Goal: Task Accomplishment & Management: Complete application form

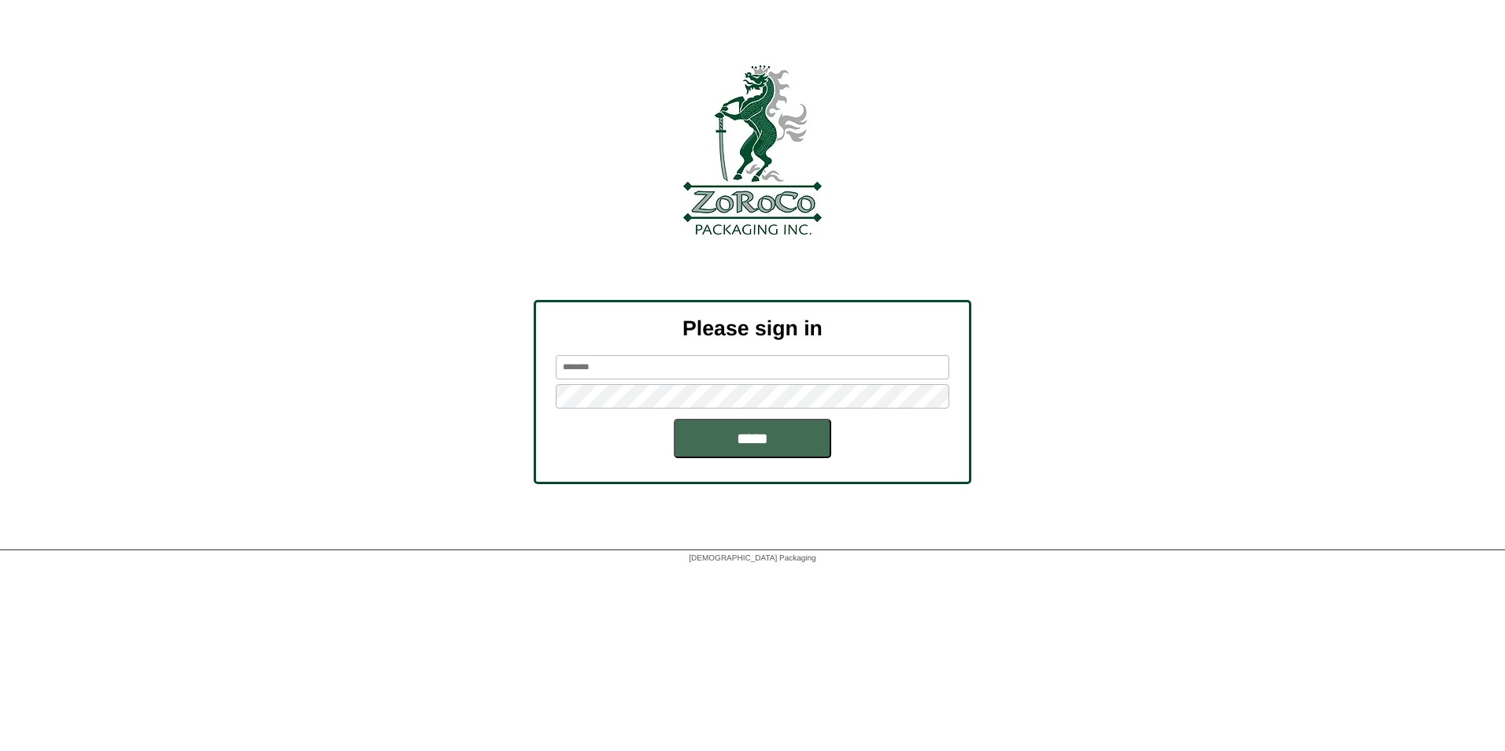
type input "******"
click at [767, 449] on input "*****" at bounding box center [752, 438] width 157 height 39
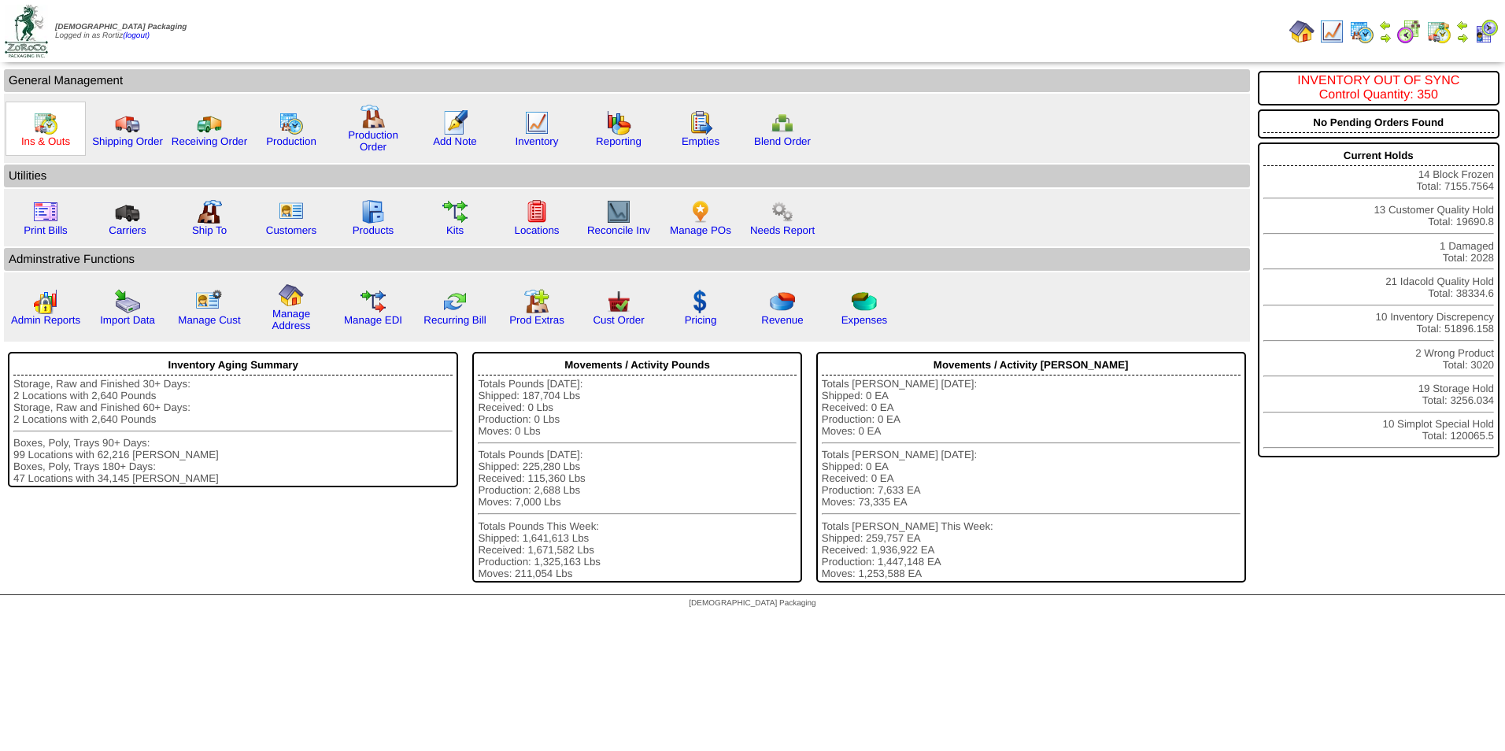
click at [52, 146] on link "Ins & Outs" at bounding box center [45, 141] width 49 height 12
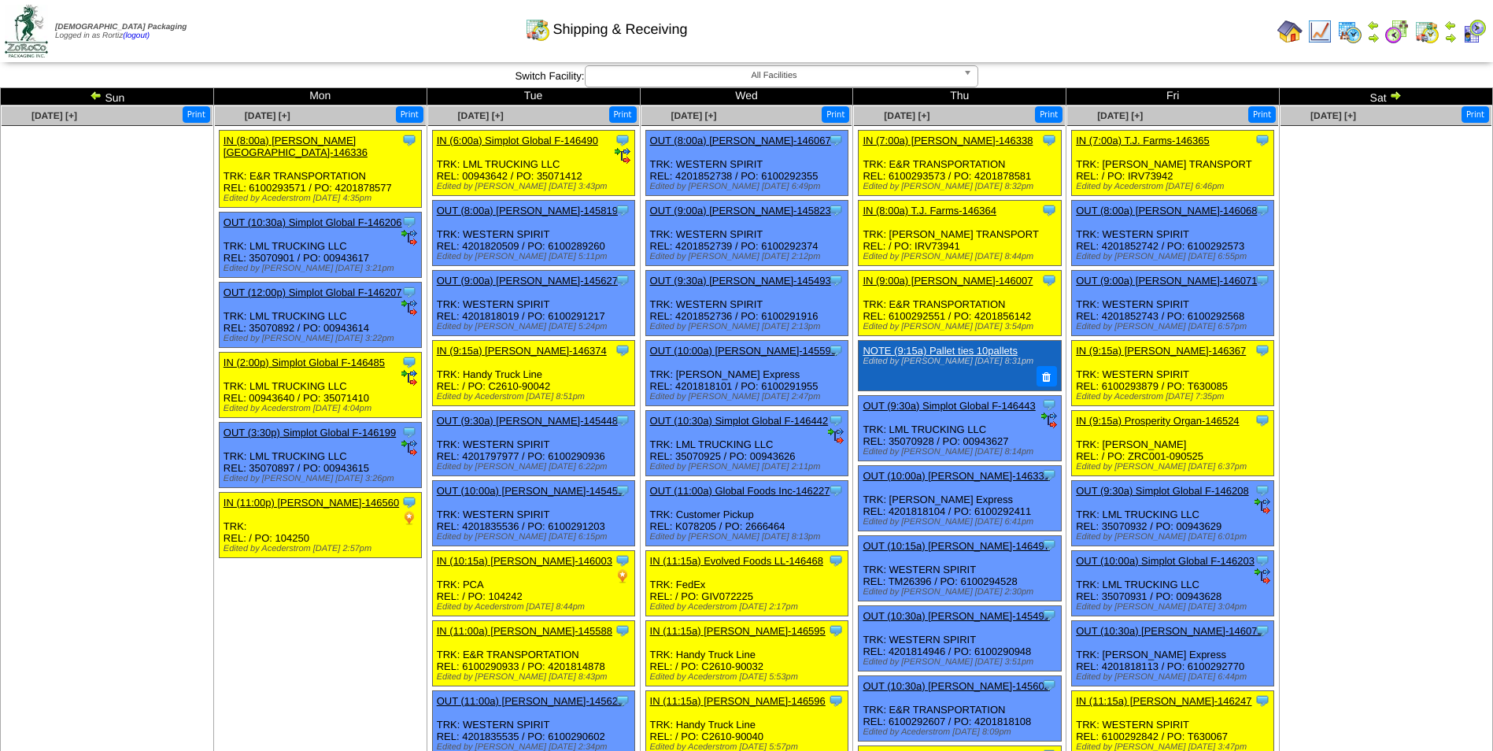
click at [1398, 94] on img at bounding box center [1395, 95] width 13 height 13
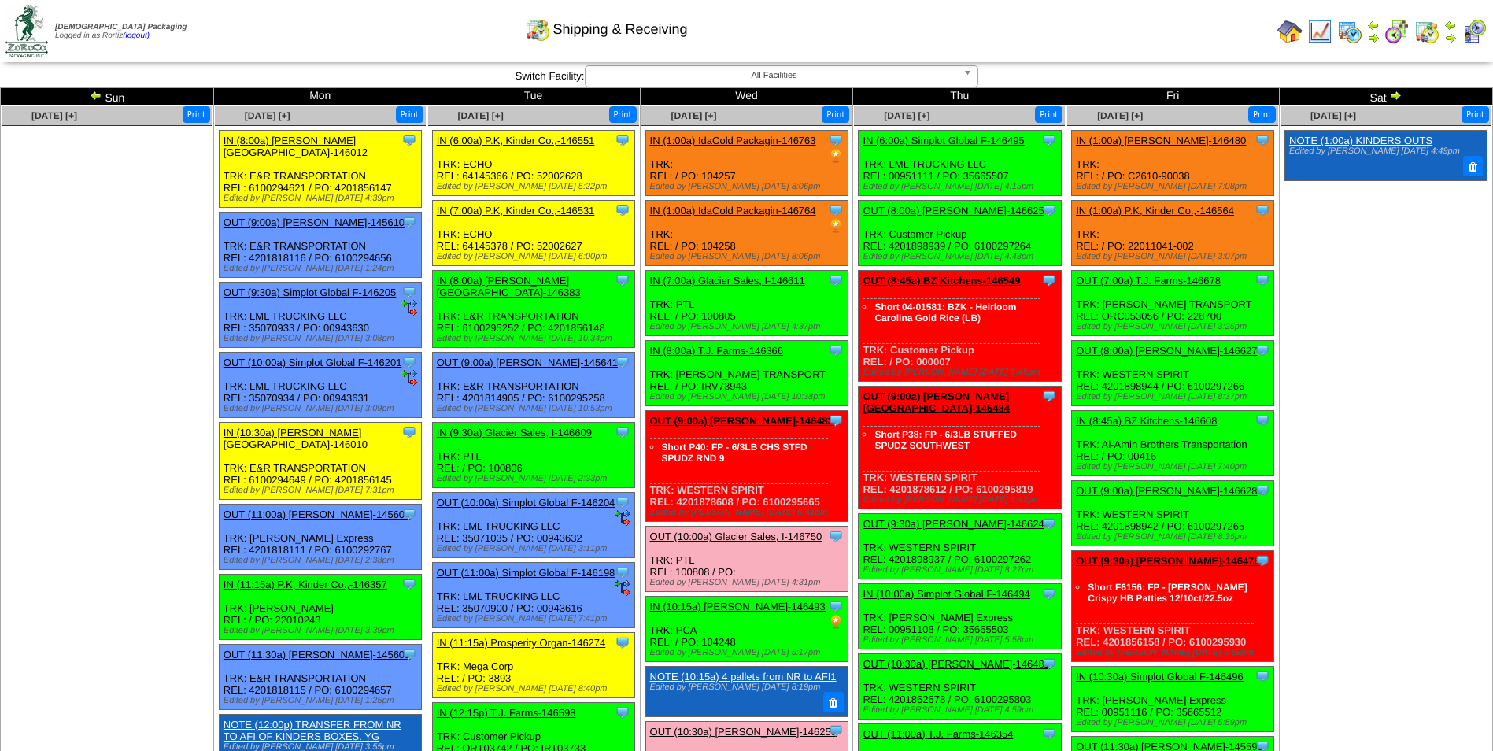
click at [1448, 42] on img at bounding box center [1450, 37] width 13 height 13
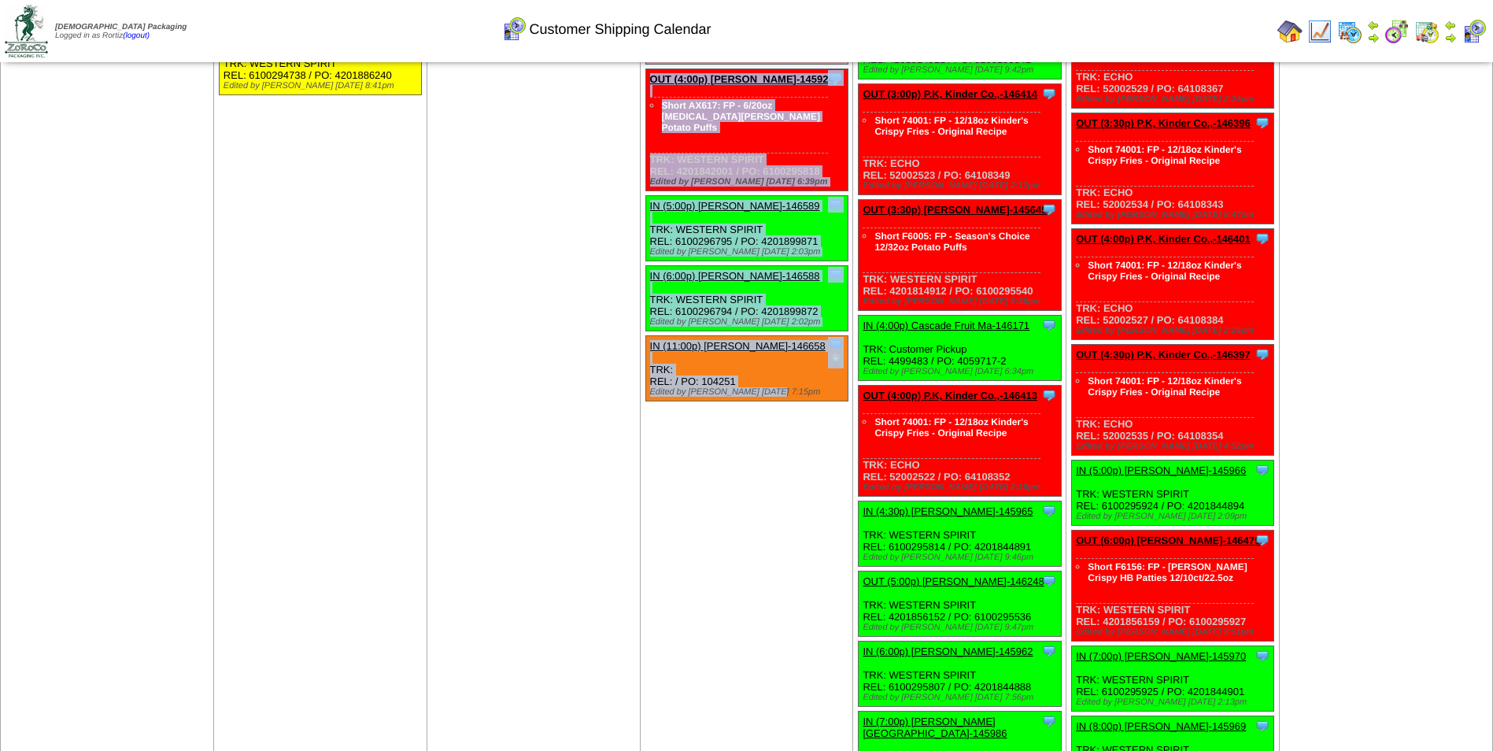
scroll to position [2194, 0]
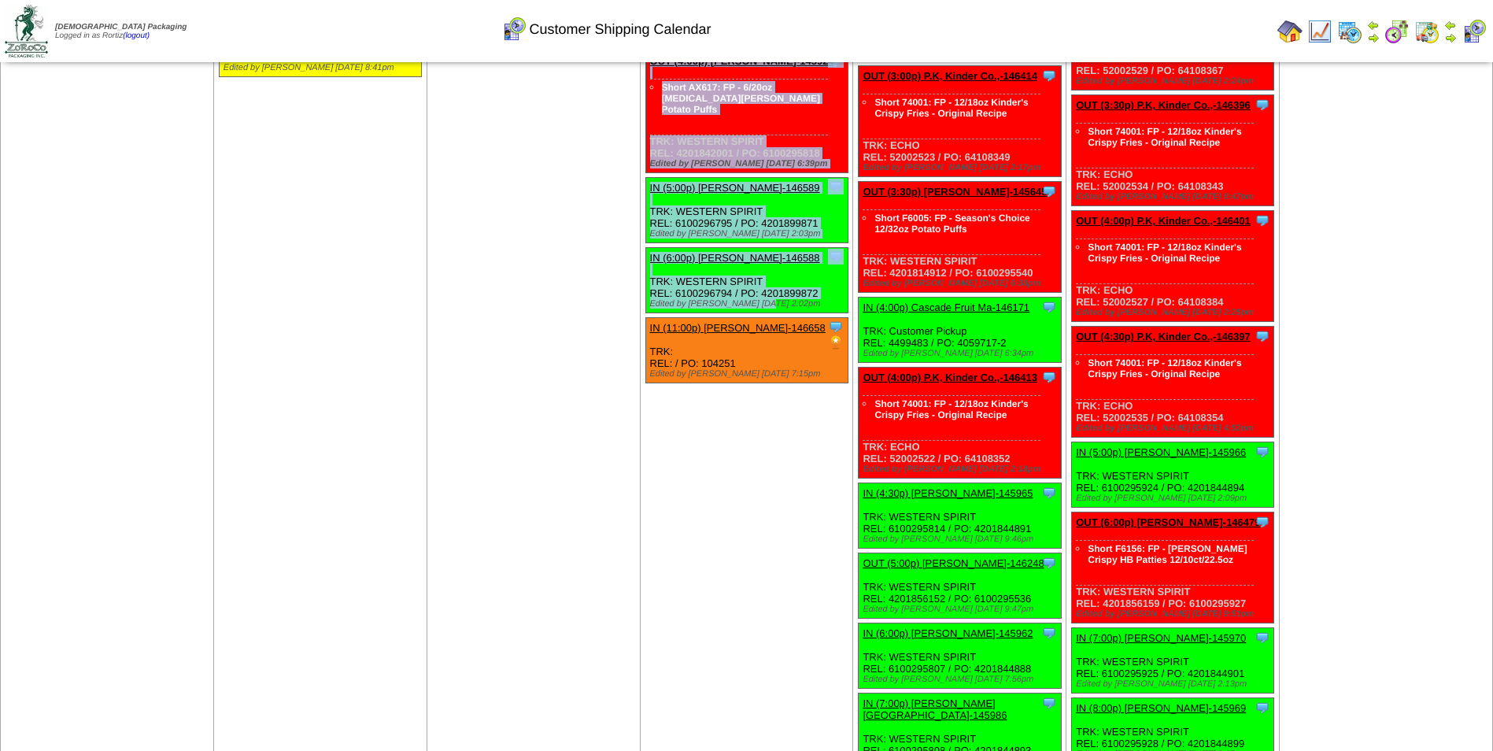
drag, startPoint x: 649, startPoint y: 196, endPoint x: 796, endPoint y: 253, distance: 158.7
copy ul "IN (7:00a) Glacier Sales, I-146611 Glacier Sales, Inc ScheduleID: 146611 1350 C…"
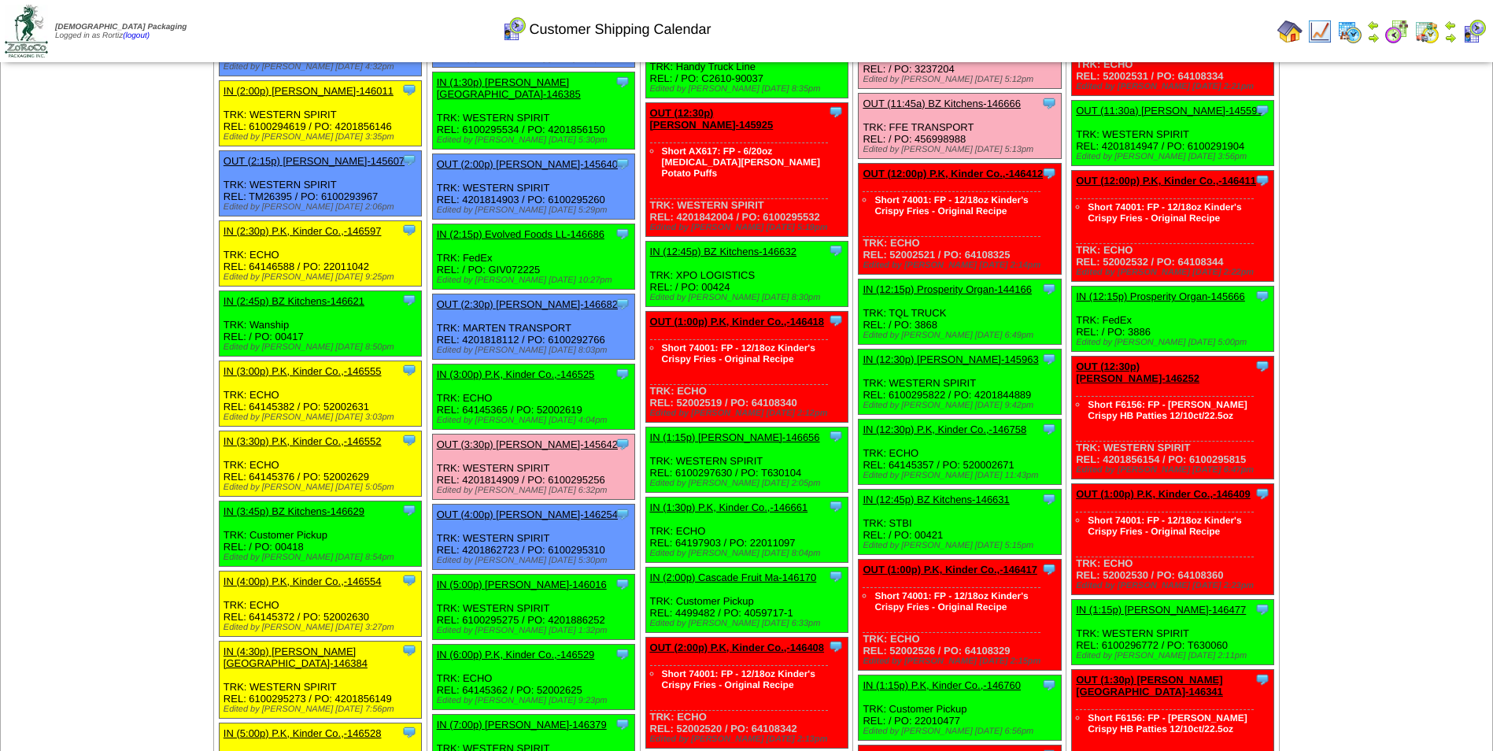
scroll to position [1092, 0]
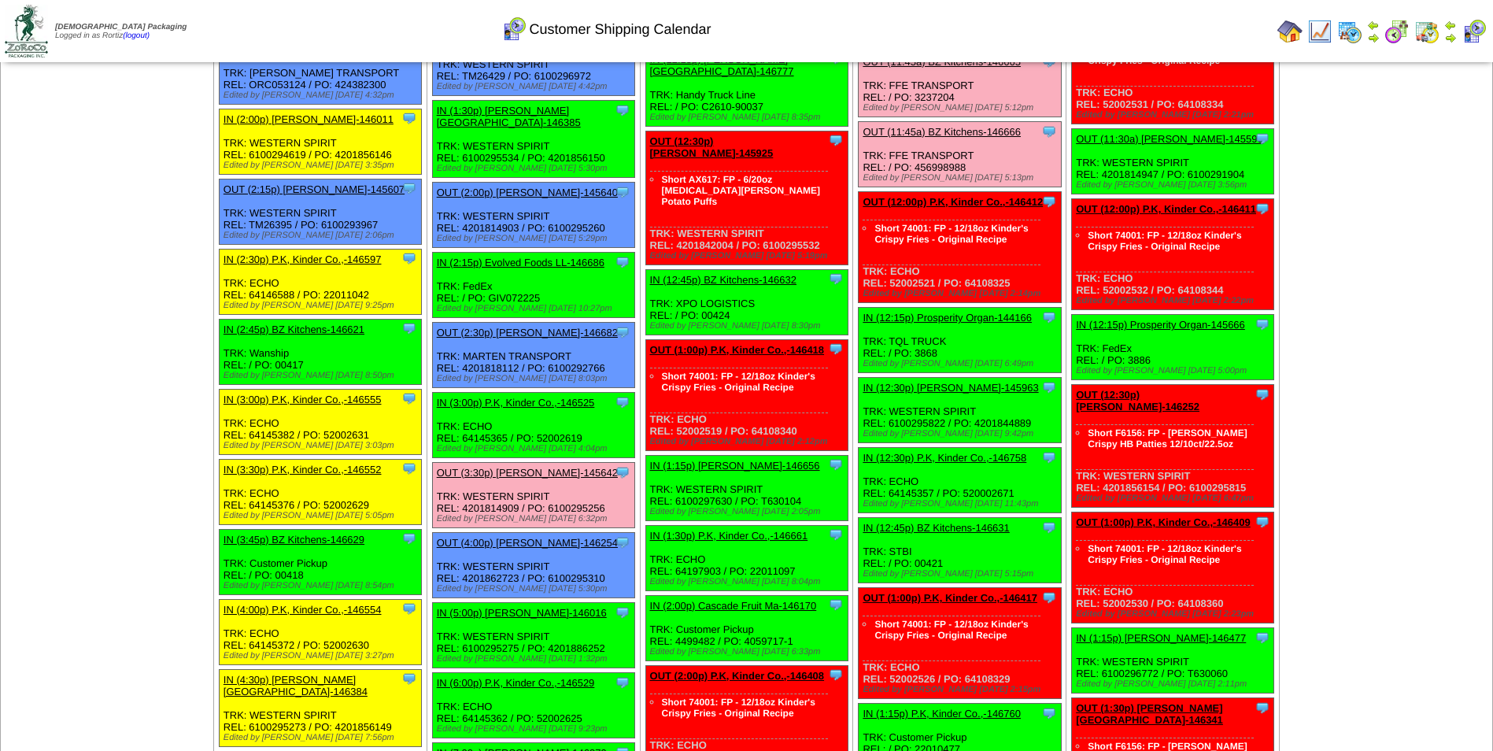
click at [896, 25] on div "Customer Shipping Calendar" at bounding box center [606, 23] width 858 height 43
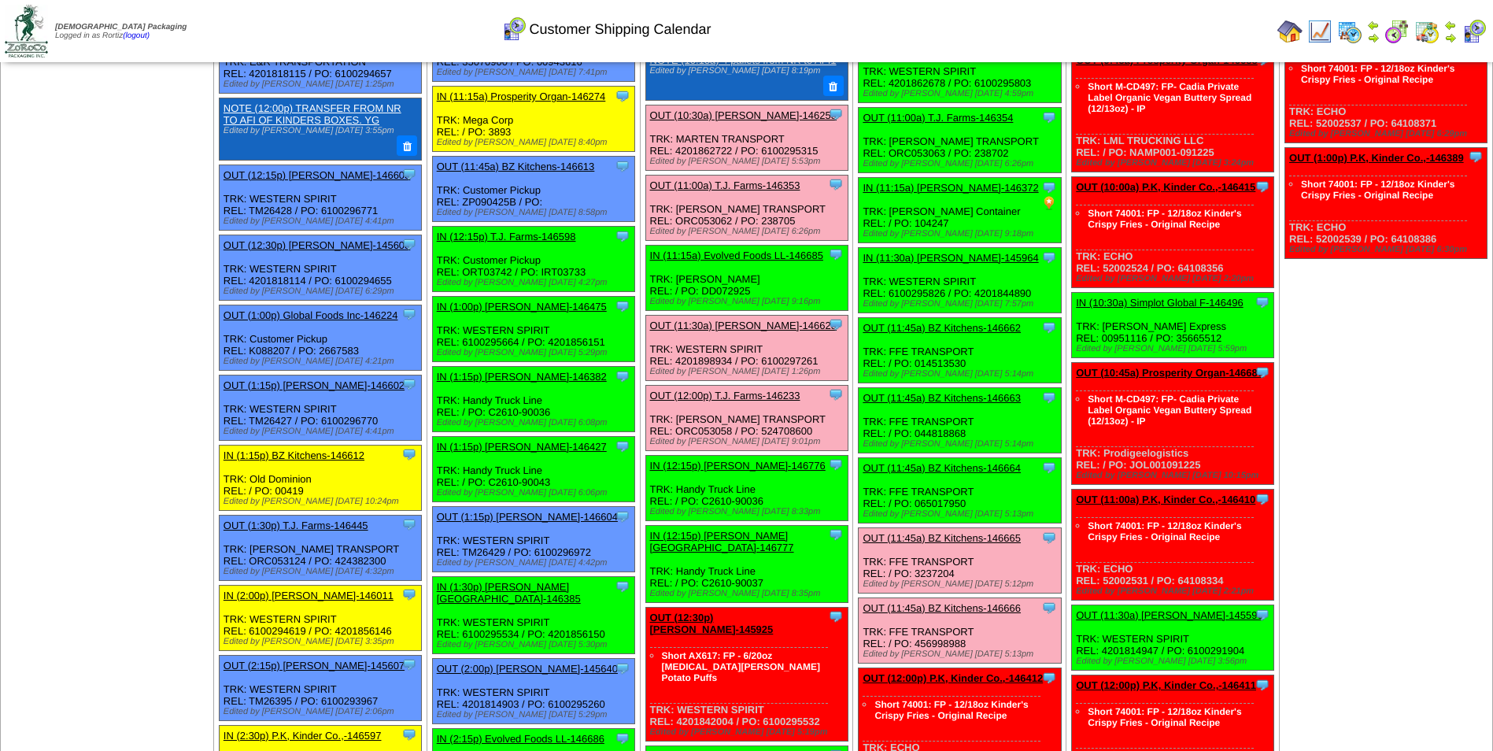
scroll to position [541, 0]
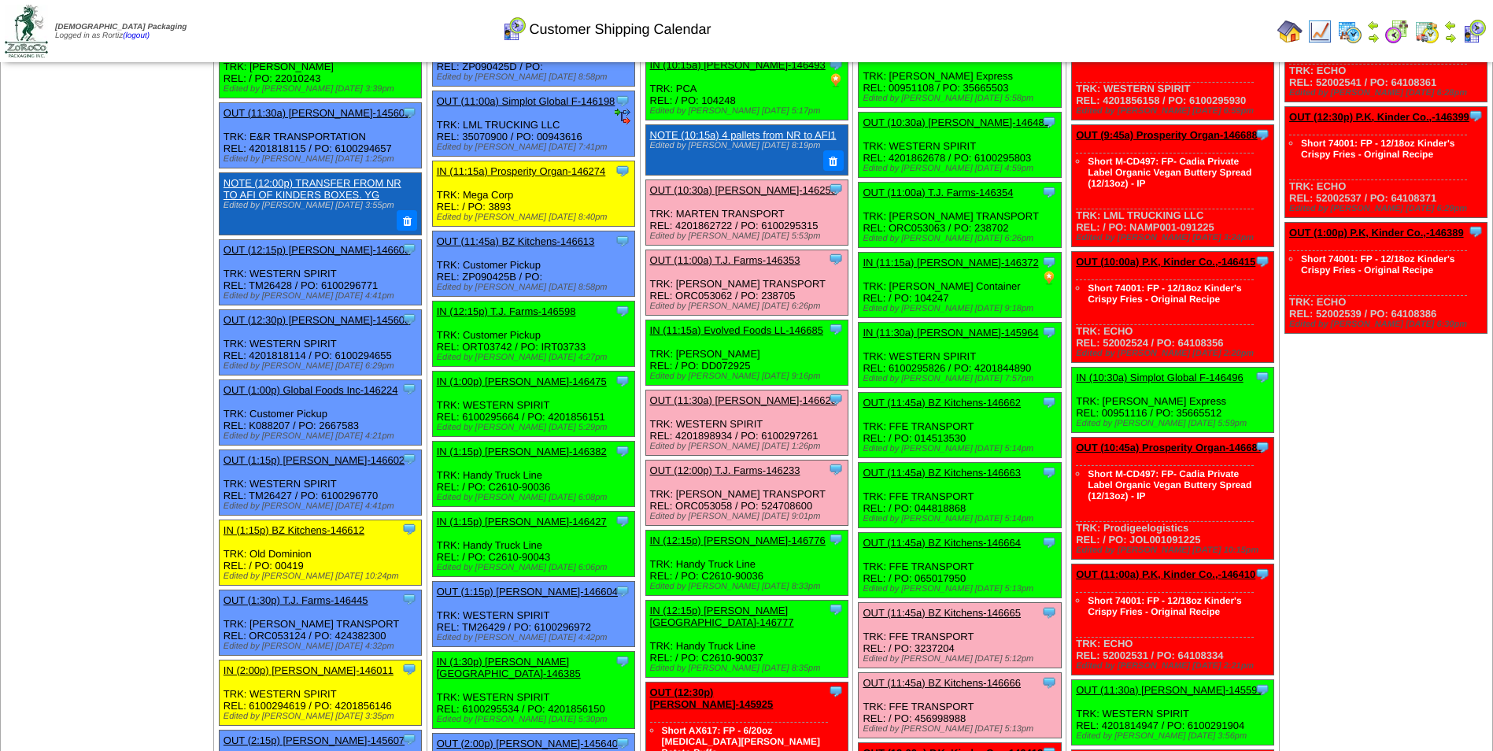
click at [1101, 39] on td "Print All" at bounding box center [826, 31] width 889 height 59
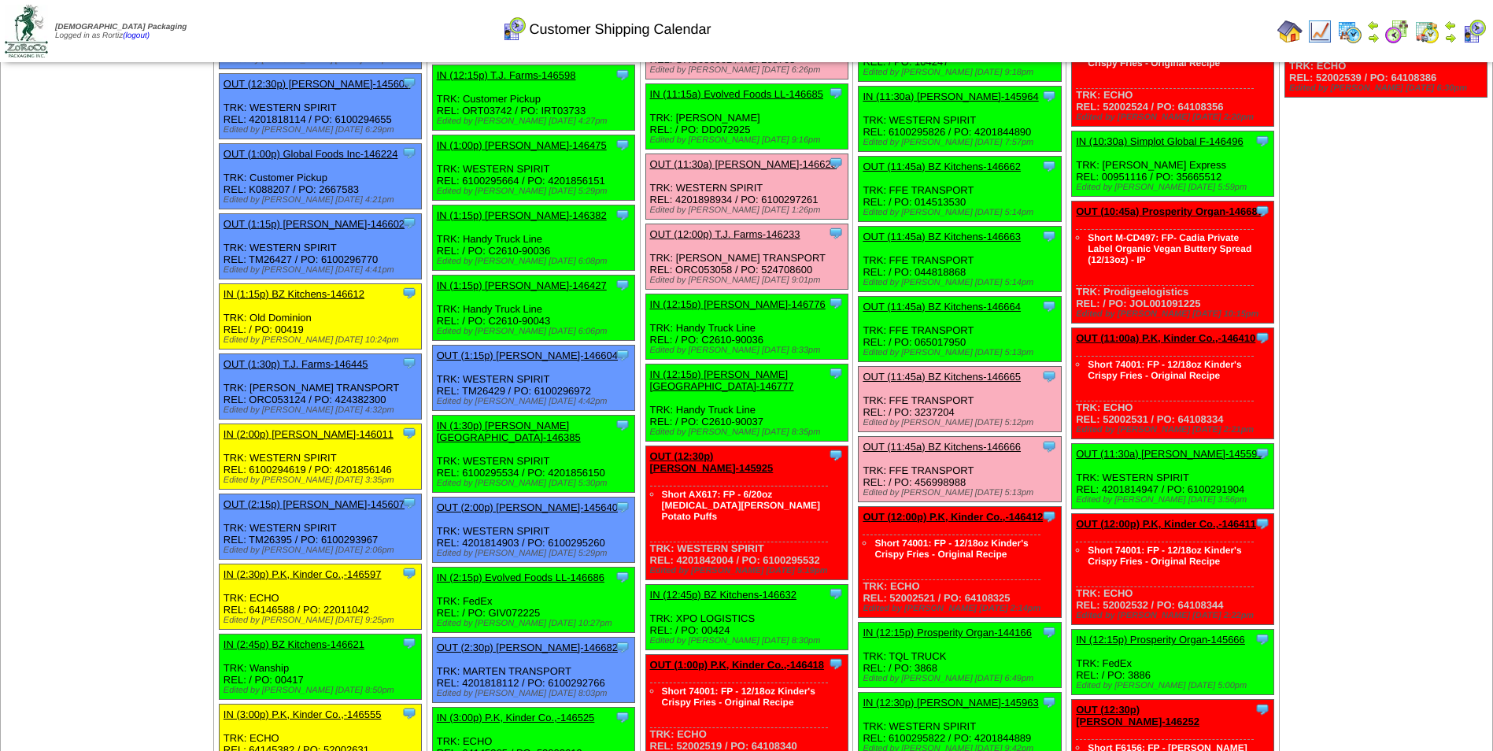
scroll to position [382, 0]
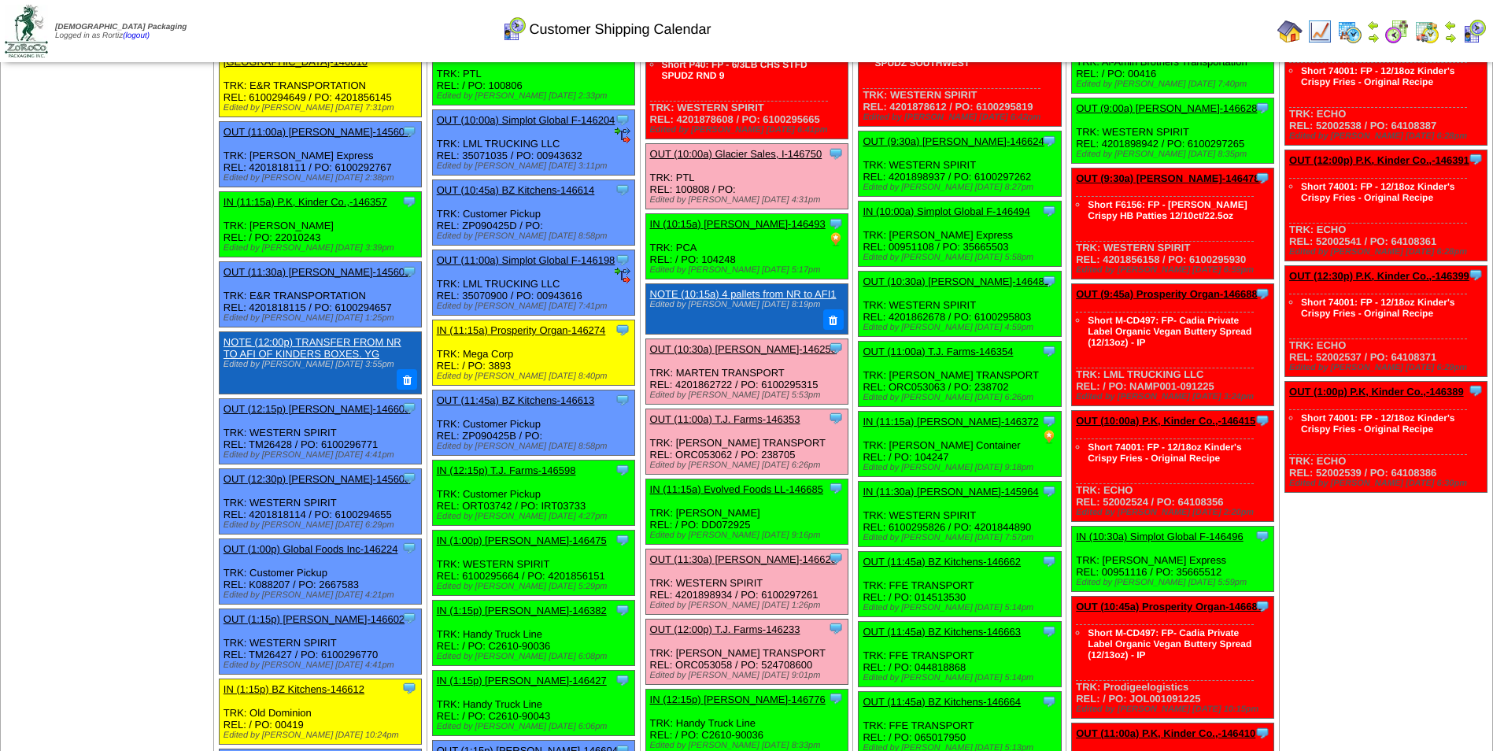
drag, startPoint x: 937, startPoint y: 375, endPoint x: 918, endPoint y: 374, distance: 19.0
click at [918, 374] on div "Clone Item OUT (11:00a) T.J. Farms-146354 T.J. Farms ScheduleID: 146354 96 CS: …" at bounding box center [960, 374] width 202 height 65
copy div "ORC053063"
click at [913, 346] on link "OUT (11:00a) T.J. Farms-146354" at bounding box center [938, 352] width 150 height 12
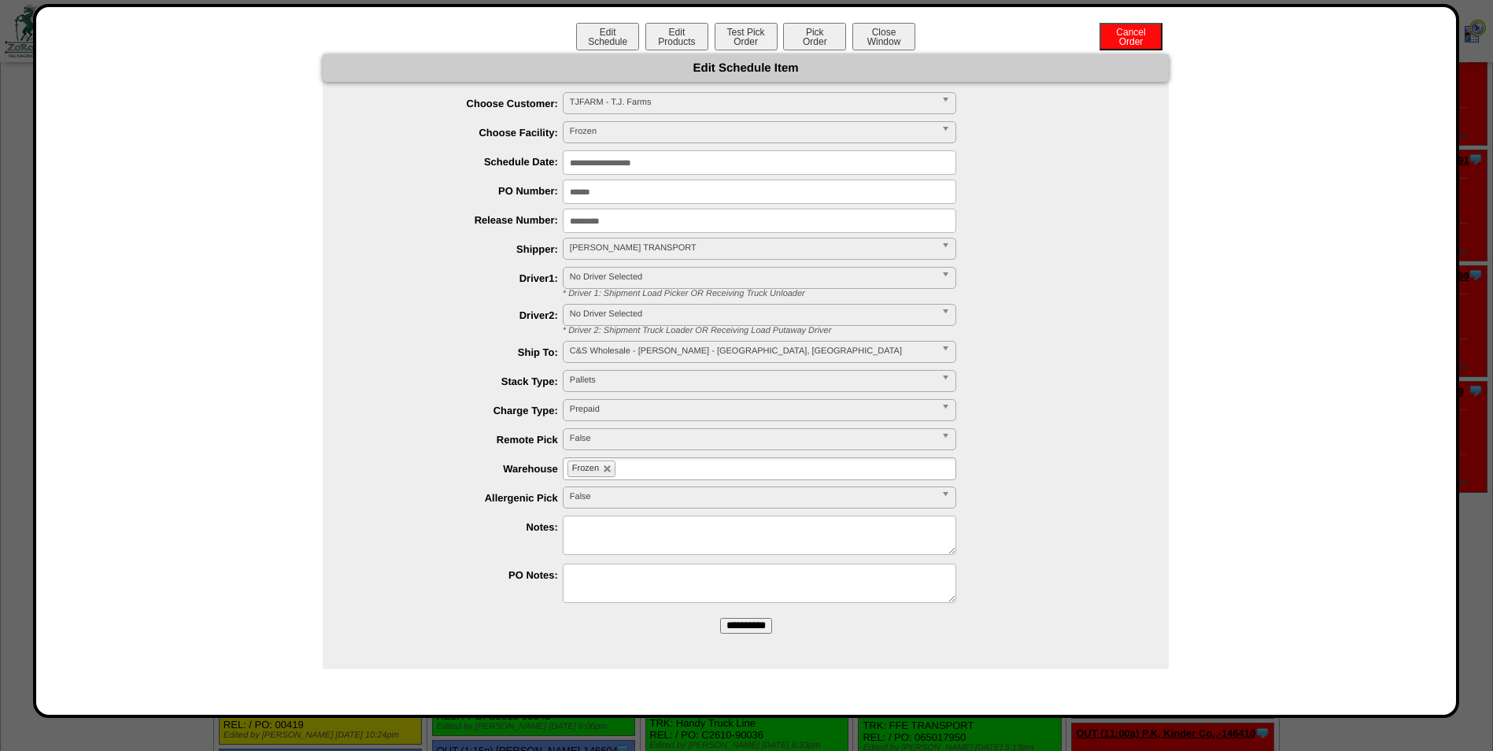
click at [703, 167] on input "**********" at bounding box center [760, 162] width 394 height 24
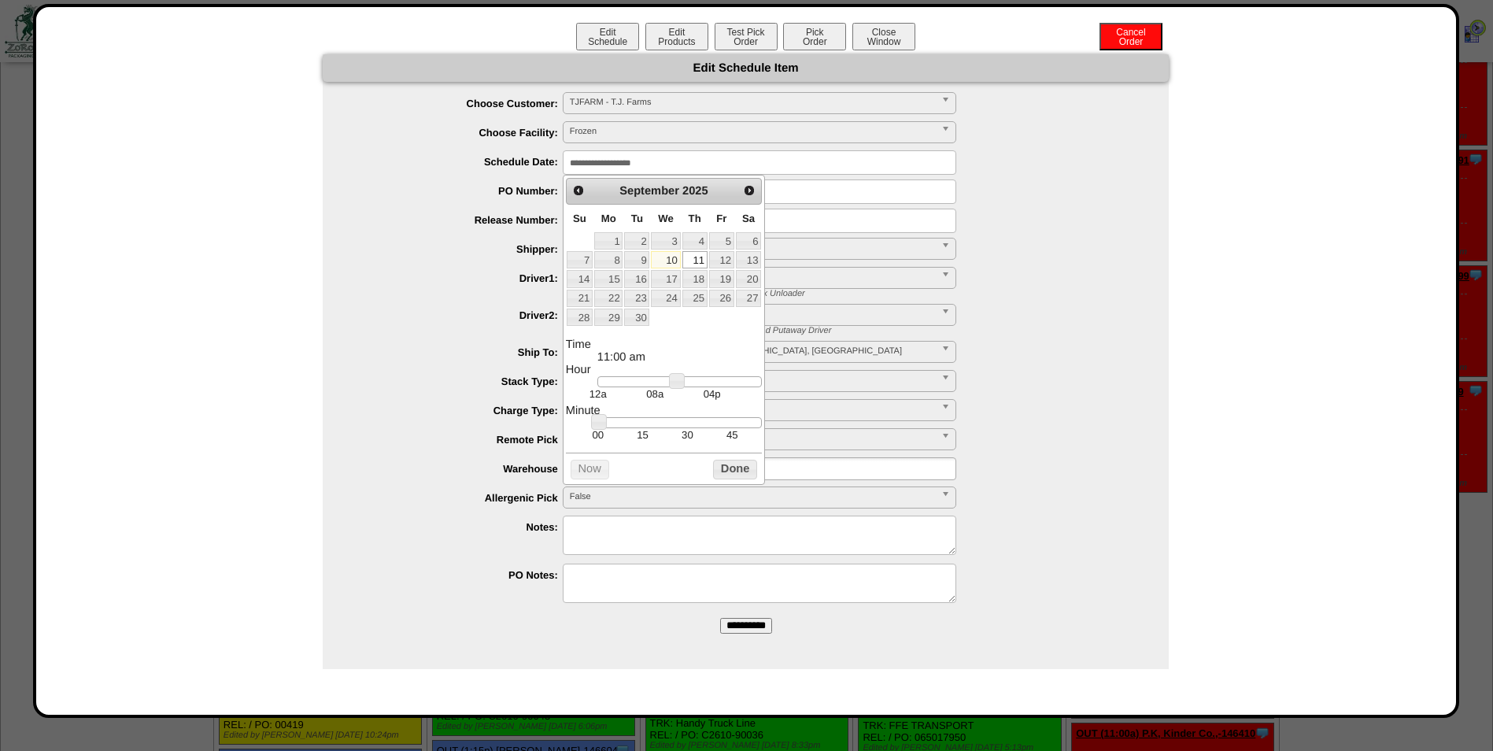
click at [662, 253] on link "10" at bounding box center [665, 259] width 29 height 17
type input "**********"
click at [713, 476] on button "Done" at bounding box center [735, 470] width 44 height 20
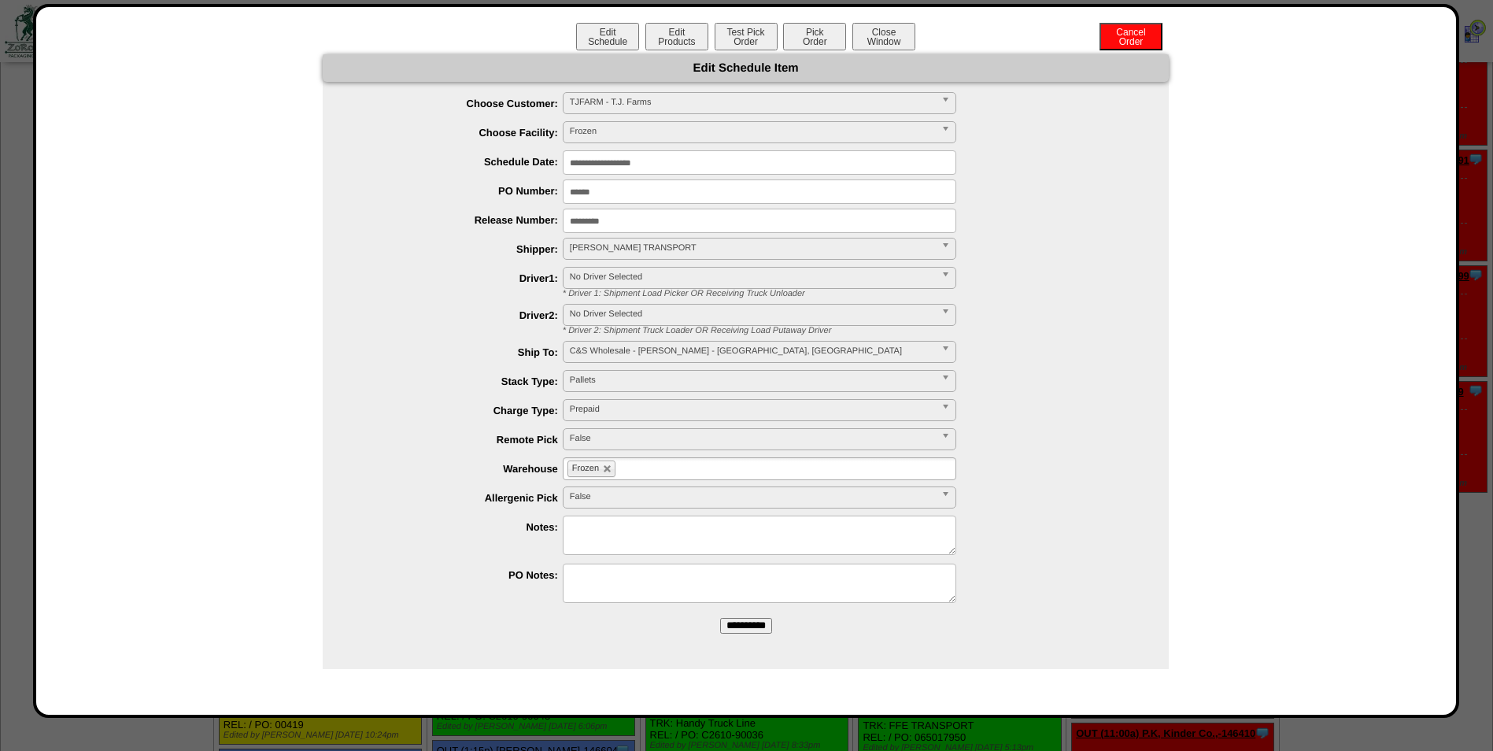
drag, startPoint x: 743, startPoint y: 622, endPoint x: 812, endPoint y: 103, distance: 523.3
click at [744, 621] on input "**********" at bounding box center [746, 626] width 52 height 16
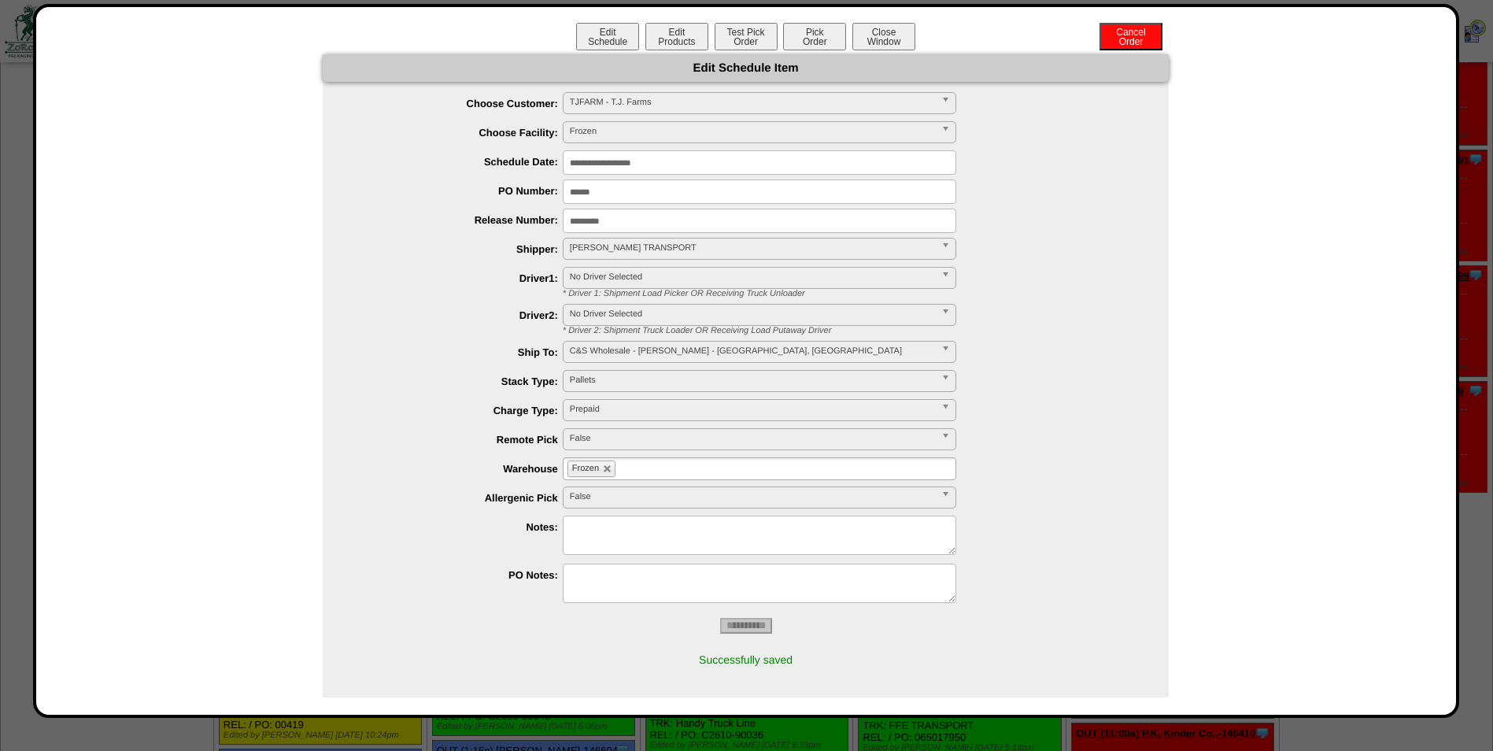
click at [900, 38] on button "Close Window" at bounding box center [883, 37] width 63 height 28
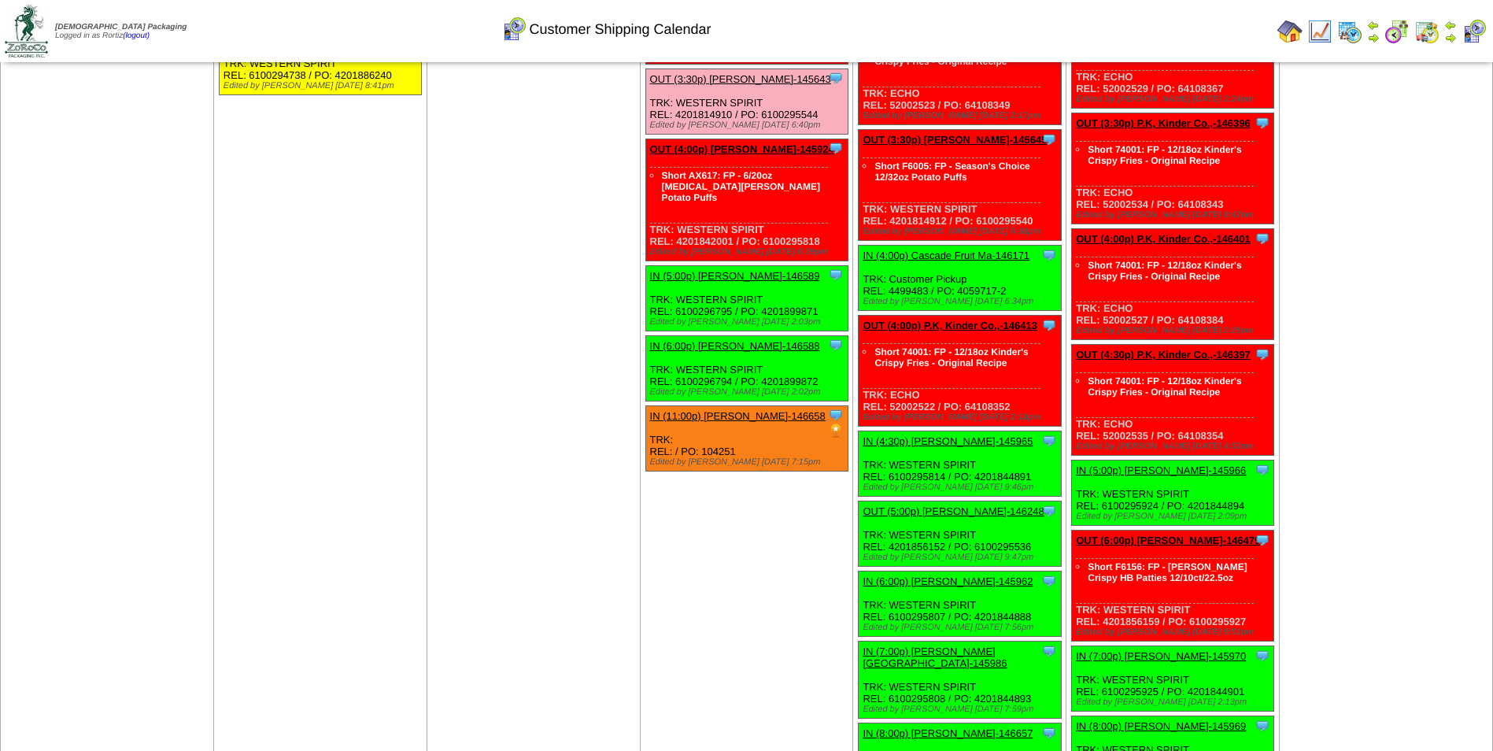
scroll to position [1863, 0]
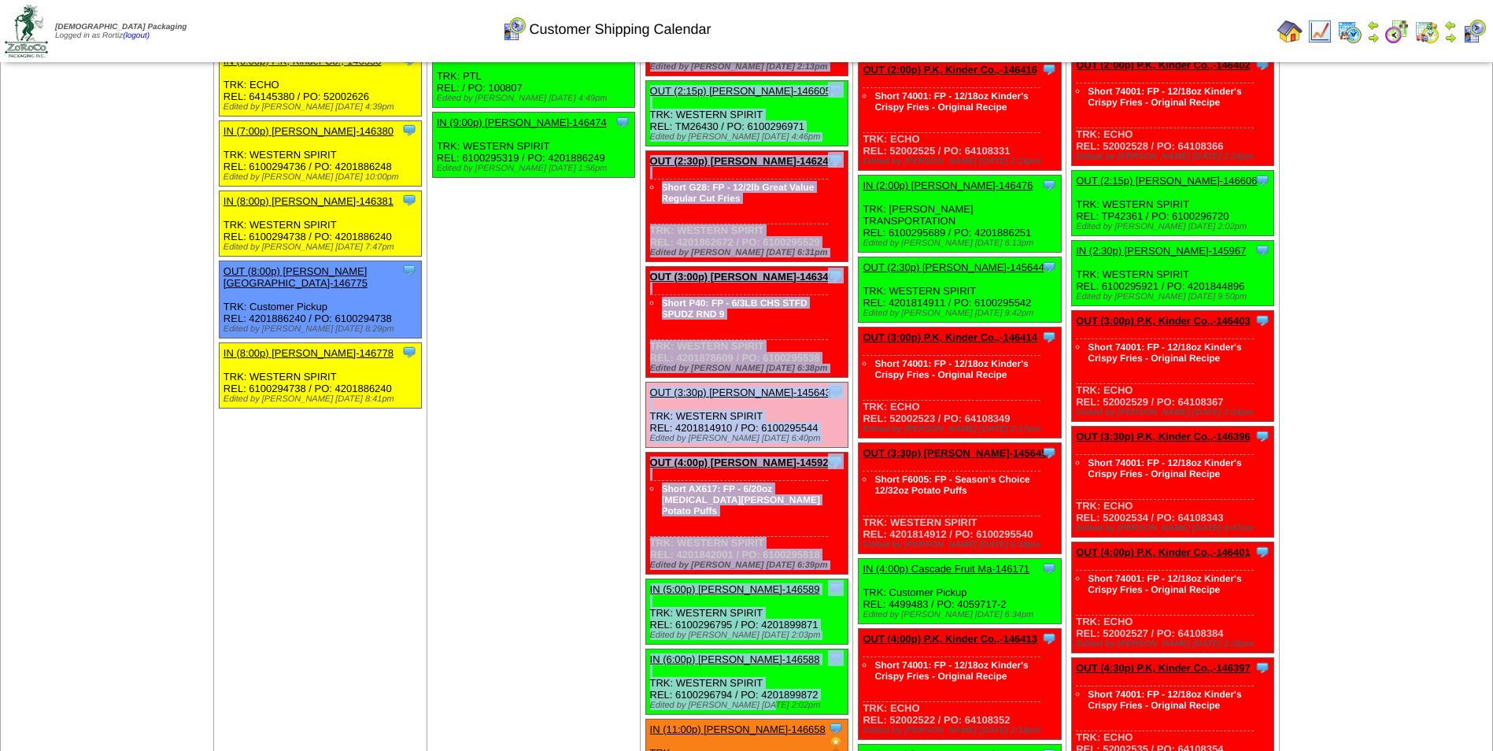
drag, startPoint x: 642, startPoint y: 545, endPoint x: 773, endPoint y: 660, distance: 174.0
copy ul "OUT (11:00a) T.J. Farms-146354 T.J. Farms ScheduleID: 146354 96 CS: FG-0000188 …"
click at [779, 483] on link "Short AX617: FP - 6/20oz [MEDICAL_DATA][PERSON_NAME] Potato Puffs" at bounding box center [741, 499] width 159 height 33
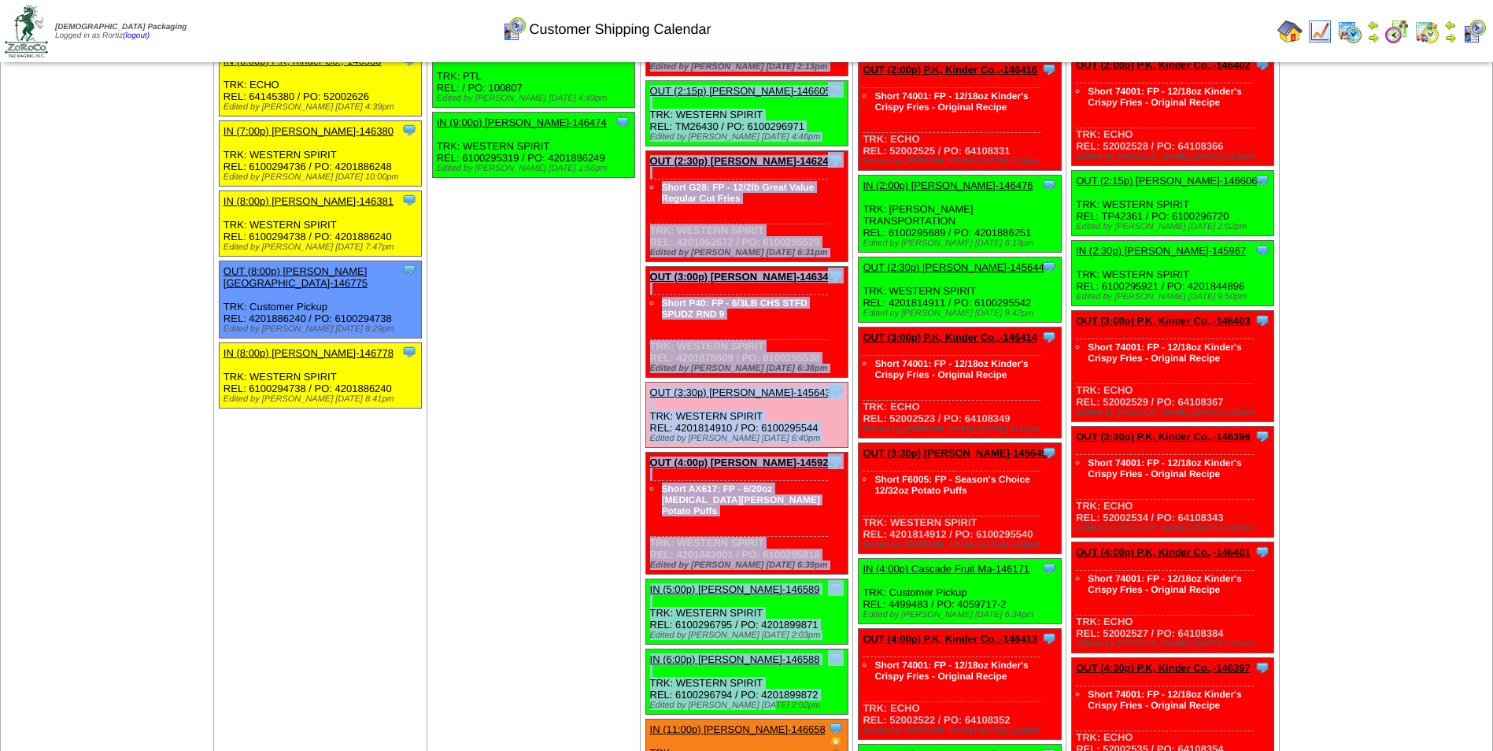
click at [778, 186] on div "Short G28: FP - 12/2lb Great Value Regular Cut Fries" at bounding box center [739, 202] width 178 height 46
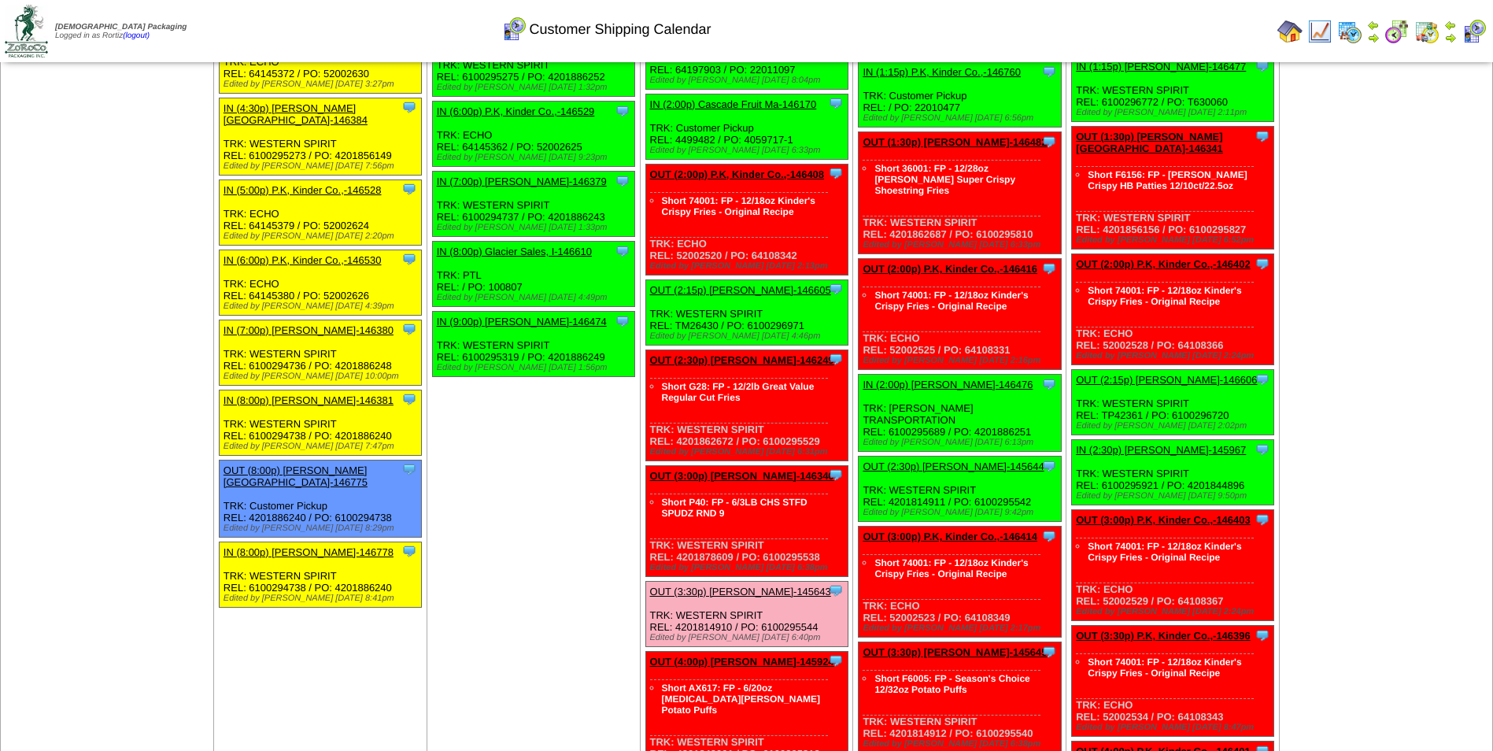
scroll to position [1627, 0]
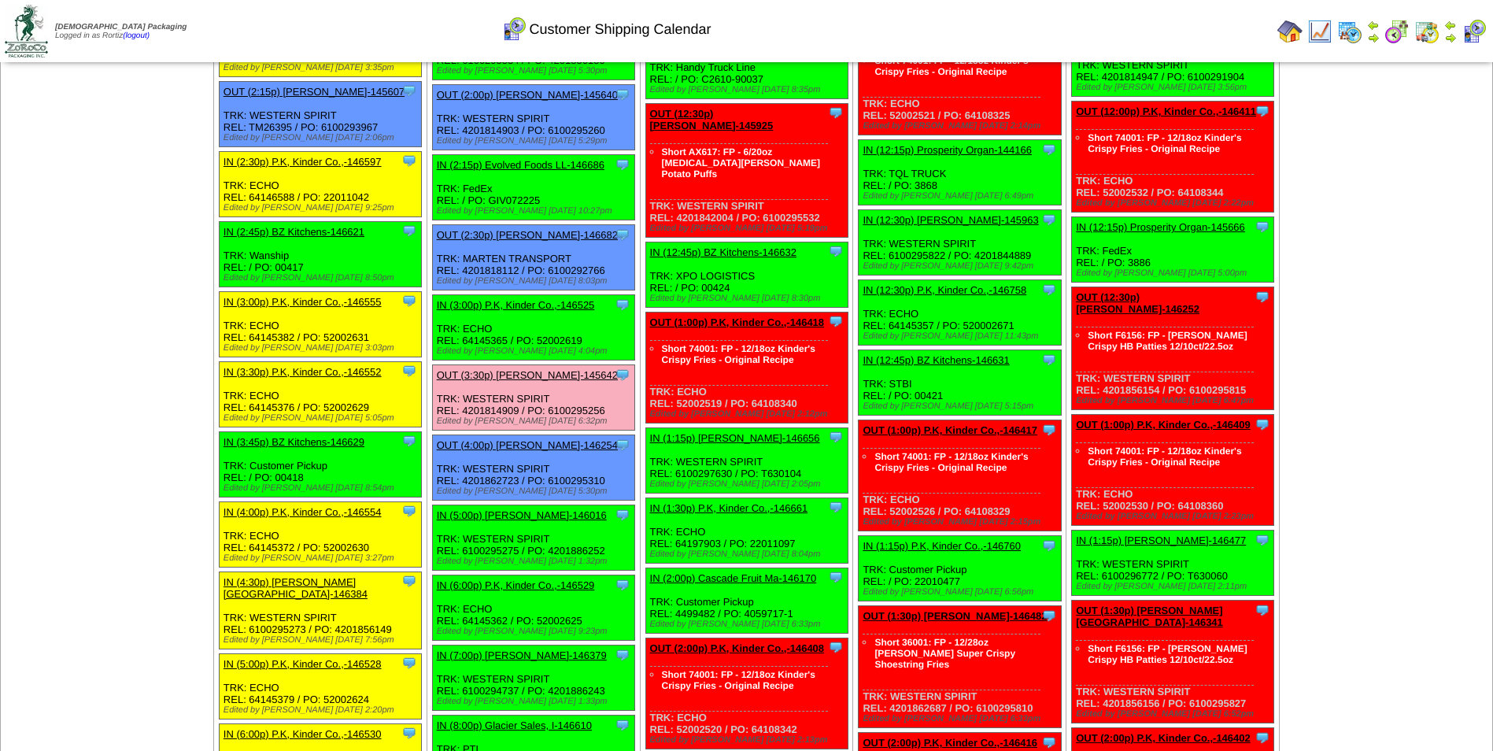
scroll to position [1155, 0]
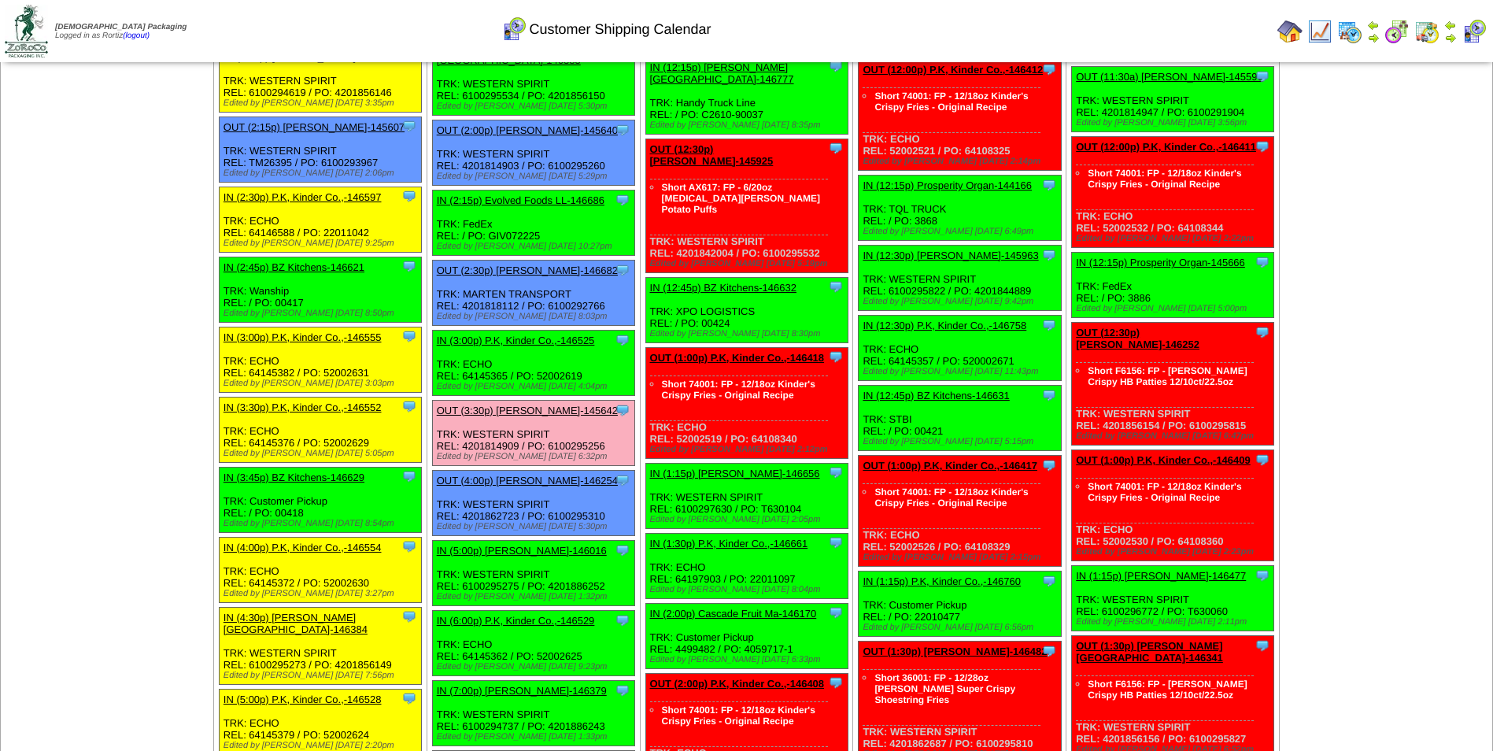
click at [540, 494] on div "Clone Item OUT (4:00p) [PERSON_NAME]-146254 [PERSON_NAME][GEOGRAPHIC_DATA] Sche…" at bounding box center [533, 503] width 202 height 65
click at [521, 382] on div "Edited by [PERSON_NAME] [DATE] 4:04pm" at bounding box center [536, 386] width 198 height 9
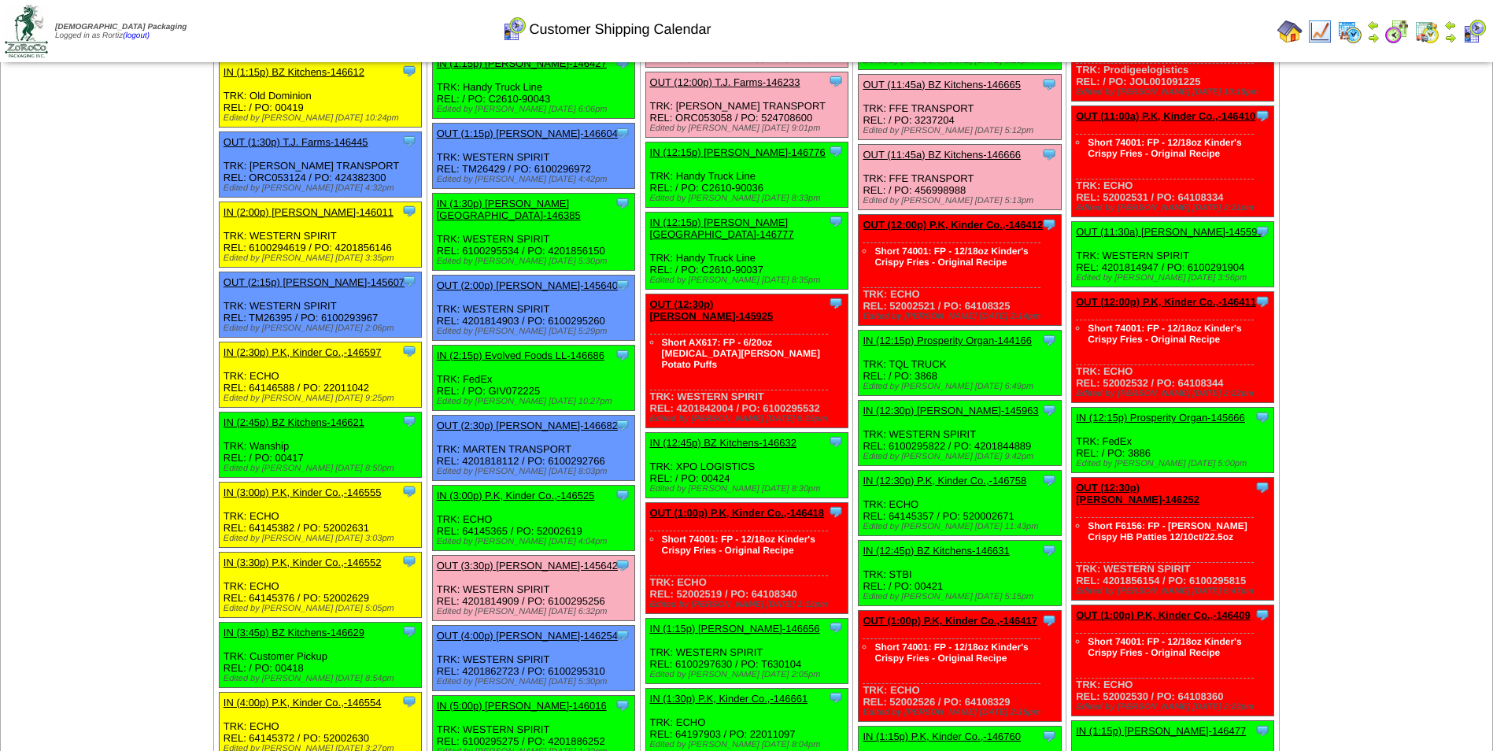
scroll to position [761, 0]
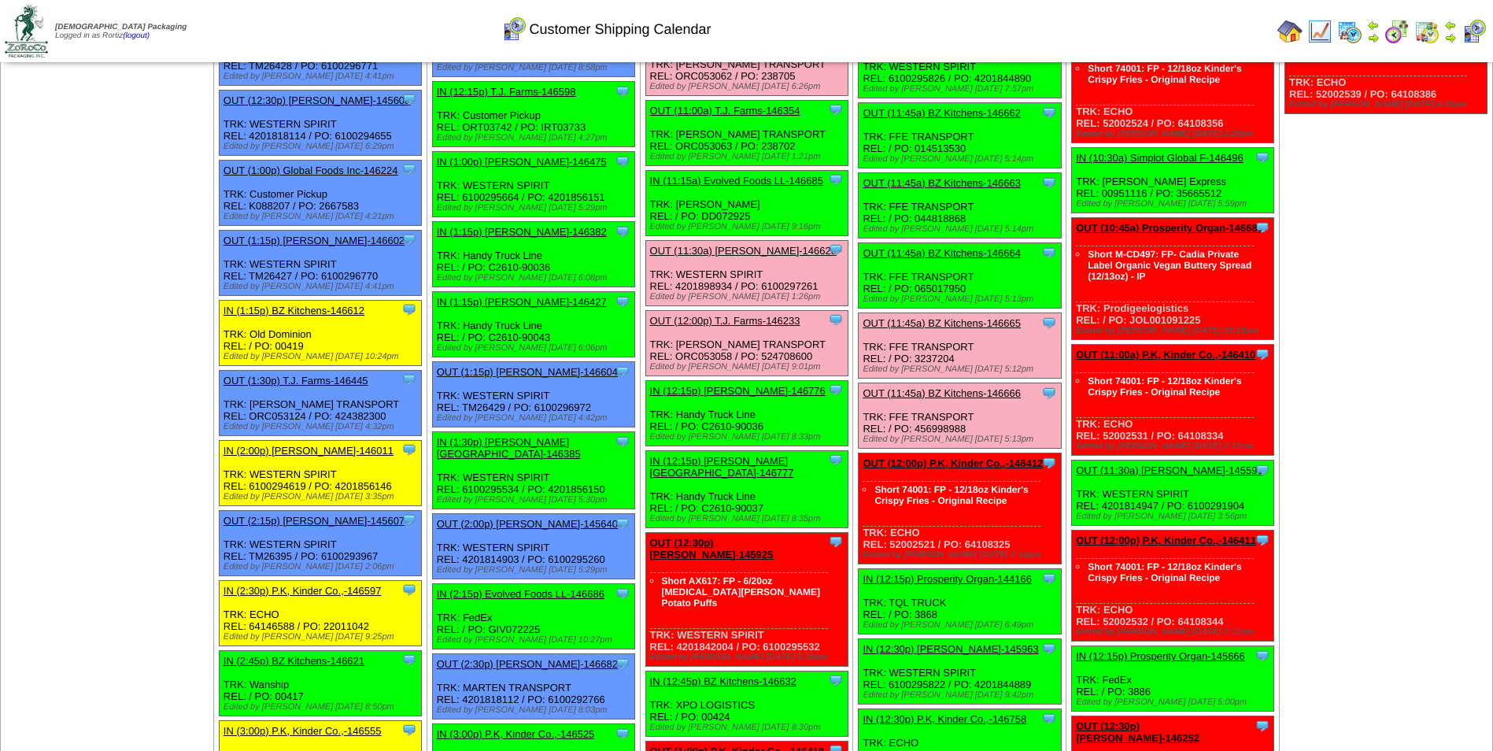
click at [1138, 52] on td "Print All" at bounding box center [826, 31] width 889 height 59
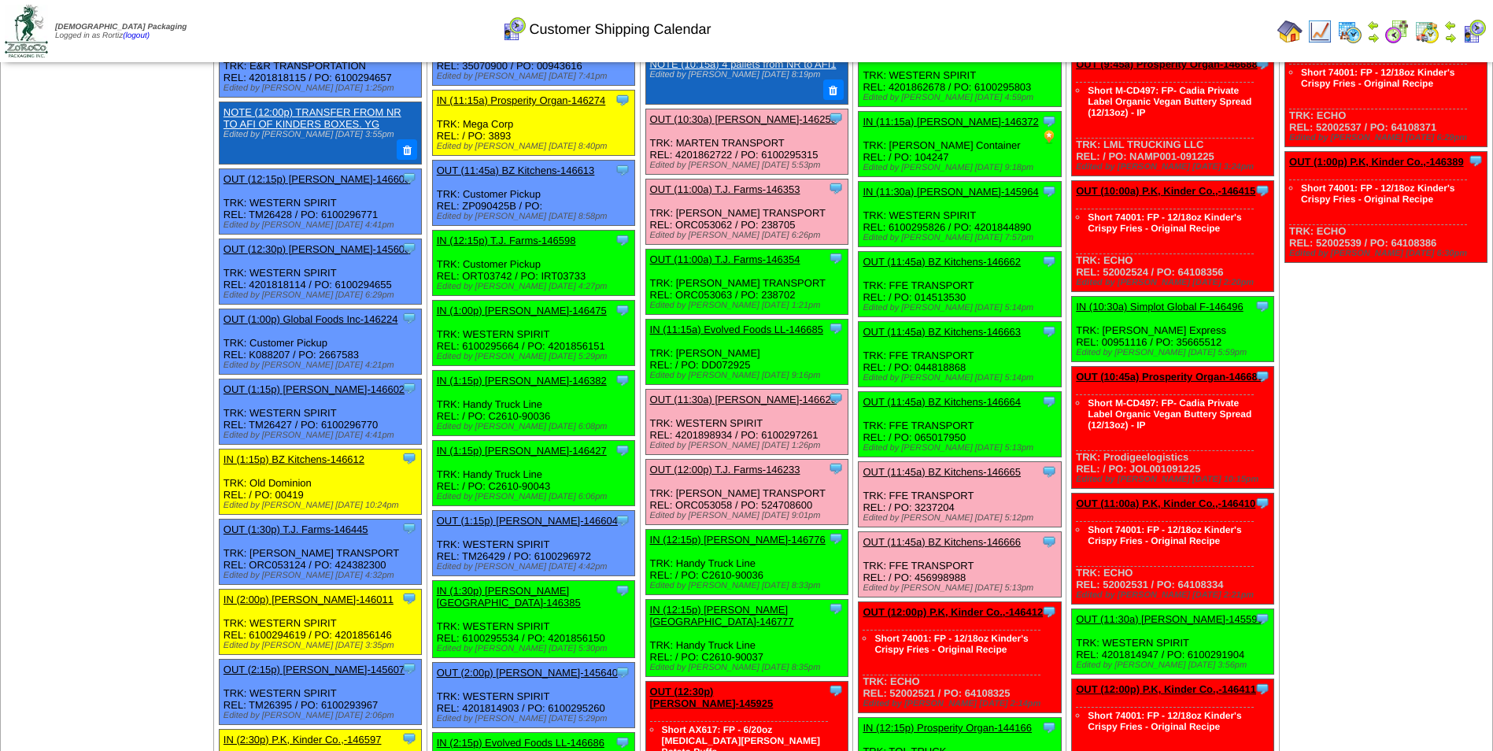
scroll to position [604, 0]
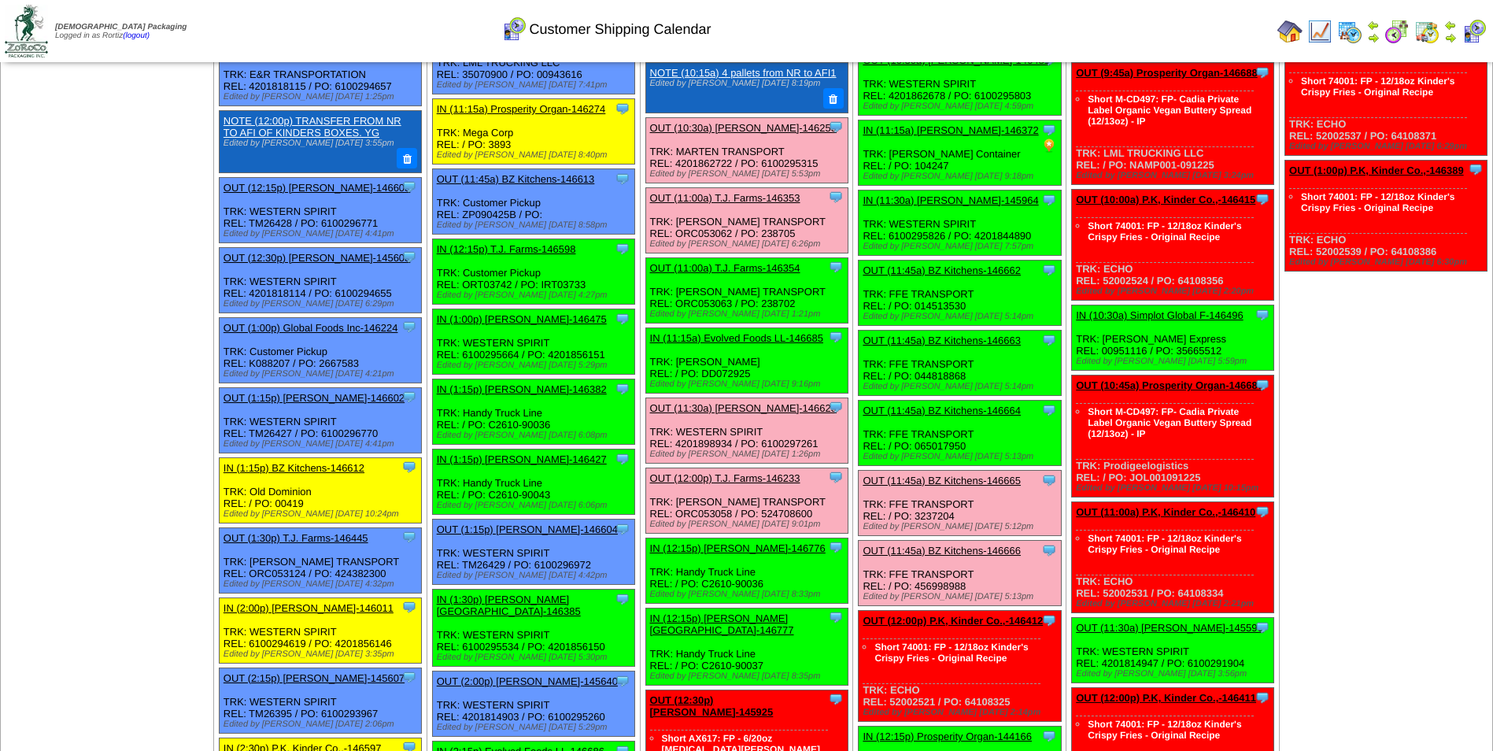
click at [597, 260] on div "Clone Item IN (12:15p) T.J. Farms-146598 T.J. Farms ScheduleID: 146598 55380 EA…" at bounding box center [533, 271] width 202 height 65
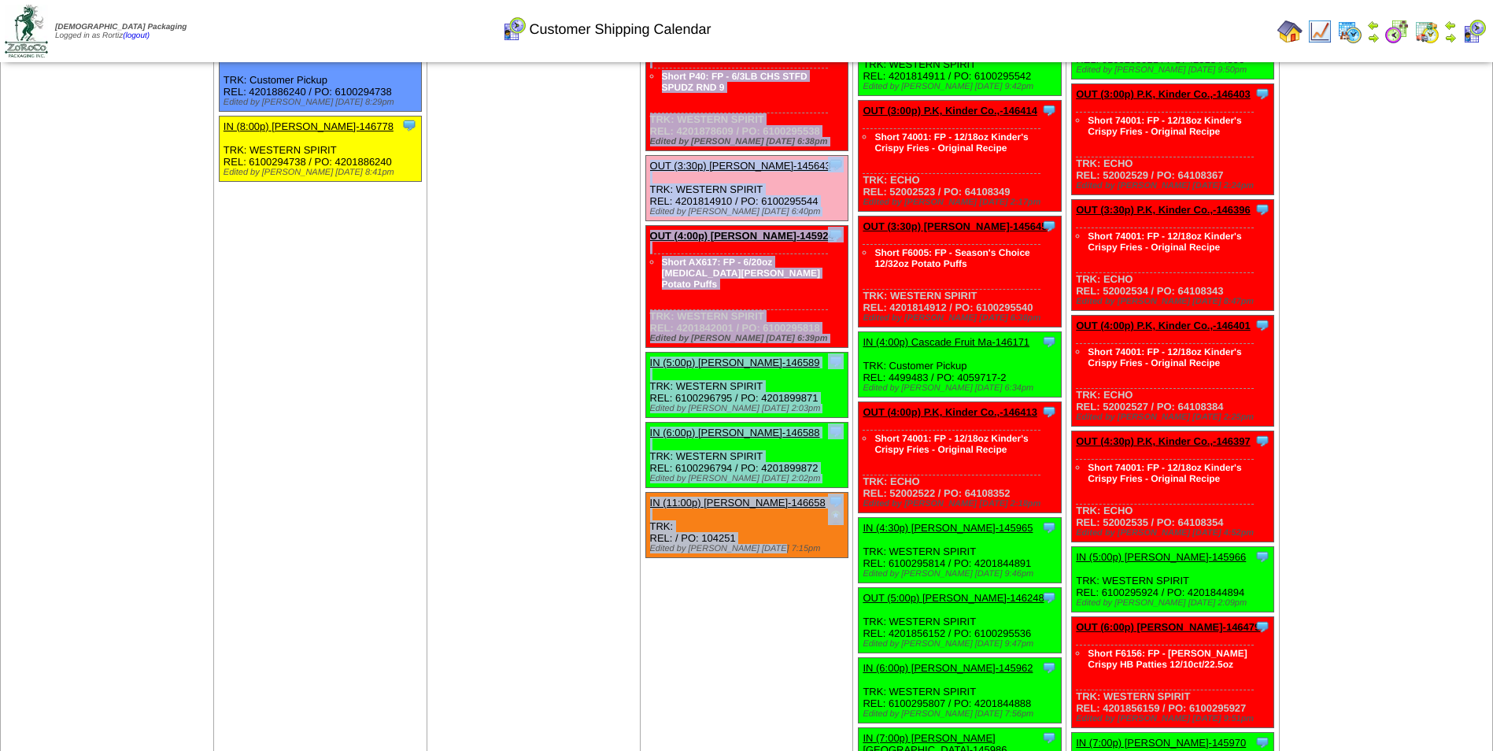
scroll to position [2199, 0]
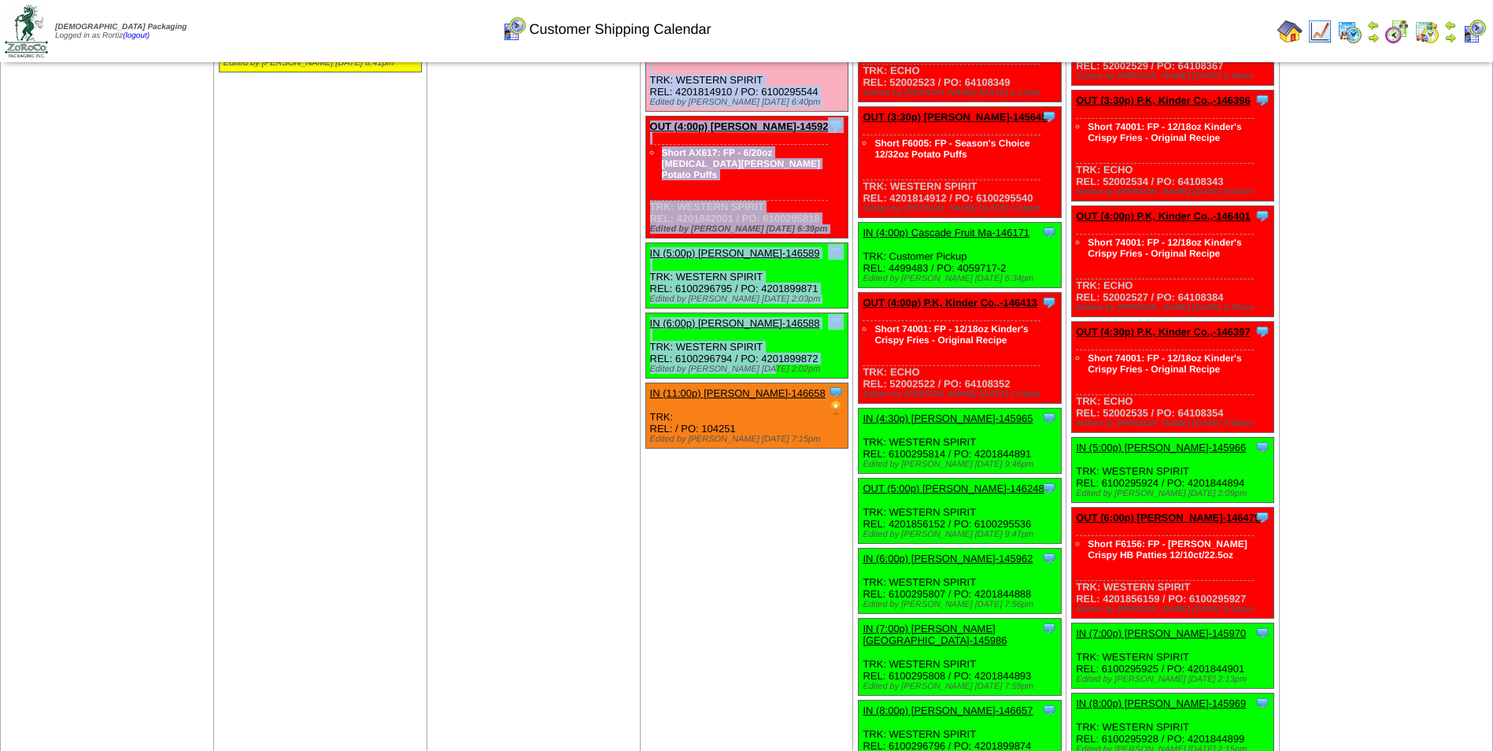
drag, startPoint x: 652, startPoint y: 190, endPoint x: 778, endPoint y: 327, distance: 185.5
copy ul "OUT (11:00a) T.J. Farms-146353 T.J. Farms ScheduleID: 146353 72 CS: FG-0000197 …"
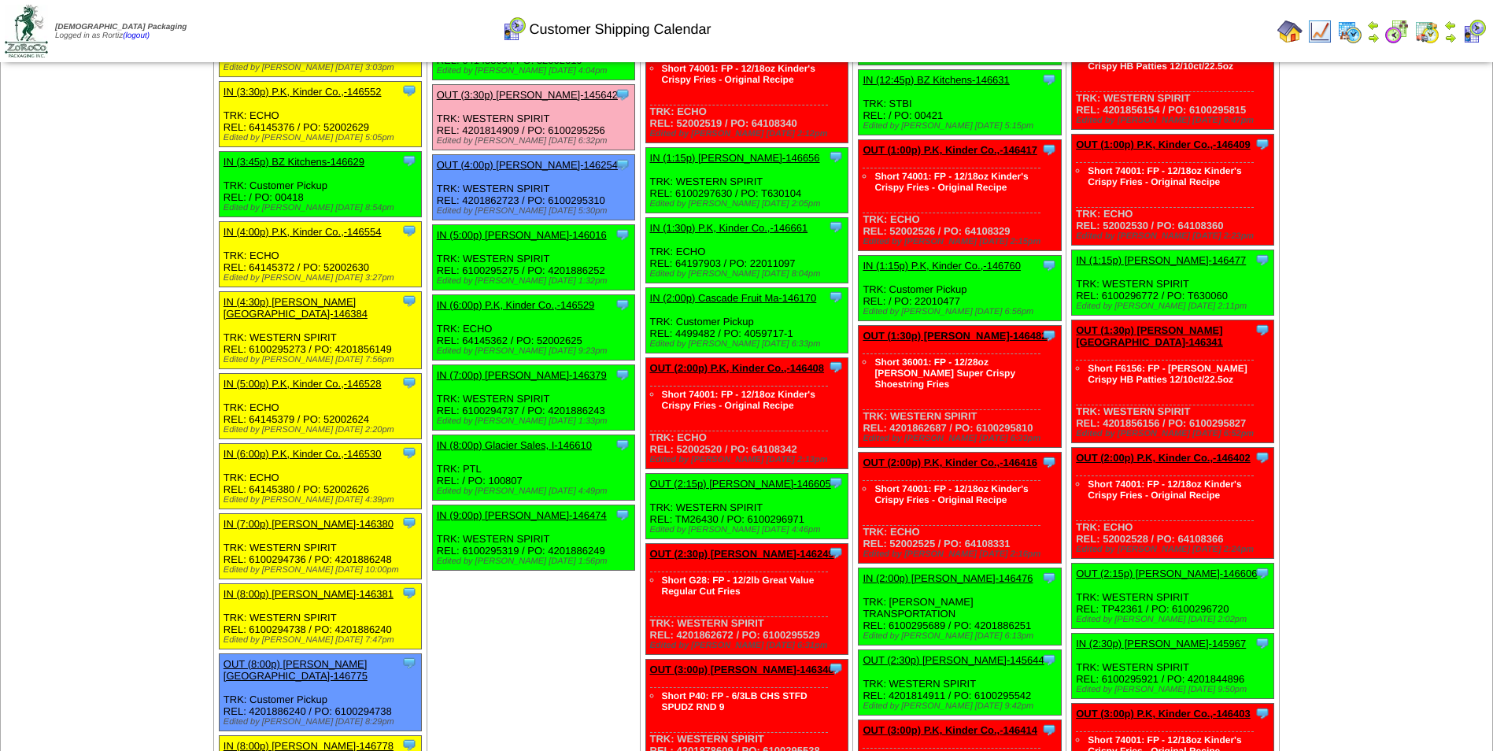
scroll to position [1461, 0]
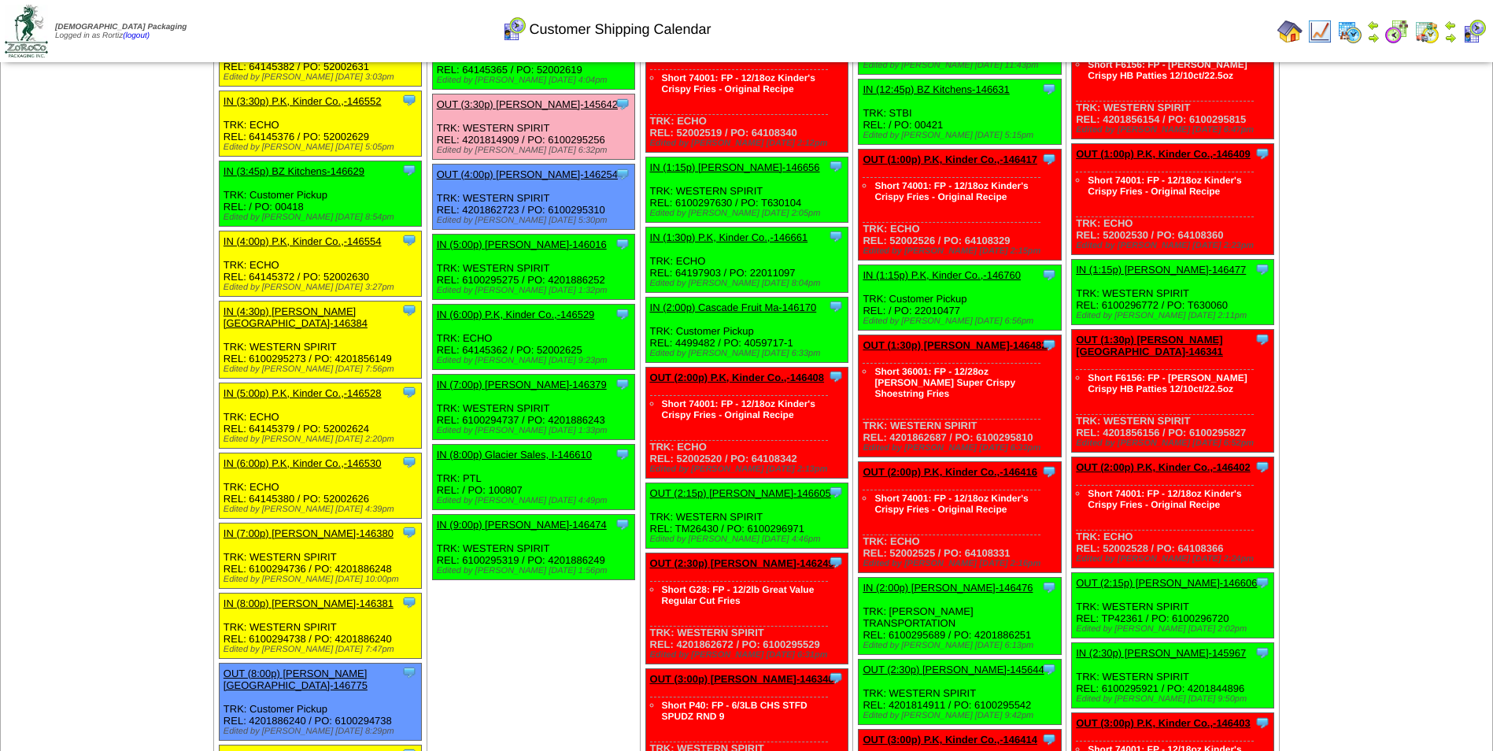
click at [490, 519] on link "IN (9:00p) [PERSON_NAME]-146474" at bounding box center [522, 525] width 170 height 12
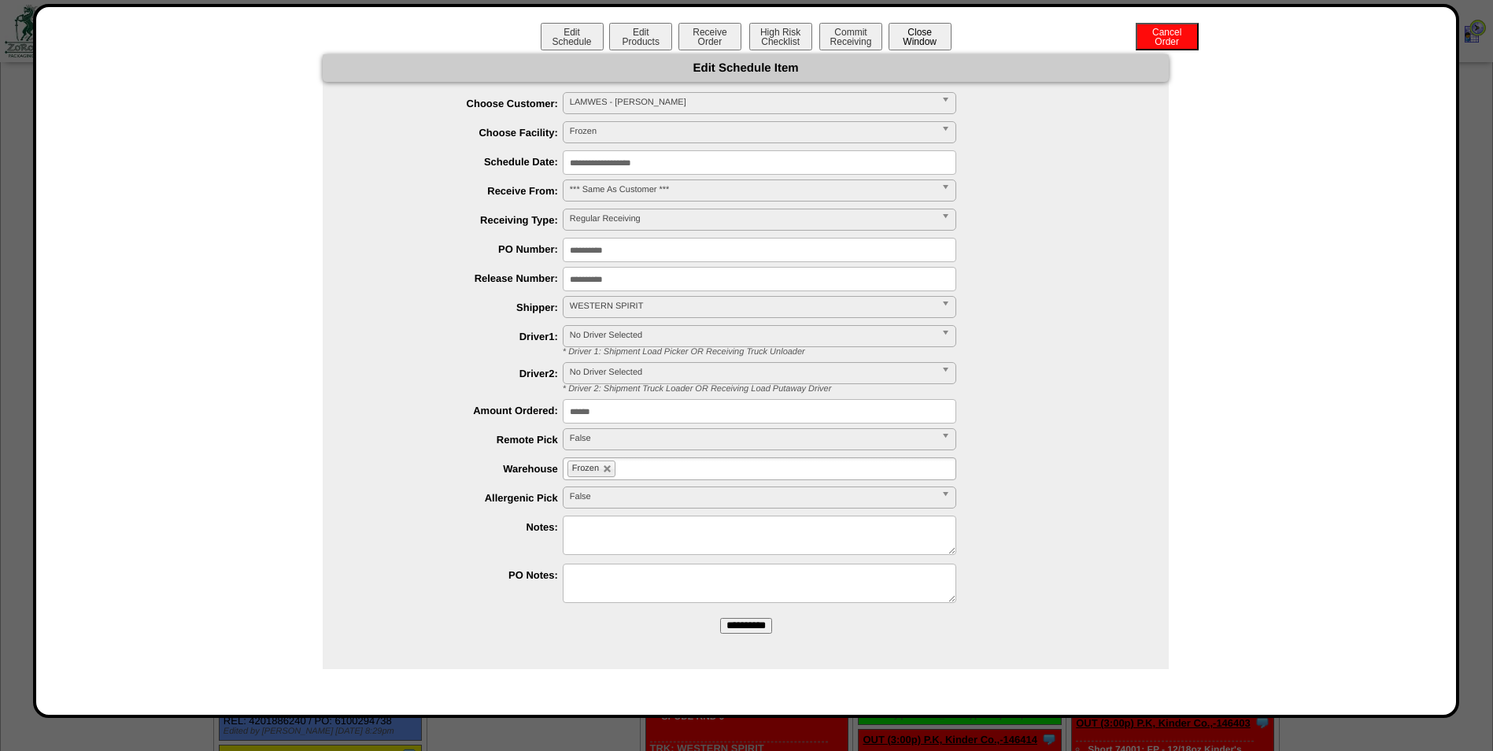
click at [935, 35] on button "Close Window" at bounding box center [920, 37] width 63 height 28
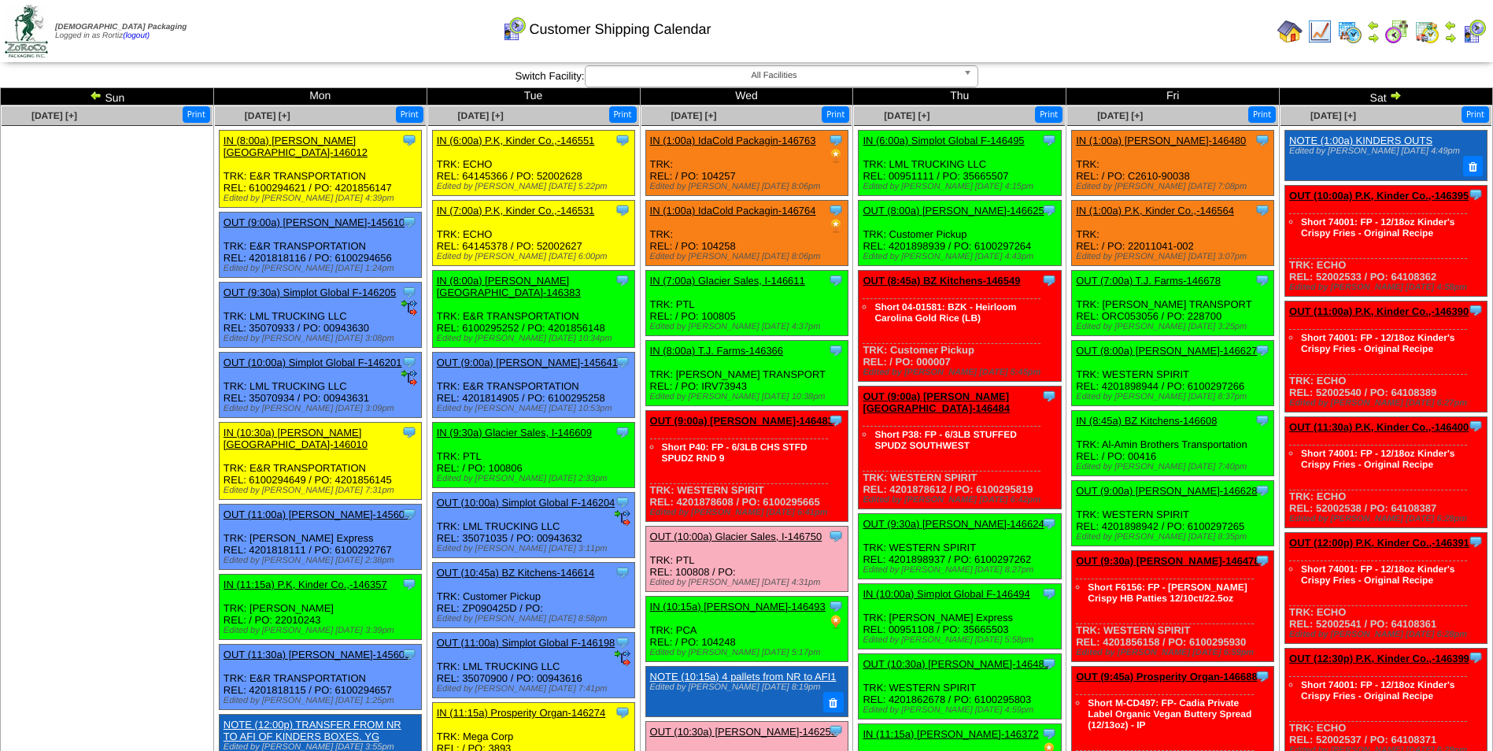
click at [1040, 37] on td "Print All" at bounding box center [826, 31] width 889 height 59
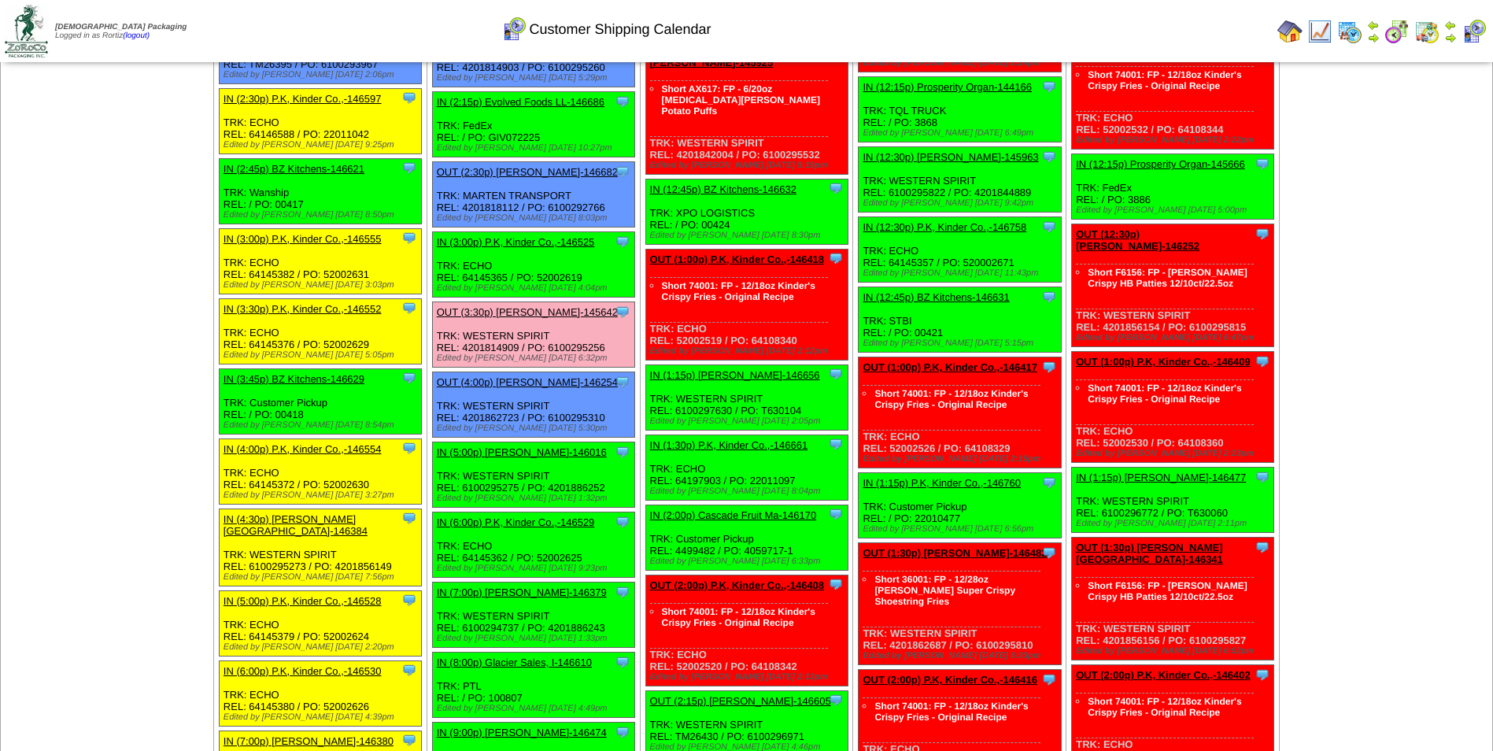
scroll to position [3055, 0]
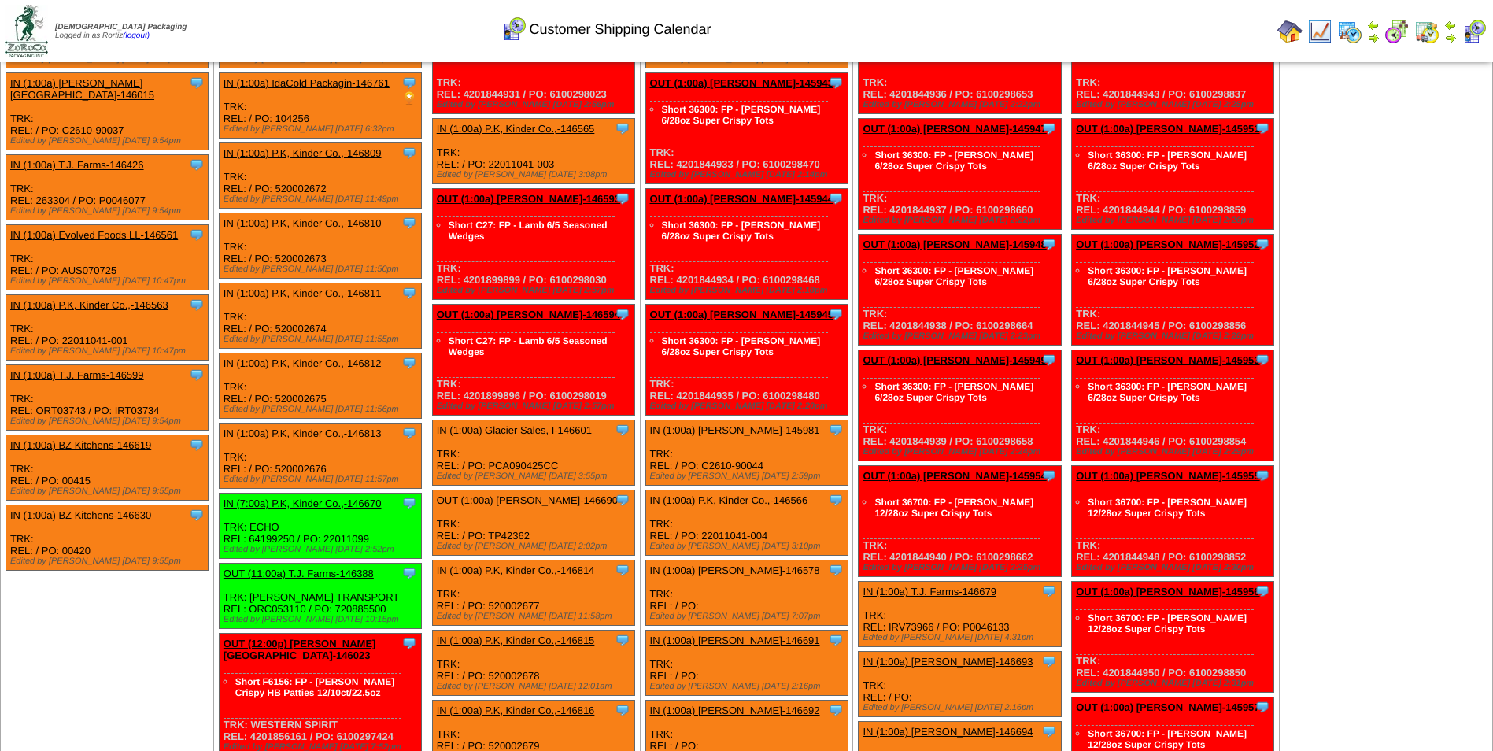
click at [117, 369] on link "IN (1:00a) T.J. Farms-146599" at bounding box center [77, 375] width 134 height 12
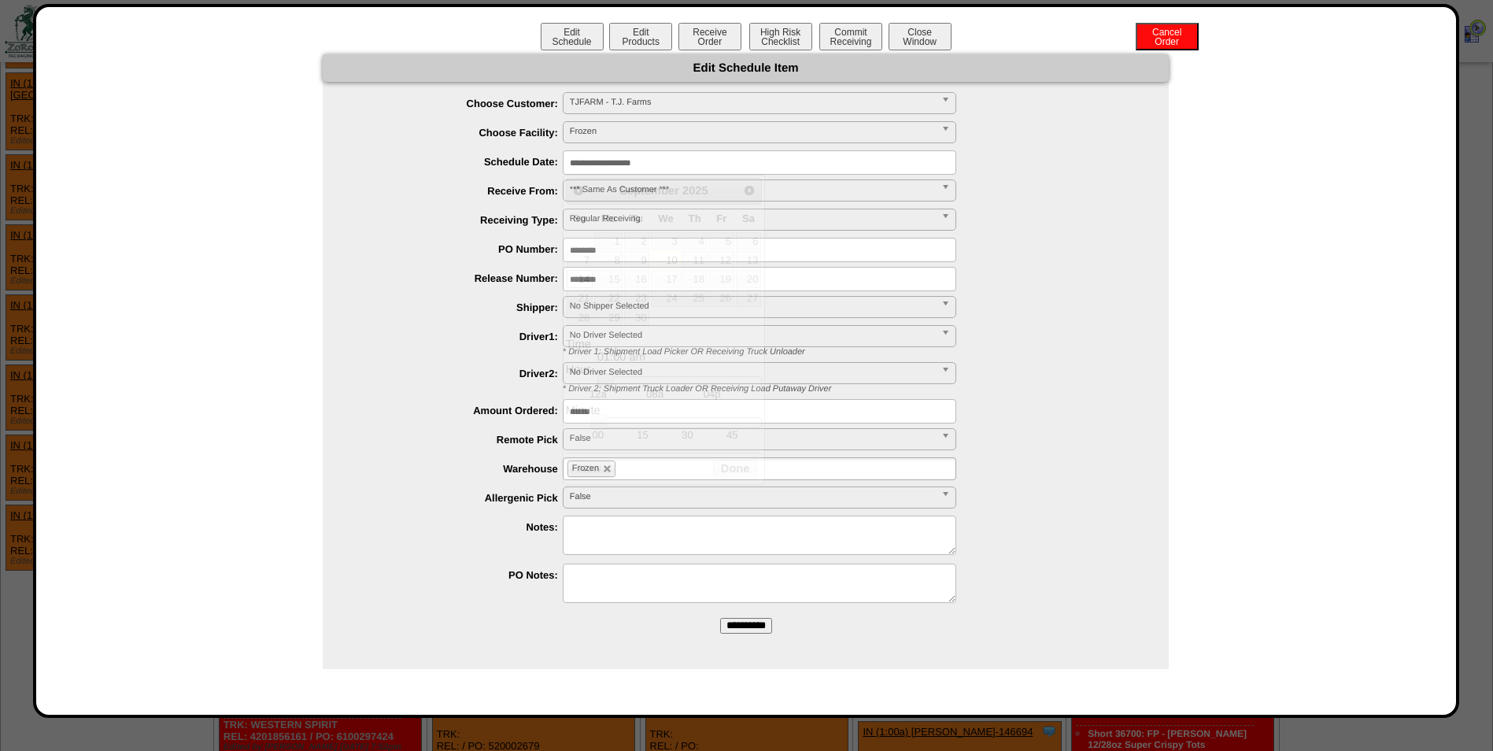
click at [729, 164] on input "**********" at bounding box center [760, 162] width 394 height 24
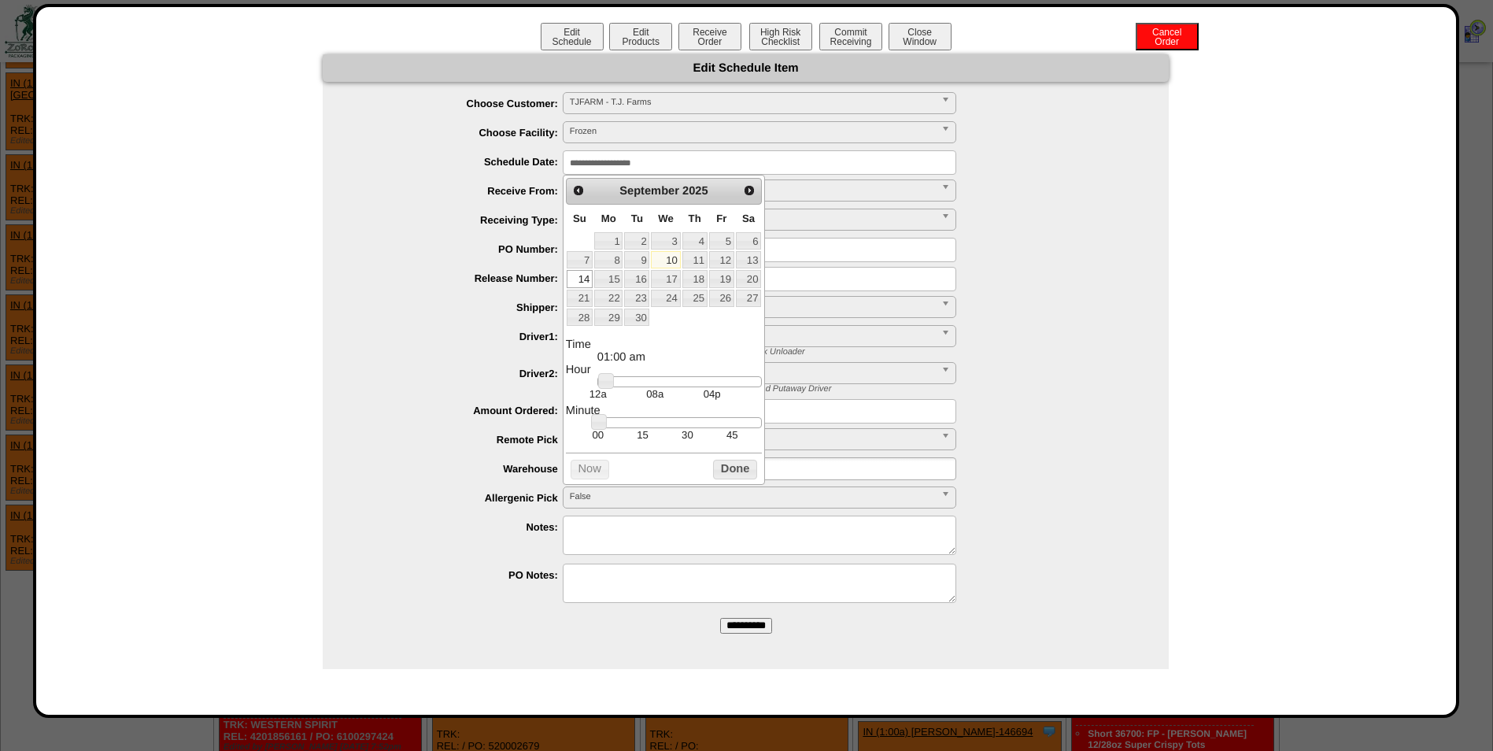
click at [691, 348] on dt "Time" at bounding box center [664, 344] width 196 height 13
click at [692, 261] on link "11" at bounding box center [694, 259] width 25 height 17
drag, startPoint x: 609, startPoint y: 385, endPoint x: 666, endPoint y: 386, distance: 56.7
click at [666, 386] on link at bounding box center [664, 381] width 16 height 16
click at [645, 436] on td "15" at bounding box center [642, 434] width 45 height 13
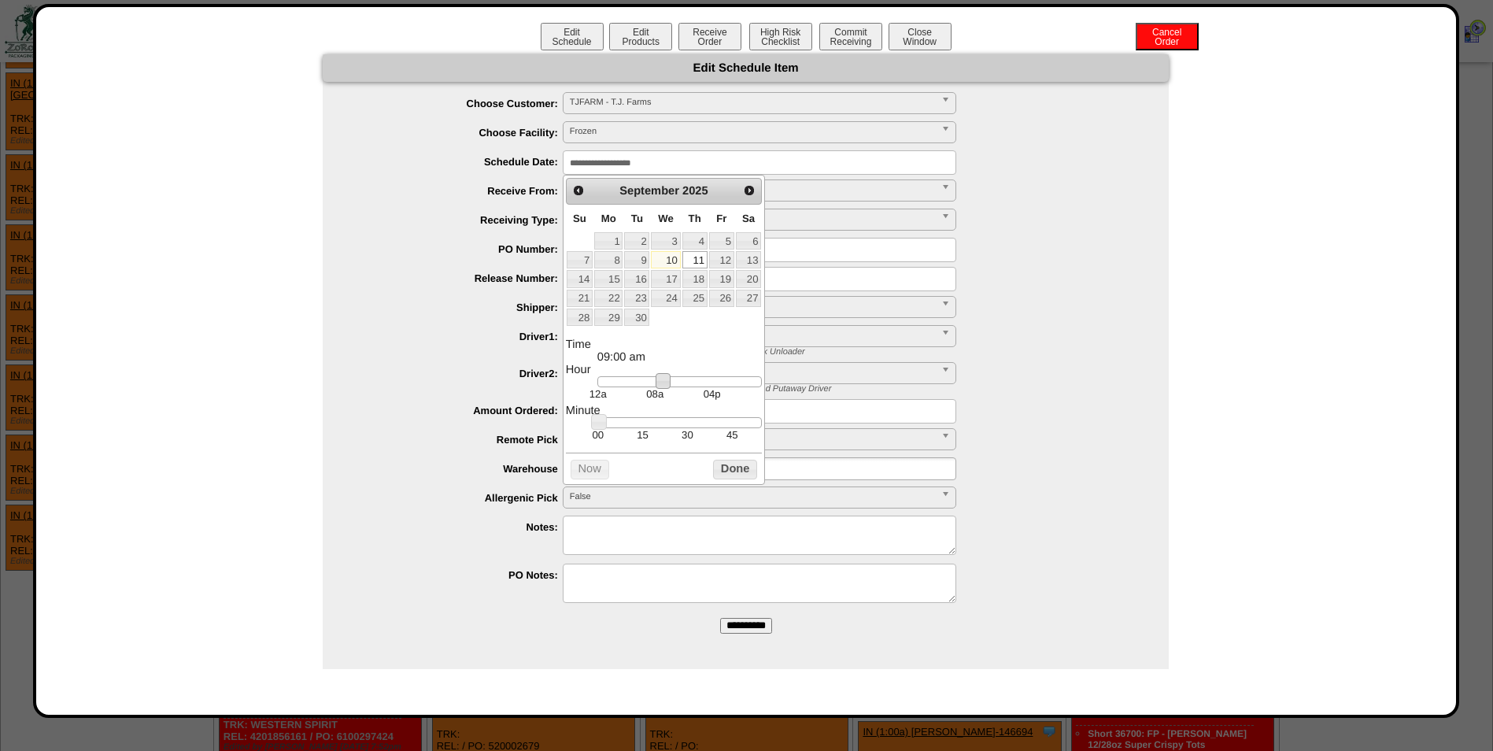
type input "**********"
click at [734, 473] on button "Done" at bounding box center [735, 470] width 44 height 20
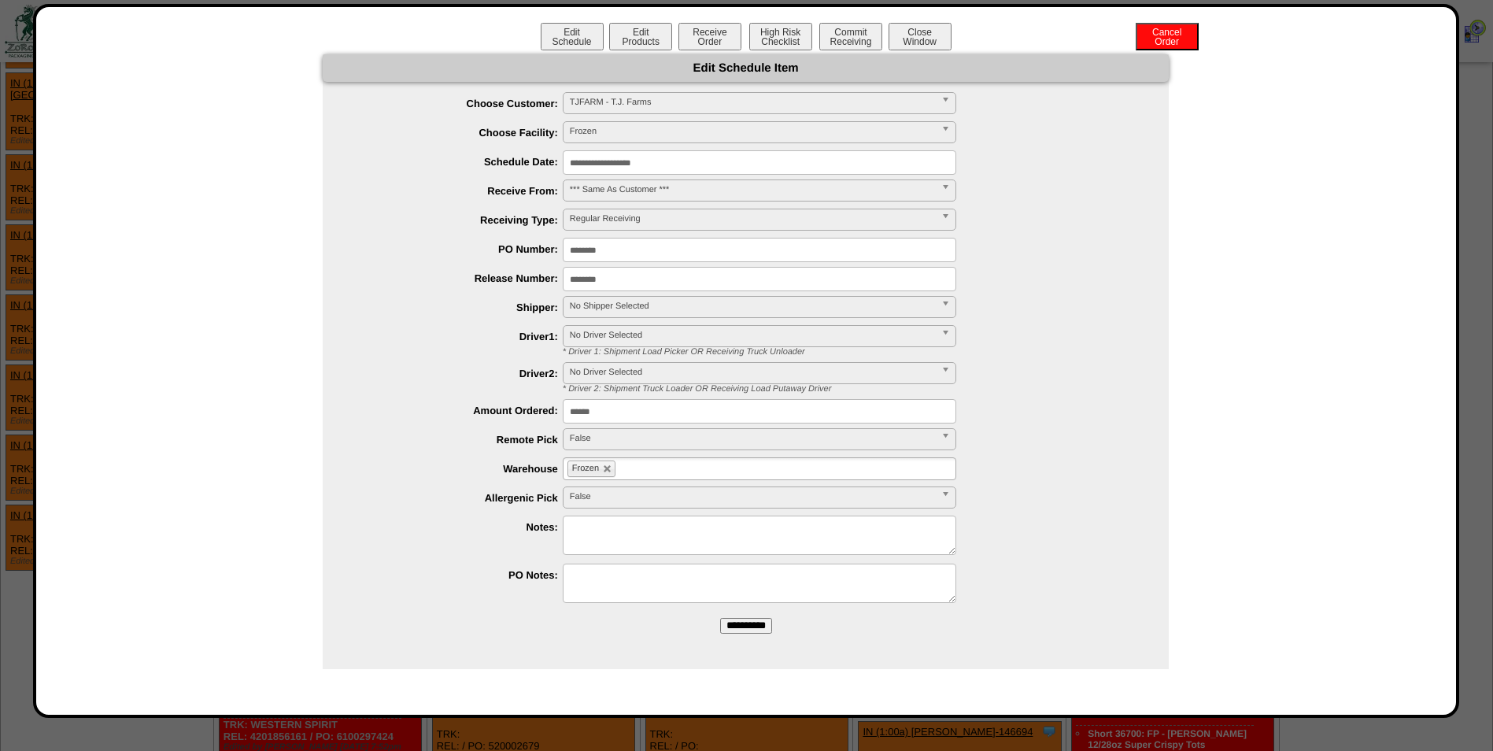
click at [667, 301] on span "No Shipper Selected" at bounding box center [752, 306] width 365 height 19
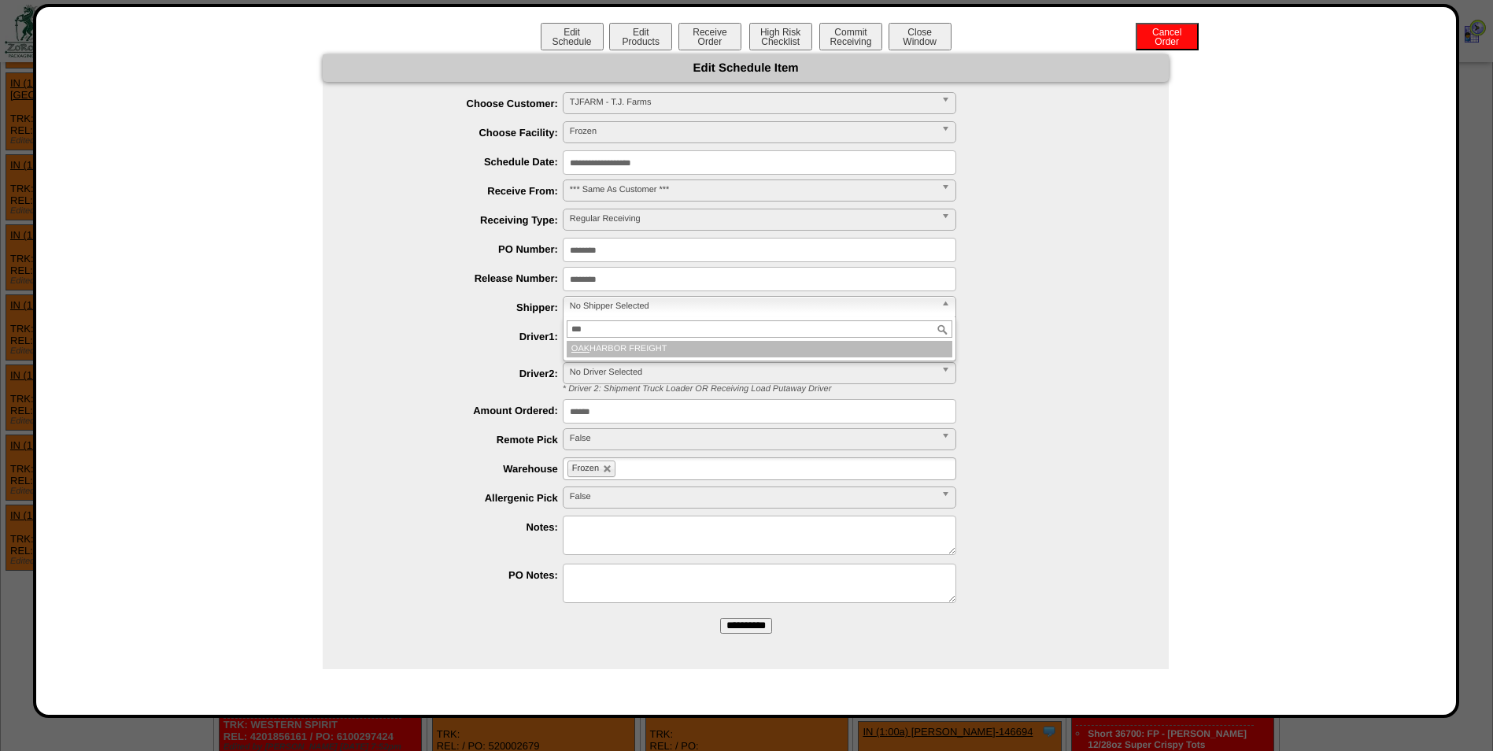
type input "***"
click at [666, 353] on li "OAK HARBOR FREIGHT" at bounding box center [760, 349] width 386 height 17
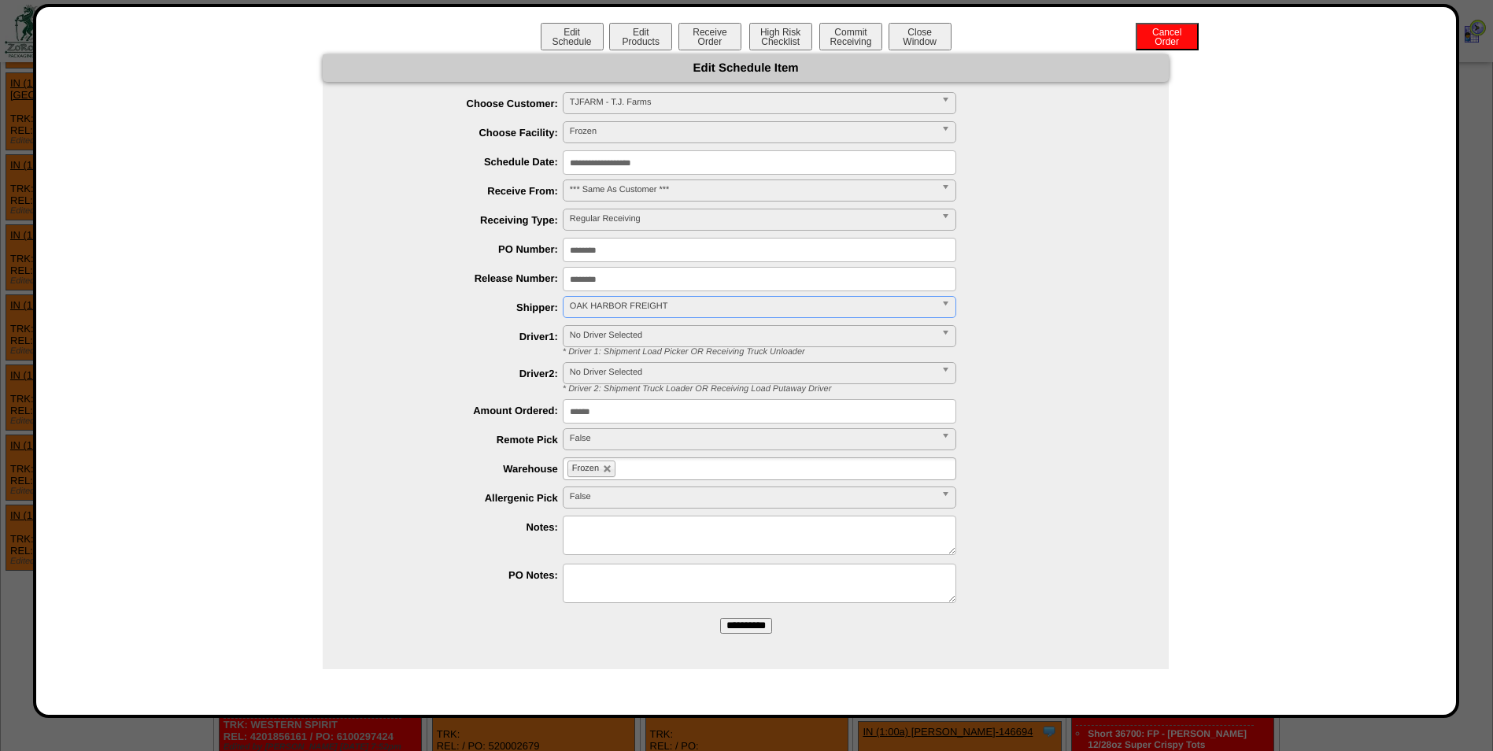
drag, startPoint x: 737, startPoint y: 628, endPoint x: 885, endPoint y: 104, distance: 544.4
click at [735, 630] on input "**********" at bounding box center [746, 626] width 52 height 16
click at [660, 472] on ul "Frozen" at bounding box center [760, 468] width 394 height 23
click at [614, 507] on li "AFI1" at bounding box center [760, 505] width 392 height 17
click at [740, 624] on input "**********" at bounding box center [746, 626] width 52 height 16
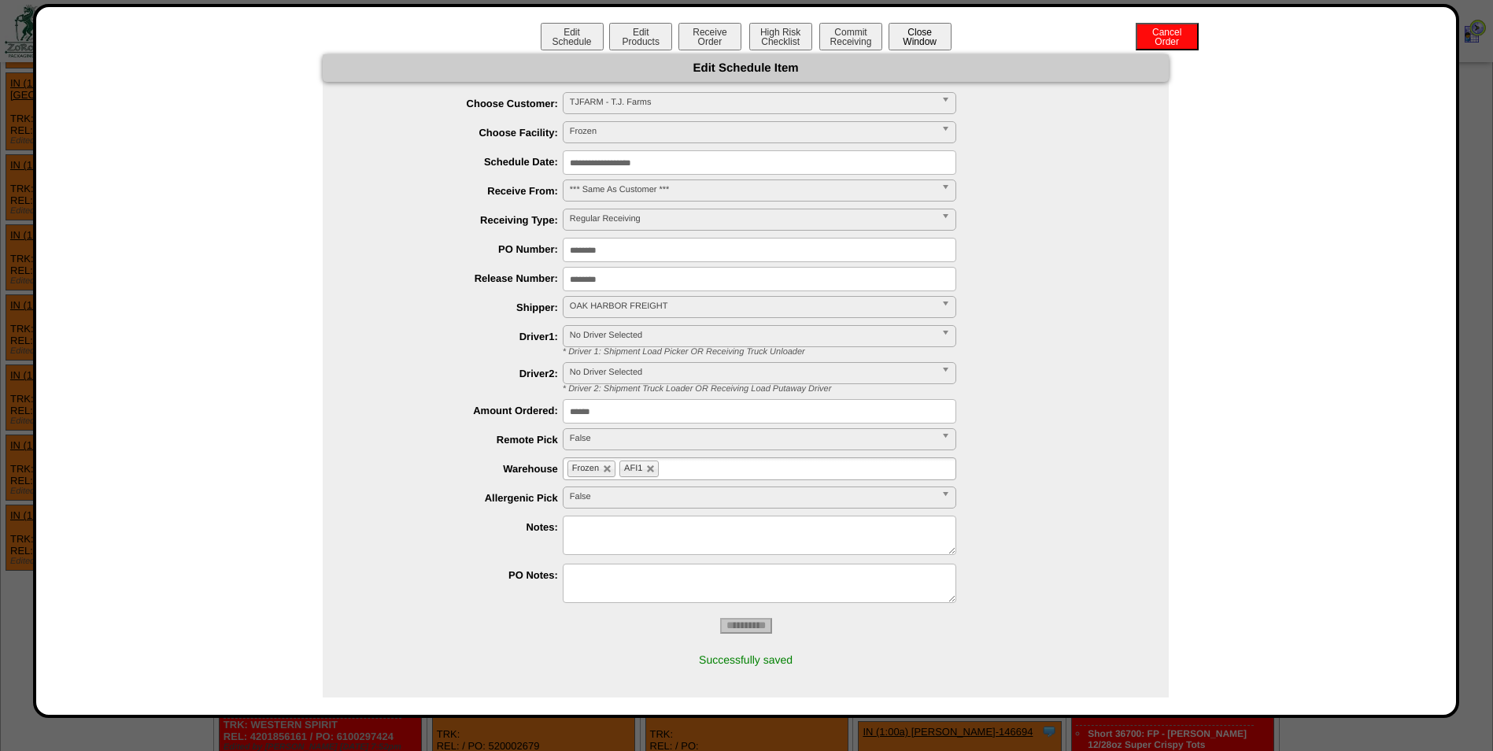
click at [913, 39] on button "Close Window" at bounding box center [920, 37] width 63 height 28
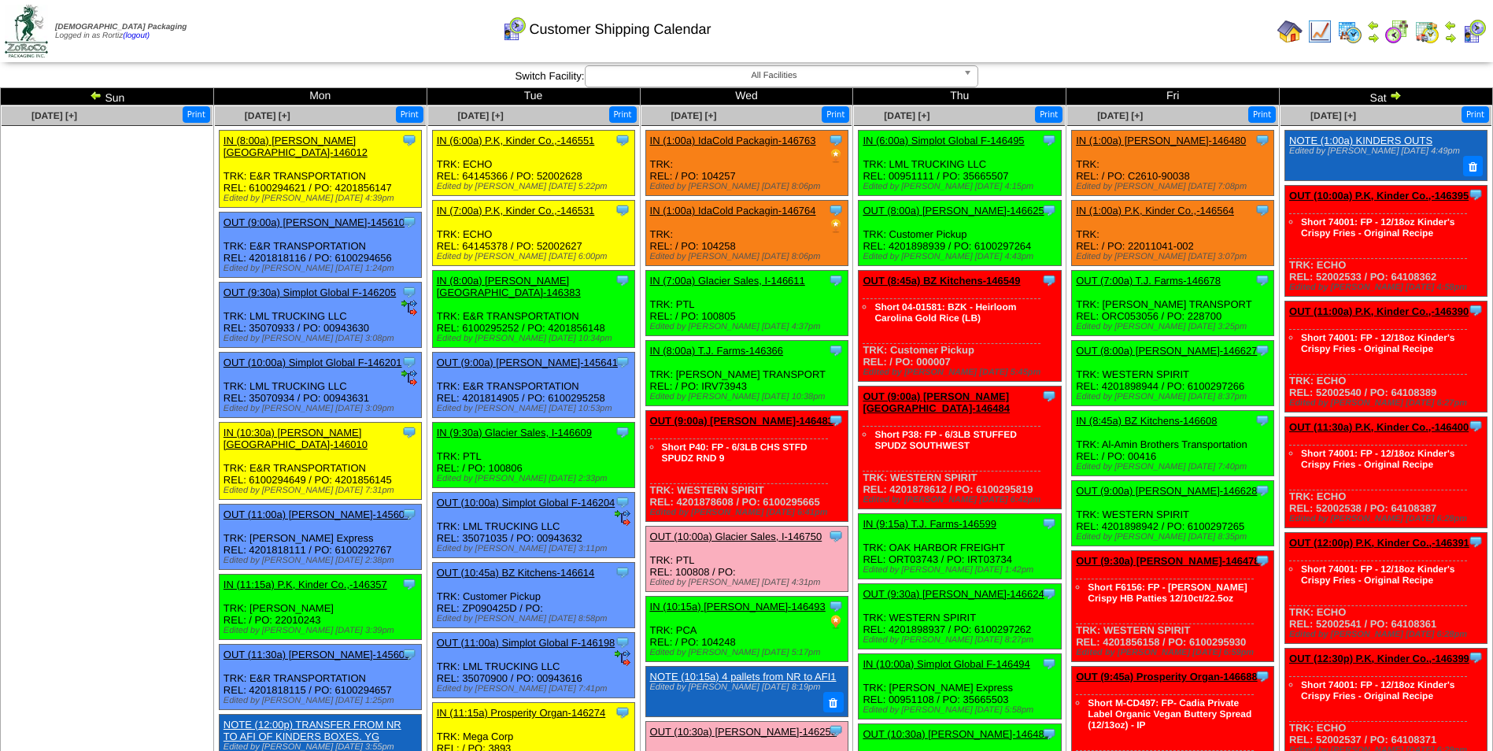
click at [1095, 46] on td "Print All" at bounding box center [826, 31] width 889 height 59
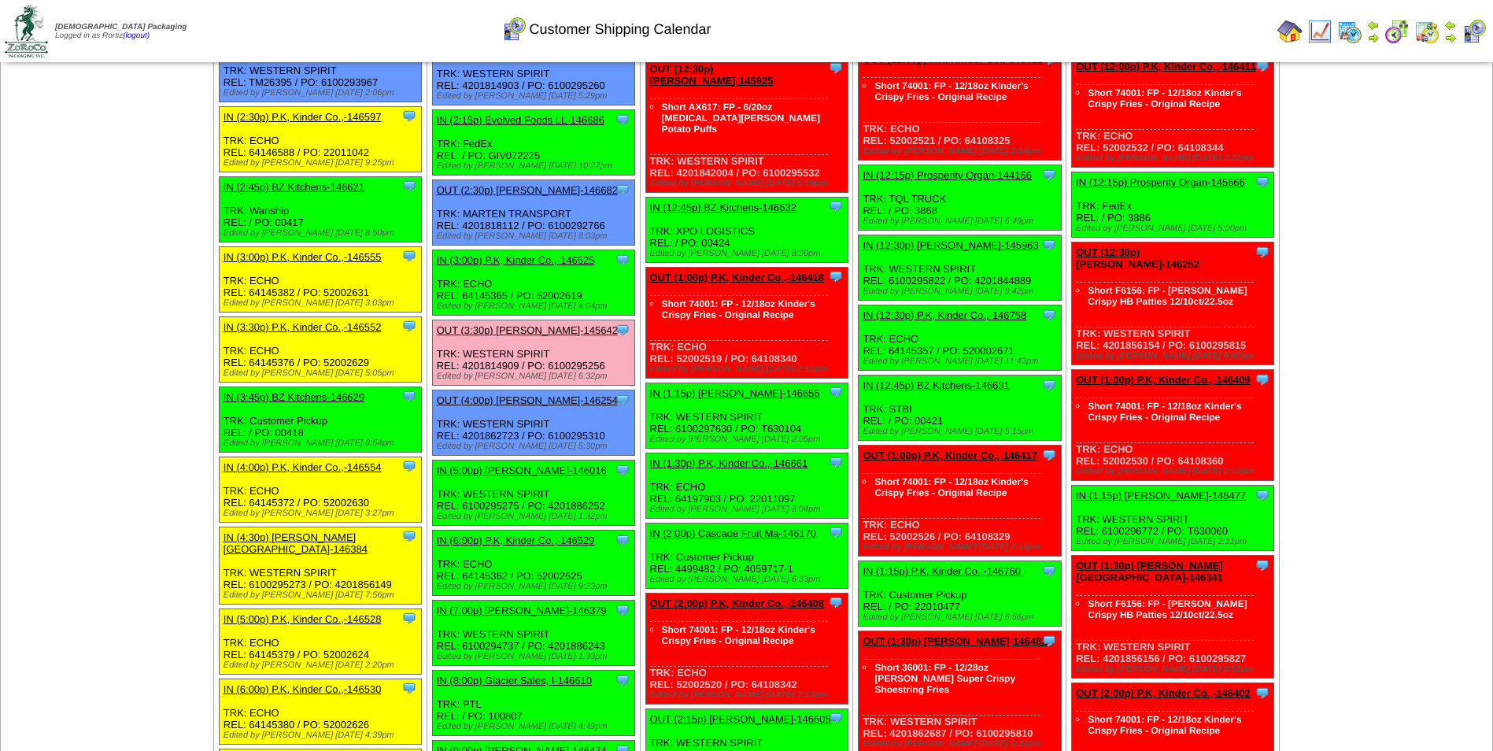
scroll to position [1236, 0]
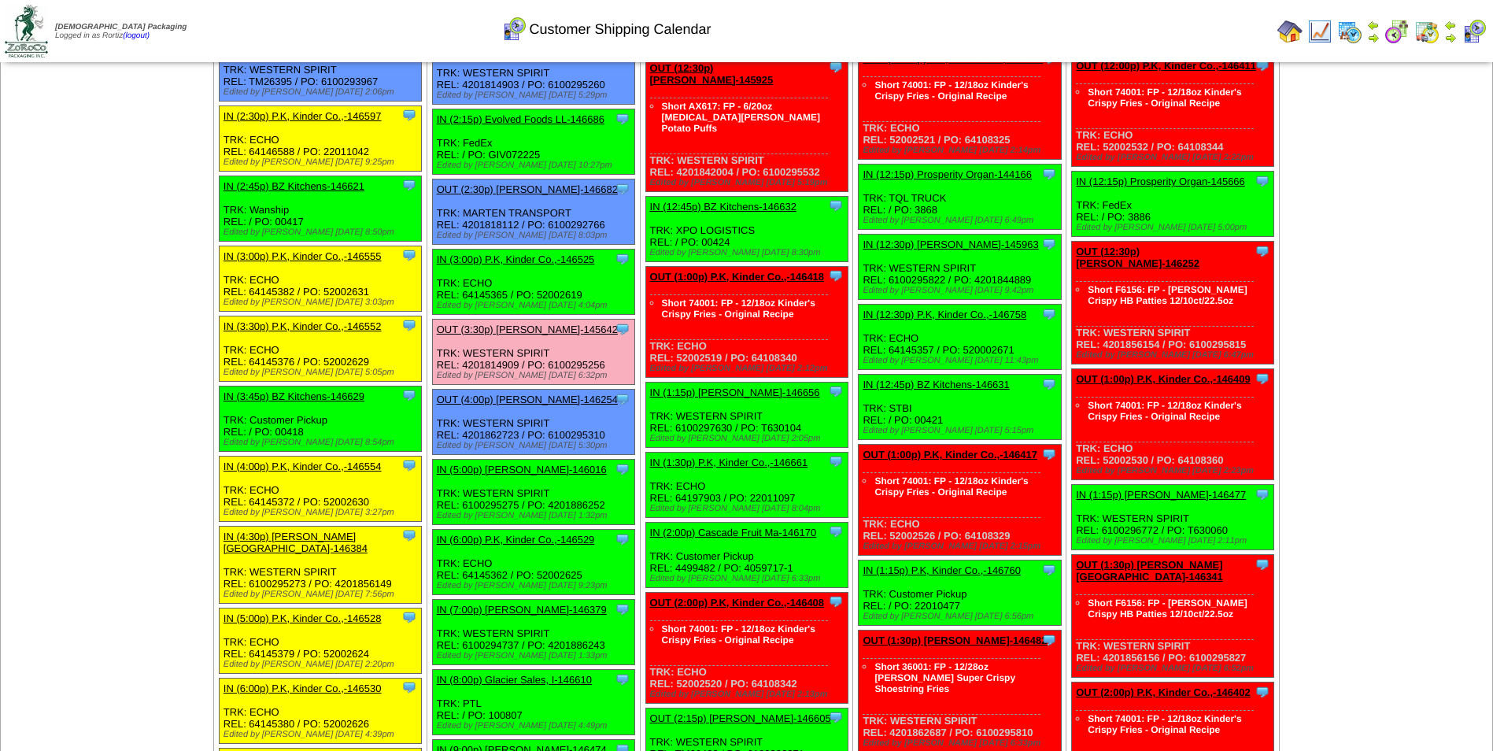
click at [711, 527] on link "IN (2:00p) Cascade Fruit Ma-146170" at bounding box center [733, 533] width 167 height 12
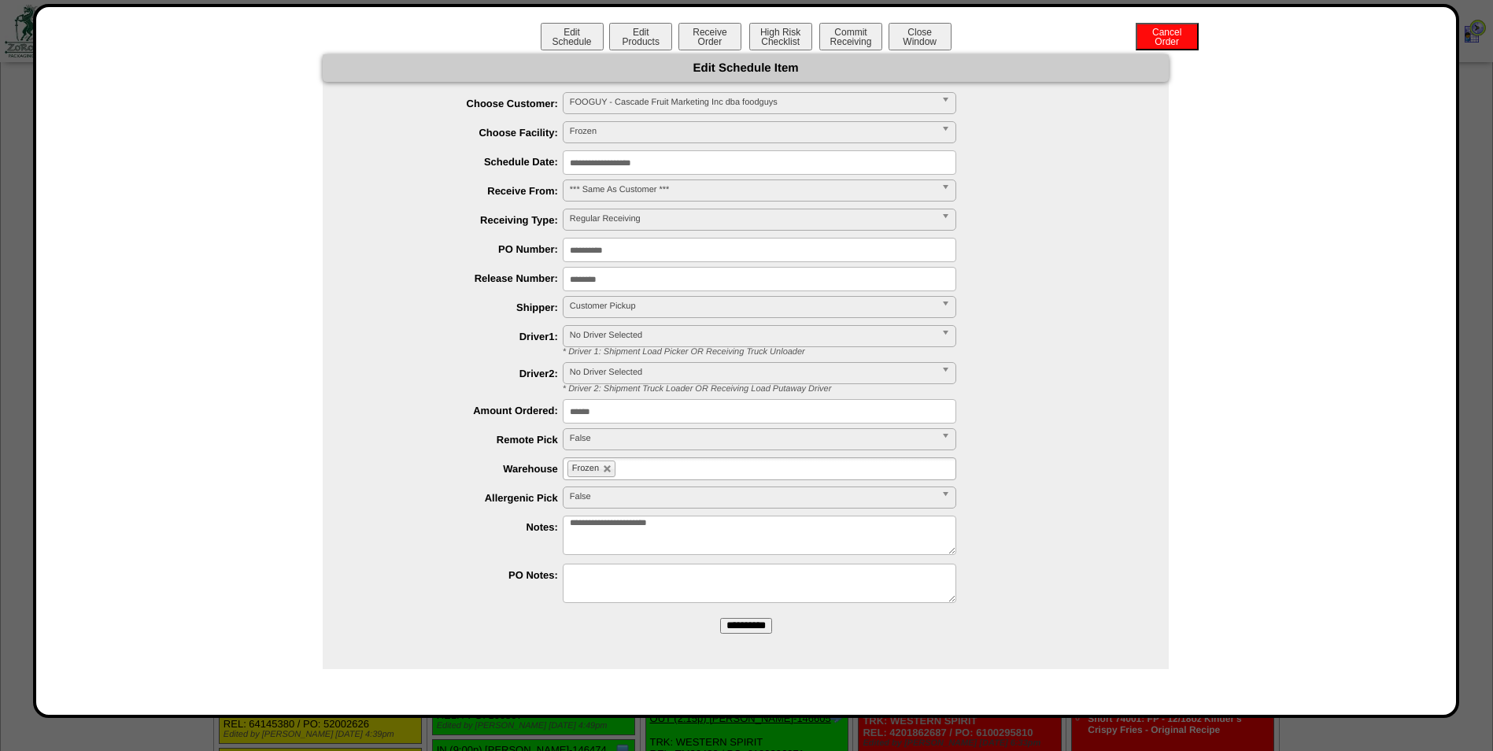
click at [693, 161] on input "**********" at bounding box center [760, 162] width 394 height 24
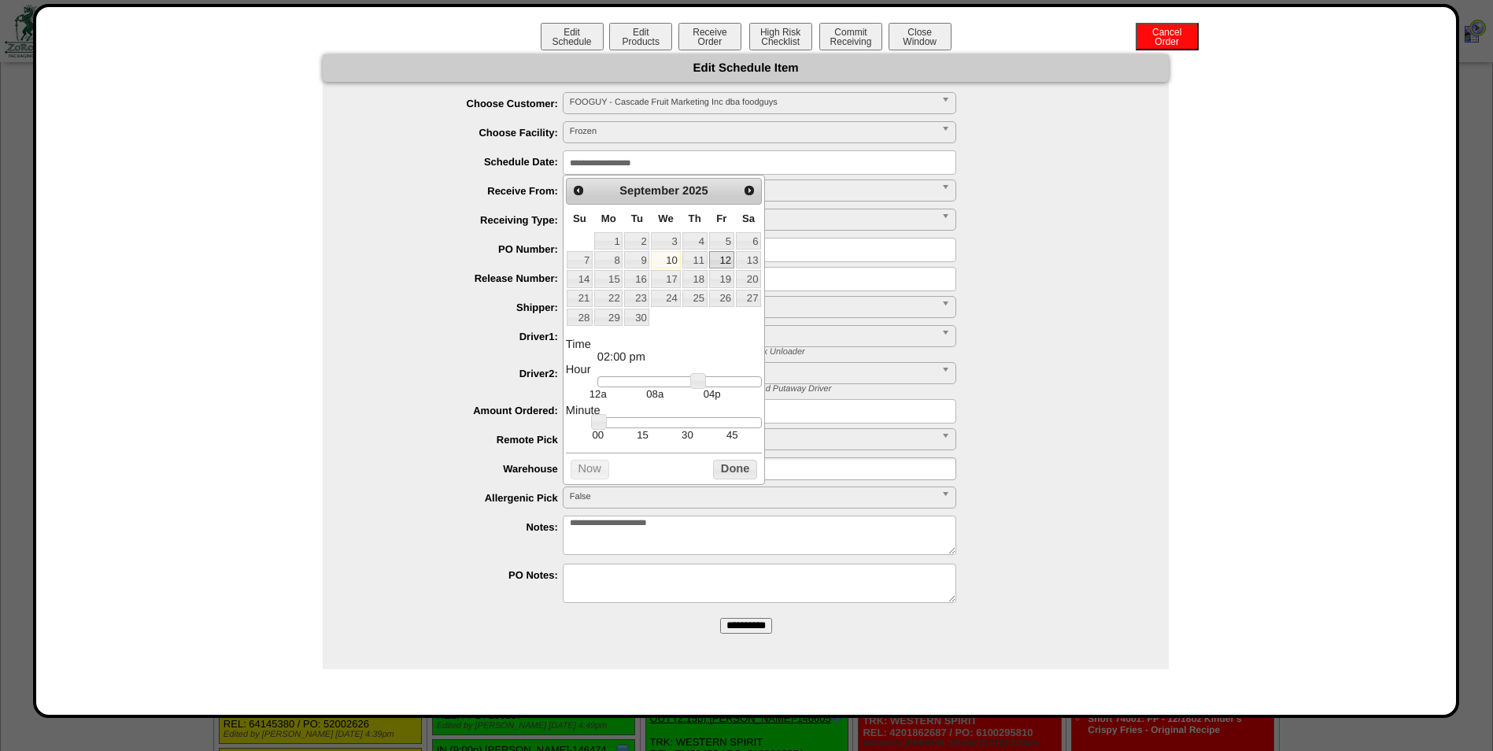
click at [716, 256] on link "12" at bounding box center [721, 259] width 25 height 17
click at [675, 259] on link "10" at bounding box center [665, 259] width 29 height 17
type input "**********"
drag, startPoint x: 703, startPoint y: 386, endPoint x: 694, endPoint y: 390, distance: 9.5
click at [694, 389] on link at bounding box center [690, 381] width 16 height 16
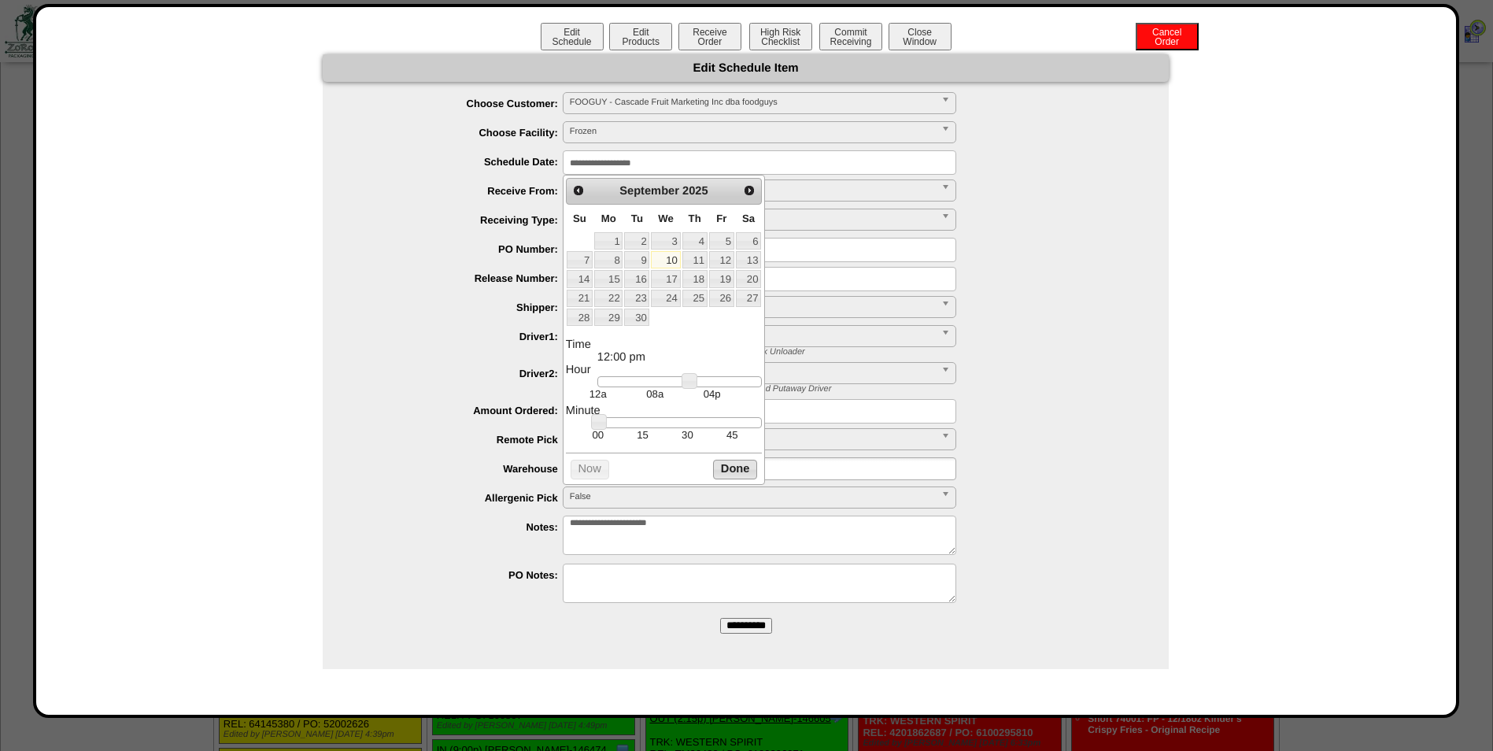
click at [740, 473] on button "Done" at bounding box center [735, 470] width 44 height 20
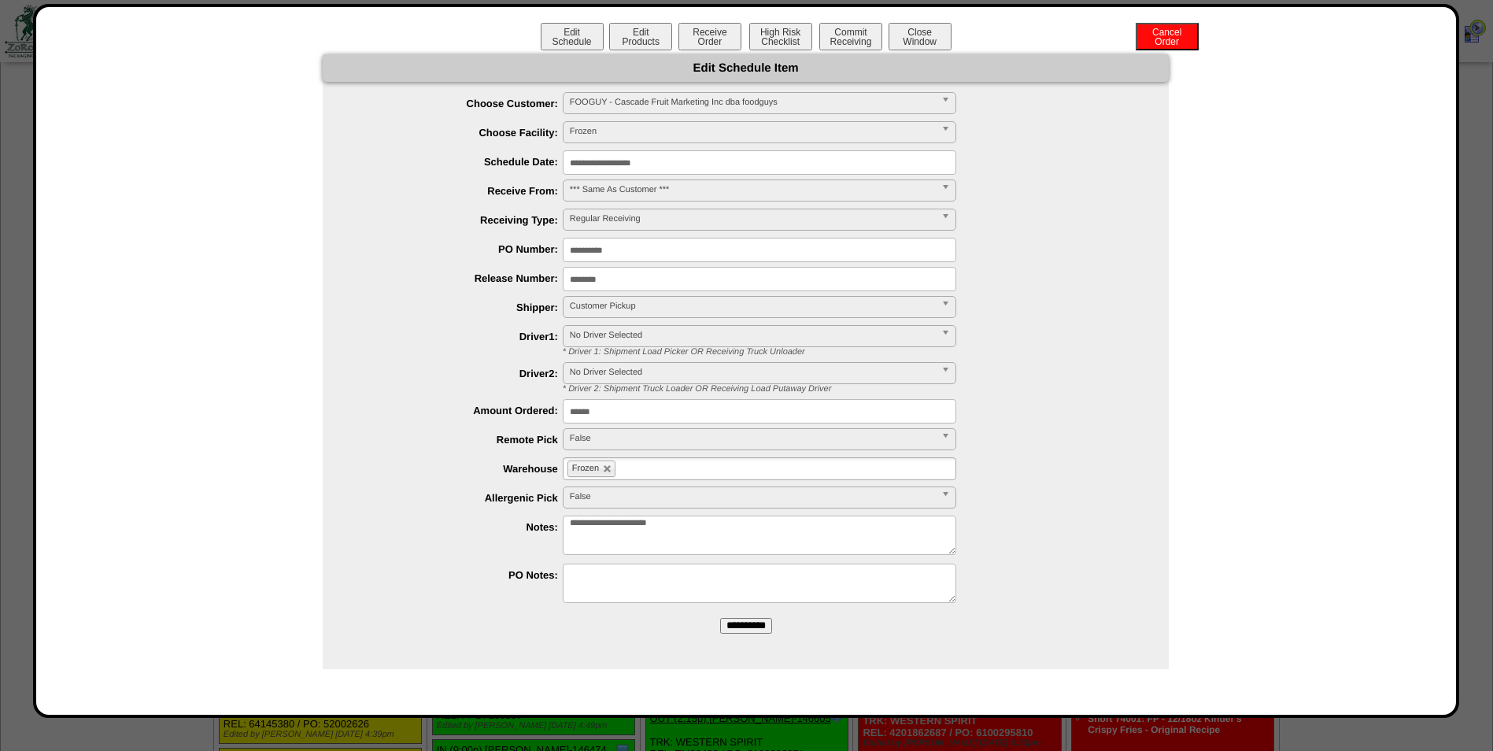
click at [745, 625] on input "**********" at bounding box center [746, 626] width 52 height 16
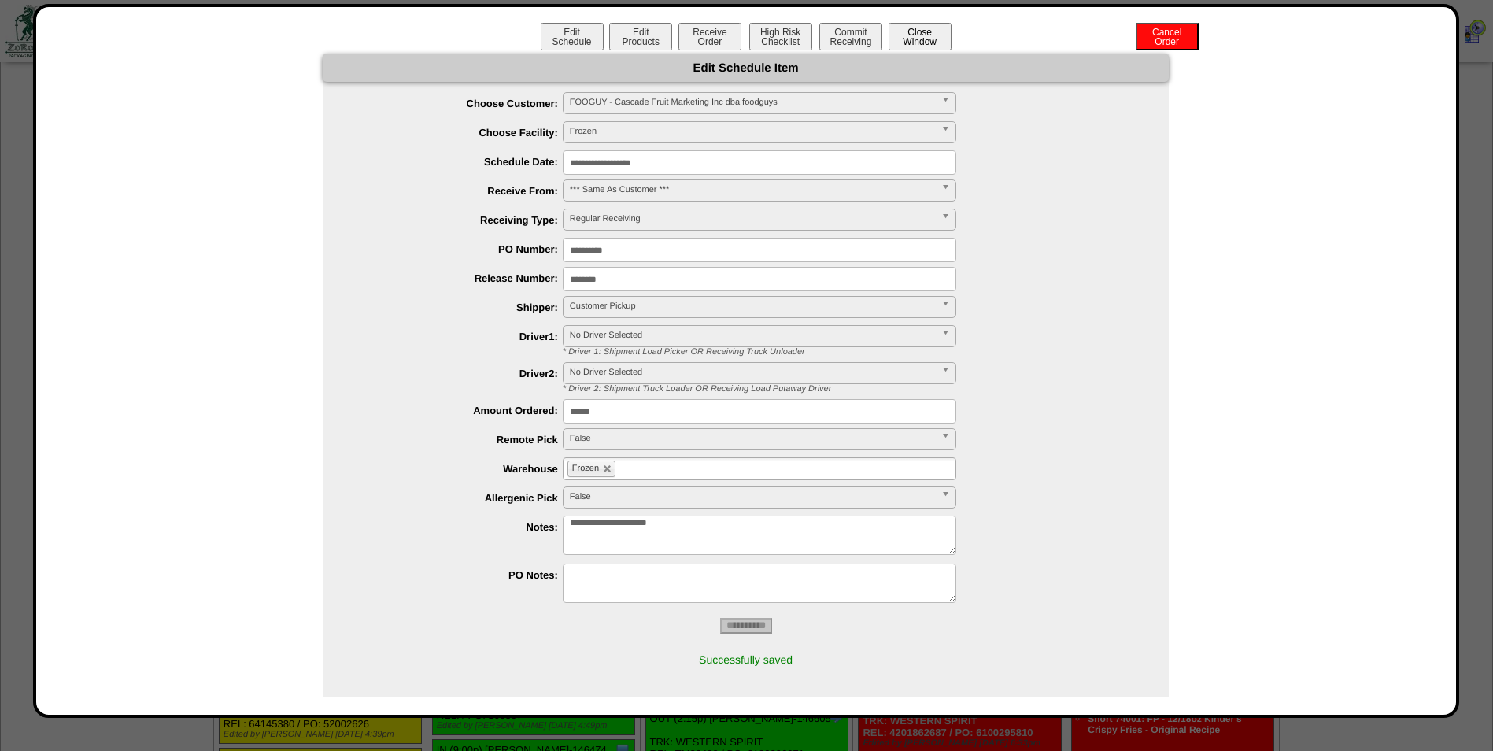
click at [918, 34] on button "Close Window" at bounding box center [920, 37] width 63 height 28
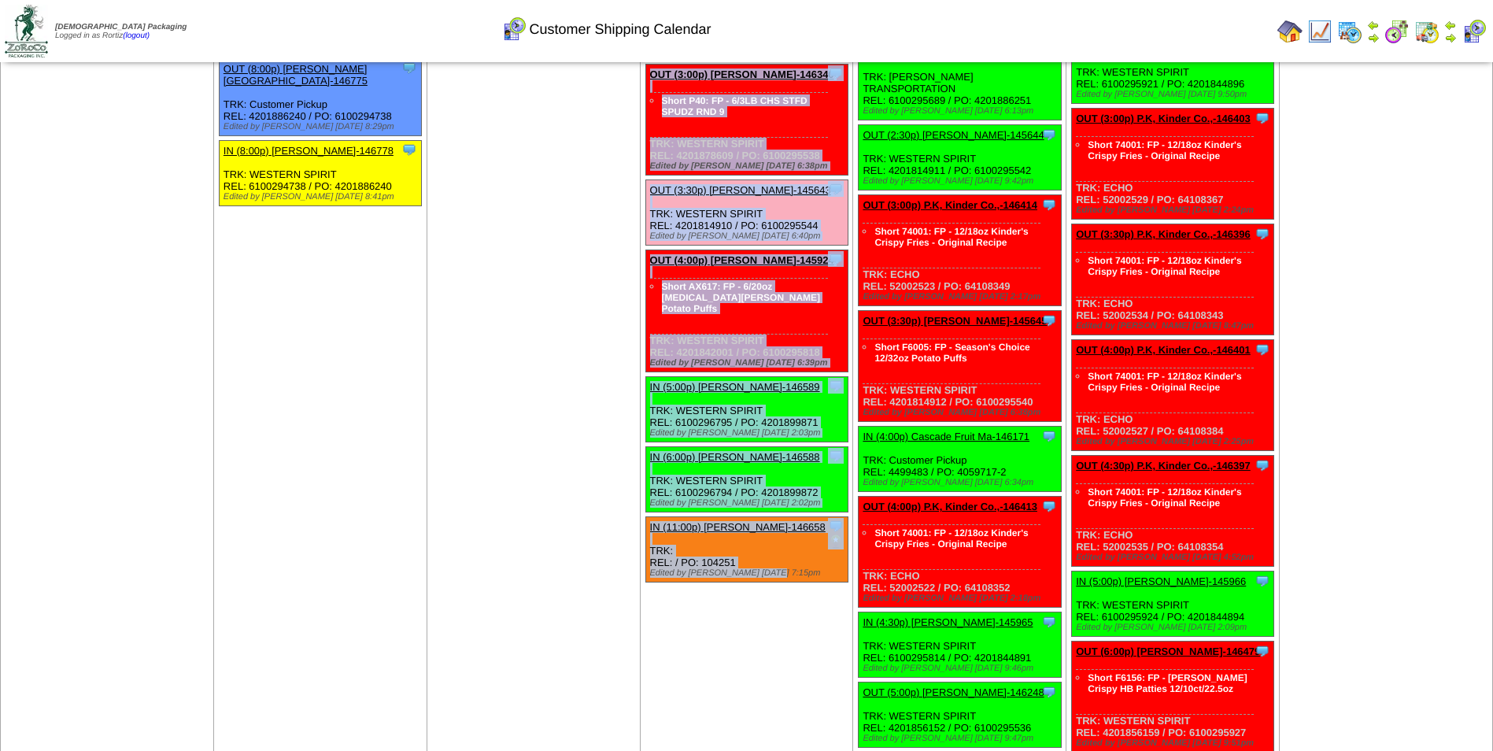
scroll to position [2217, 0]
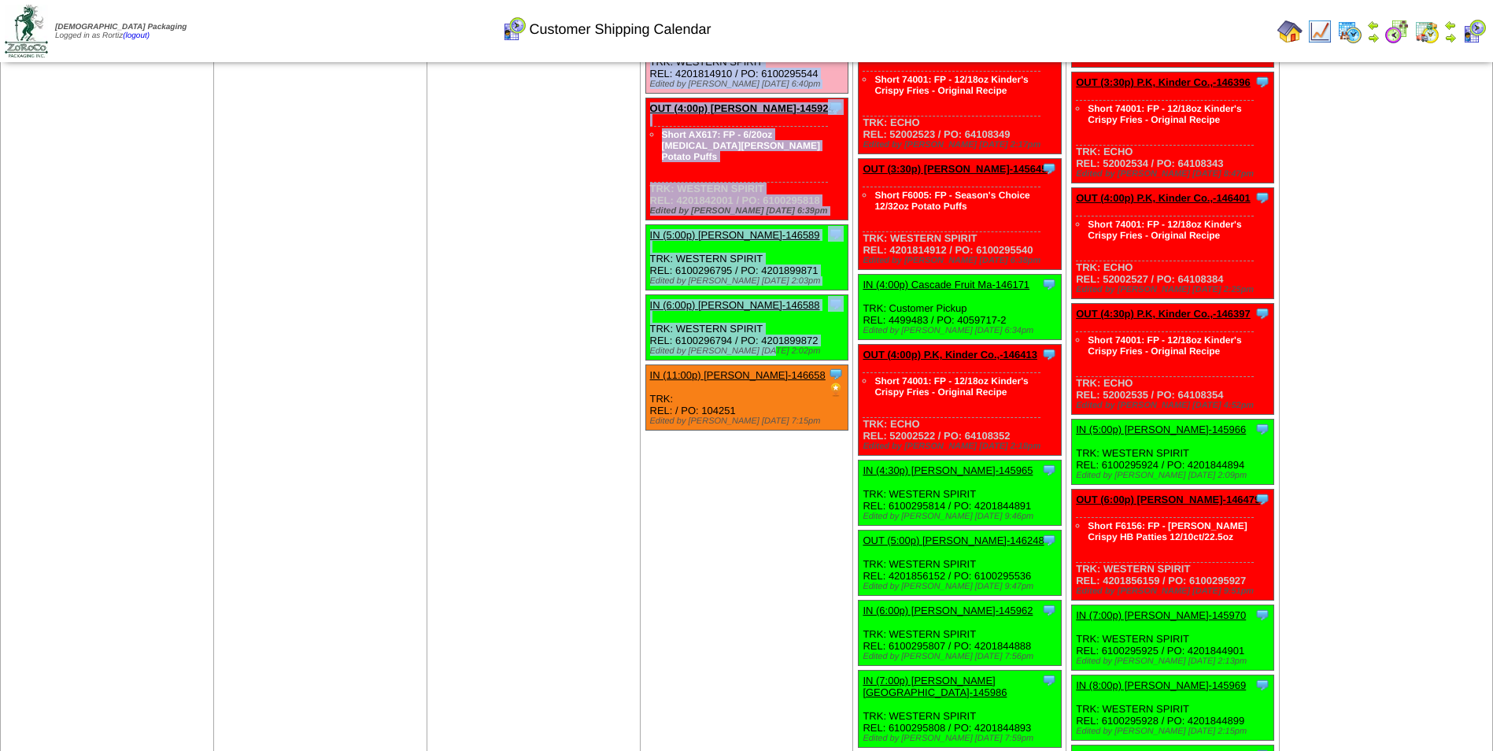
drag, startPoint x: 646, startPoint y: 285, endPoint x: 806, endPoint y: 302, distance: 160.7
copy ul "IN (12:00p) Cascade Fruit Ma-146170 Cascade Fruit Marketing Inc dba foodguys Sc…"
click at [815, 128] on li "Short AX617: FP - 6/20oz [MEDICAL_DATA][PERSON_NAME] Potato Puffs" at bounding box center [745, 145] width 166 height 34
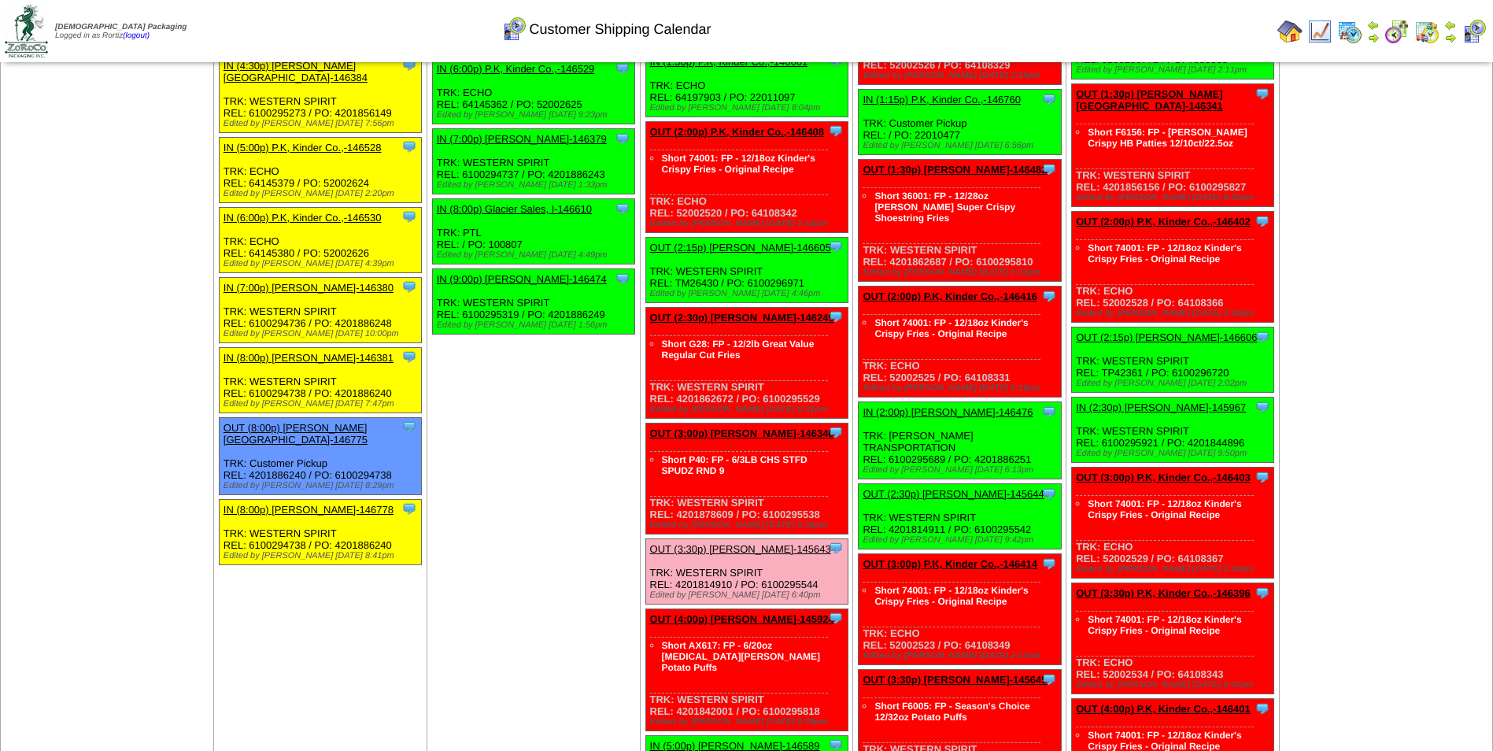
scroll to position [1662, 0]
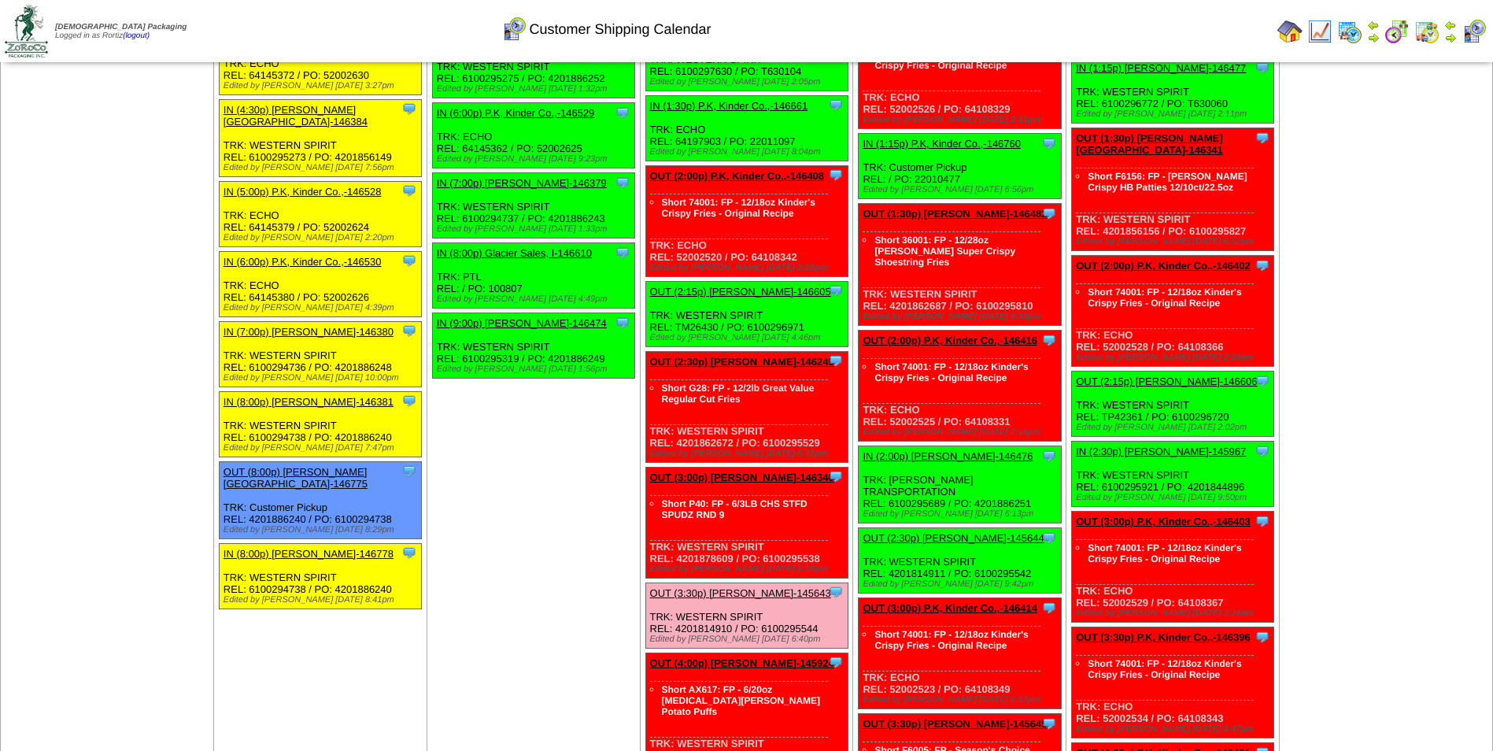
click at [1055, 32] on td "Print All" at bounding box center [826, 31] width 889 height 59
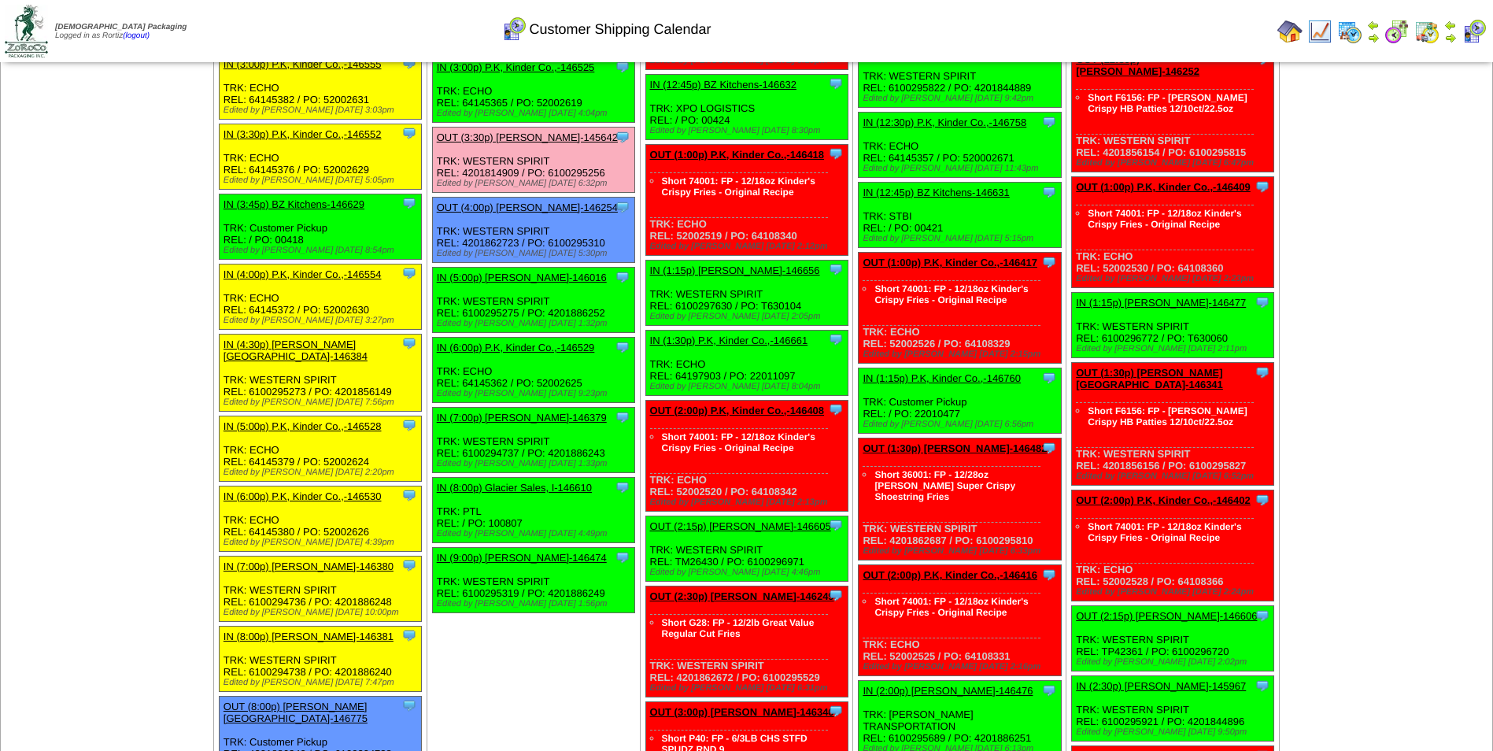
scroll to position [1426, 0]
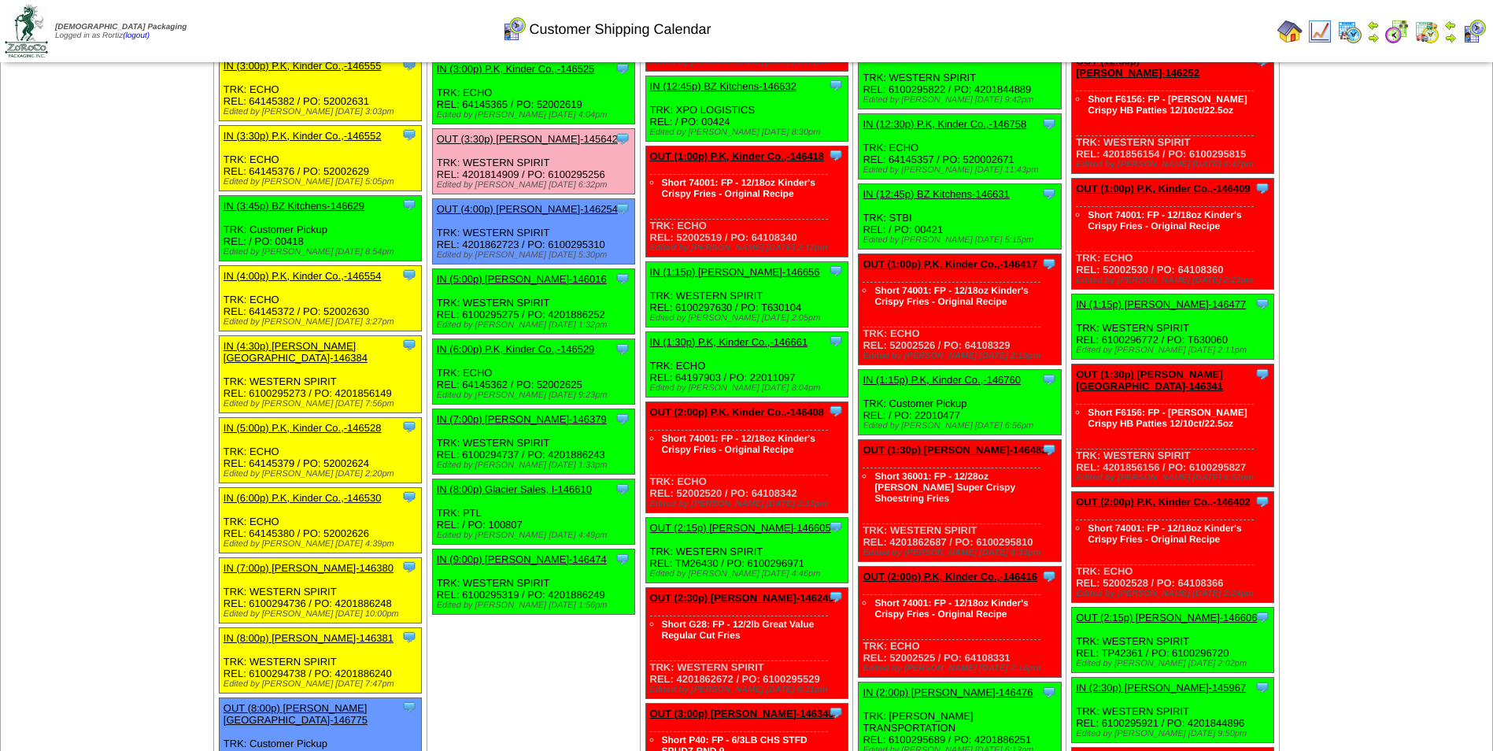
click at [561, 390] on div "Edited by [PERSON_NAME] [DATE] 9:23pm" at bounding box center [536, 394] width 198 height 9
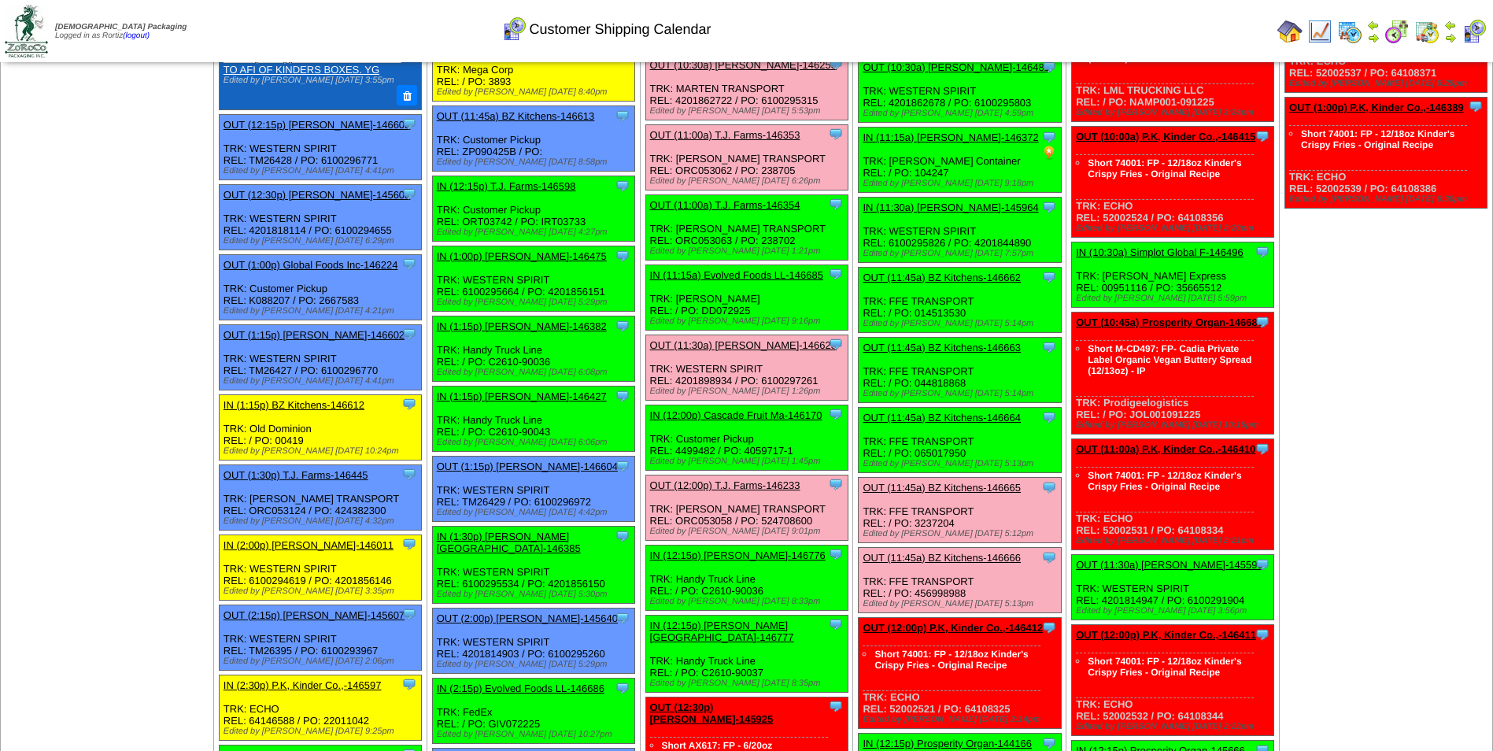
scroll to position [639, 0]
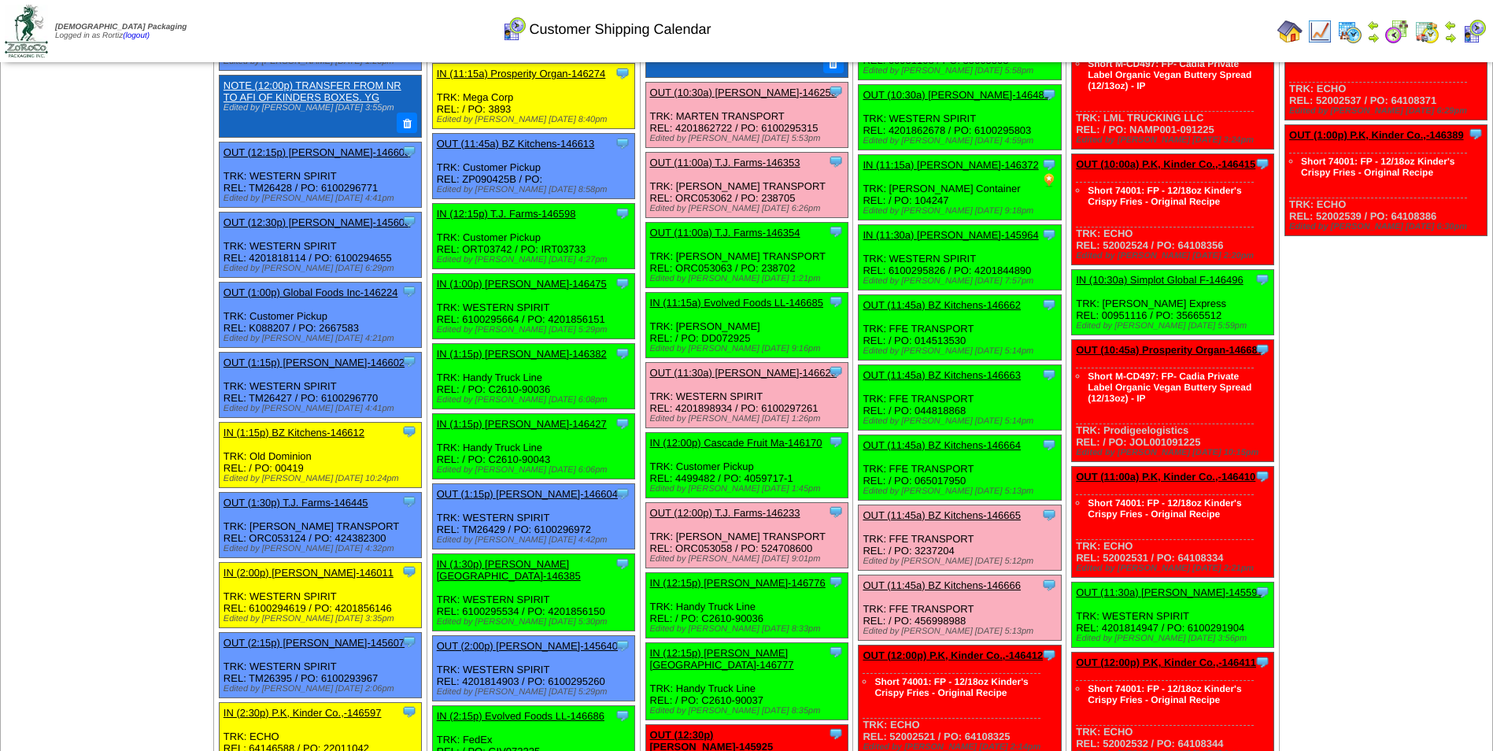
click at [729, 371] on link "OUT (11:30a) [PERSON_NAME]-146623" at bounding box center [743, 373] width 187 height 12
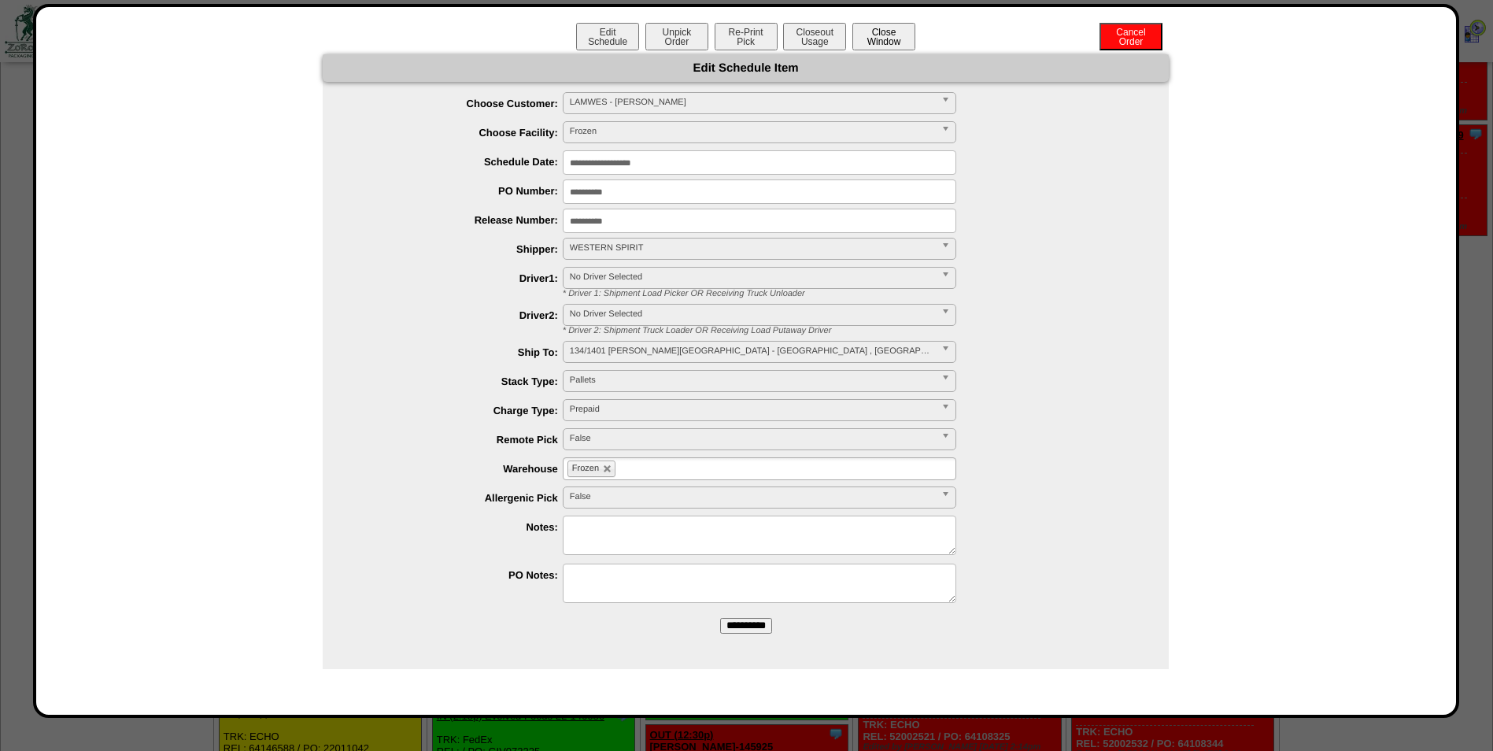
click at [890, 35] on button "Close Window" at bounding box center [883, 37] width 63 height 28
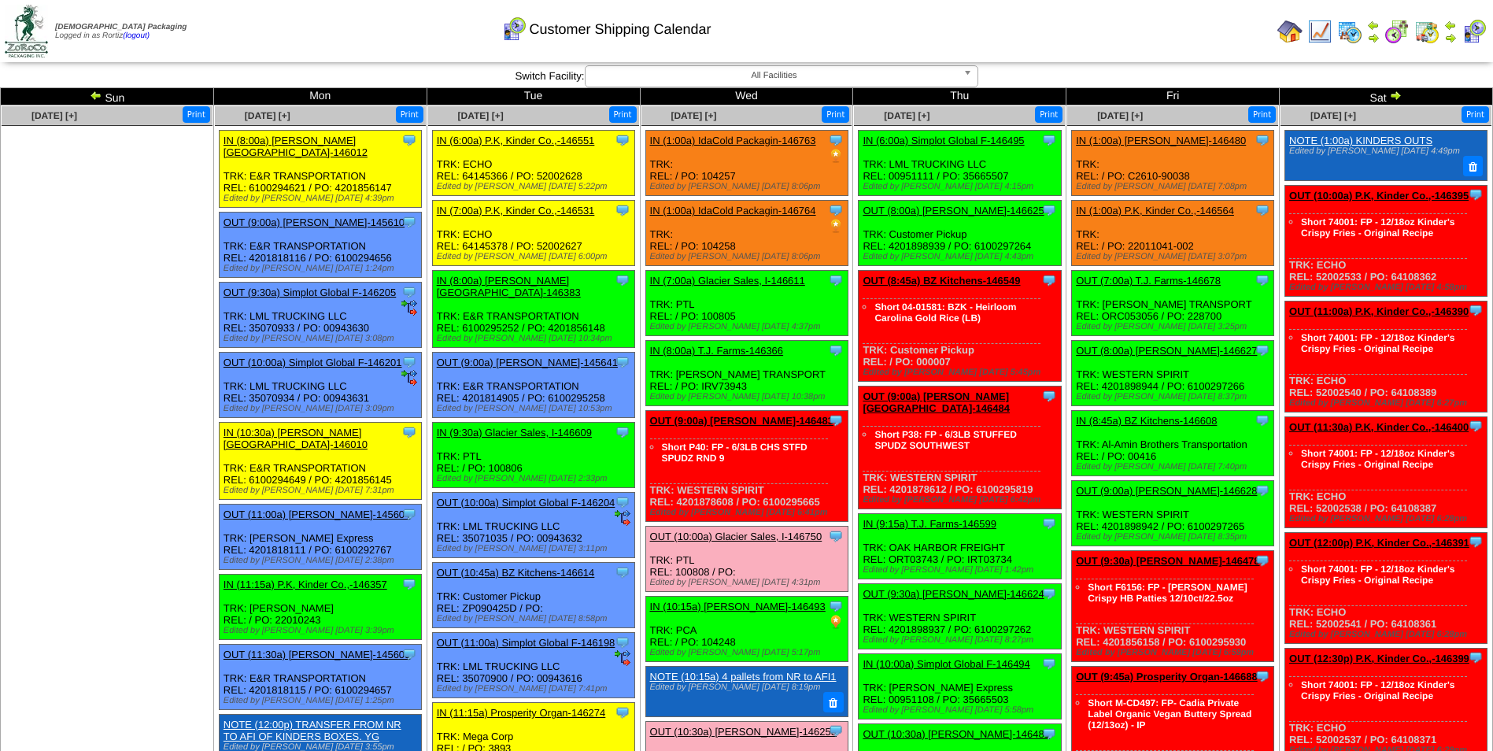
click at [757, 423] on link "OUT (9:00a) [PERSON_NAME]-146483" at bounding box center [741, 421] width 183 height 12
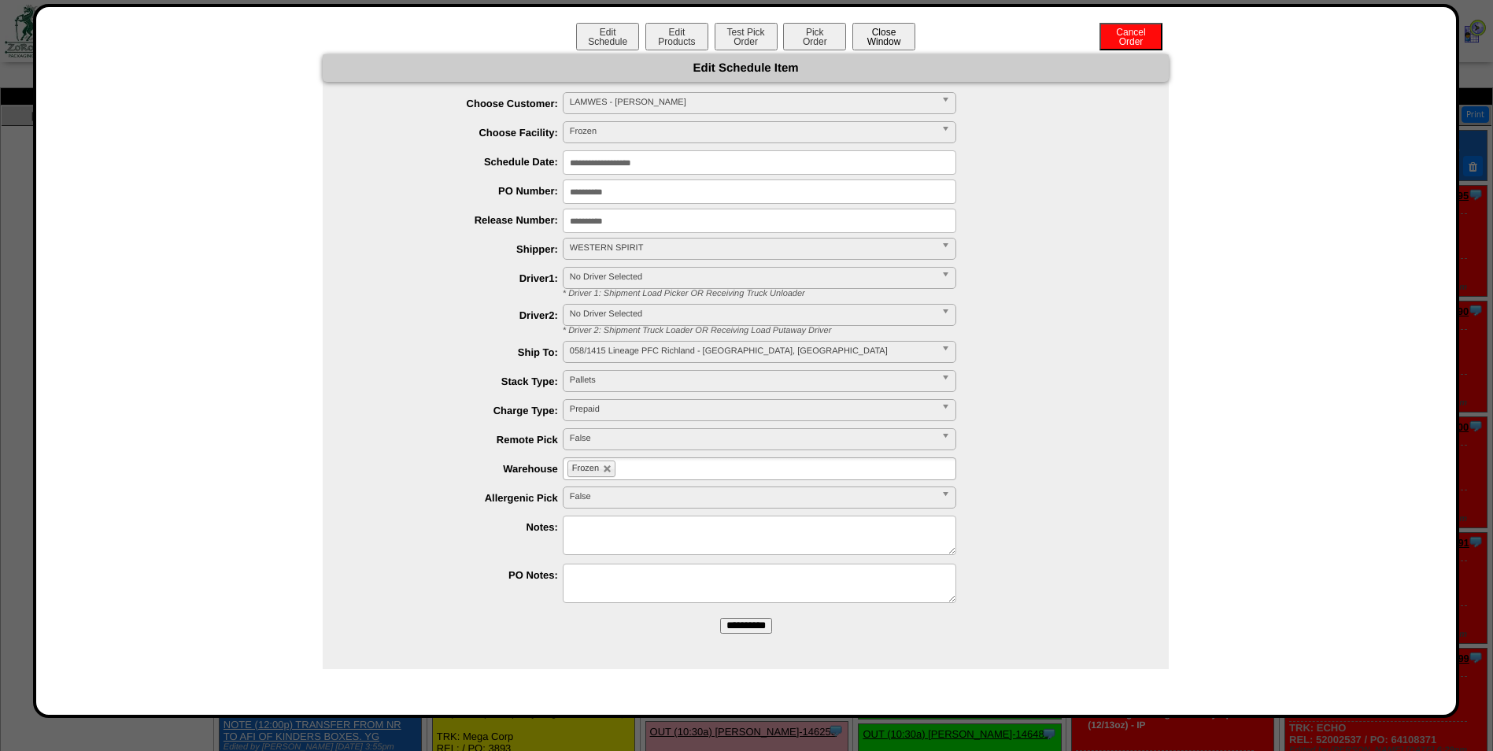
click at [885, 28] on button "Close Window" at bounding box center [883, 37] width 63 height 28
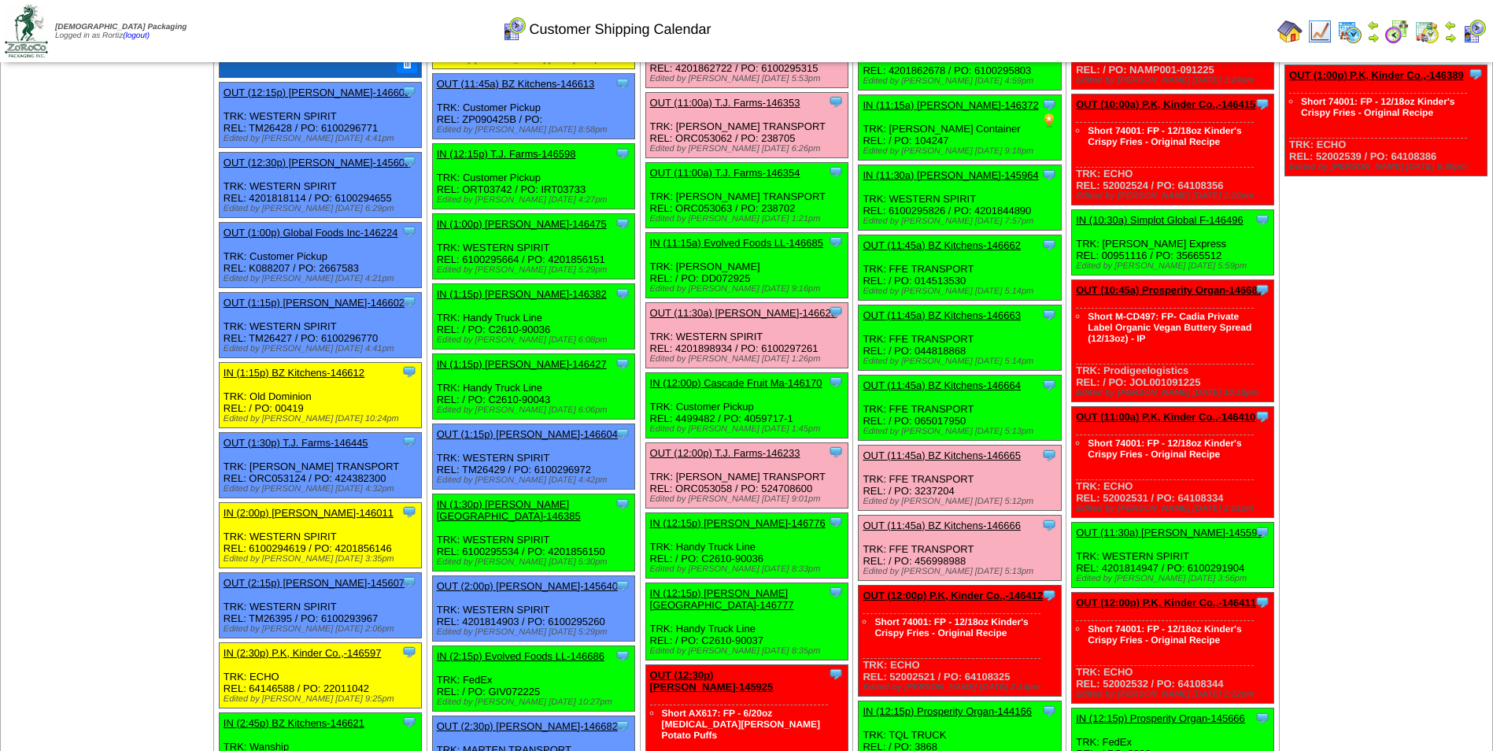
scroll to position [708, 0]
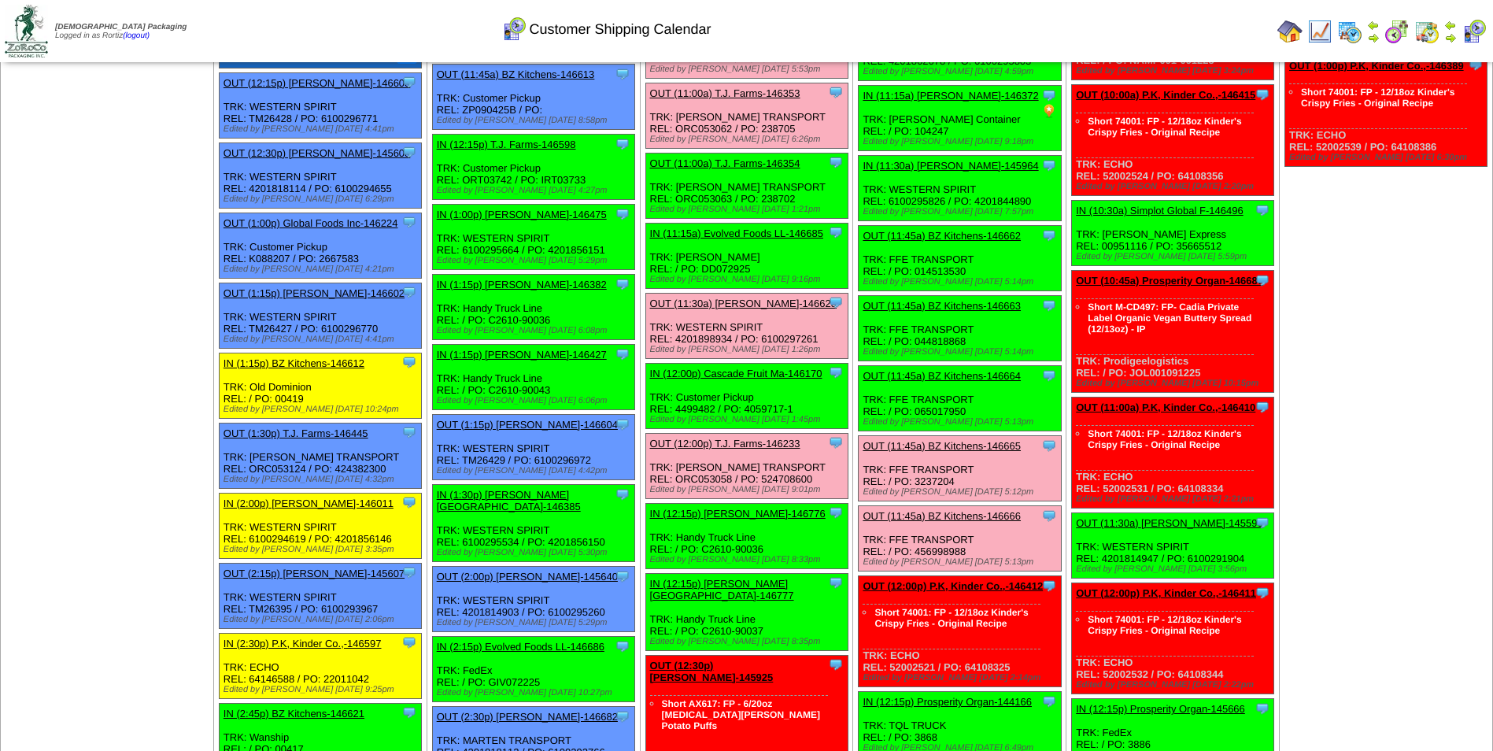
click at [1011, 440] on link "OUT (11:45a) BZ Kitchens-146665" at bounding box center [942, 446] width 158 height 12
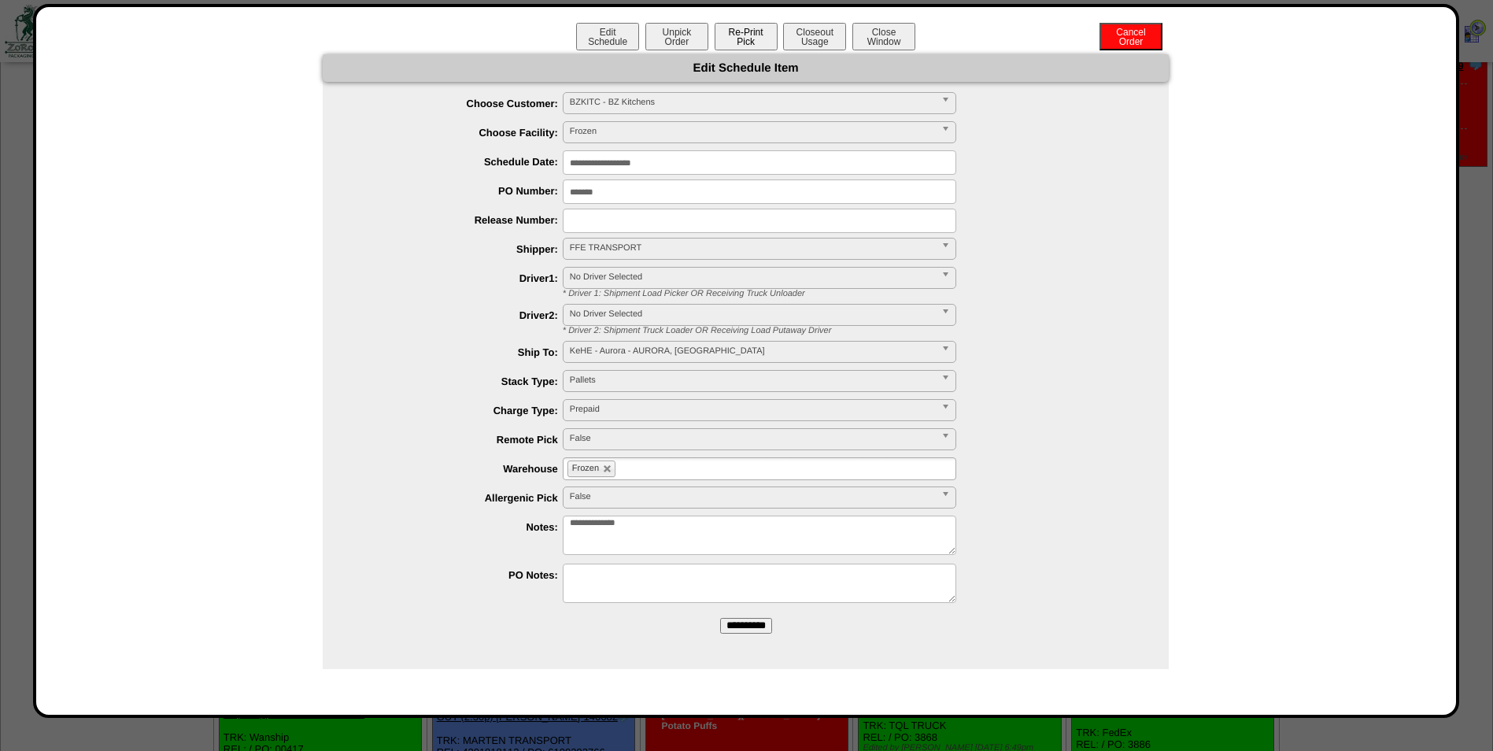
click at [758, 44] on button "Re-Print Pick" at bounding box center [746, 37] width 63 height 28
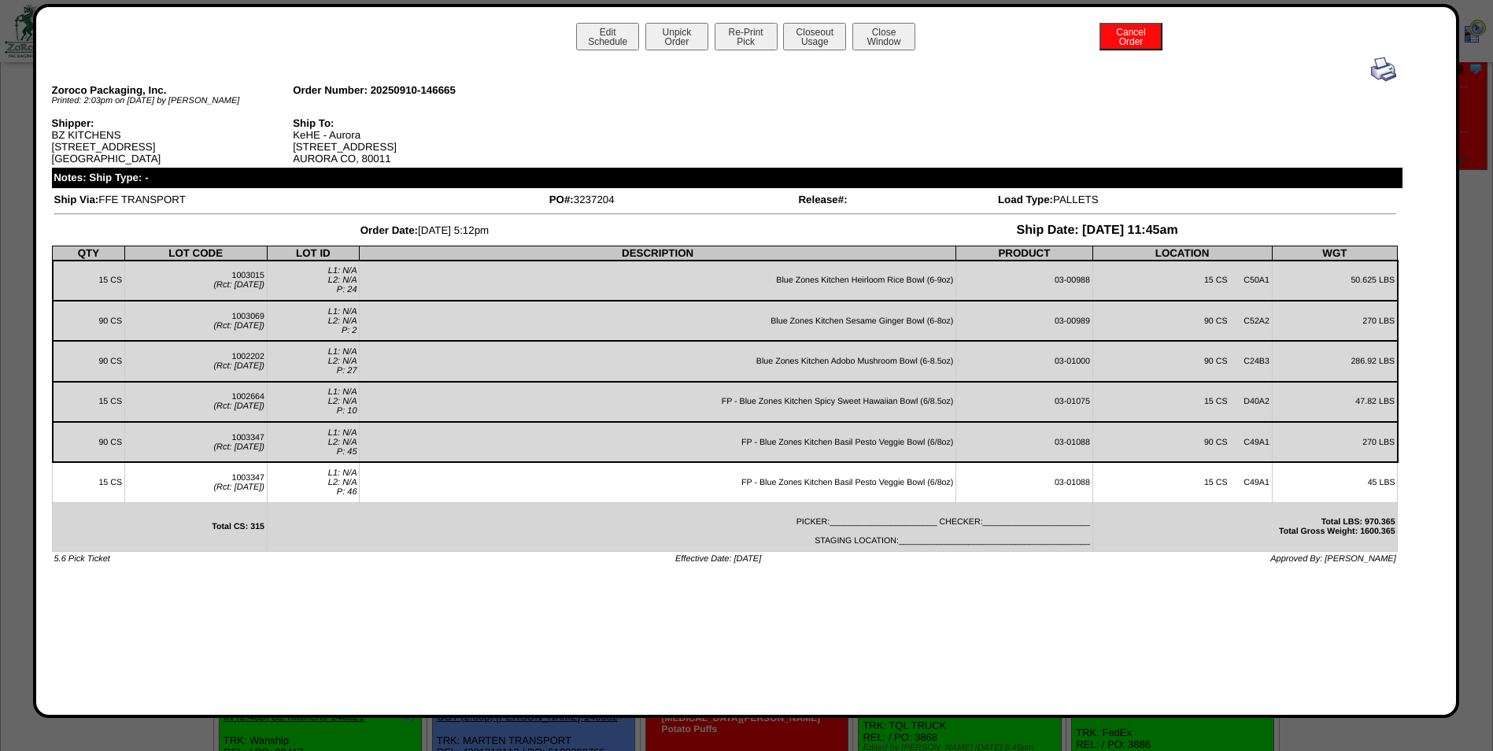
click at [1384, 72] on img at bounding box center [1383, 69] width 25 height 25
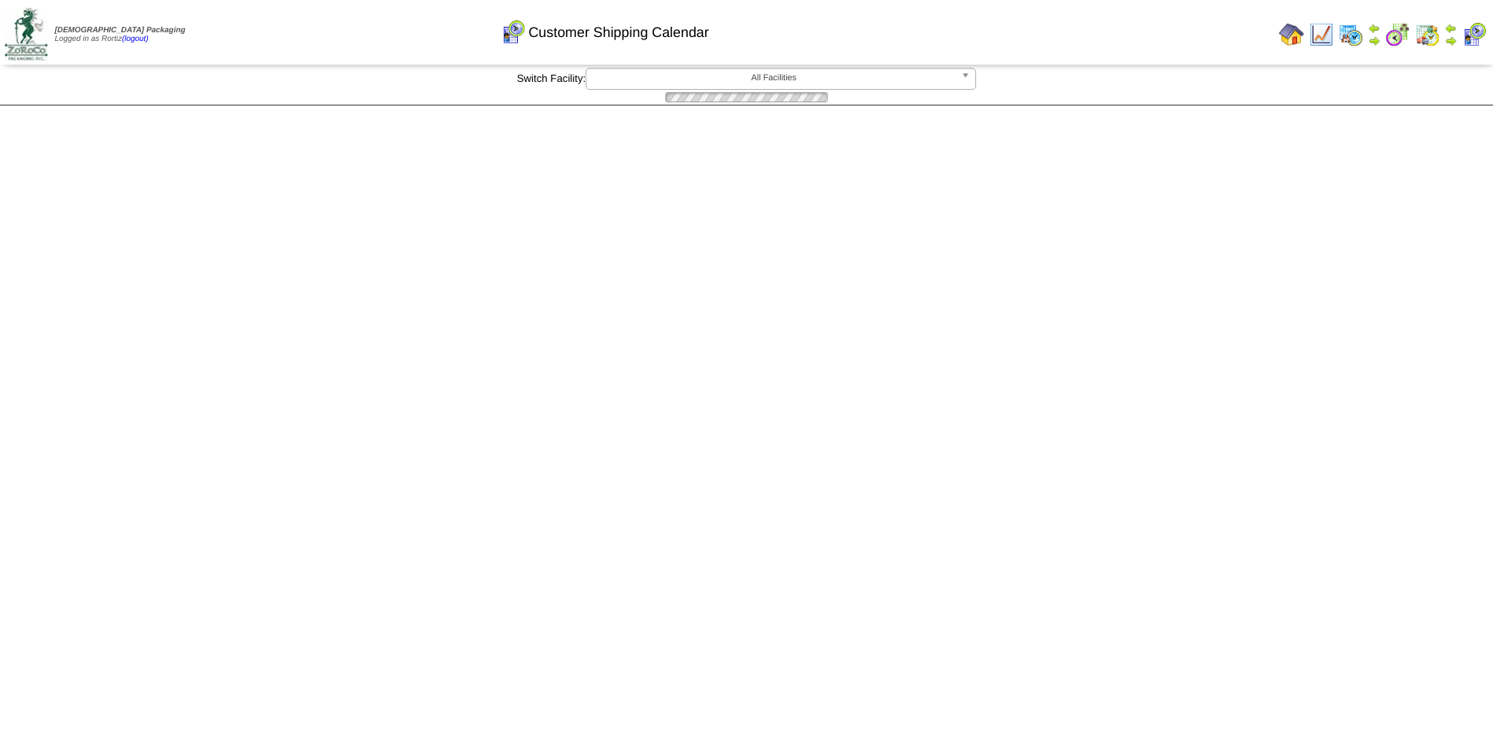
scroll to position [708, 0]
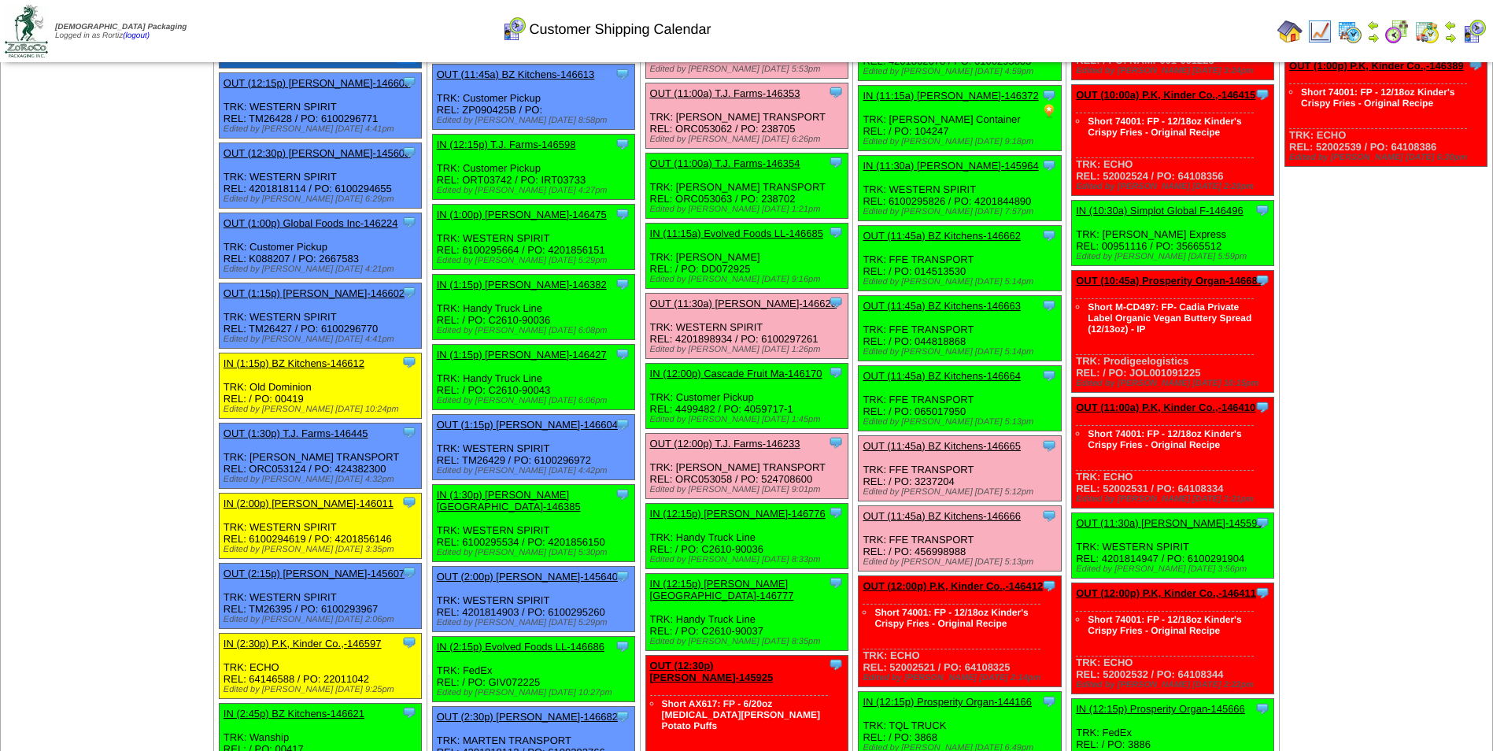
click at [958, 510] on link "OUT (11:45a) BZ Kitchens-146666" at bounding box center [942, 516] width 158 height 12
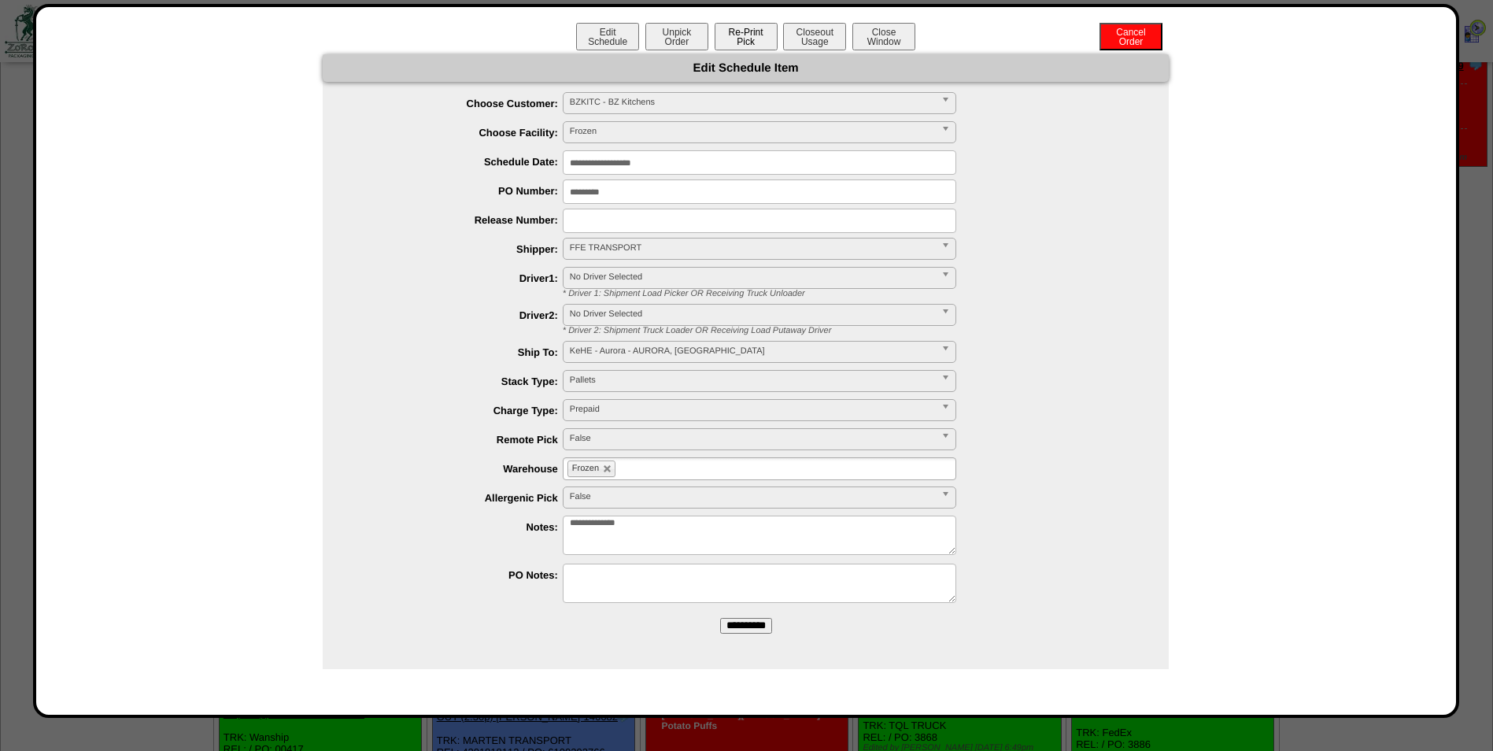
click at [754, 39] on button "Re-Print Pick" at bounding box center [746, 37] width 63 height 28
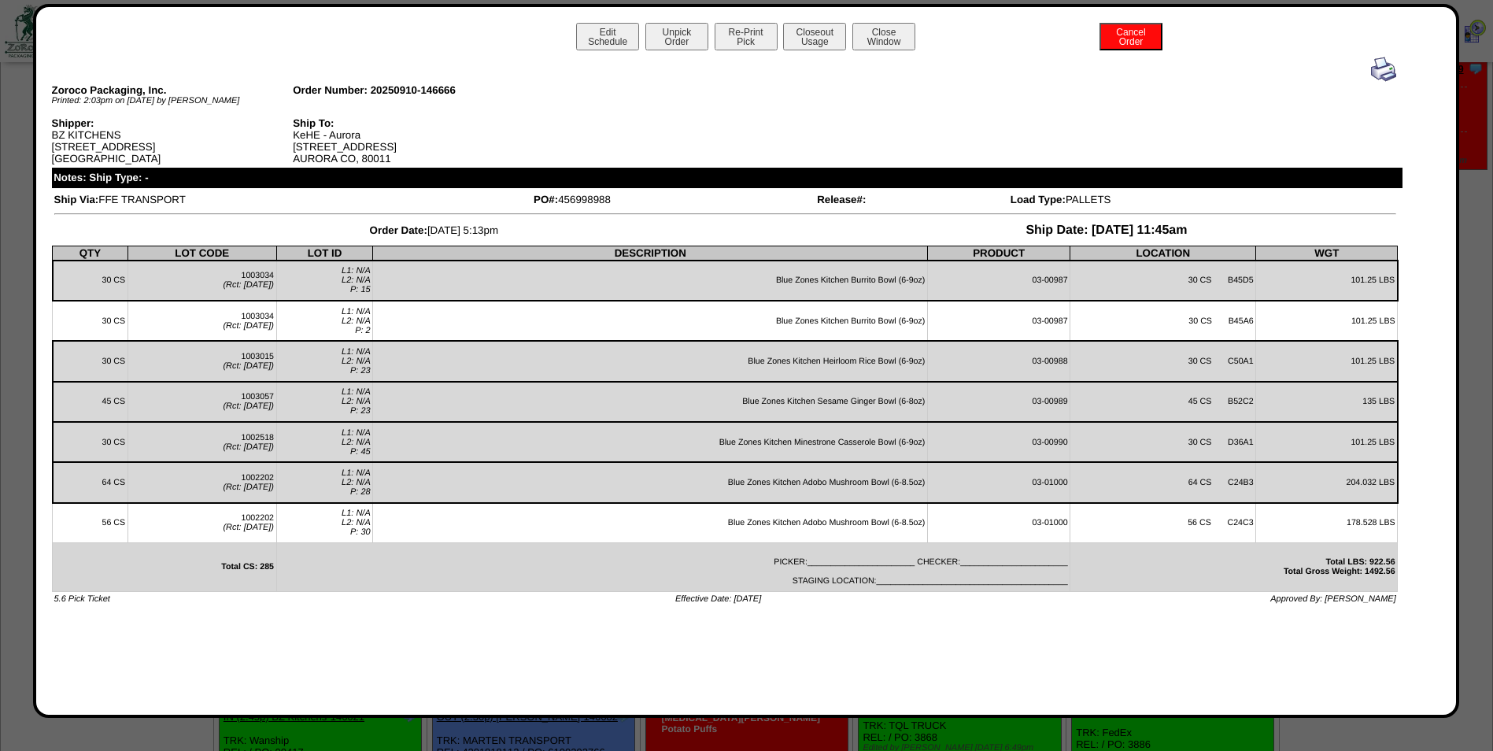
click at [1388, 68] on img at bounding box center [1383, 69] width 25 height 25
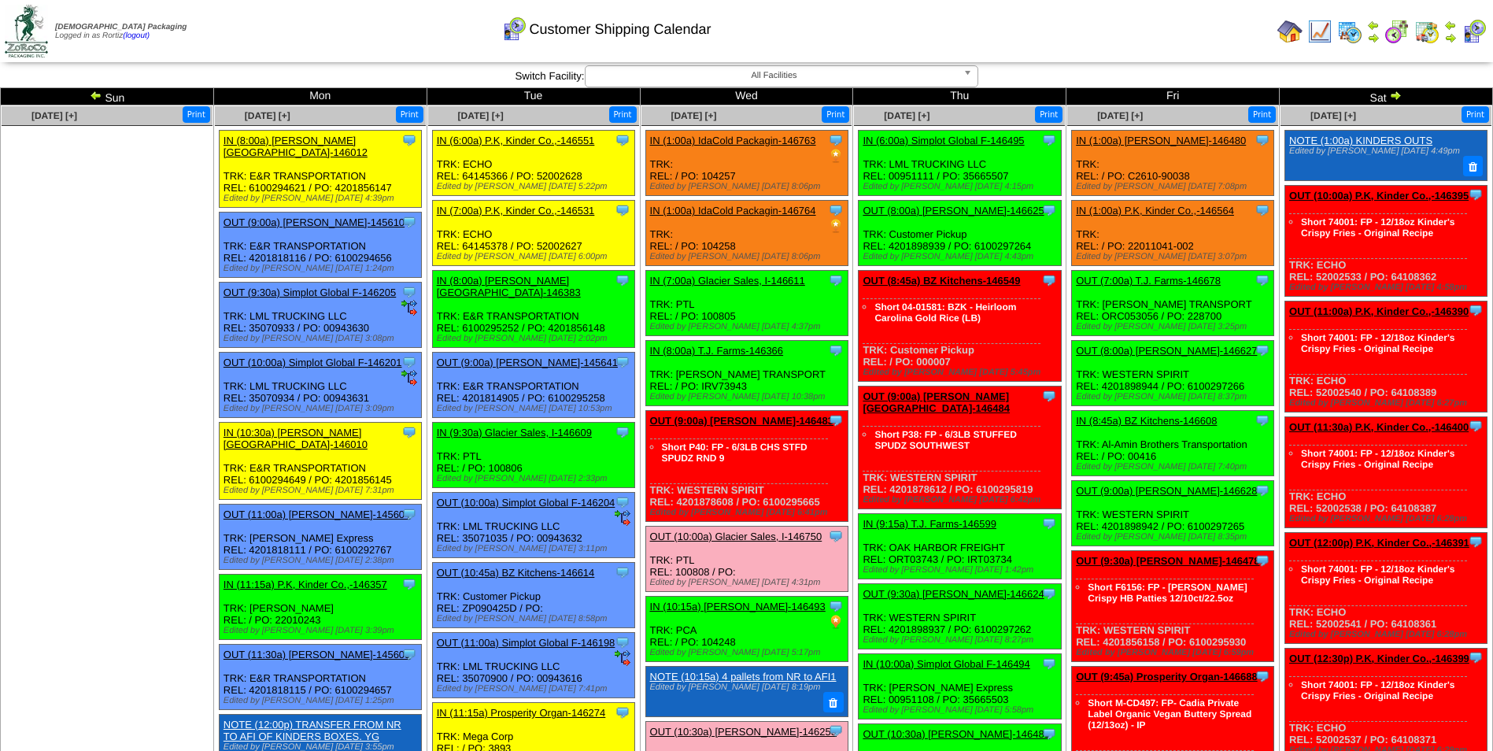
click at [728, 538] on link "OUT (10:00a) Glacier Sales, I-146750" at bounding box center [736, 536] width 172 height 12
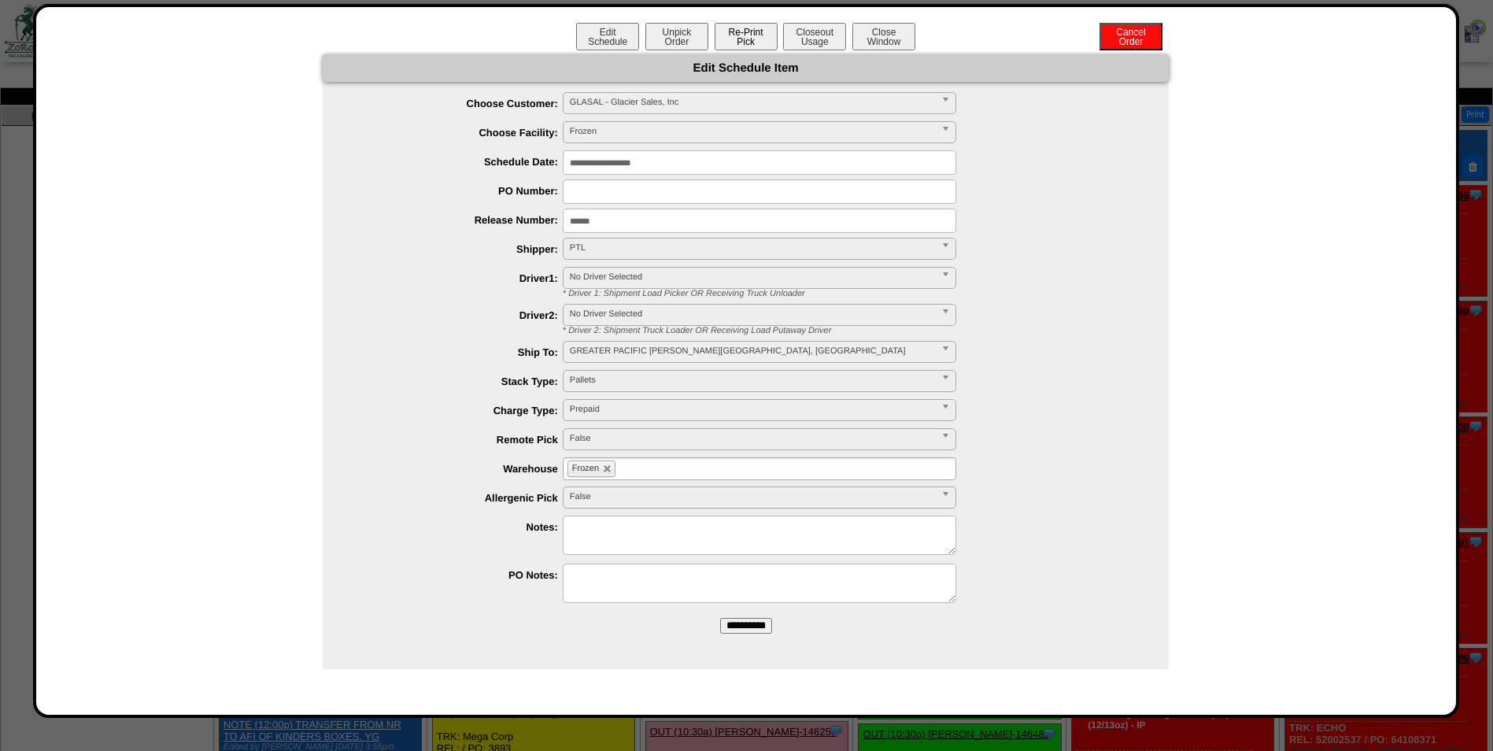
click at [759, 34] on button "Re-Print Pick" at bounding box center [746, 37] width 63 height 28
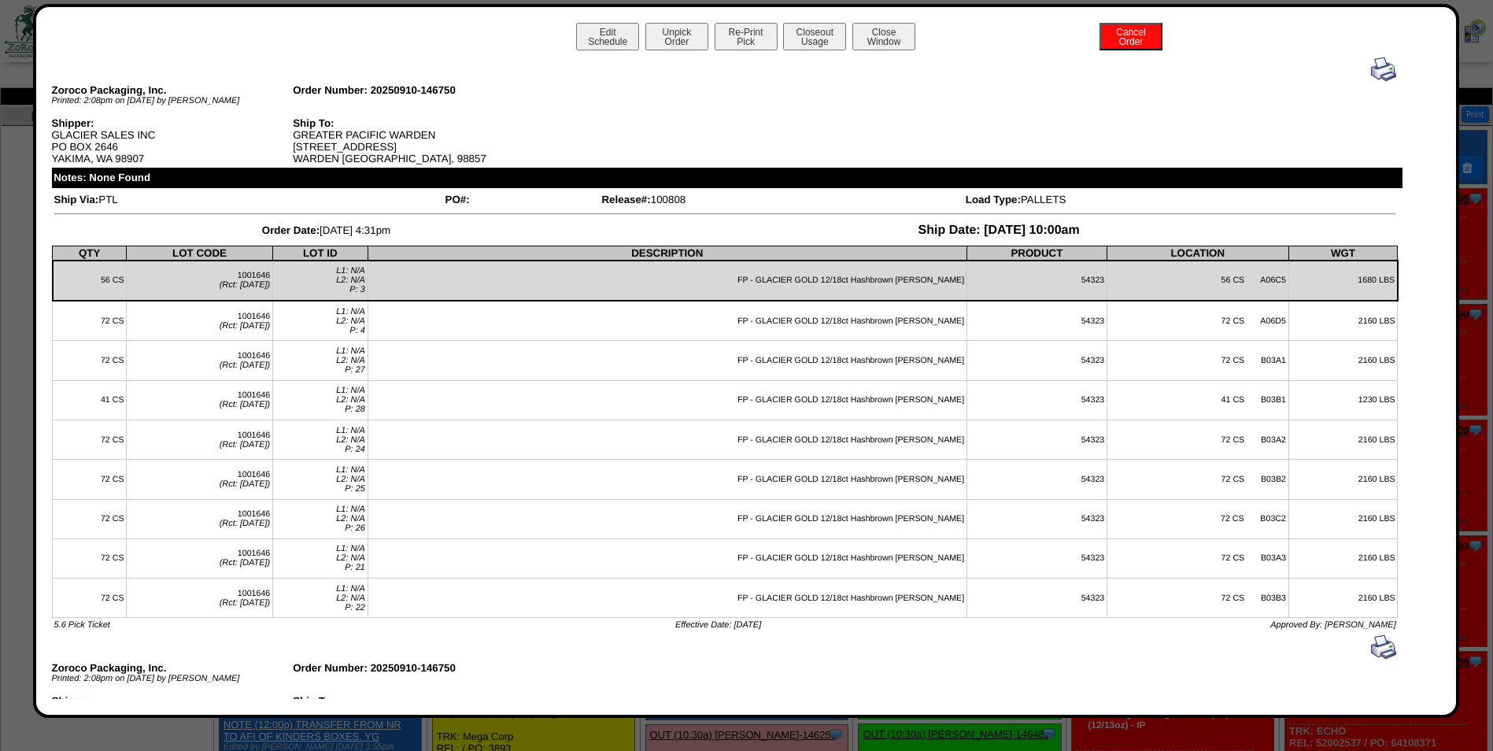
click at [1373, 65] on img at bounding box center [1383, 69] width 25 height 25
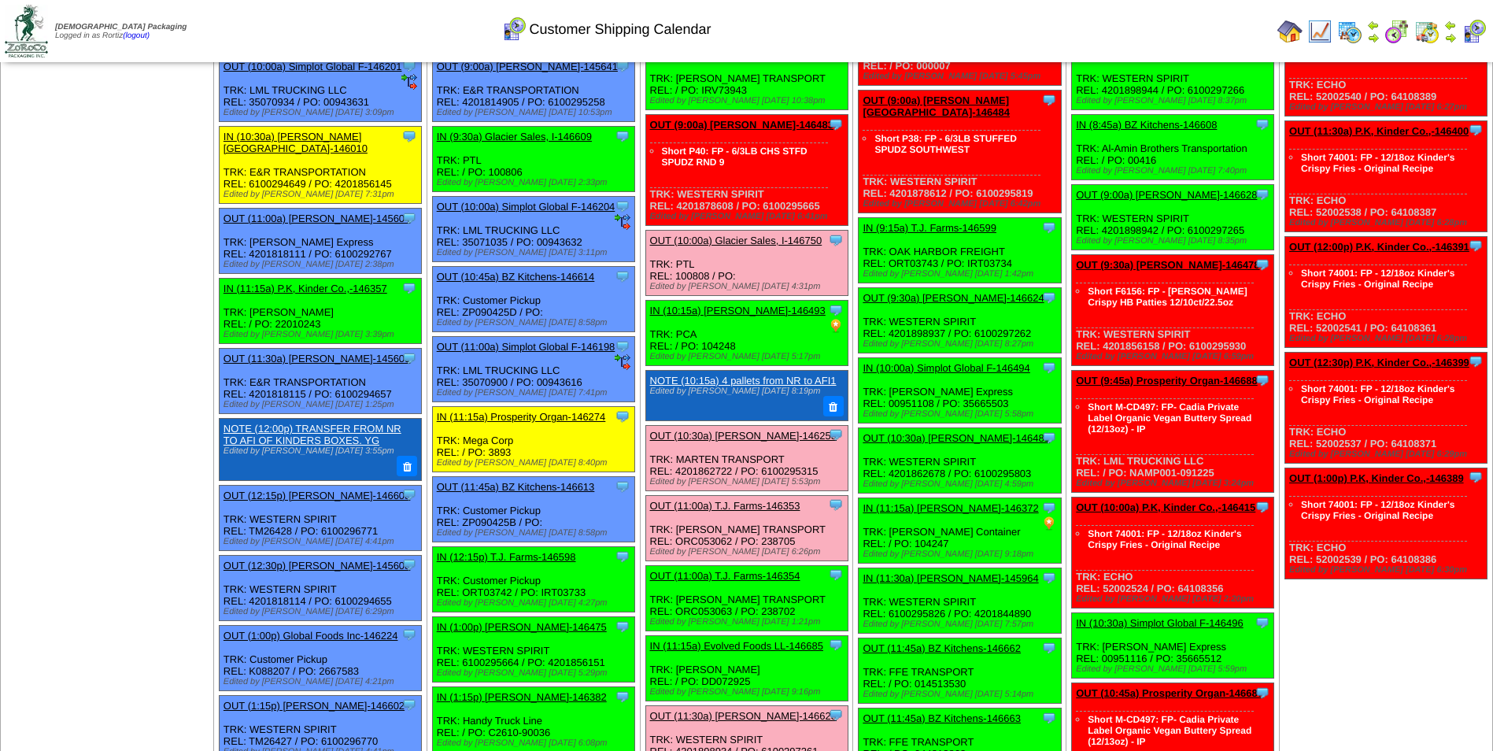
scroll to position [315, 0]
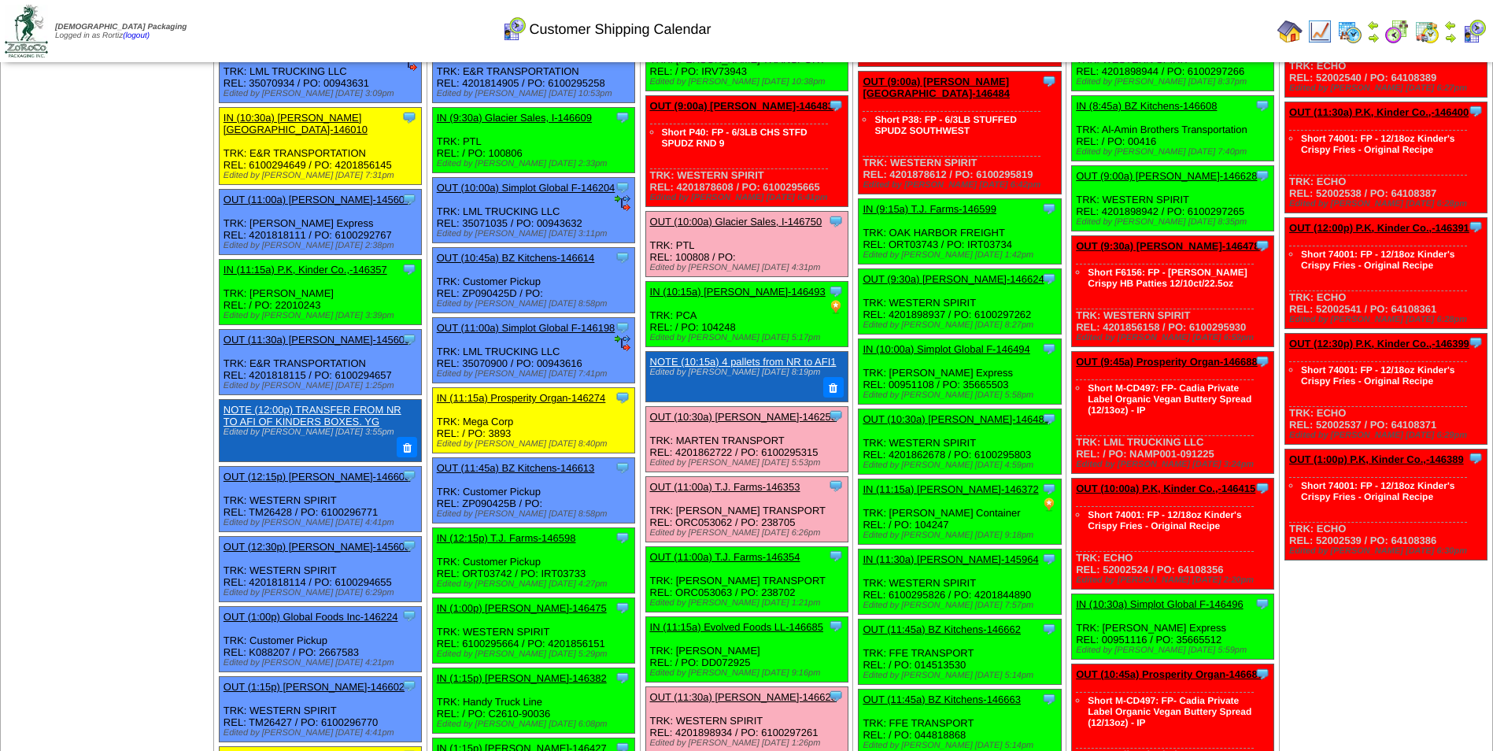
click at [745, 418] on link "OUT (10:30a) [PERSON_NAME]-146253" at bounding box center [743, 417] width 187 height 12
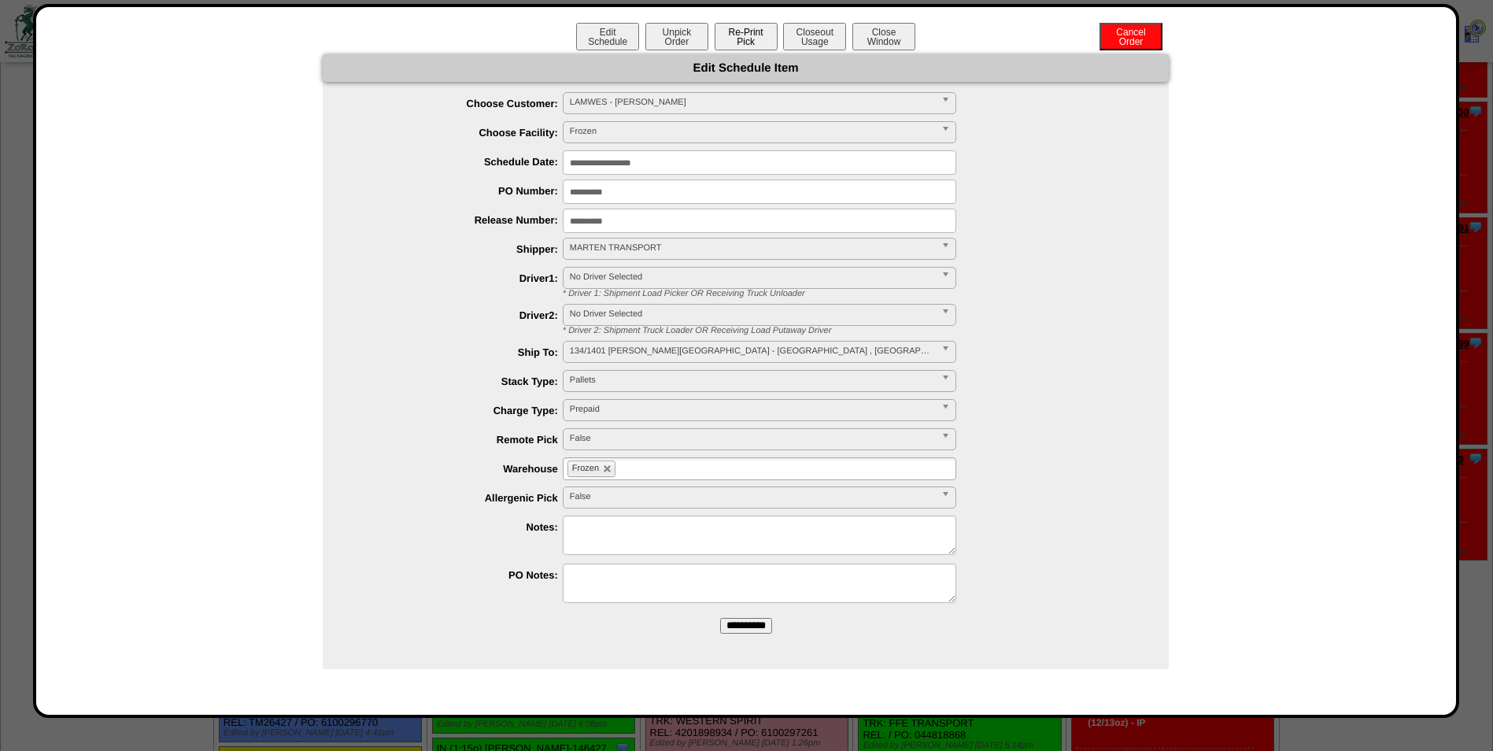
click at [755, 42] on button "Re-Print Pick" at bounding box center [746, 37] width 63 height 28
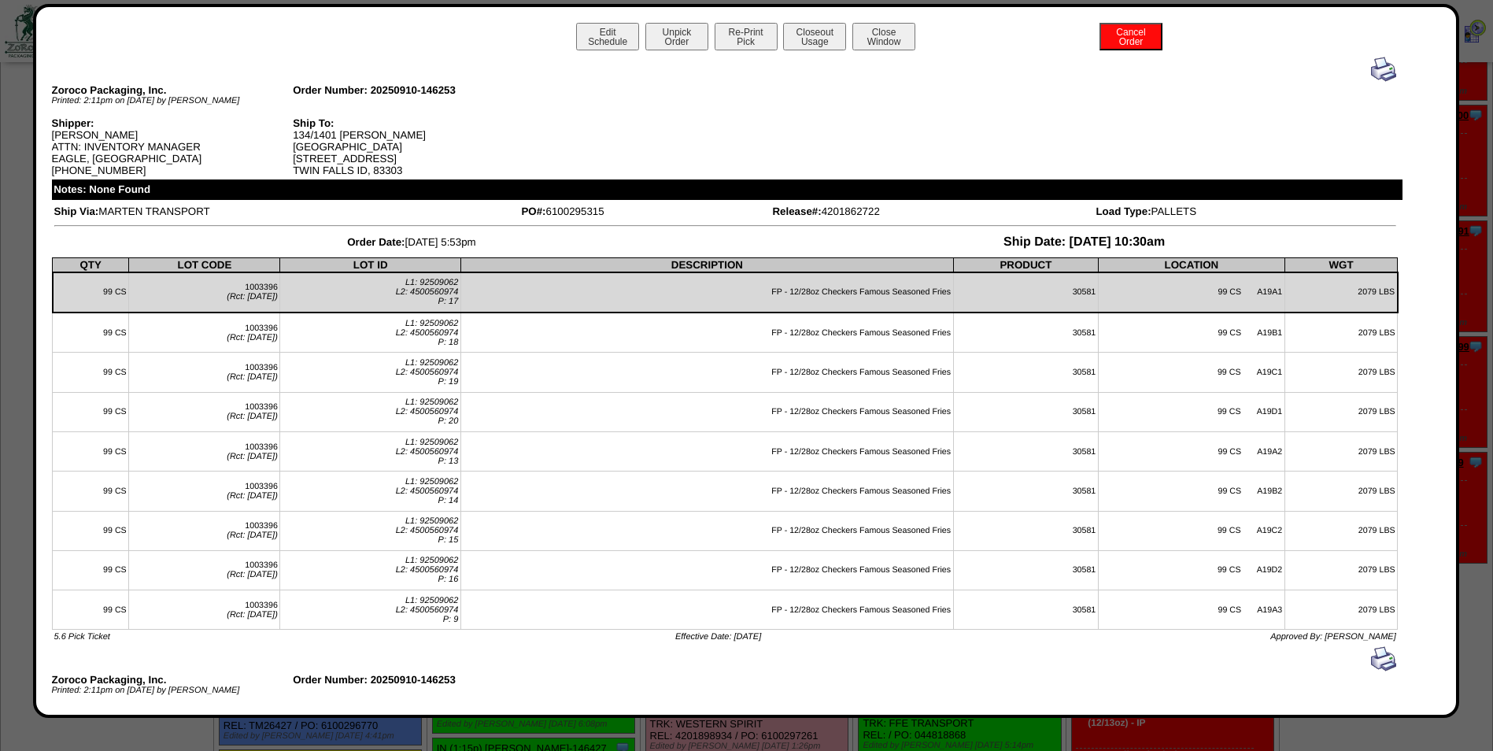
click at [1375, 72] on img at bounding box center [1383, 69] width 25 height 25
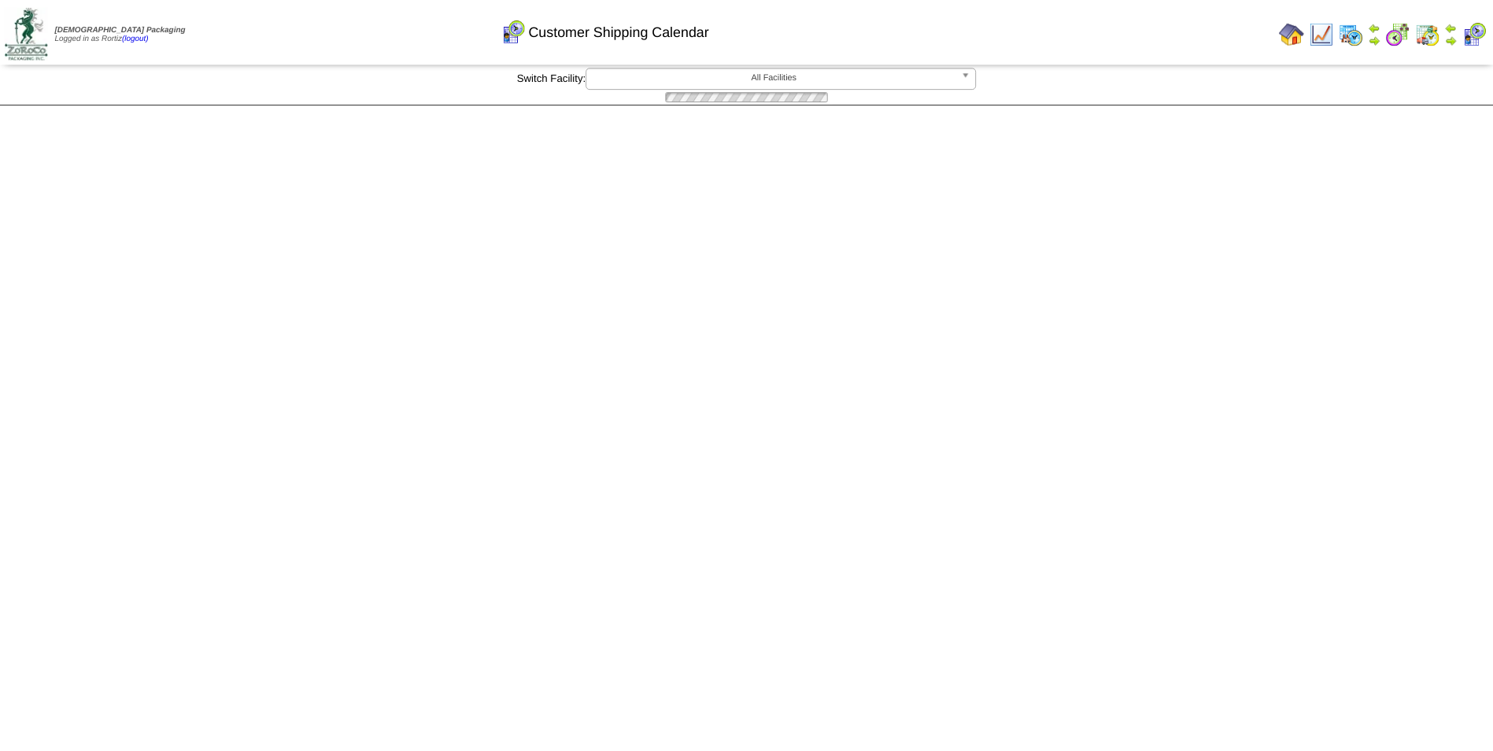
scroll to position [315, 0]
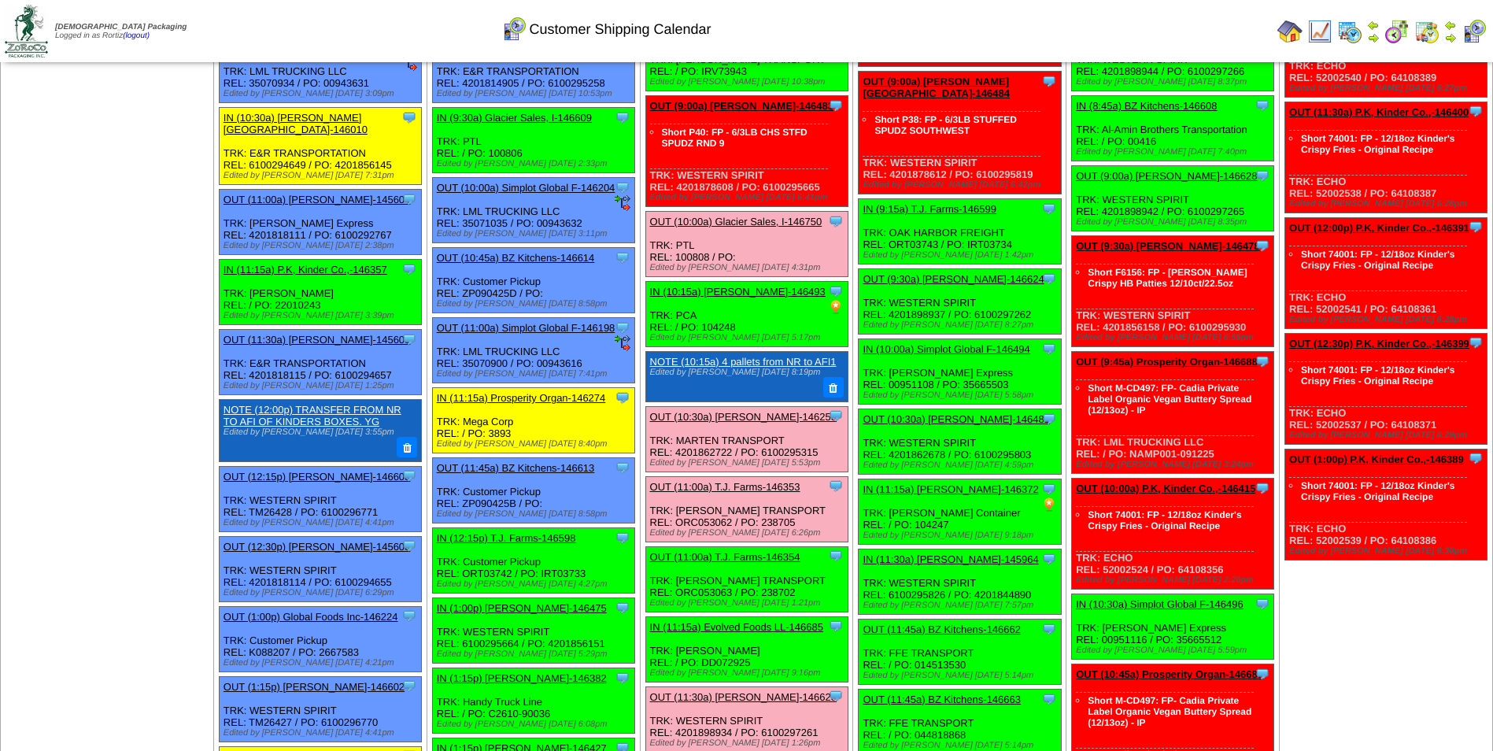
click at [737, 487] on link "OUT (11:00a) T.J. Farms-146353" at bounding box center [725, 487] width 150 height 12
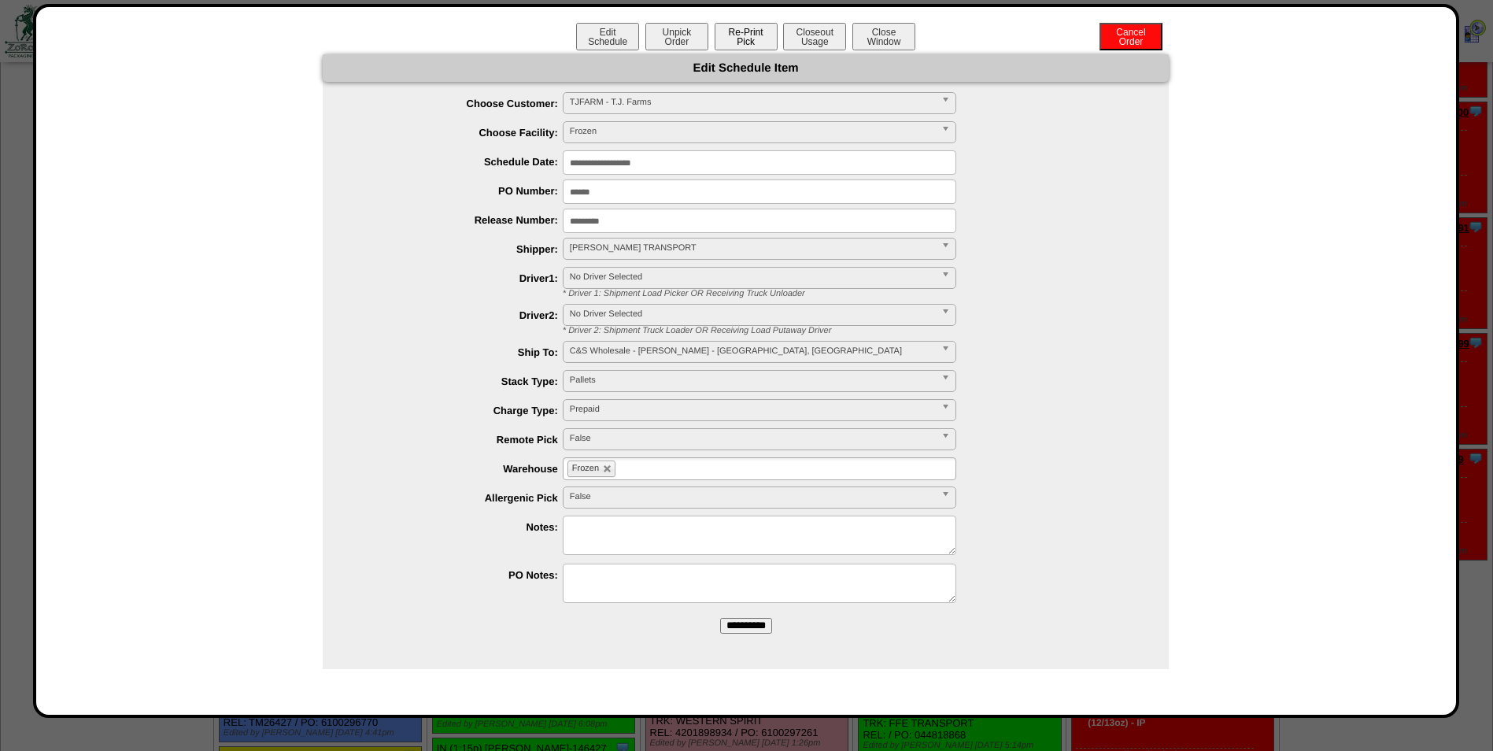
click at [760, 41] on button "Re-Print Pick" at bounding box center [746, 37] width 63 height 28
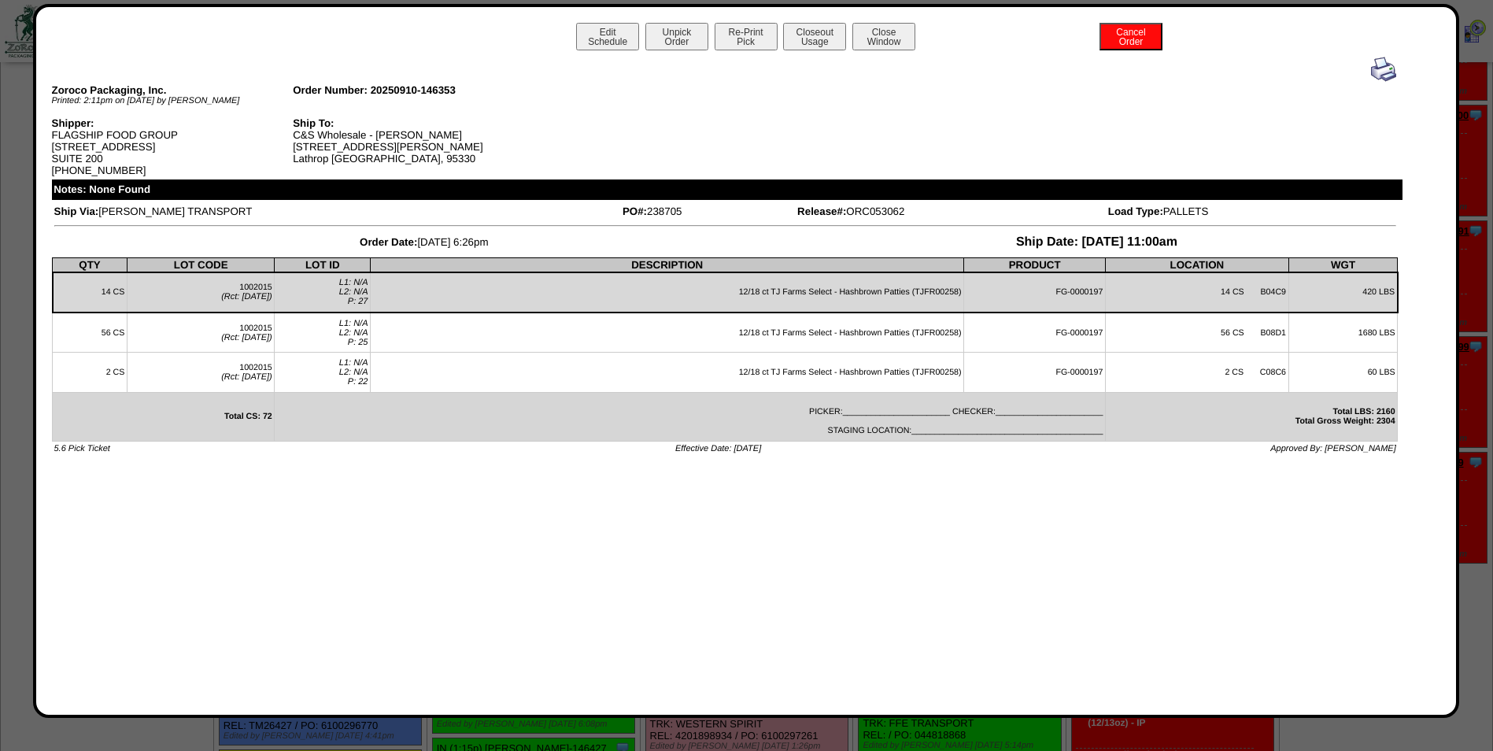
click at [1382, 71] on img at bounding box center [1383, 69] width 25 height 25
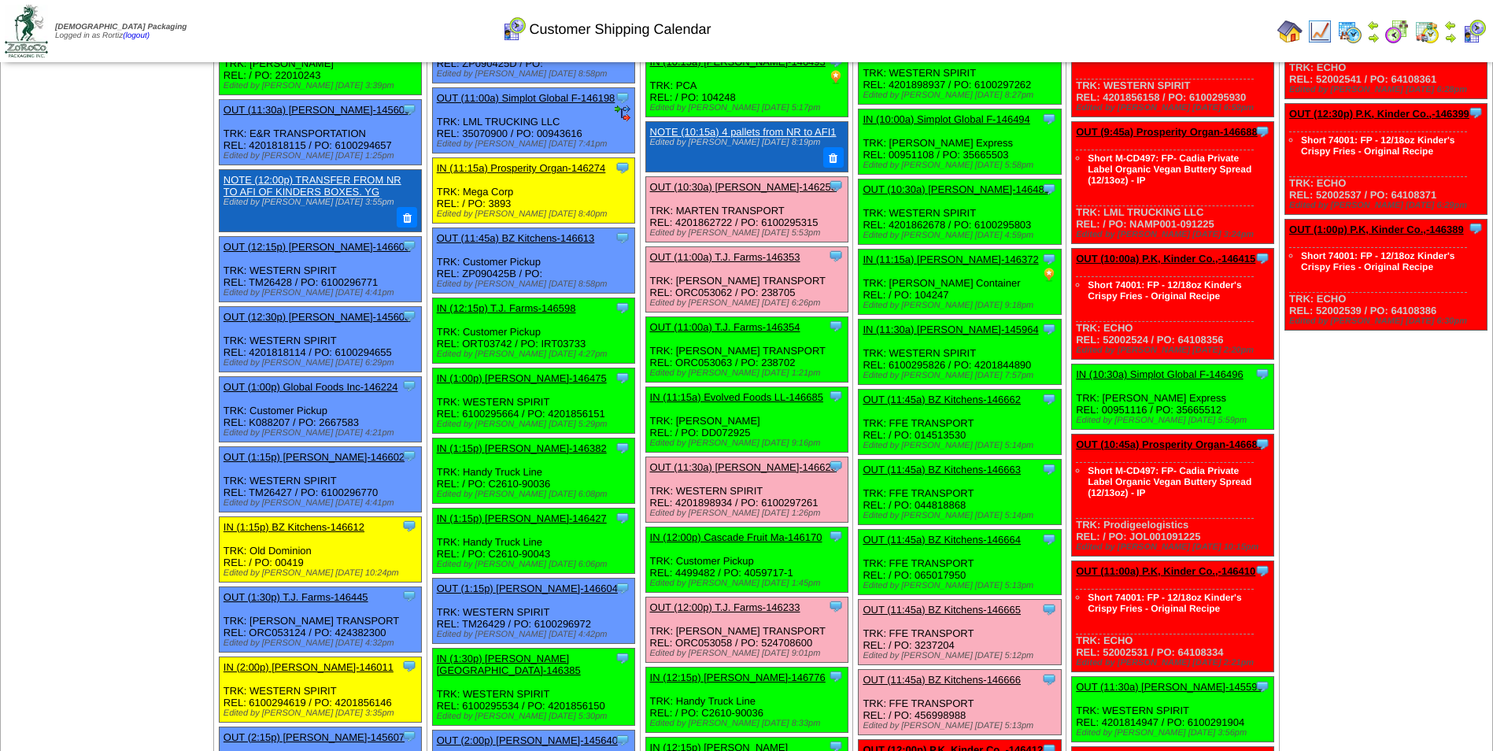
scroll to position [551, 0]
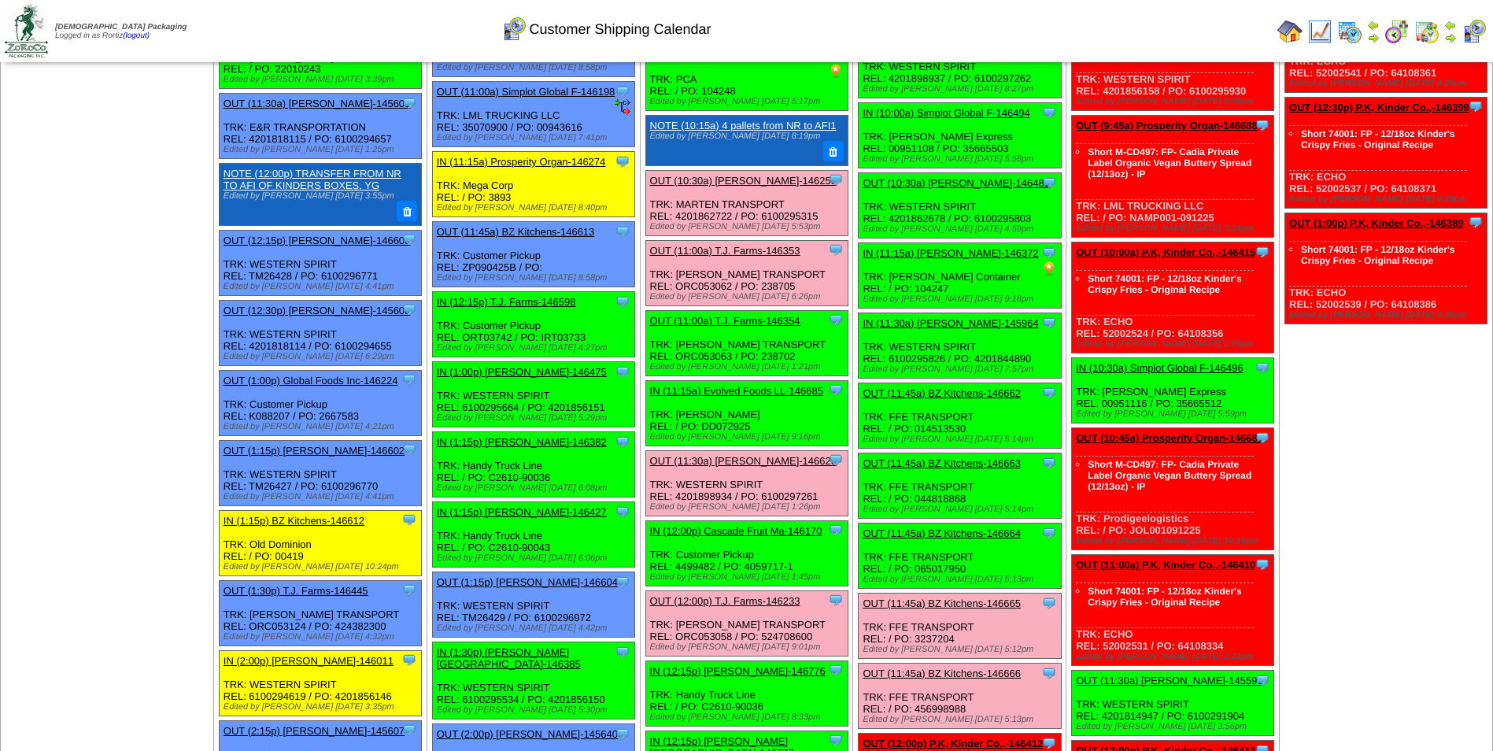
click at [725, 461] on link "OUT (11:30a) [PERSON_NAME]-146623" at bounding box center [743, 461] width 187 height 12
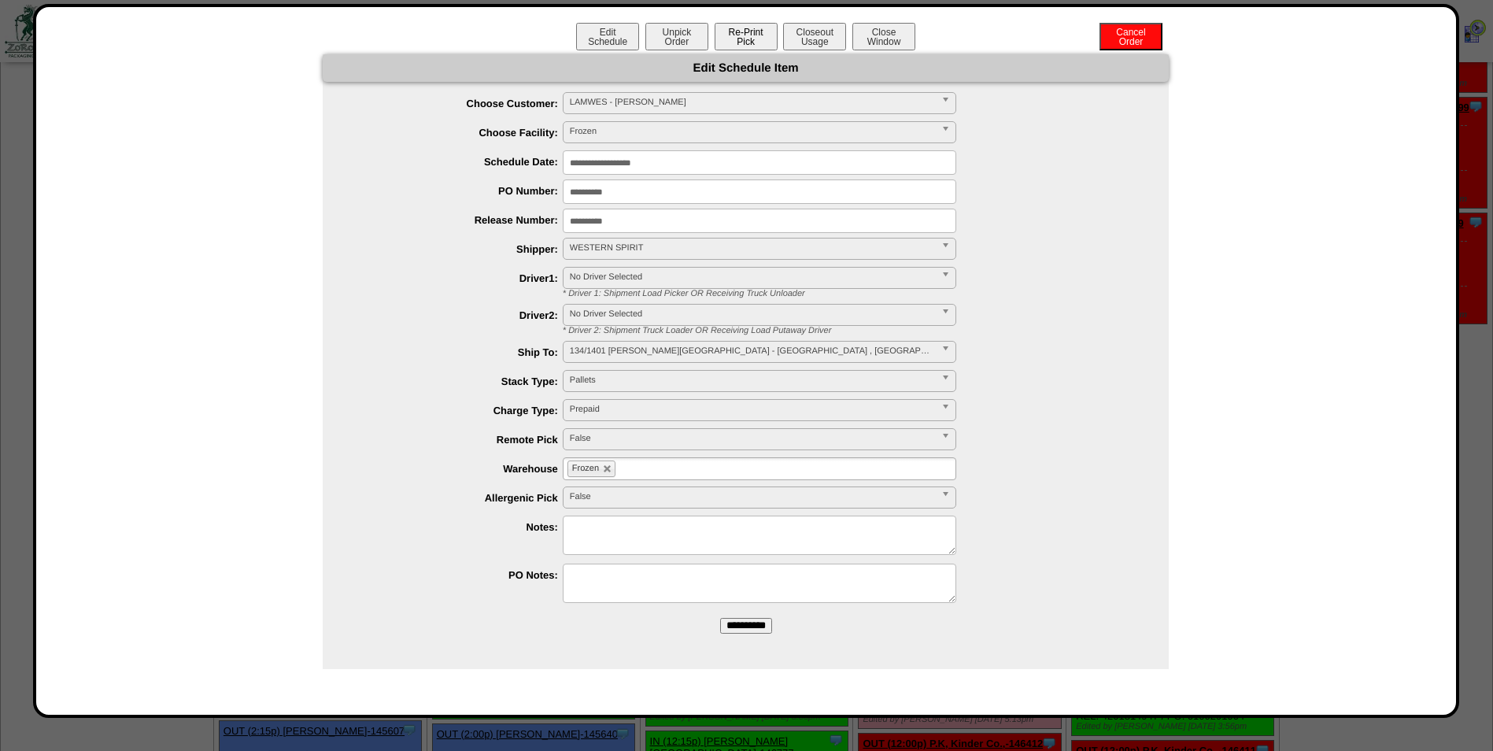
click at [745, 38] on button "Re-Print Pick" at bounding box center [746, 37] width 63 height 28
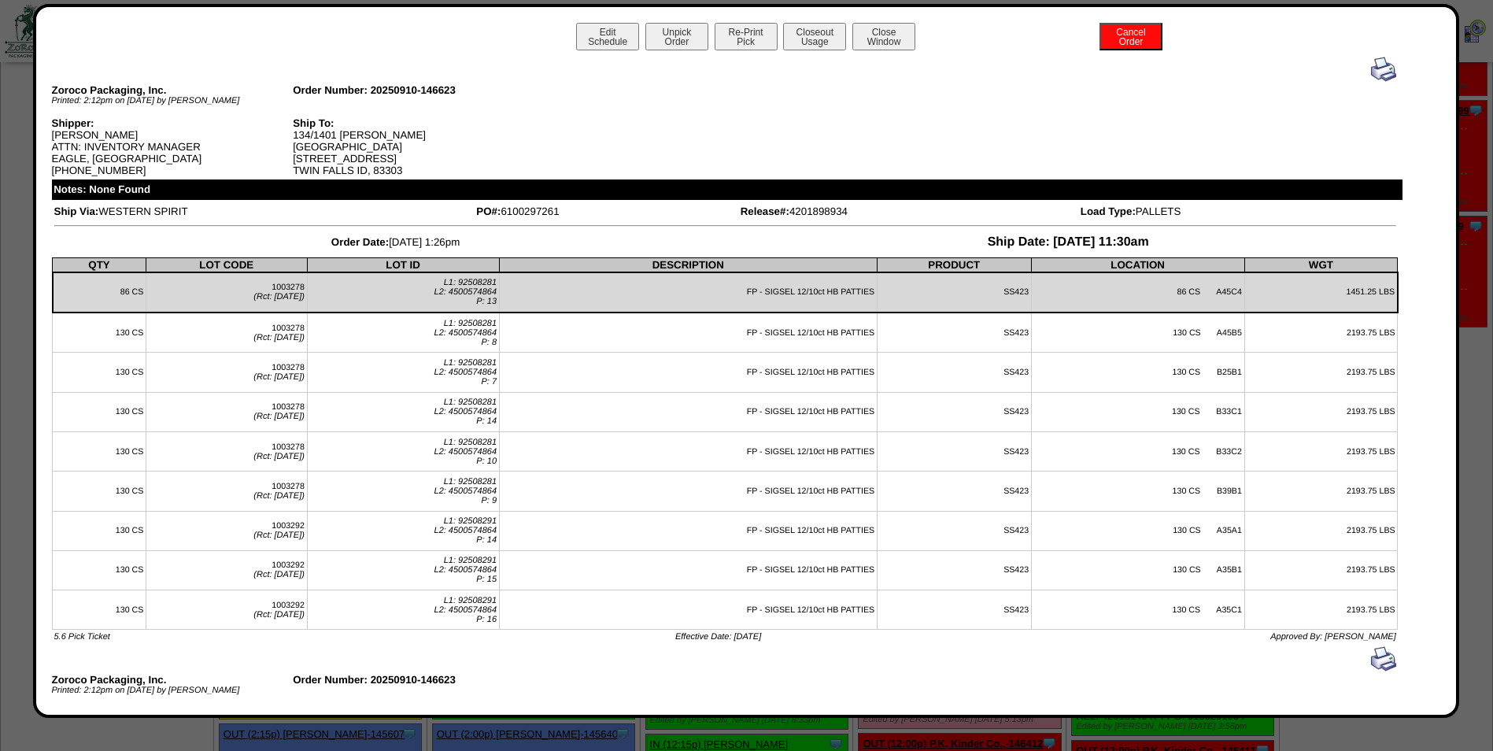
click at [1371, 76] on img at bounding box center [1383, 69] width 25 height 25
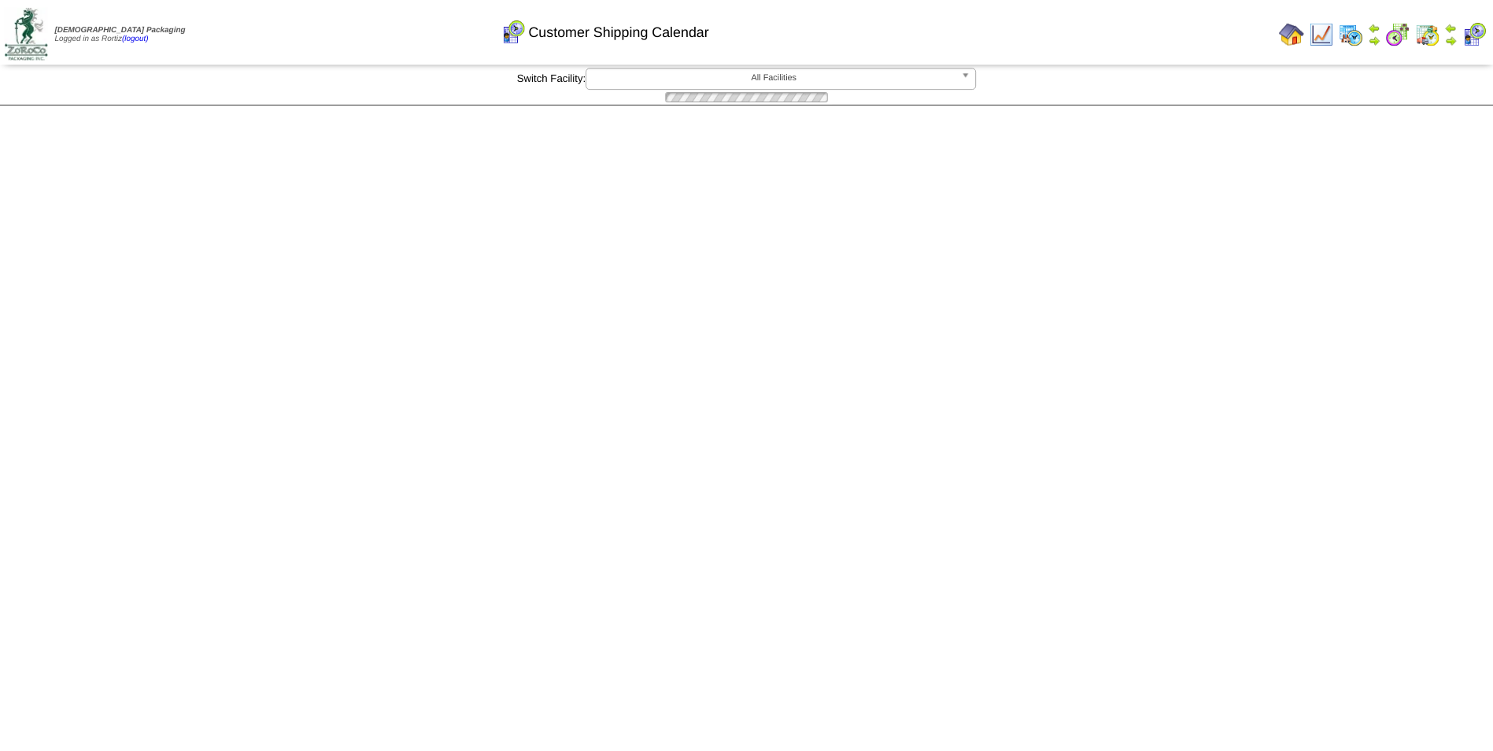
scroll to position [551, 0]
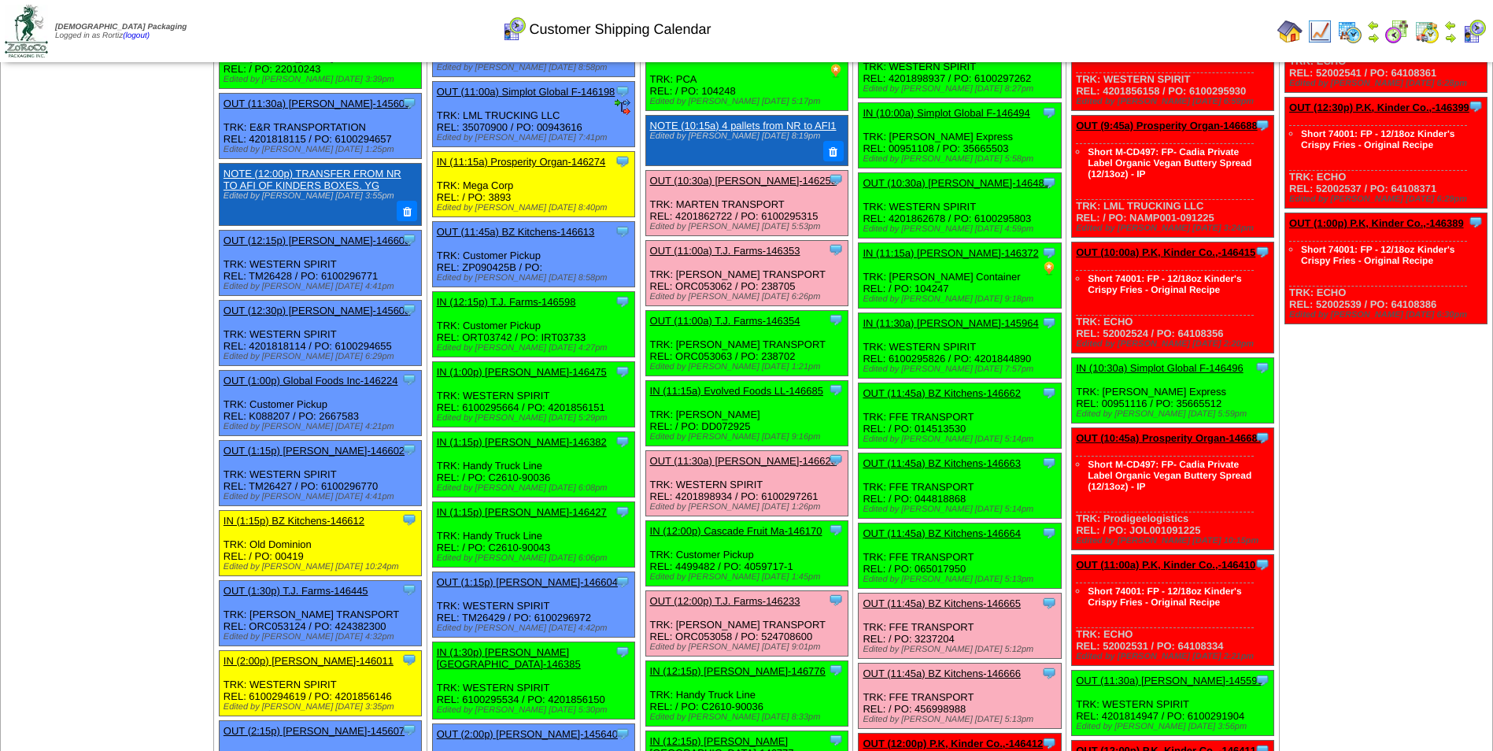
click at [730, 600] on link "OUT (12:00p) T.J. Farms-146233" at bounding box center [725, 601] width 150 height 12
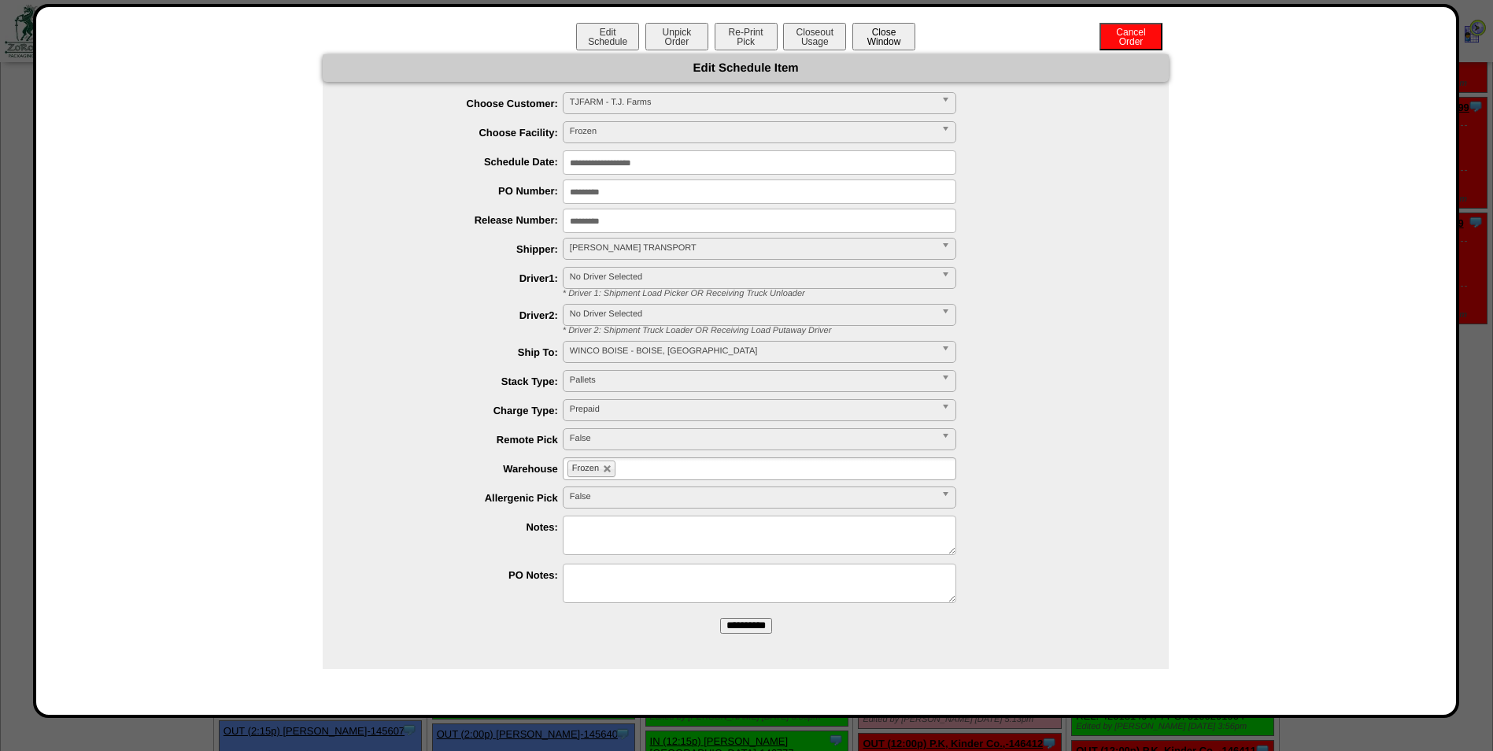
click at [870, 41] on button "Close Window" at bounding box center [883, 37] width 63 height 28
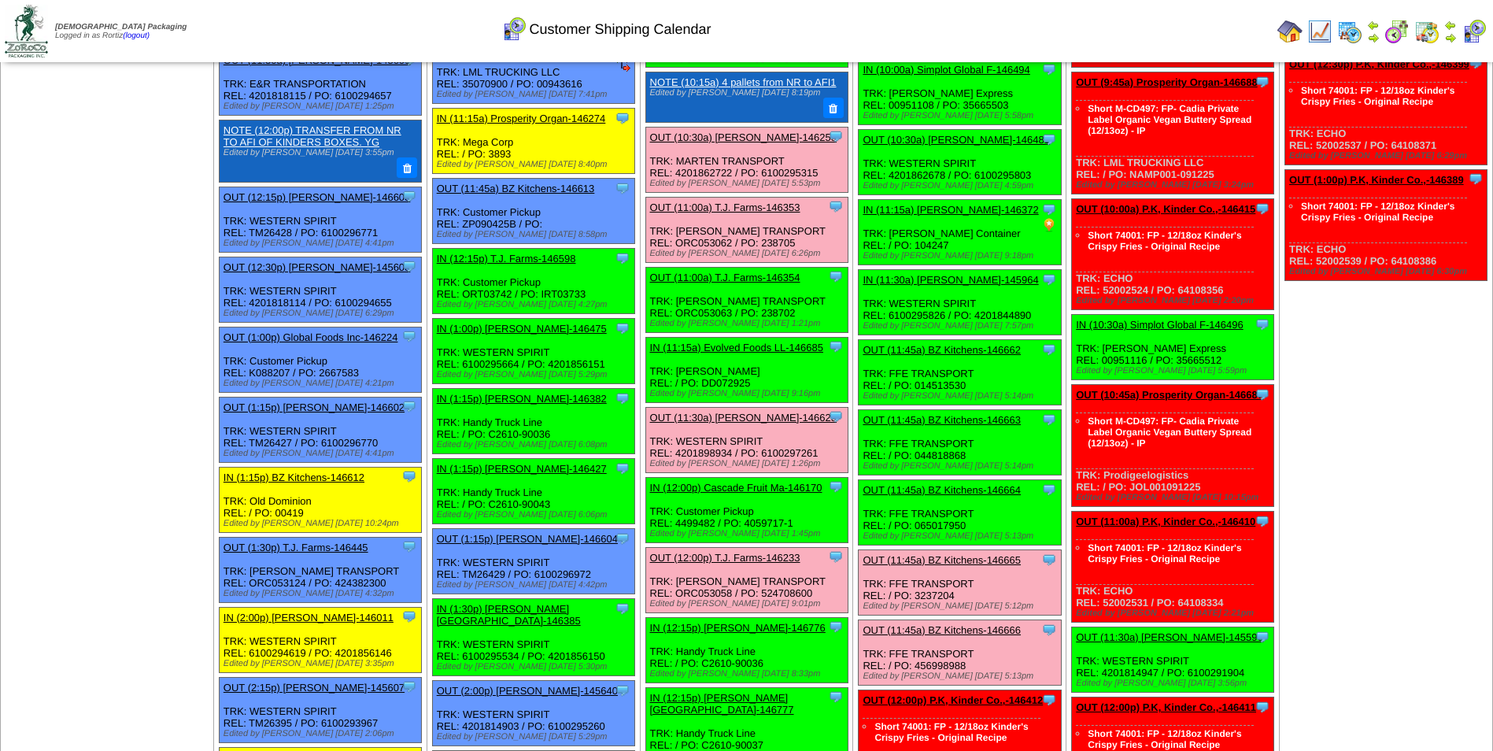
scroll to position [630, 0]
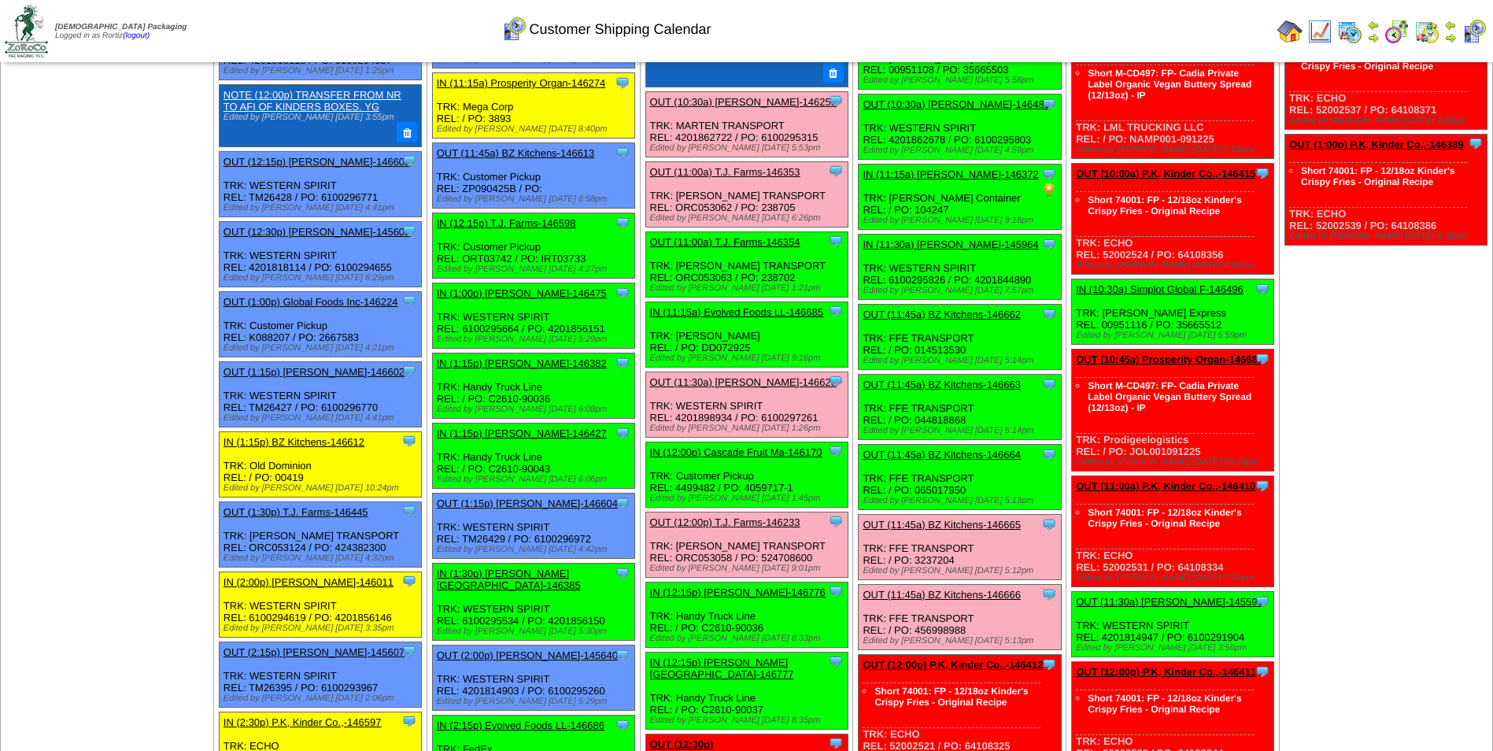
click at [739, 522] on link "OUT (12:00p) T.J. Farms-146233" at bounding box center [725, 522] width 150 height 12
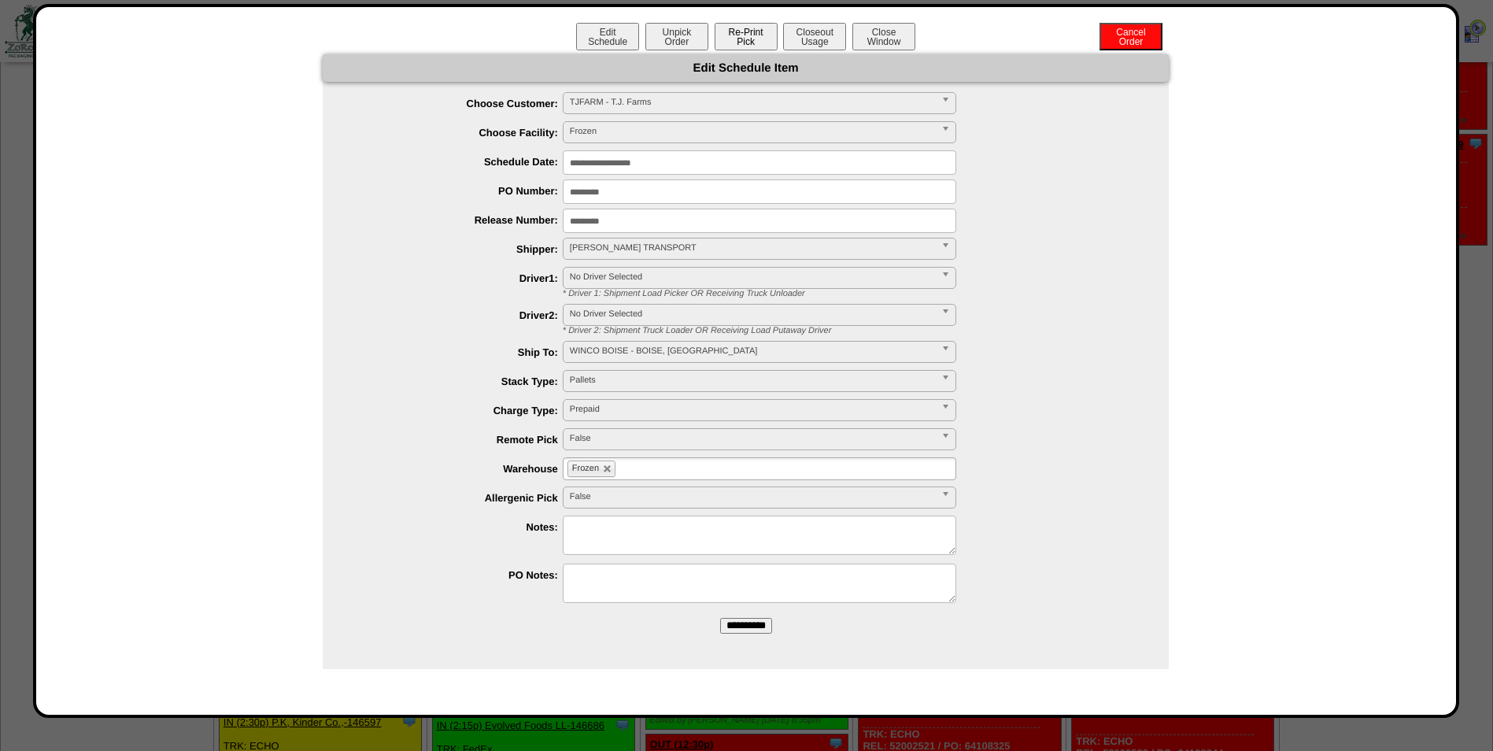
click at [748, 44] on button "Re-Print Pick" at bounding box center [746, 37] width 63 height 28
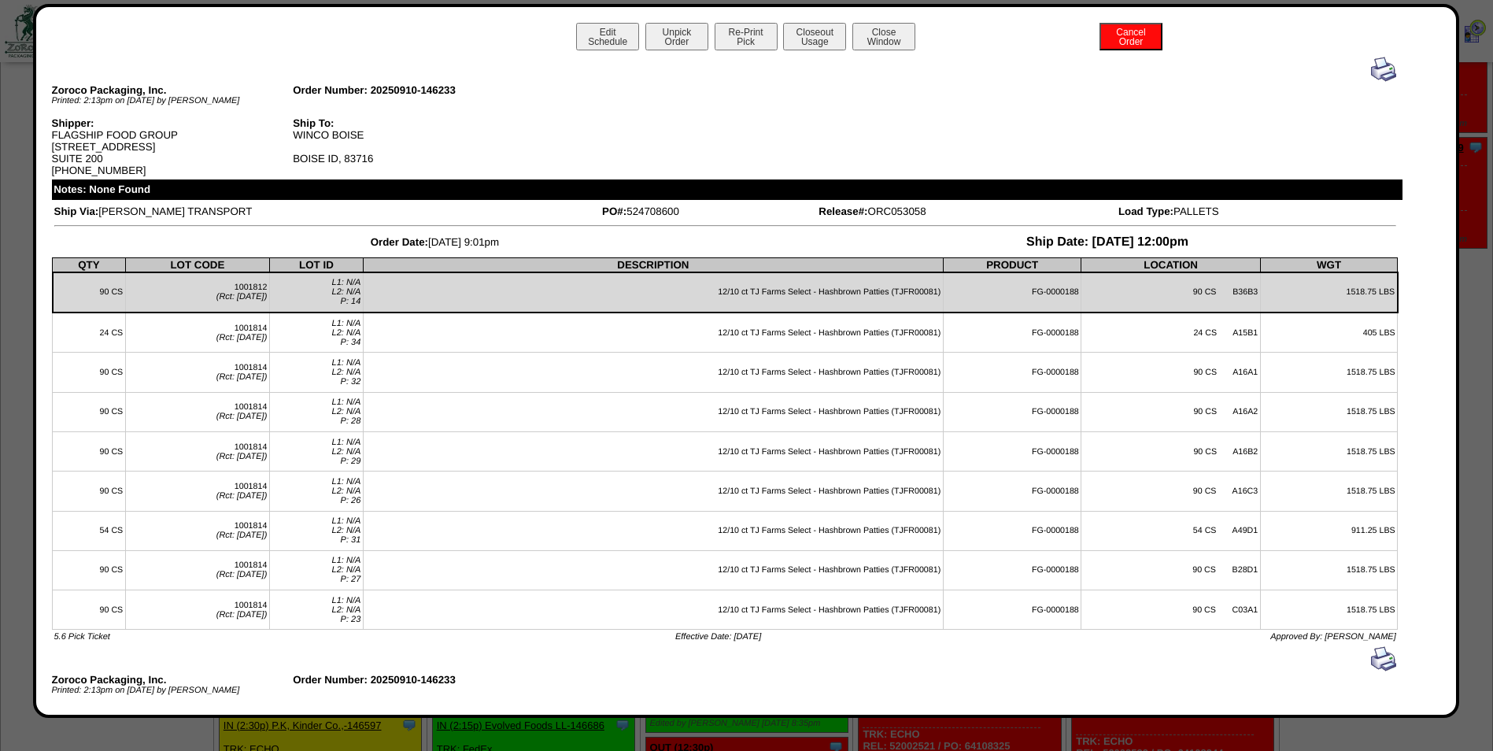
click at [1373, 72] on img at bounding box center [1383, 69] width 25 height 25
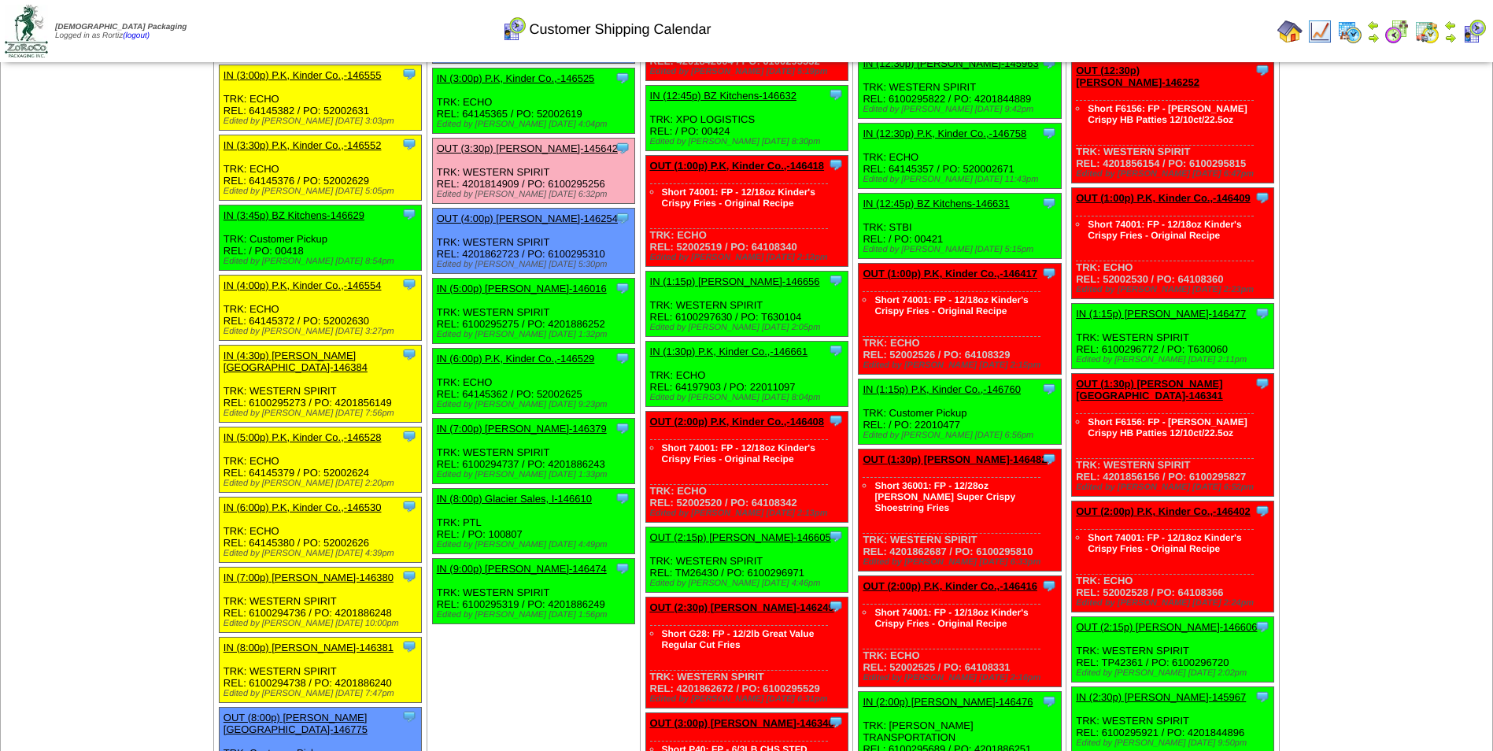
scroll to position [1653, 0]
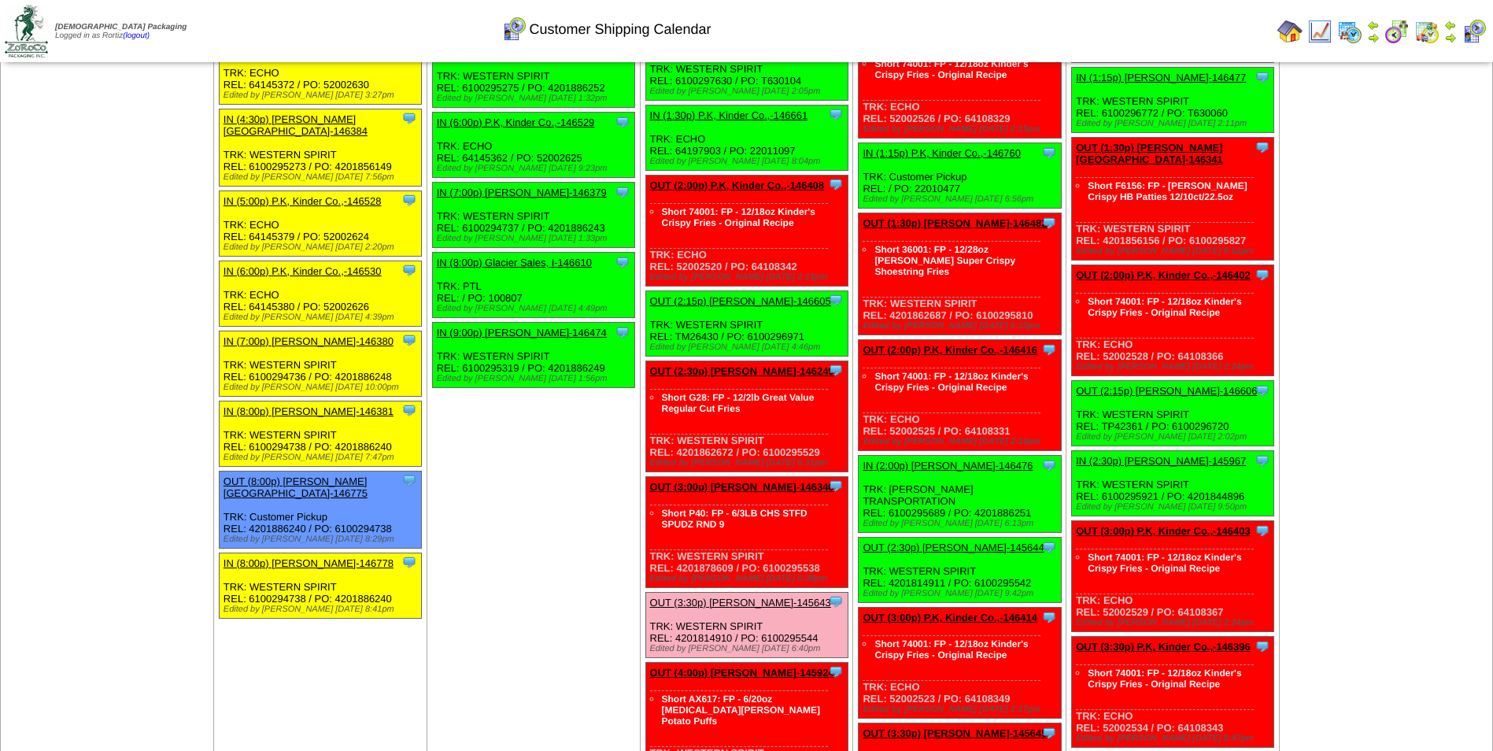
click at [751, 597] on link "OUT (3:30p) [PERSON_NAME]-145643" at bounding box center [740, 603] width 181 height 12
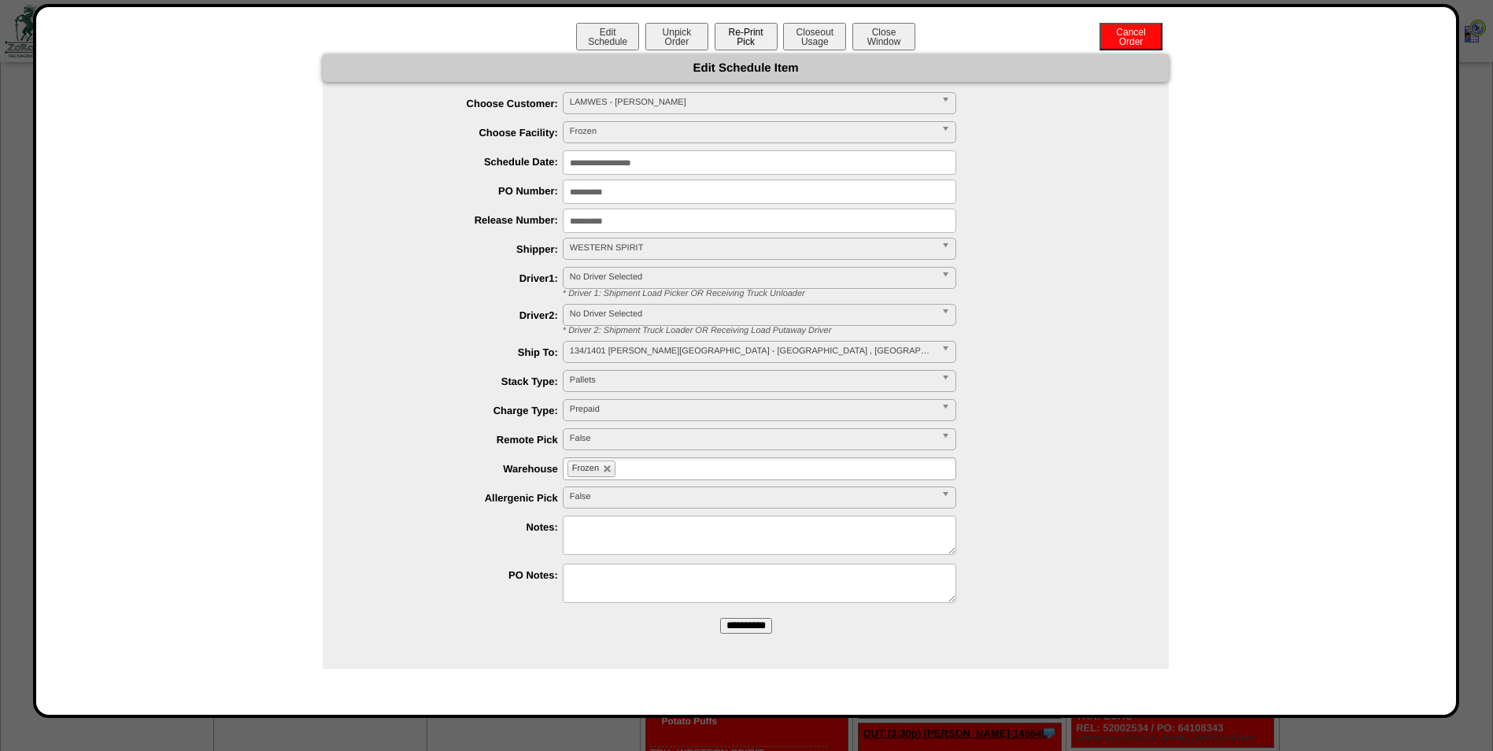
click at [723, 32] on button "Re-Print Pick" at bounding box center [746, 37] width 63 height 28
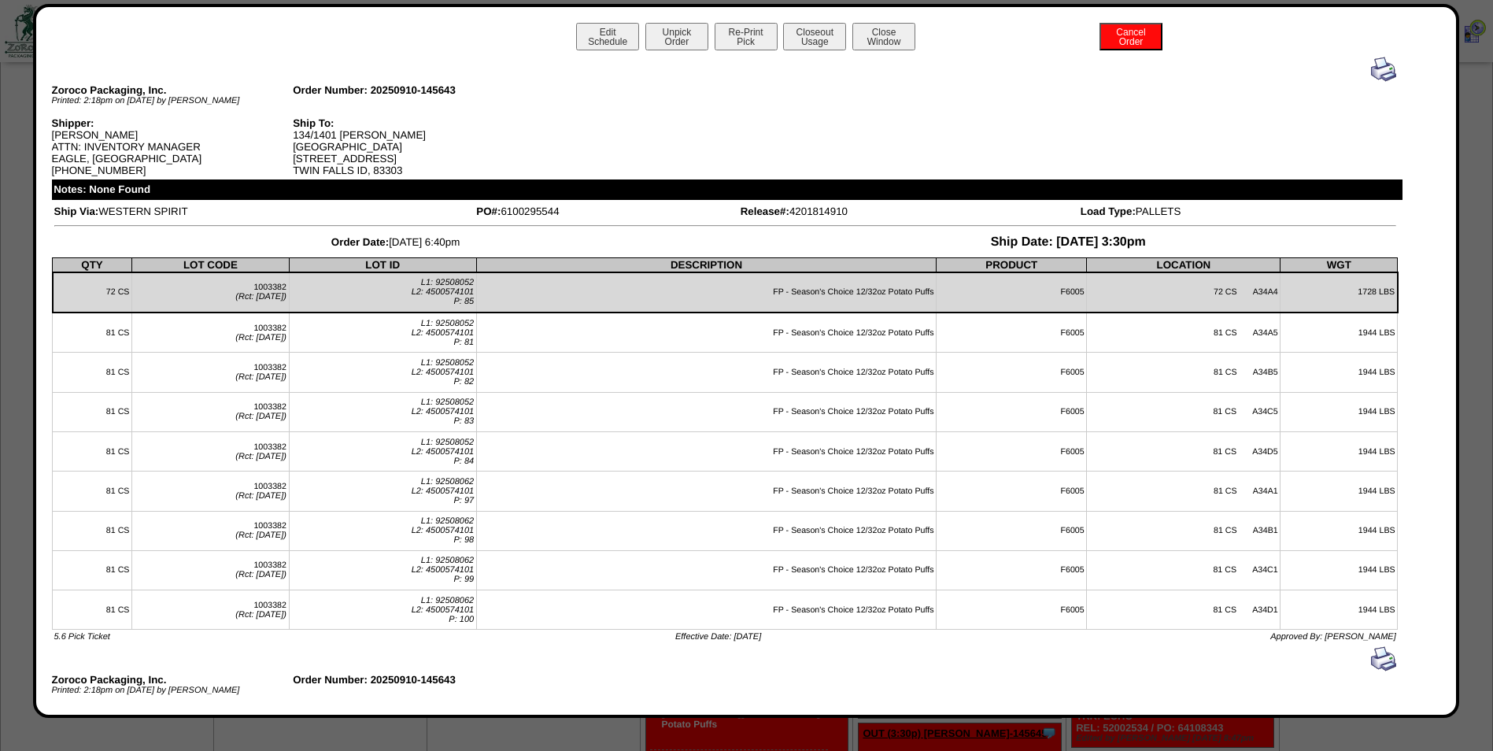
click at [1372, 72] on img at bounding box center [1383, 69] width 25 height 25
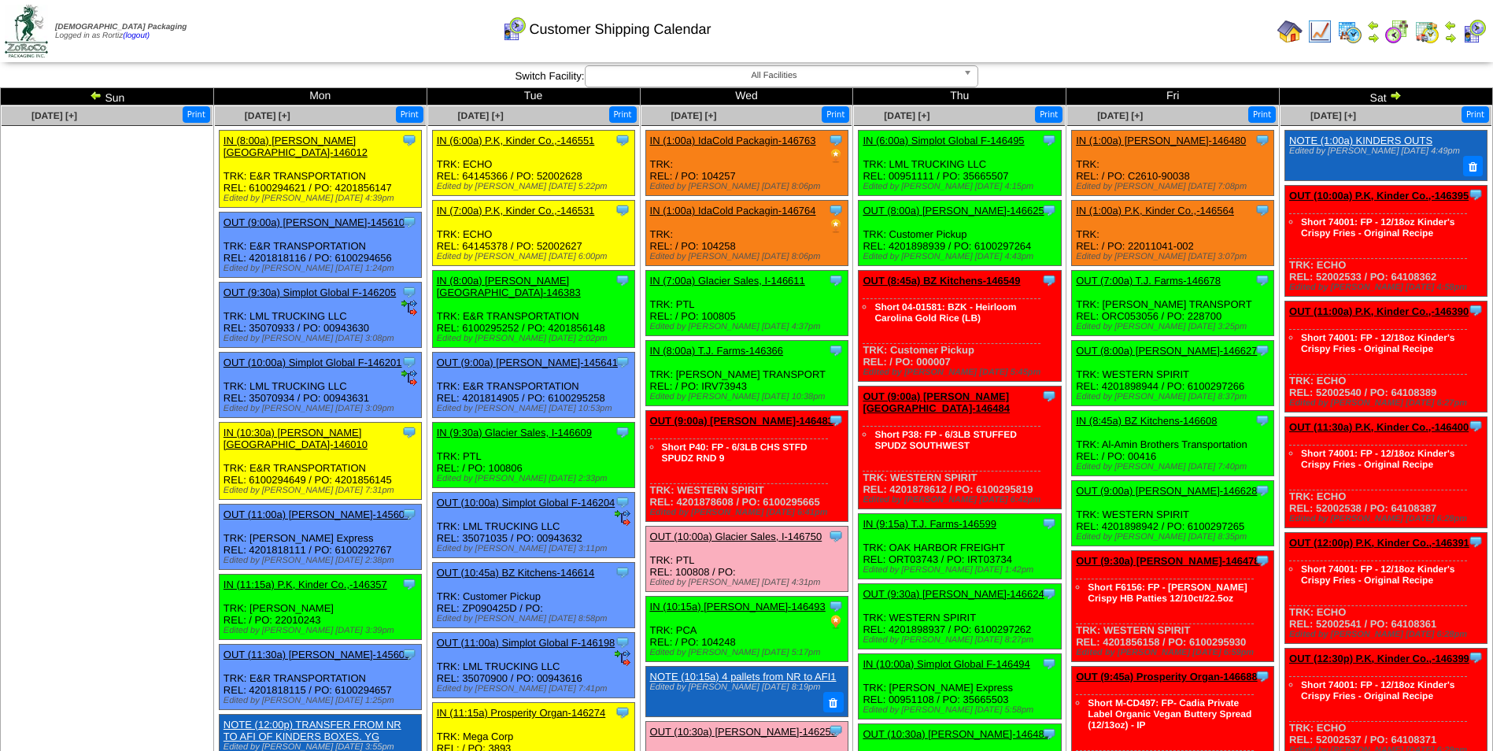
click at [1136, 26] on td "Print All" at bounding box center [826, 31] width 889 height 59
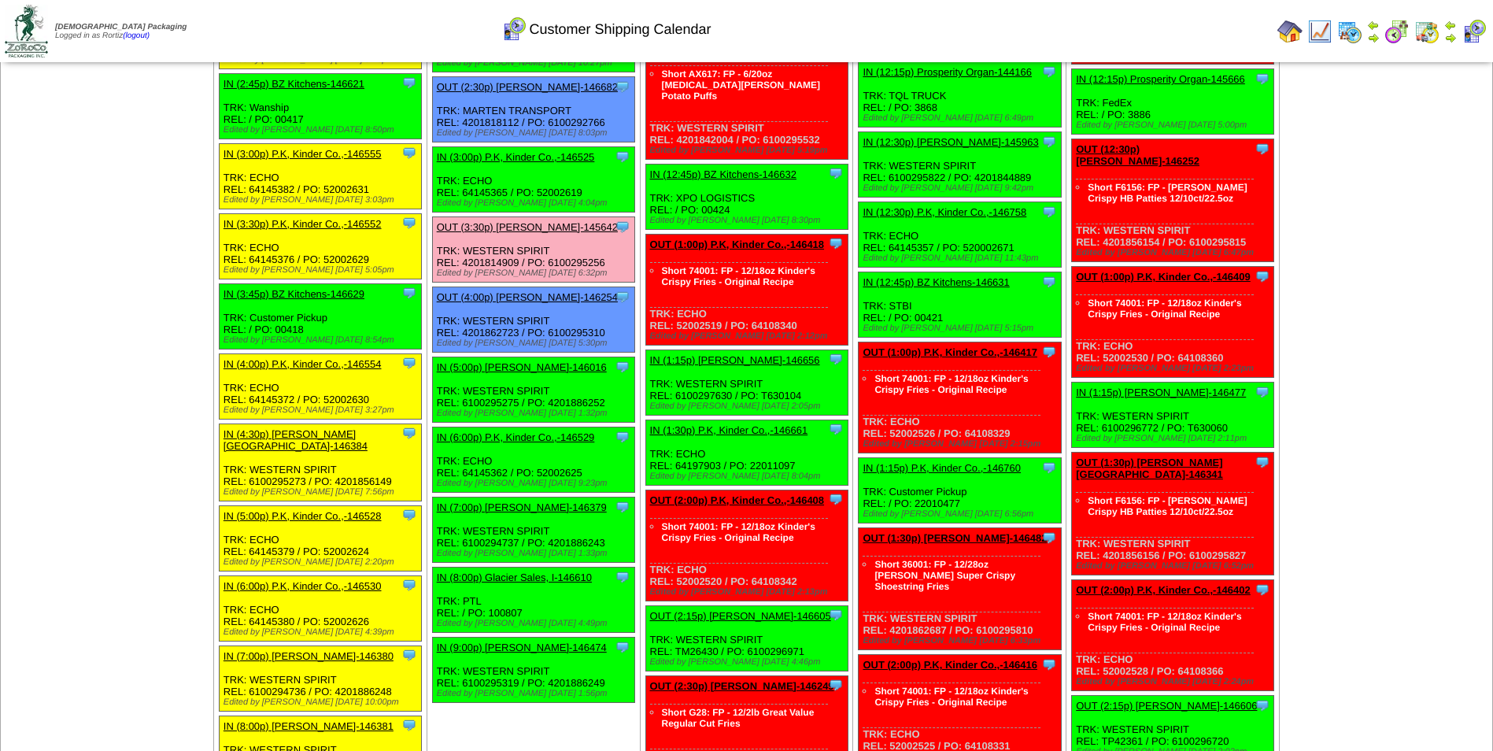
scroll to position [1259, 0]
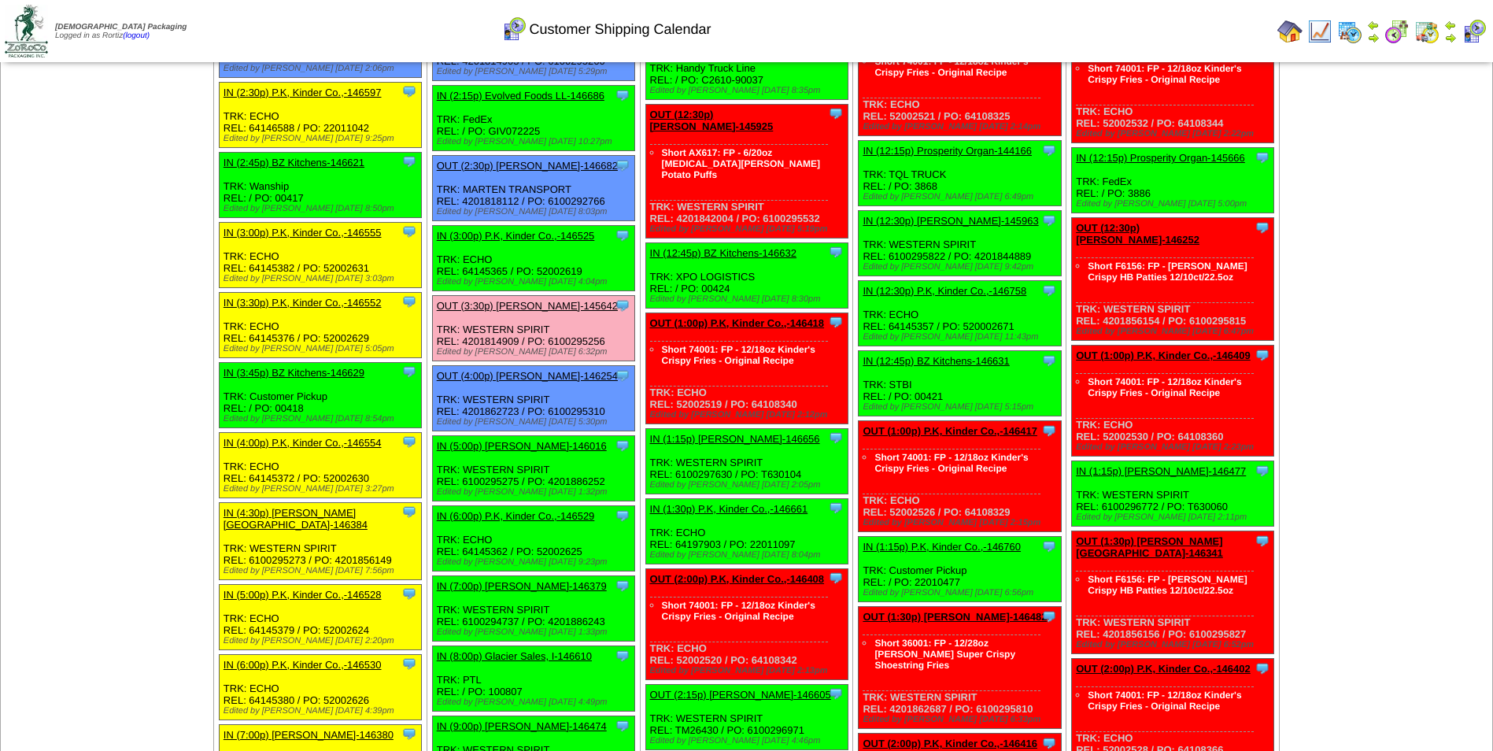
click at [608, 436] on div "Clone Item IN (5:00p) Lamb-Weston-146016 Lamb-Weston ScheduleID: 146016 30 TOTE…" at bounding box center [533, 468] width 202 height 65
drag, startPoint x: 438, startPoint y: 416, endPoint x: 599, endPoint y: 475, distance: 171.8
click at [599, 475] on div "Clone Item IN (5:00p) Lamb-Weston-146016 Lamb-Weston ScheduleID: 146016 30 TOTE…" at bounding box center [533, 468] width 202 height 65
copy div "IN (5:00p) Lamb-Weston-146016 Lamb-Weston ScheduleID: 146016 30 TOTE: 7070 (RM …"
click at [804, 428] on div "Clone Item IN (1:15p) Lamb-Weston-146656 Lamb-Weston ScheduleID: 146656 5000 EA…" at bounding box center [746, 460] width 202 height 65
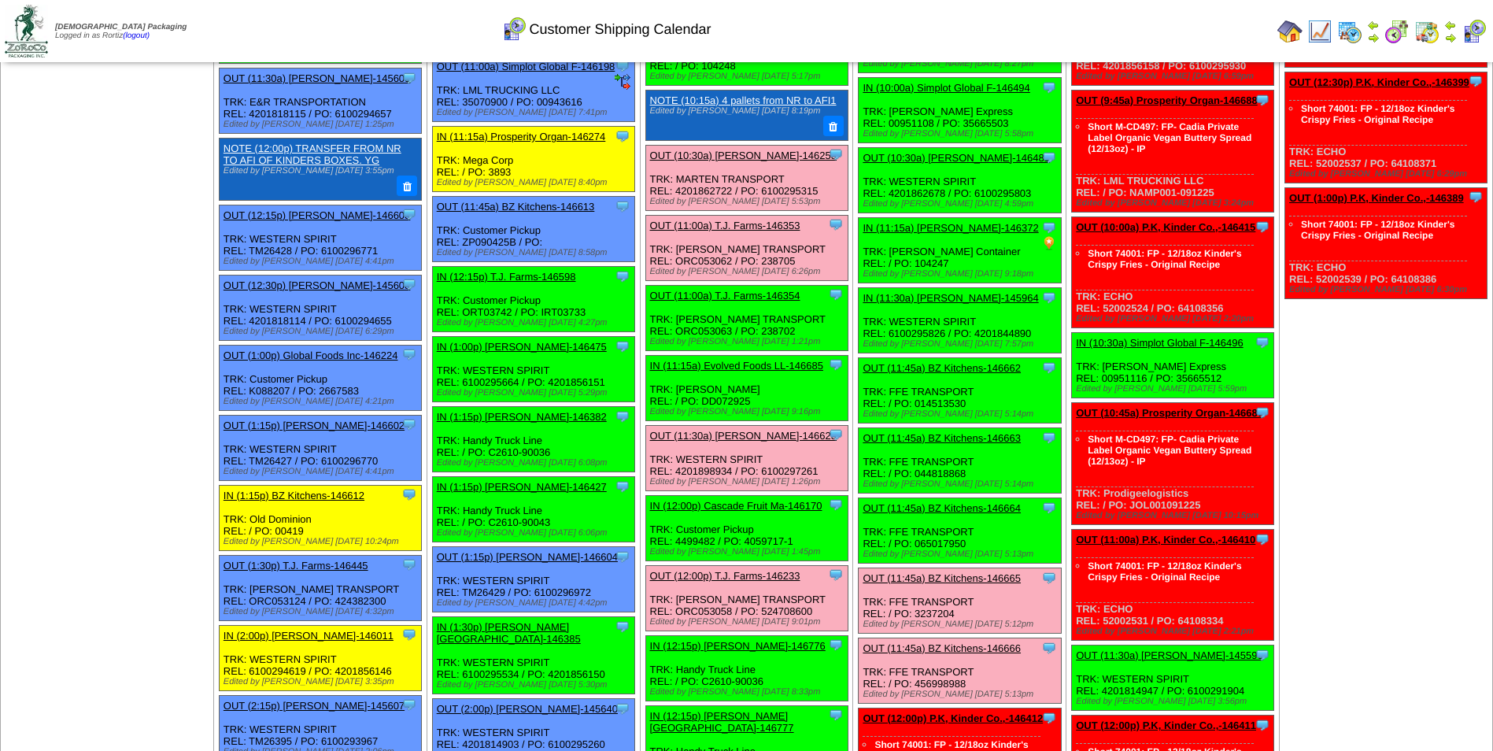
scroll to position [551, 0]
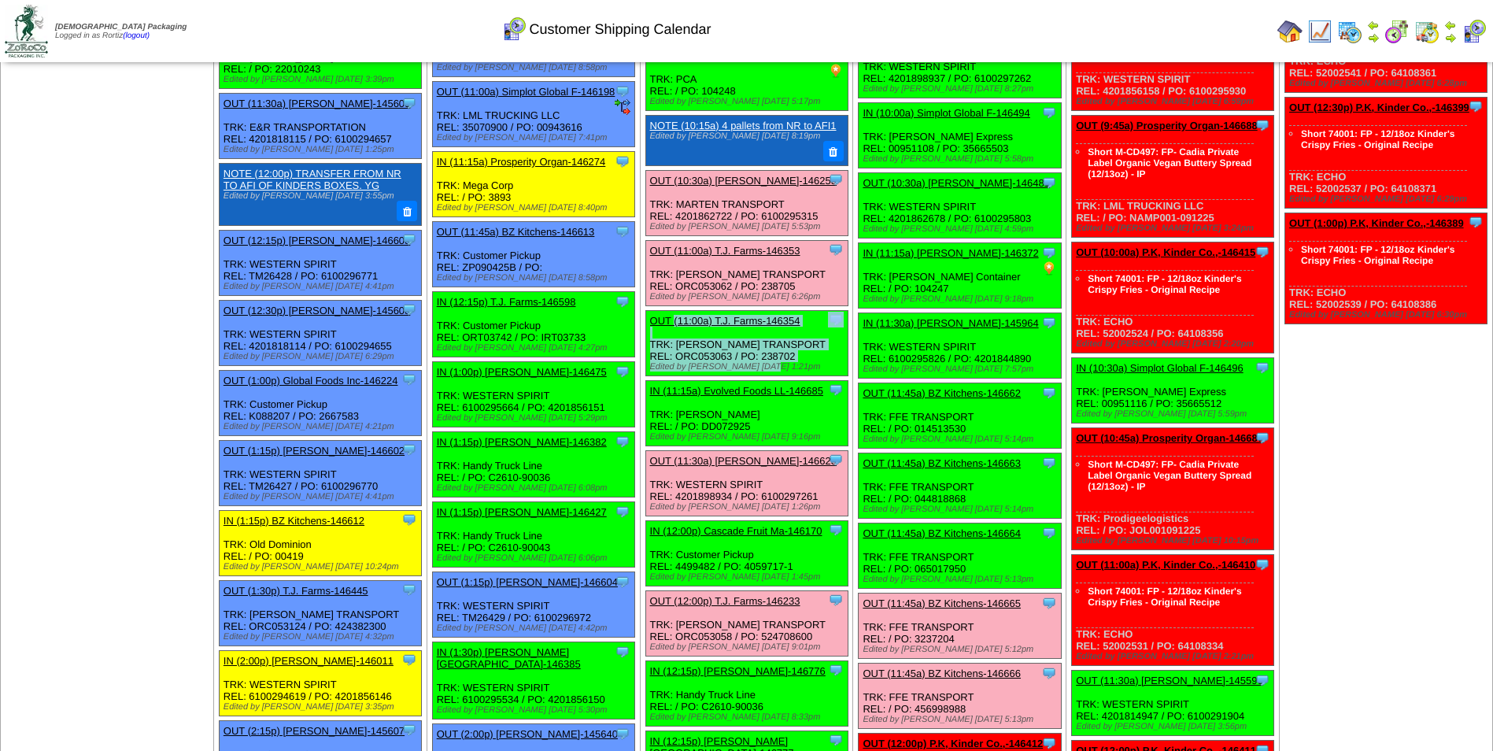
drag, startPoint x: 785, startPoint y: 369, endPoint x: 653, endPoint y: 323, distance: 139.9
click at [653, 323] on div "Clone Item OUT (11:00a) T.J. Farms-146354 T.J. Farms ScheduleID: 146354 96 CS: …" at bounding box center [746, 342] width 202 height 65
copy div "OUT (11:00a) T.J. Farms-146354 T.J. Farms ScheduleID: 146354 96 CS: FG-0000188 …"
click at [1014, 270] on div "Clone Item IN (11:15a) IdaCold Packagin-146372 IdaCold Packaging Inc ScheduleID…" at bounding box center [960, 275] width 202 height 65
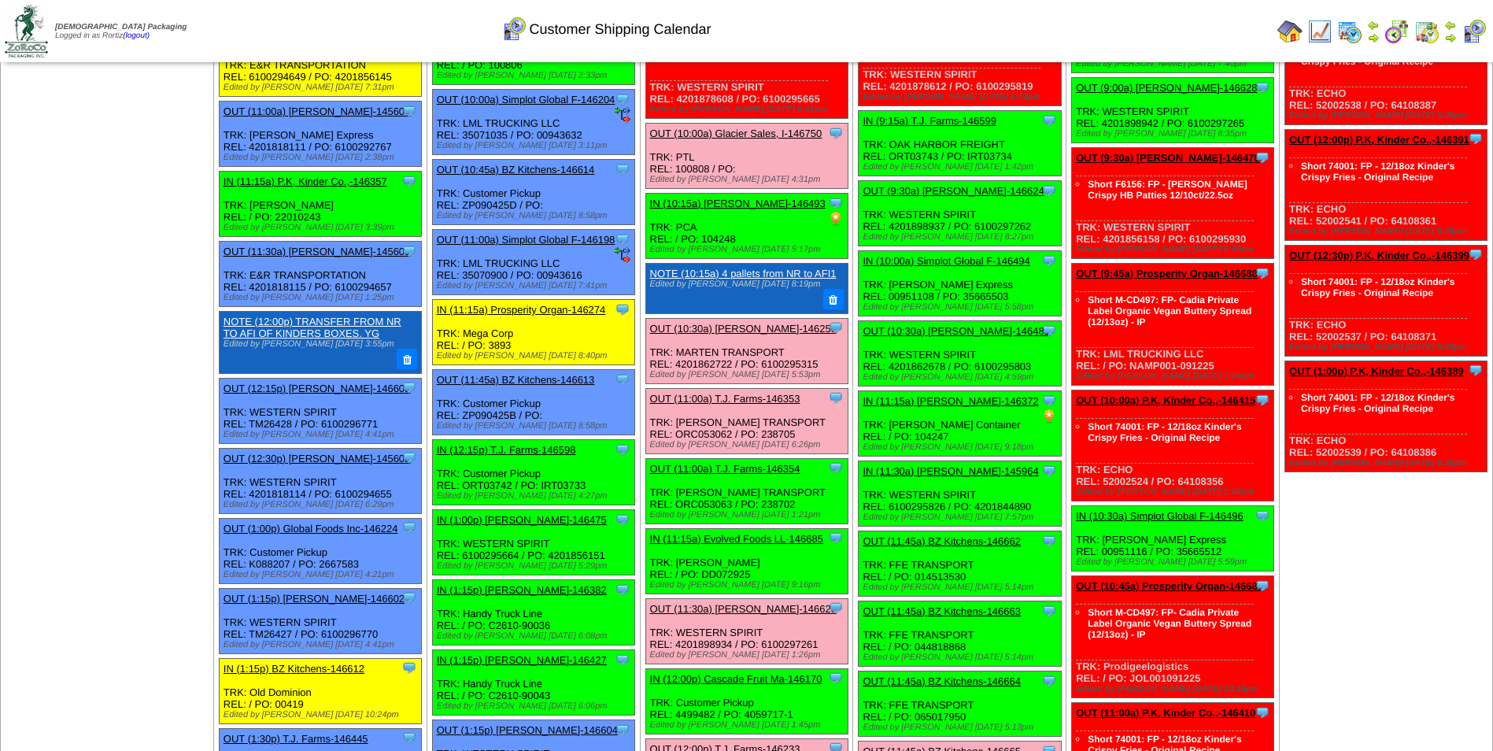
scroll to position [157, 0]
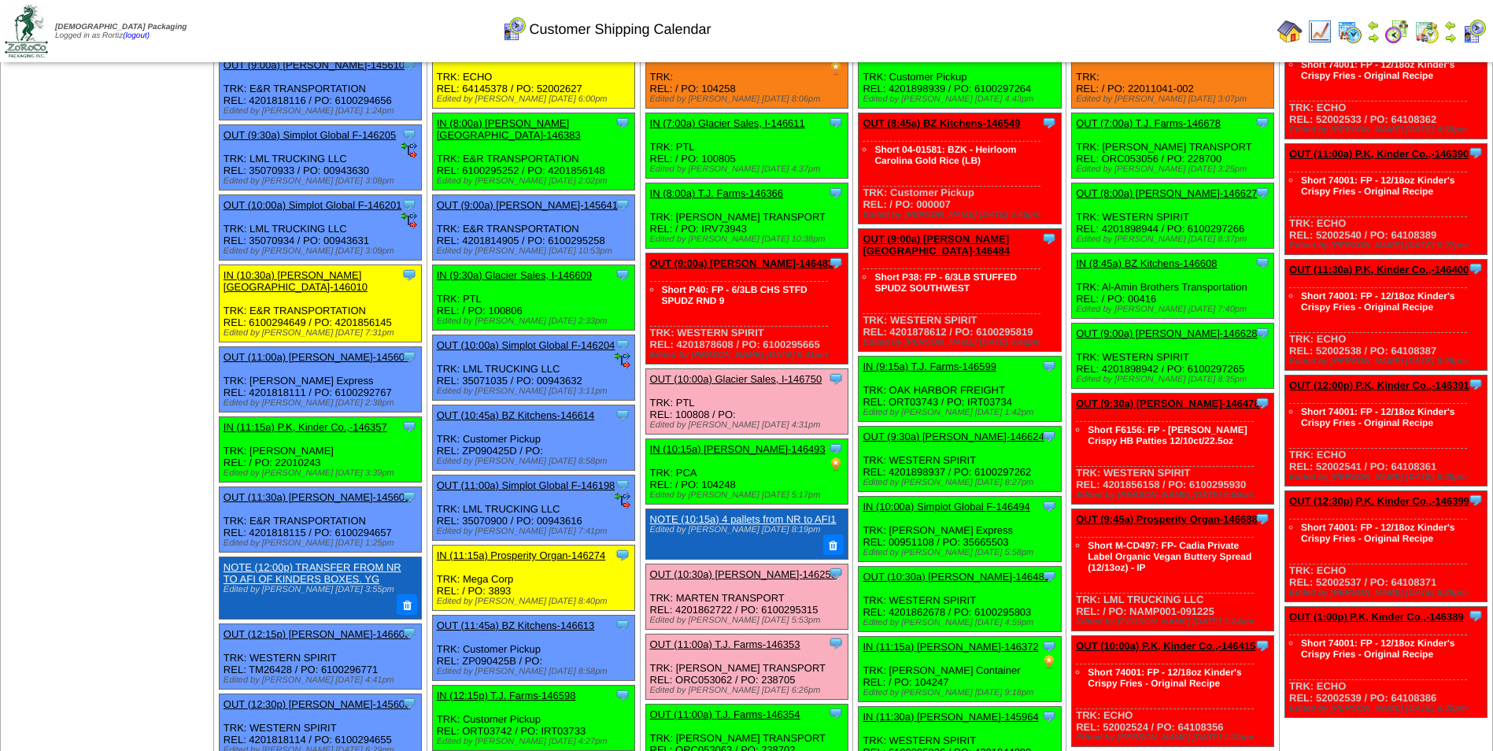
click at [762, 261] on link "OUT (9:00a) [PERSON_NAME]-146483" at bounding box center [741, 263] width 183 height 12
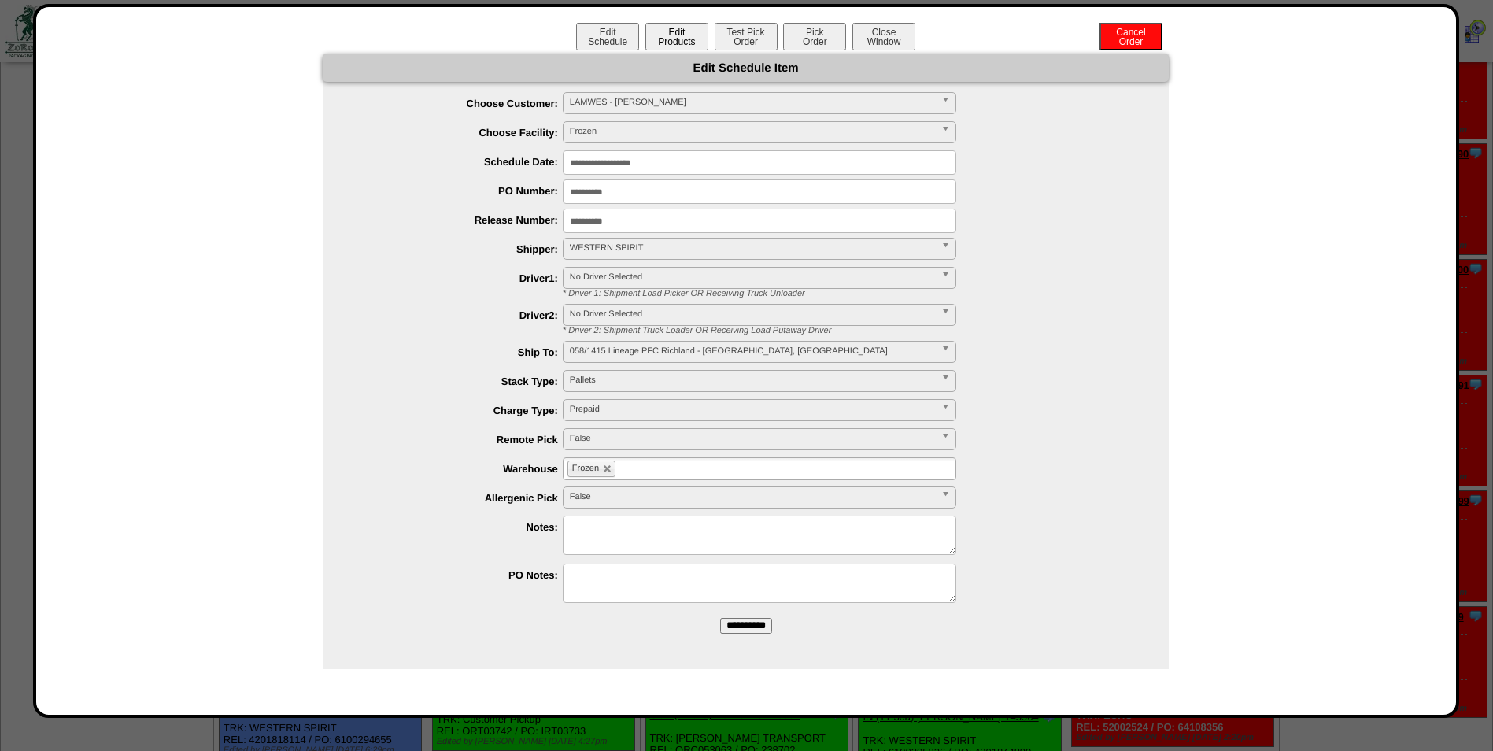
click at [679, 45] on button "Edit Products" at bounding box center [676, 37] width 63 height 28
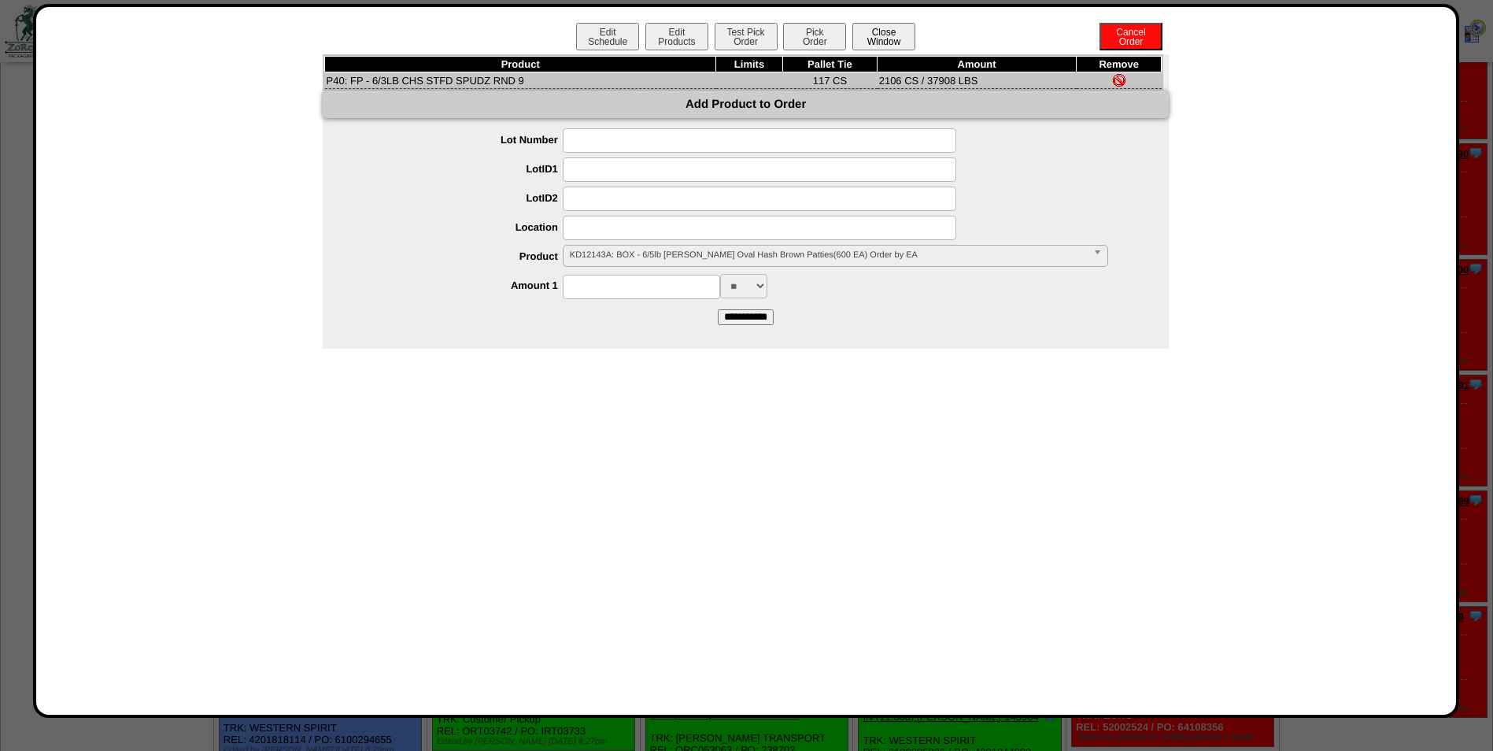
click at [898, 37] on button "Close Window" at bounding box center [883, 37] width 63 height 28
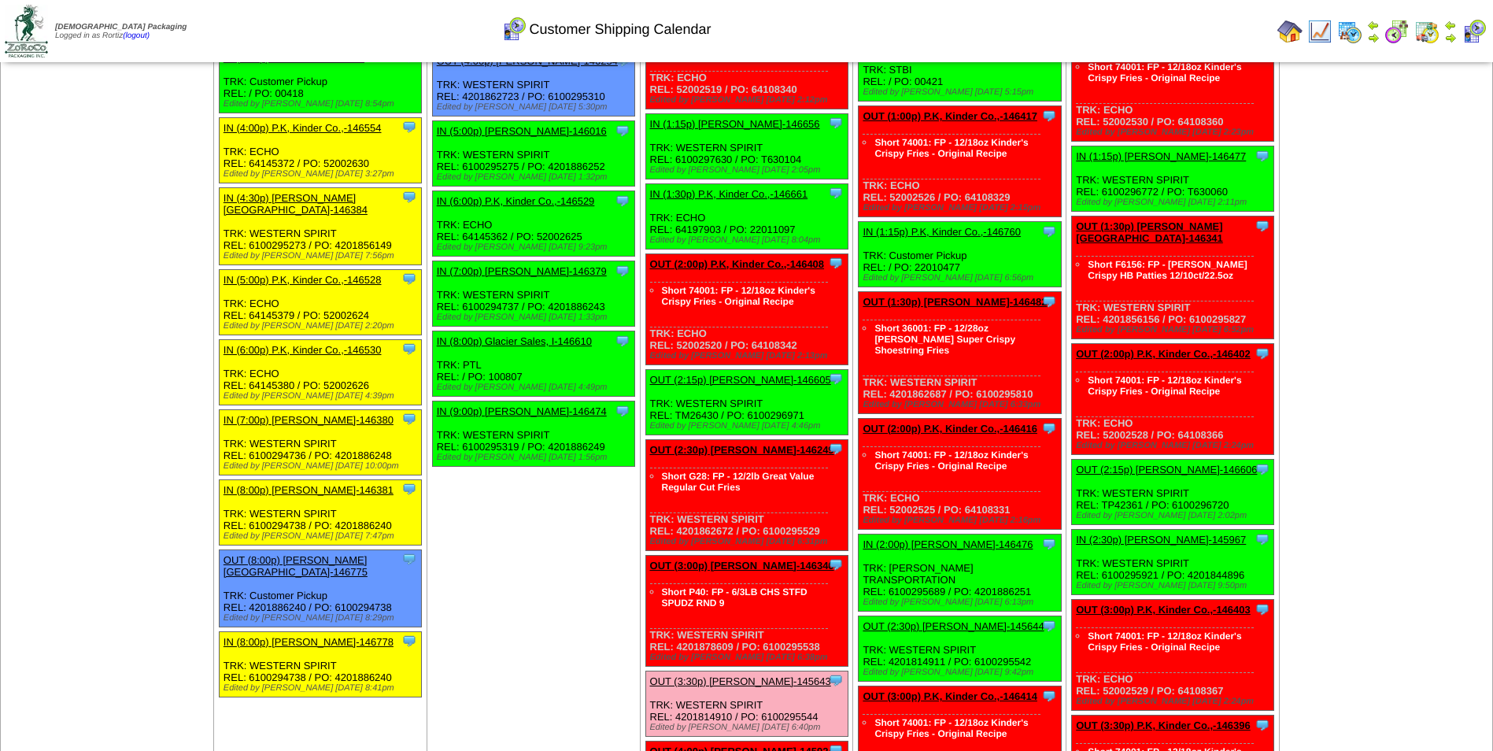
scroll to position [1181, 0]
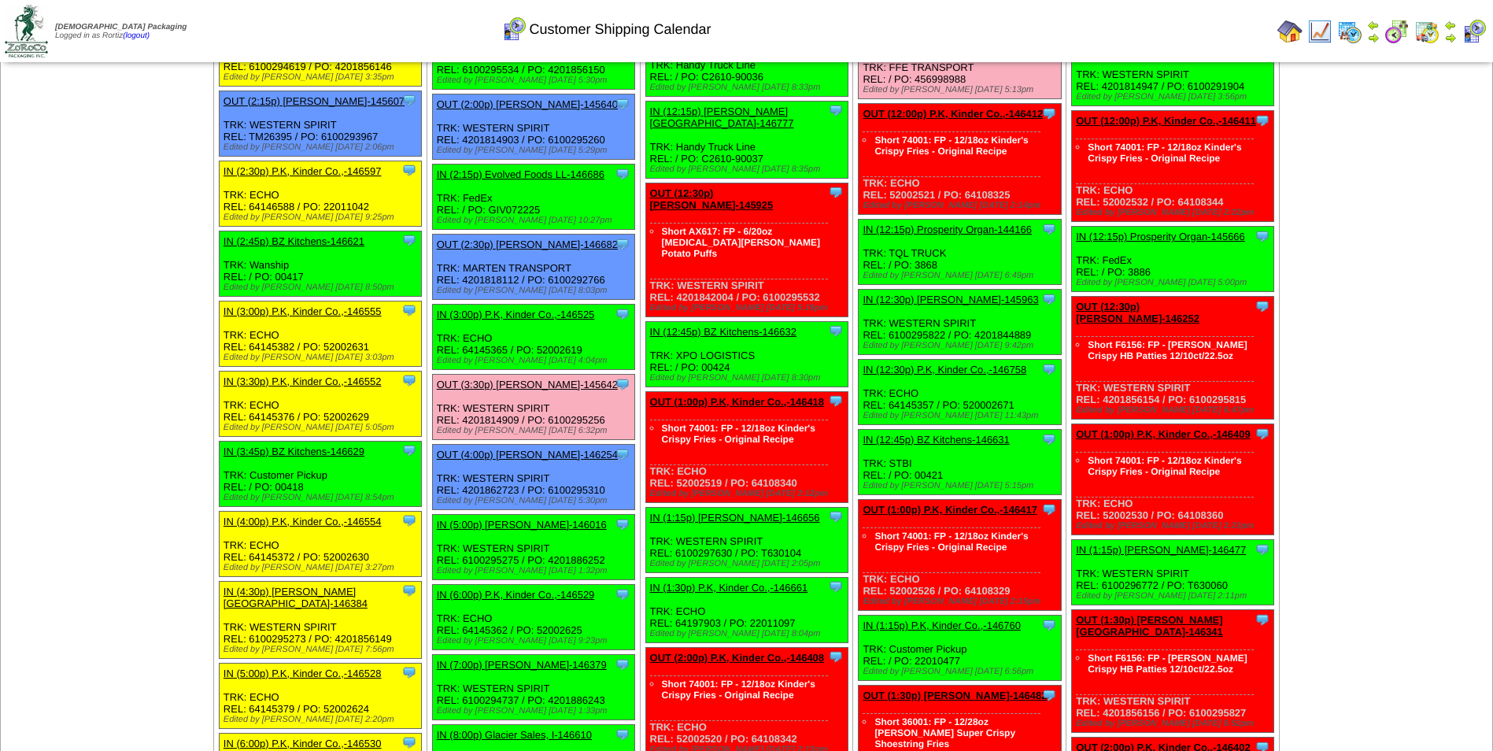
click at [1050, 28] on td "Print All" at bounding box center [826, 31] width 889 height 59
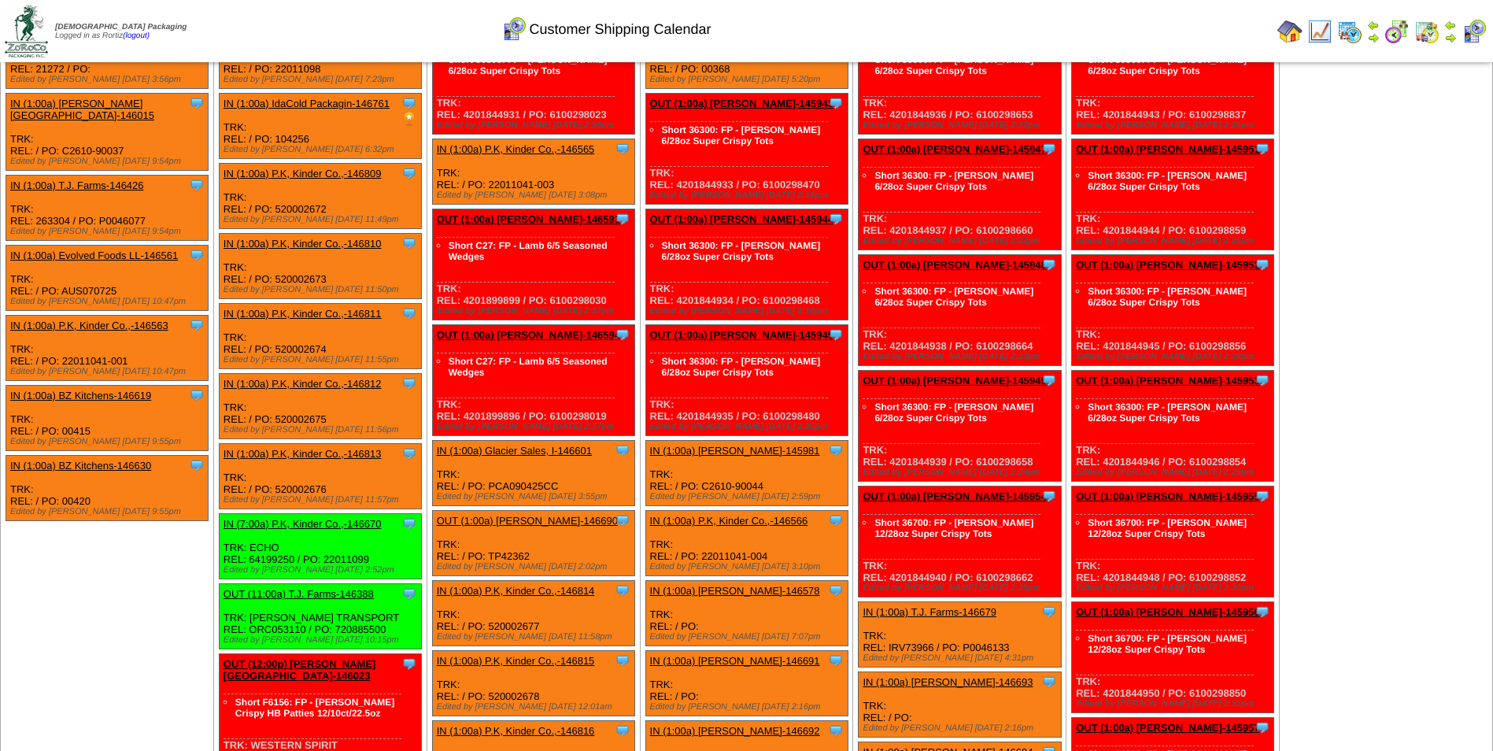
scroll to position [2759, 0]
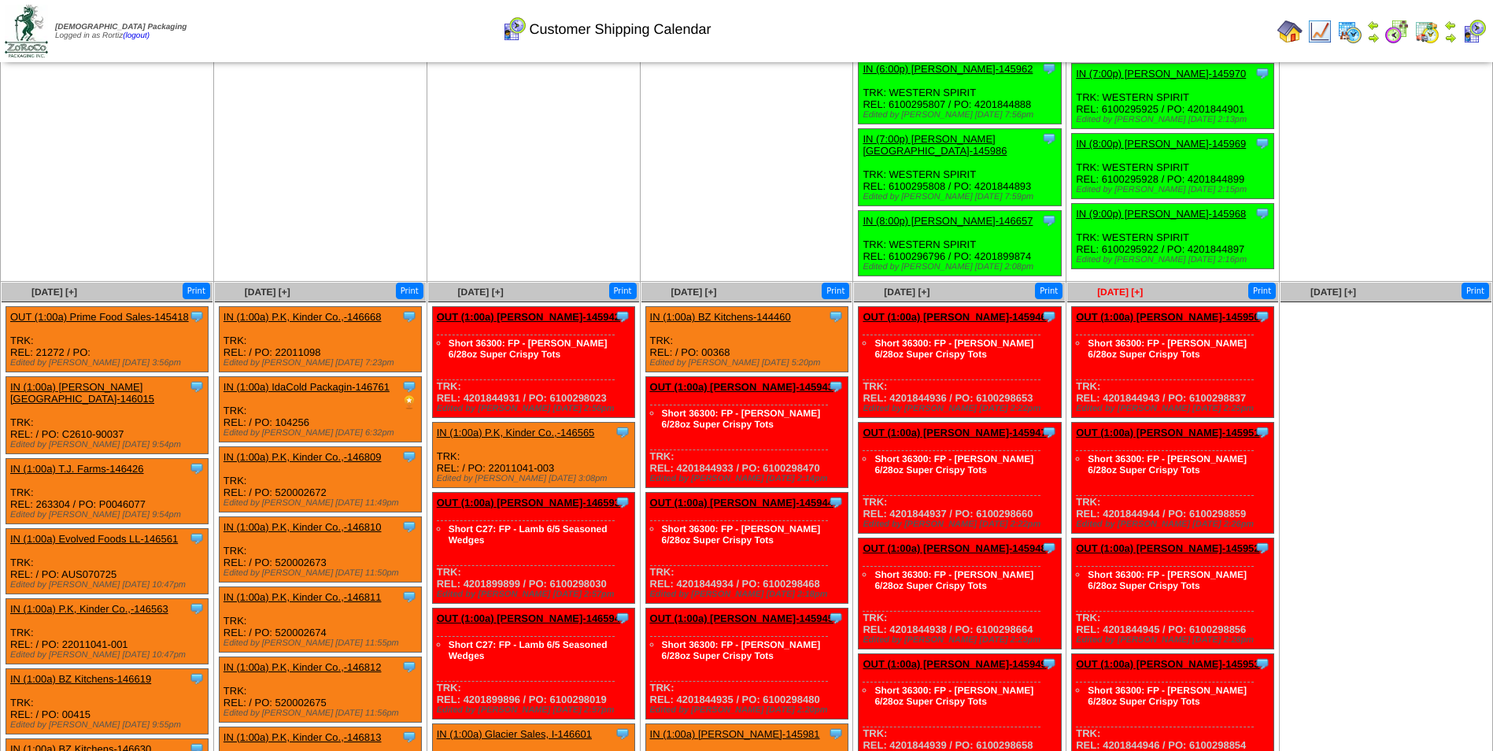
click at [1111, 286] on span "Sep 19 [+]" at bounding box center [1120, 291] width 46 height 11
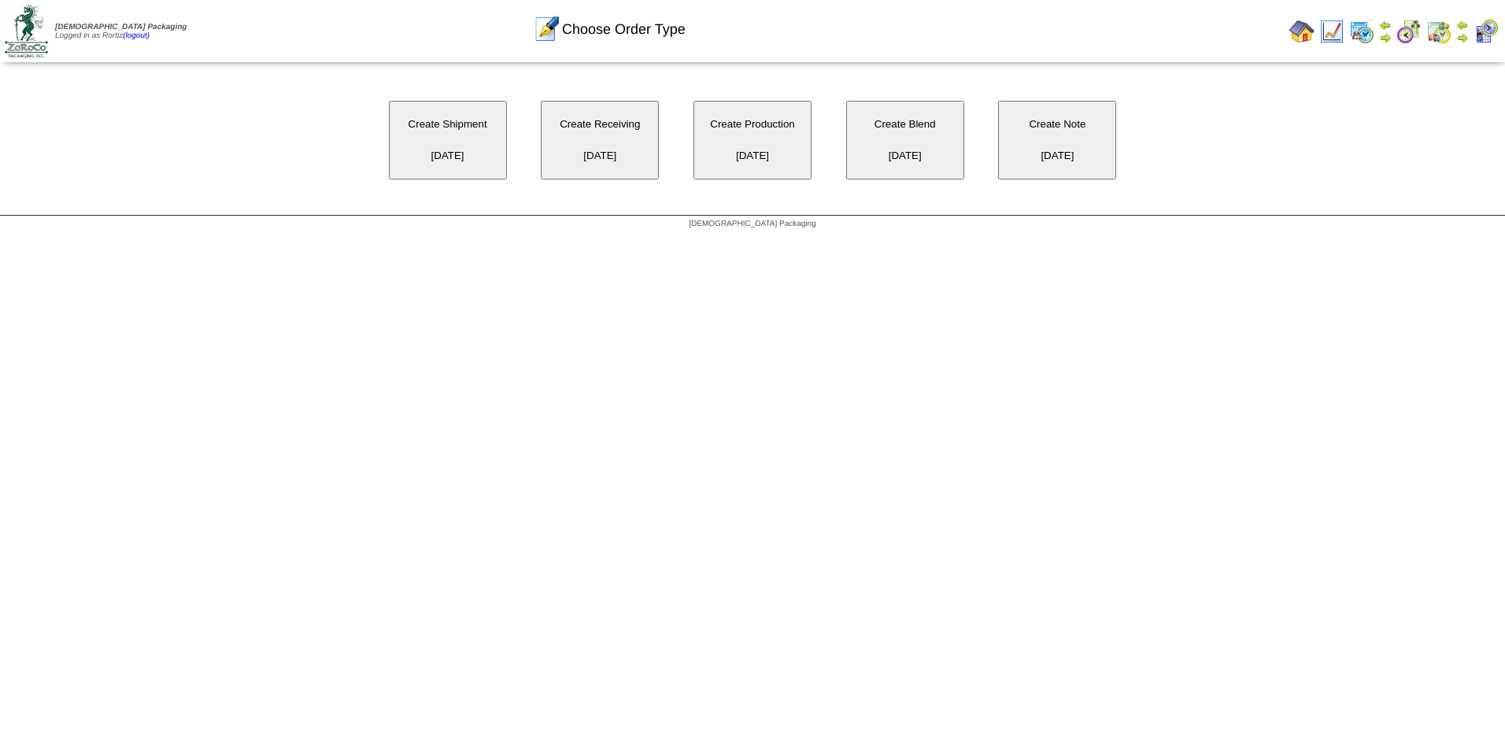
click at [601, 151] on button "Create Receiving [DATE]" at bounding box center [600, 140] width 118 height 79
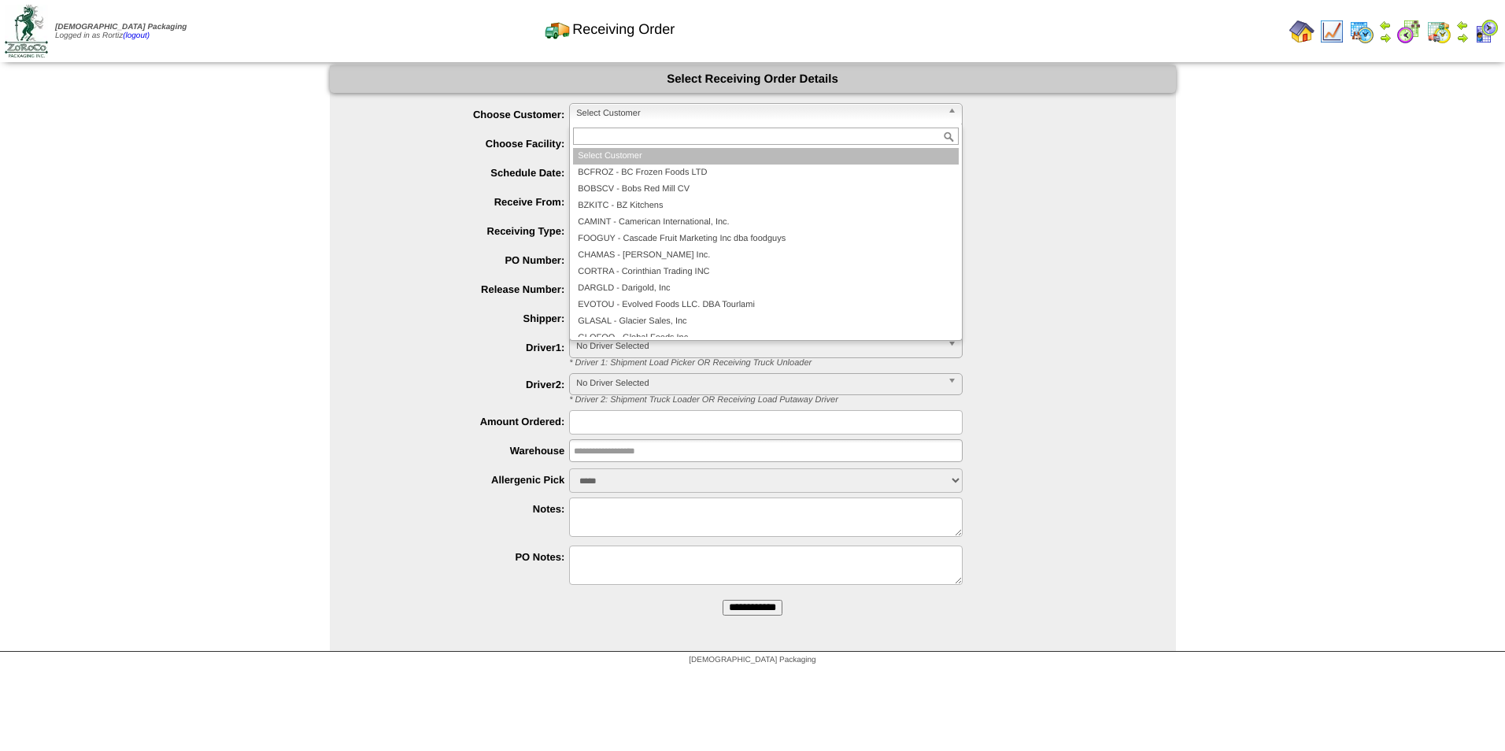
click at [634, 110] on span "Select Customer" at bounding box center [758, 113] width 365 height 19
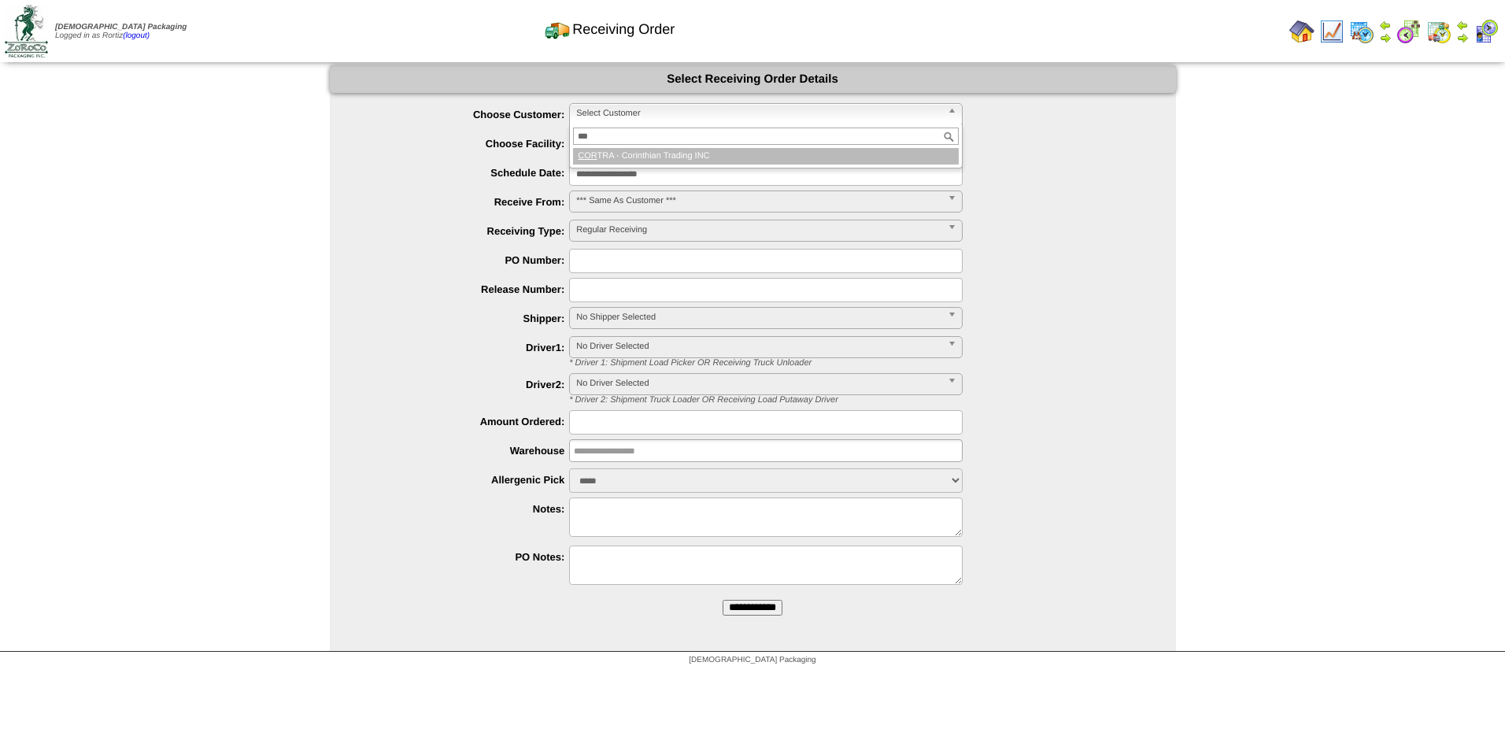
type input "***"
click at [642, 153] on li "COR TRA - Corinthian Trading INC" at bounding box center [766, 156] width 386 height 17
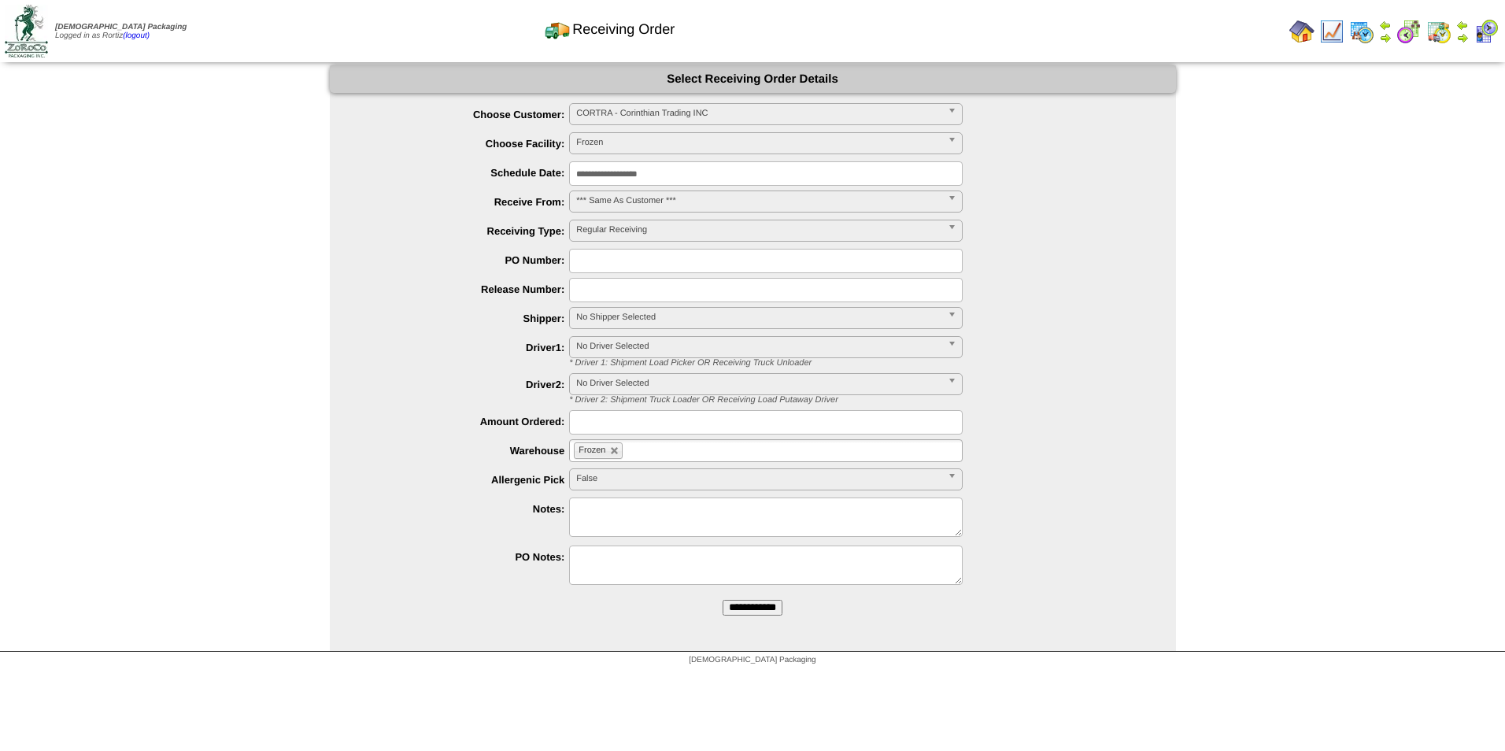
click at [621, 260] on input "text" at bounding box center [766, 261] width 394 height 24
paste input "******"
type input "******"
click at [749, 603] on input "**********" at bounding box center [752, 608] width 60 height 16
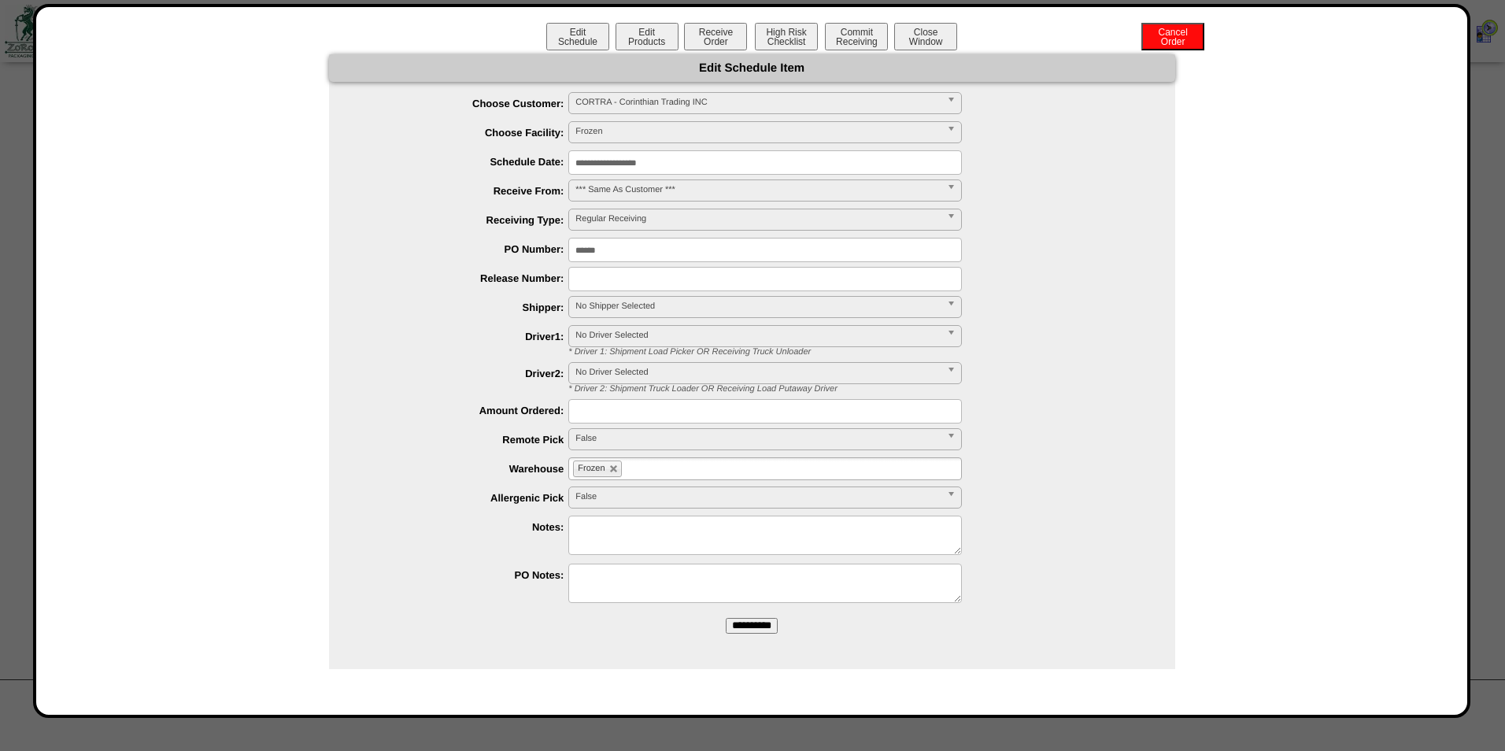
click at [763, 630] on input "**********" at bounding box center [752, 626] width 52 height 16
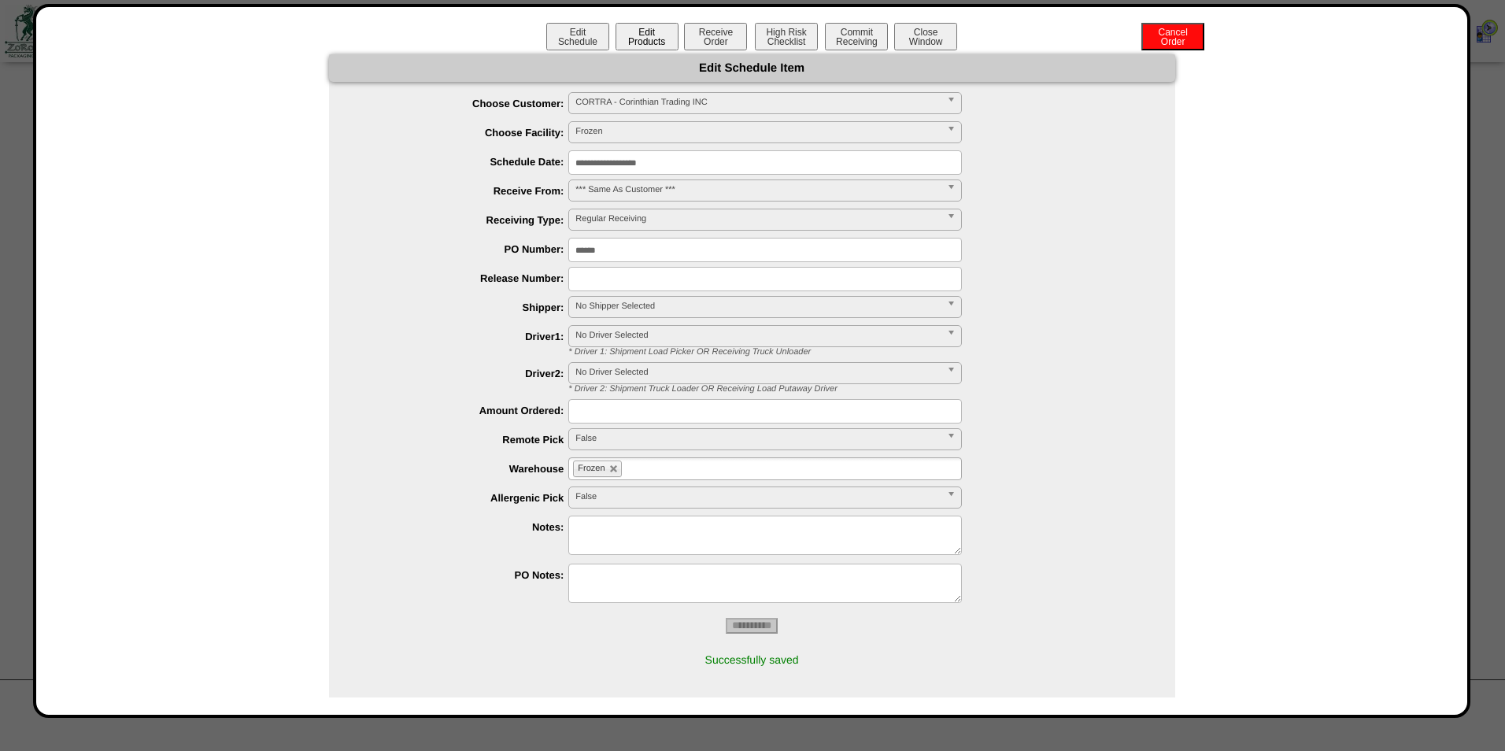
click at [647, 39] on button "Edit Products" at bounding box center [646, 37] width 63 height 28
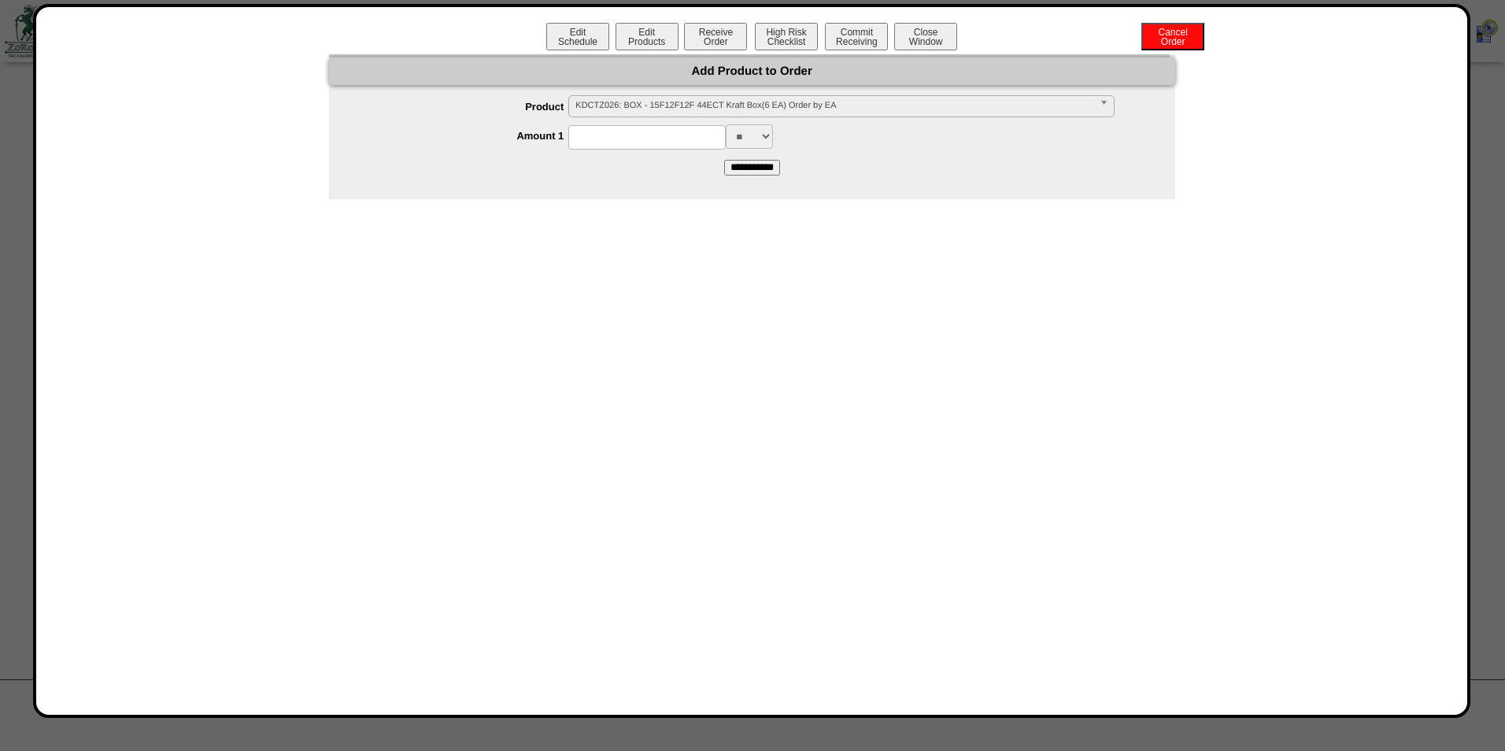
click at [619, 106] on span "KDCTZ026: BOX - 15F12F12F 44ECT Kraft Box(6 EA) Order by EA" at bounding box center [833, 105] width 517 height 19
type input "*"
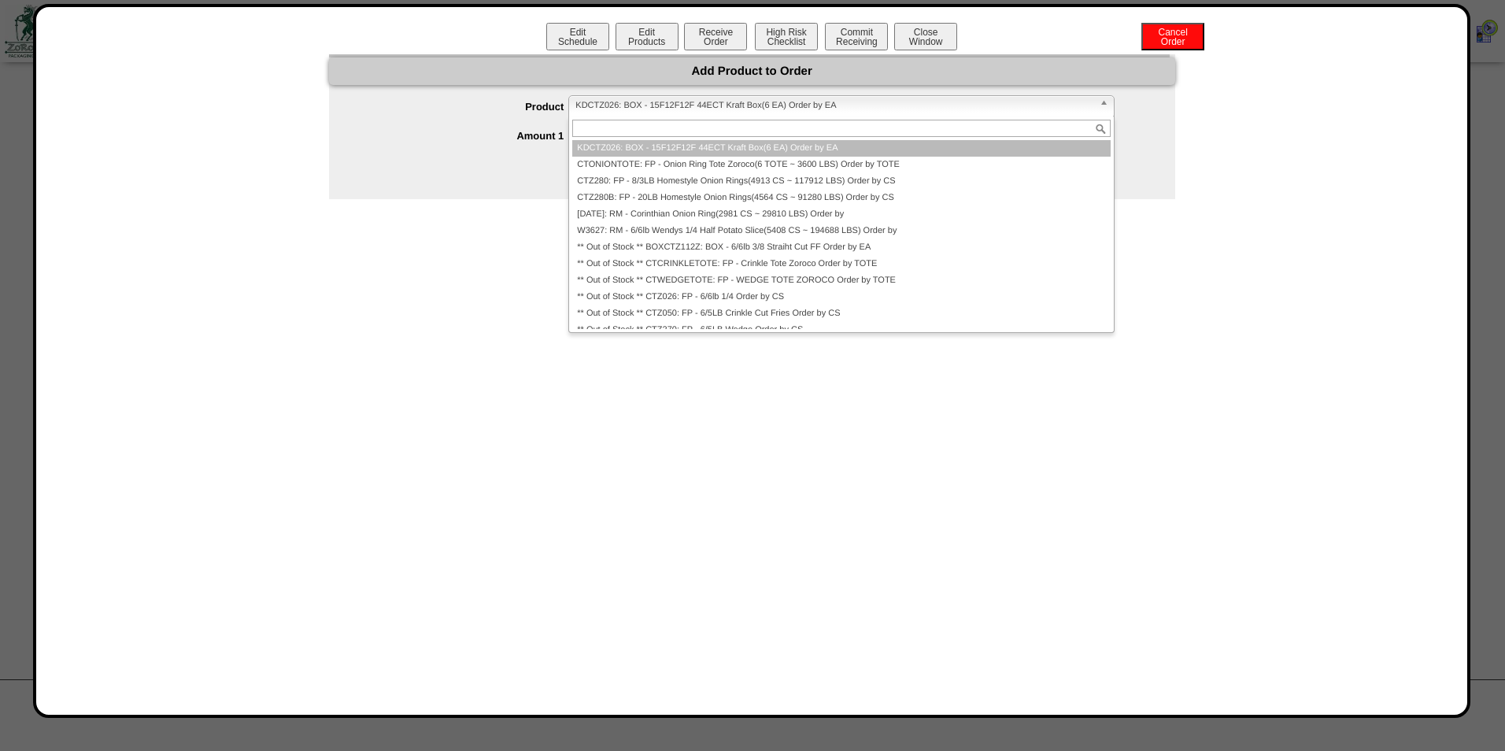
click at [1155, 159] on form "**********" at bounding box center [752, 134] width 846 height 79
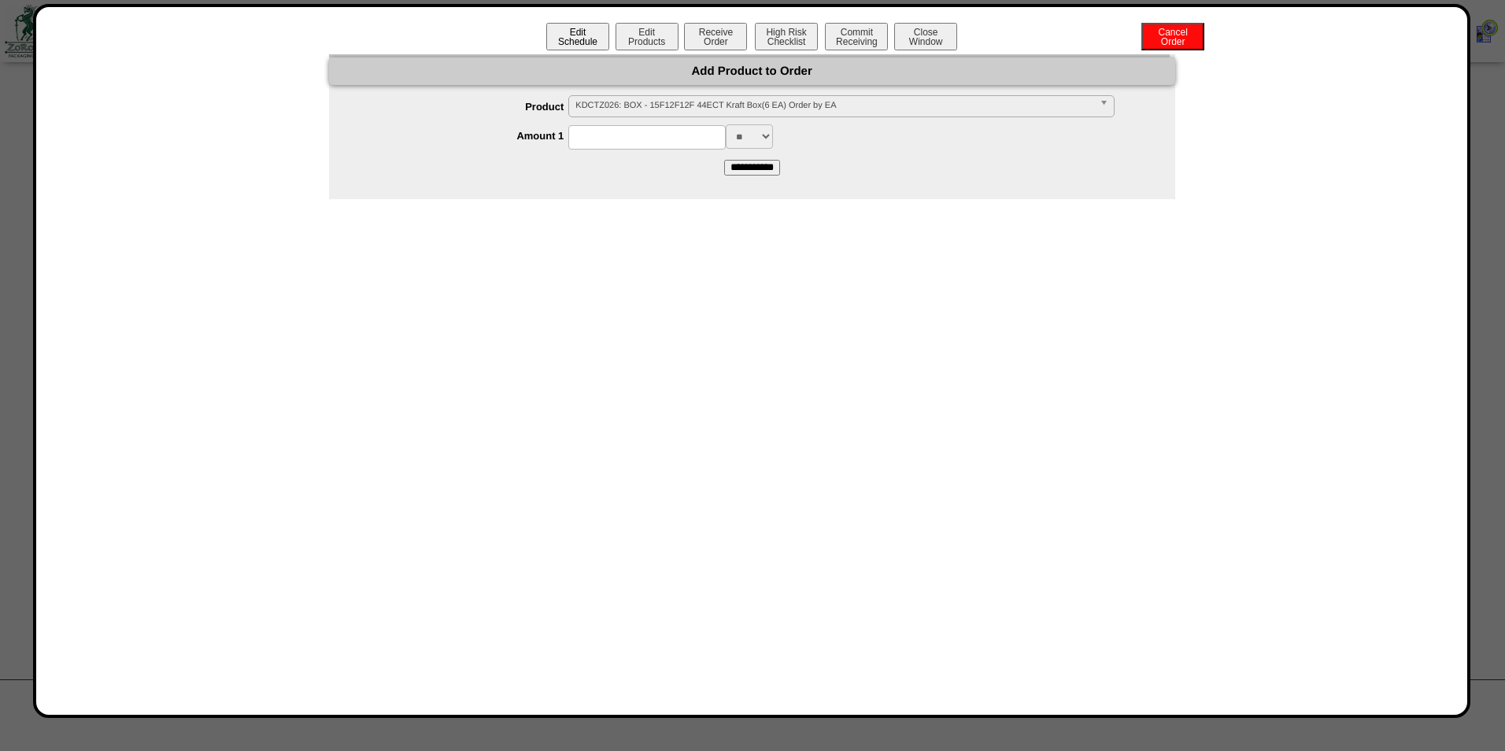
click at [582, 37] on button "Edit Schedule" at bounding box center [577, 37] width 63 height 28
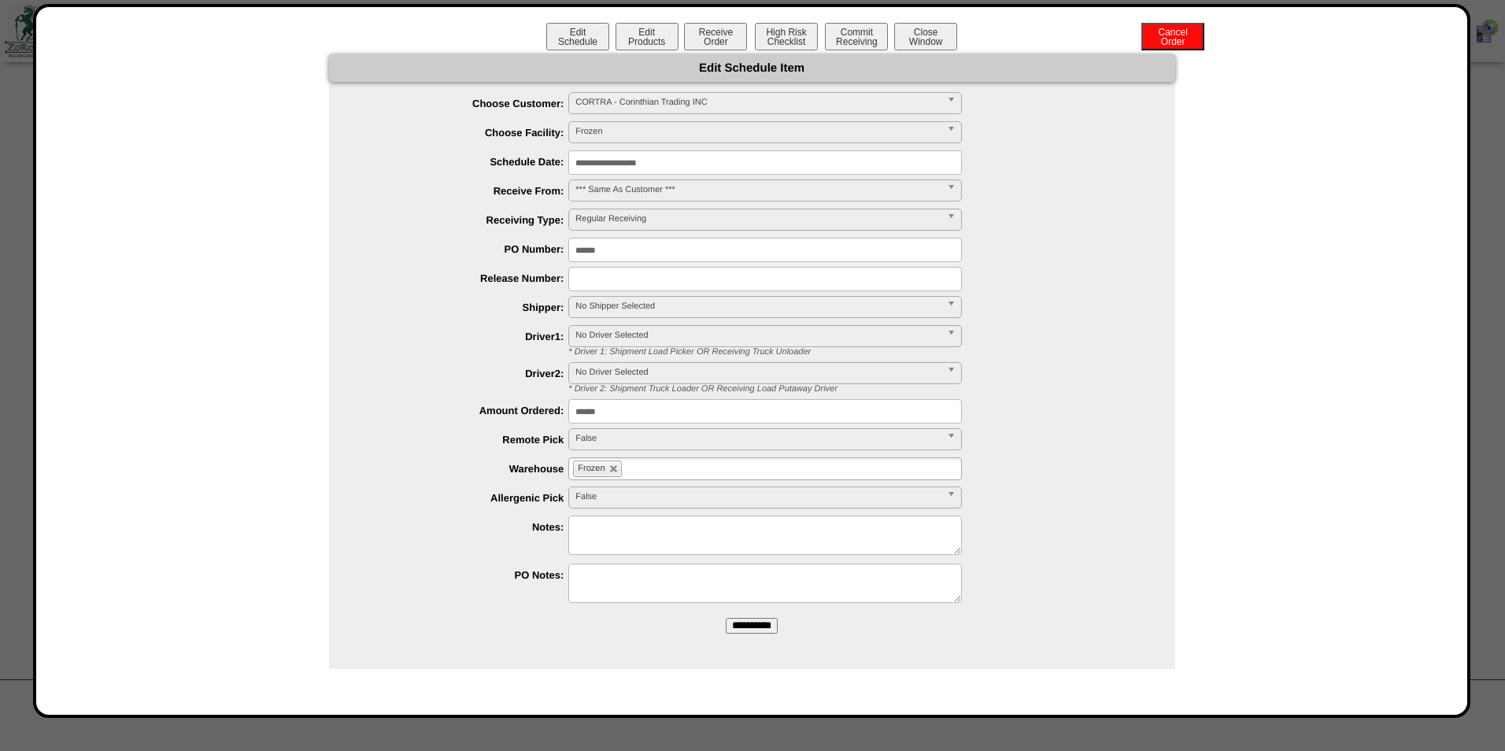
click at [674, 524] on textarea at bounding box center [765, 535] width 394 height 39
type textarea "*"
type textarea "**********"
click at [1054, 434] on div "***** **** False" at bounding box center [767, 440] width 815 height 24
click at [741, 623] on input "**********" at bounding box center [752, 626] width 52 height 16
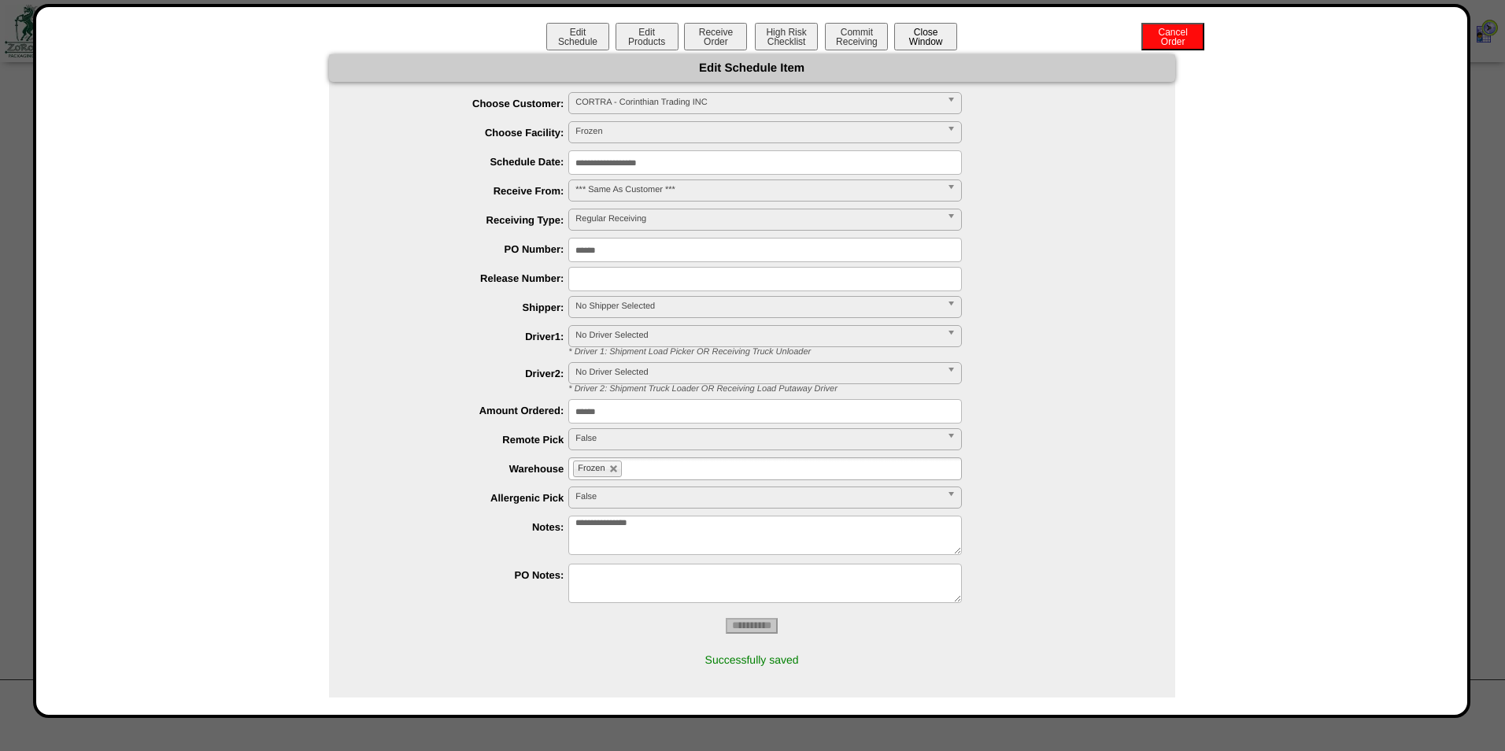
click at [928, 35] on button "Close Window" at bounding box center [925, 37] width 63 height 28
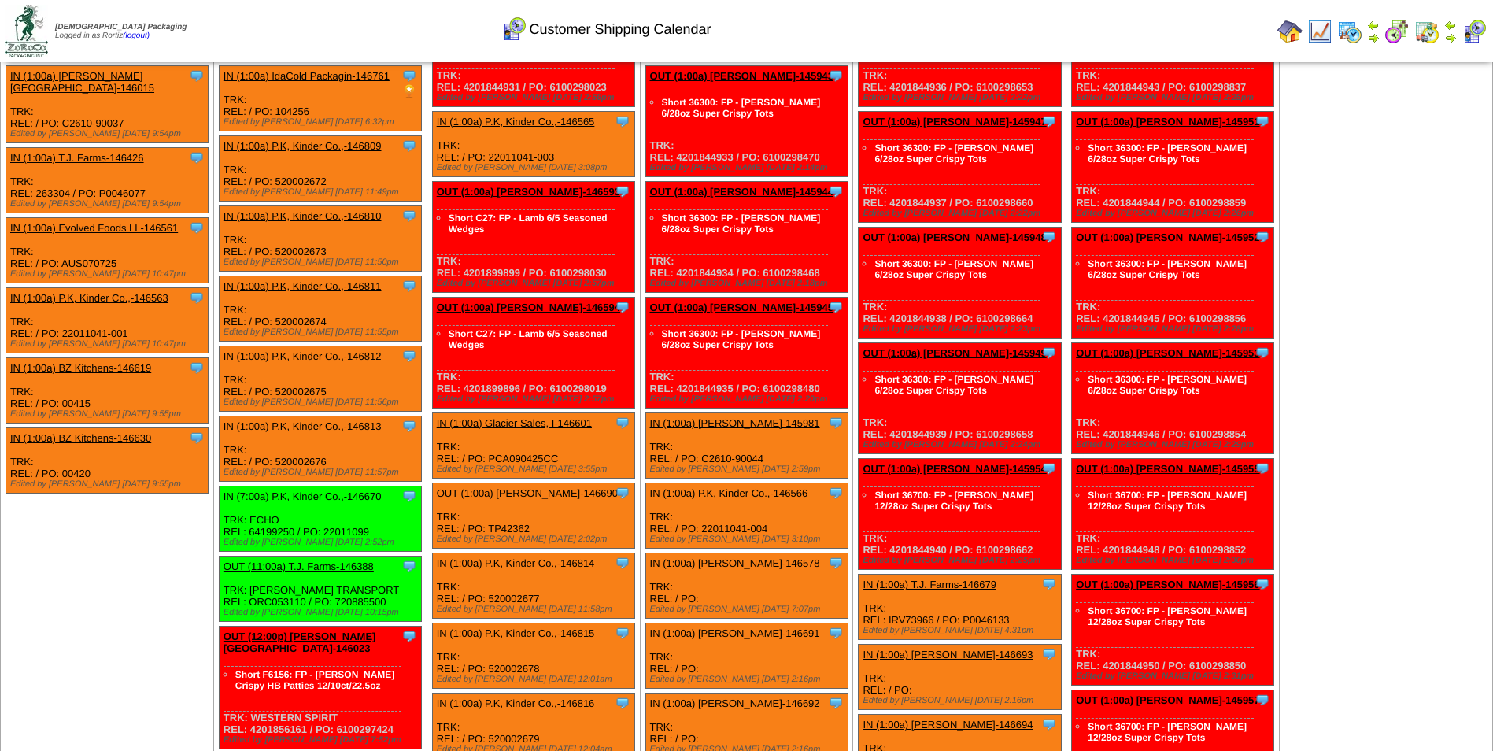
scroll to position [2755, 0]
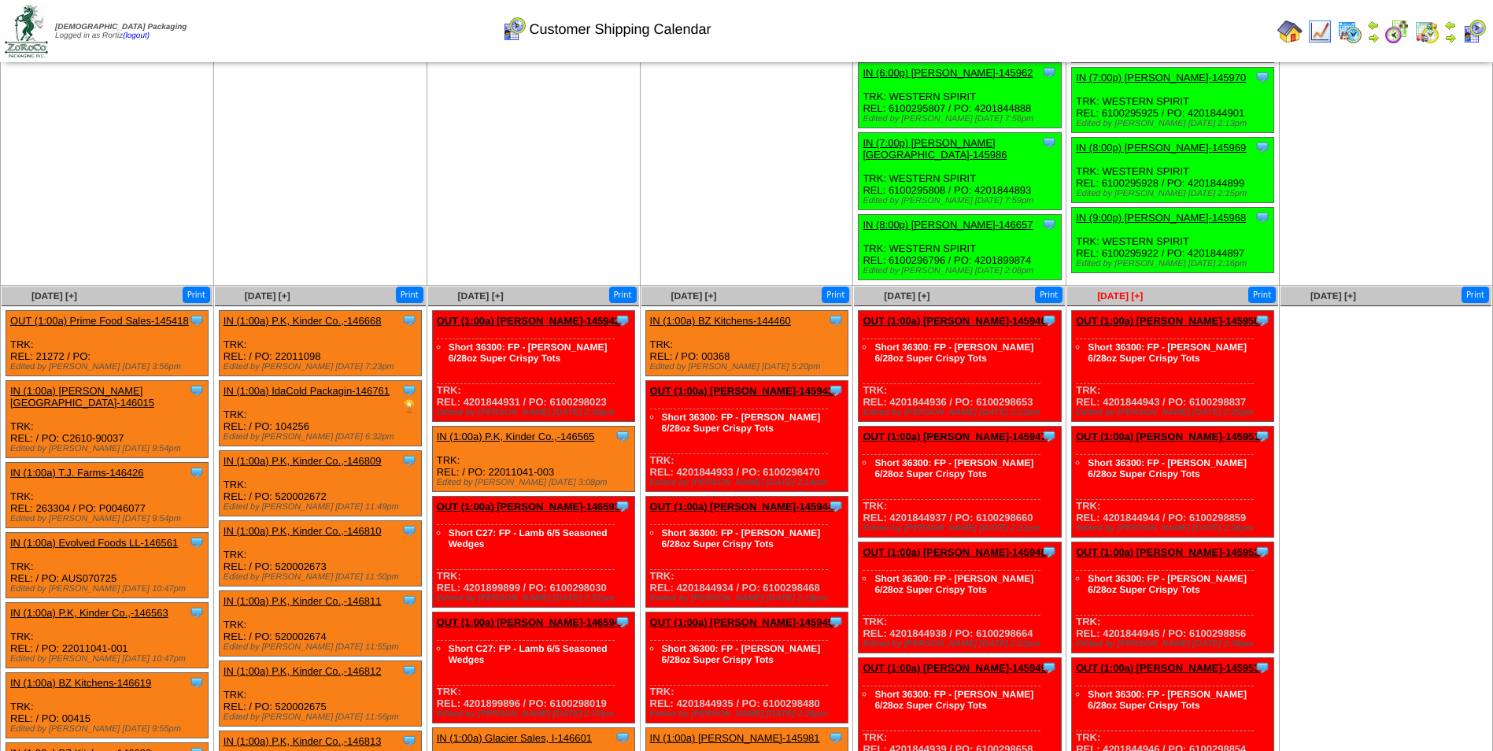
click at [1118, 290] on span "Sep 19 [+]" at bounding box center [1120, 295] width 46 height 11
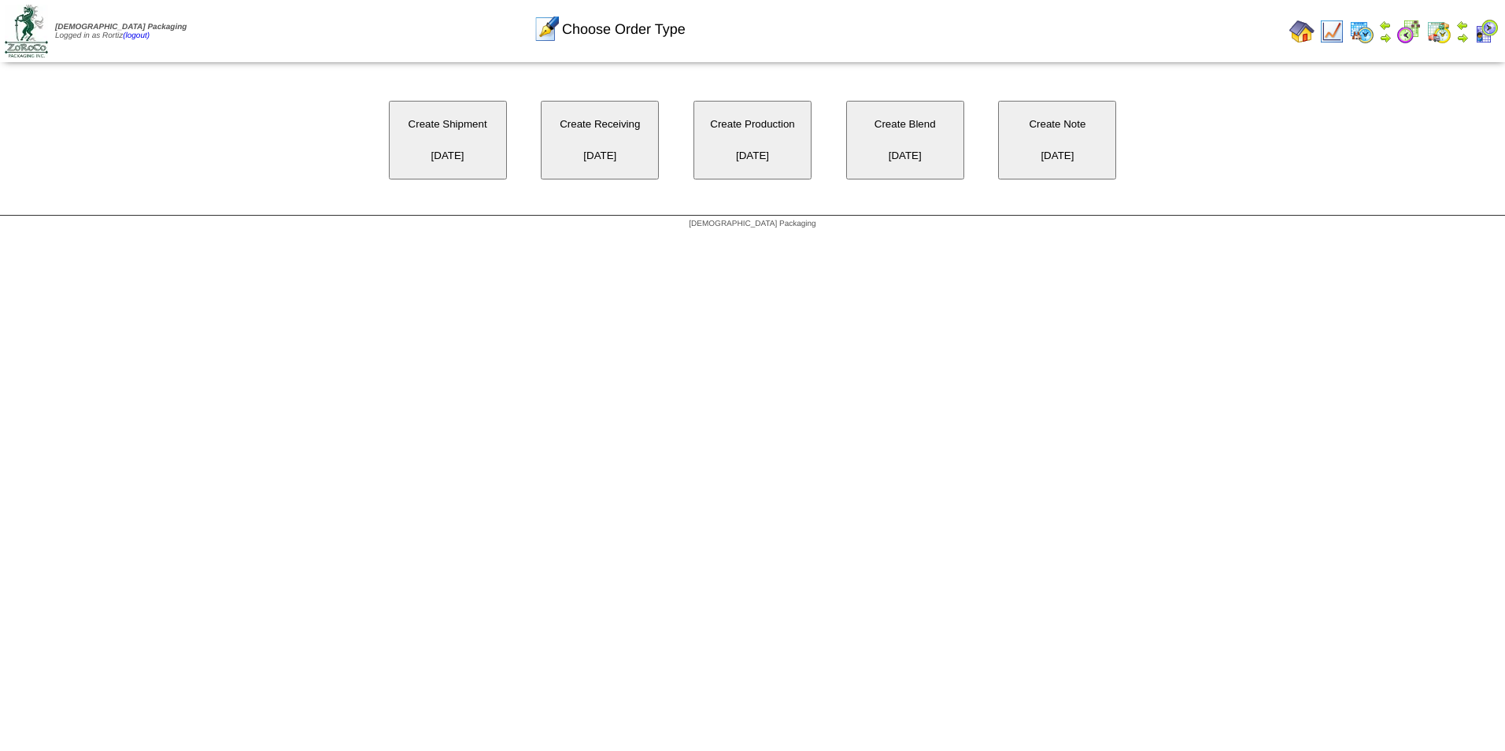
click at [619, 158] on button "Create Receiving [DATE]" at bounding box center [600, 140] width 118 height 79
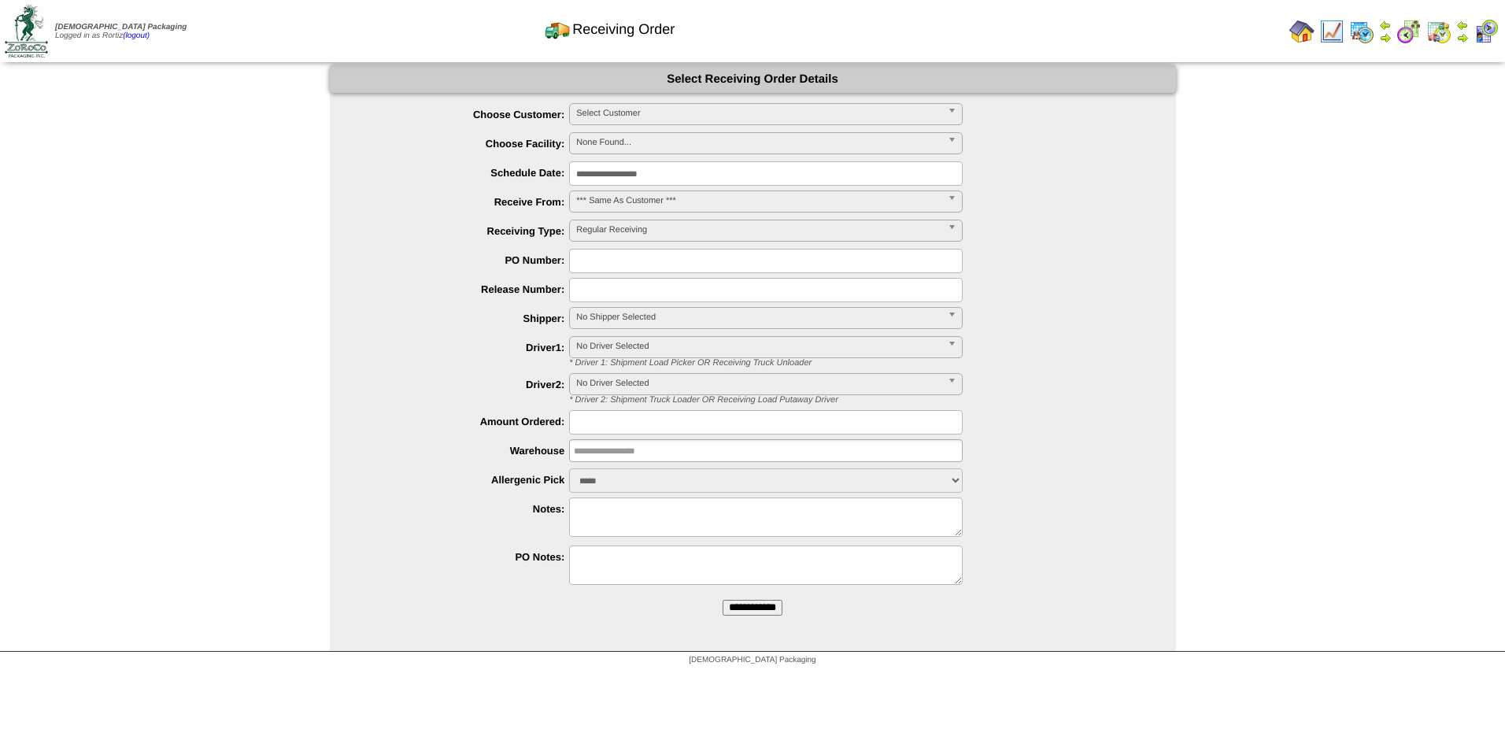
click at [689, 111] on span "Select Customer" at bounding box center [758, 113] width 365 height 19
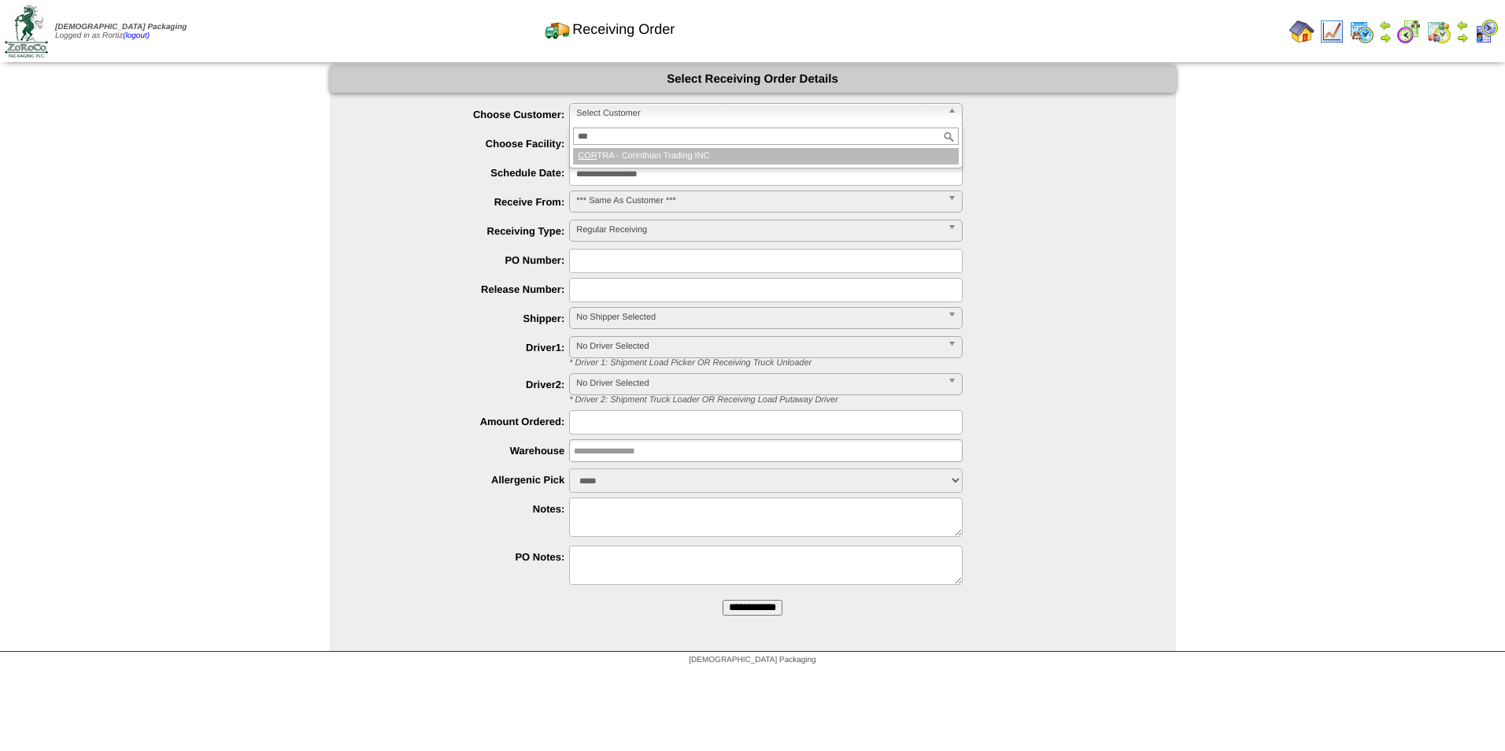
type input "***"
click at [674, 159] on li "COR TRA - Corinthian Trading INC" at bounding box center [766, 156] width 386 height 17
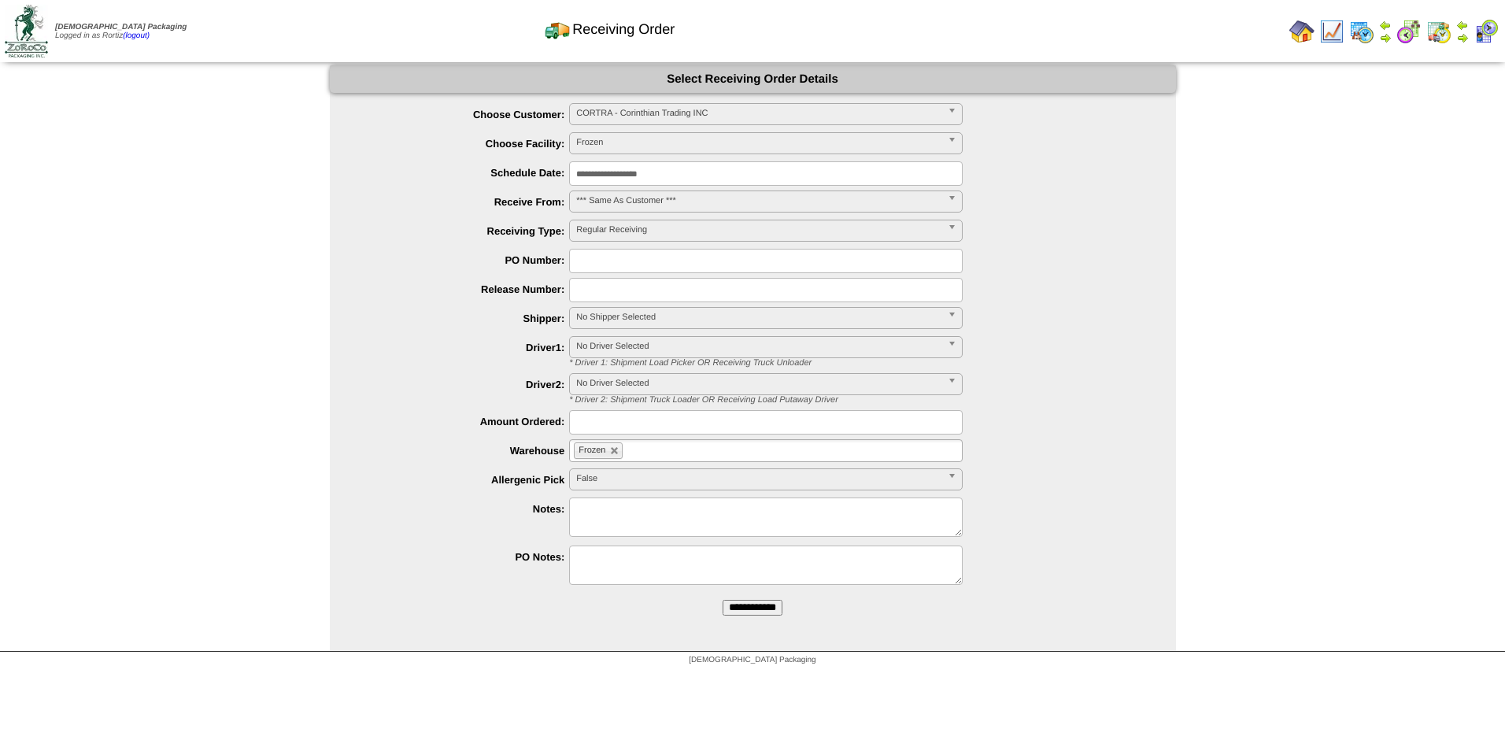
click at [619, 261] on input "text" at bounding box center [766, 261] width 394 height 24
paste input "******"
type input "******"
click at [623, 512] on textarea at bounding box center [766, 516] width 394 height 39
type textarea "**********"
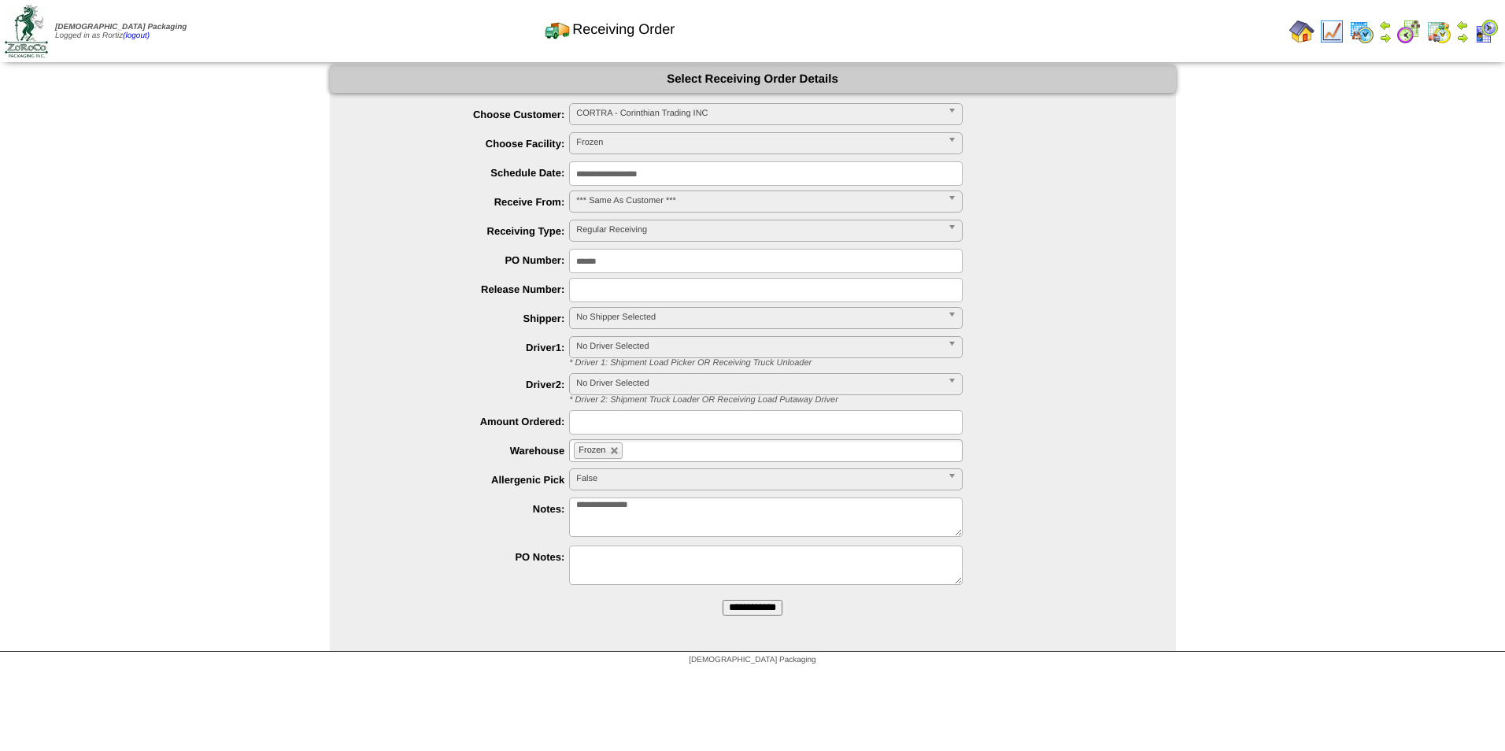
click at [1044, 475] on div "***** **** False" at bounding box center [768, 480] width 815 height 24
click at [754, 604] on input "**********" at bounding box center [752, 608] width 60 height 16
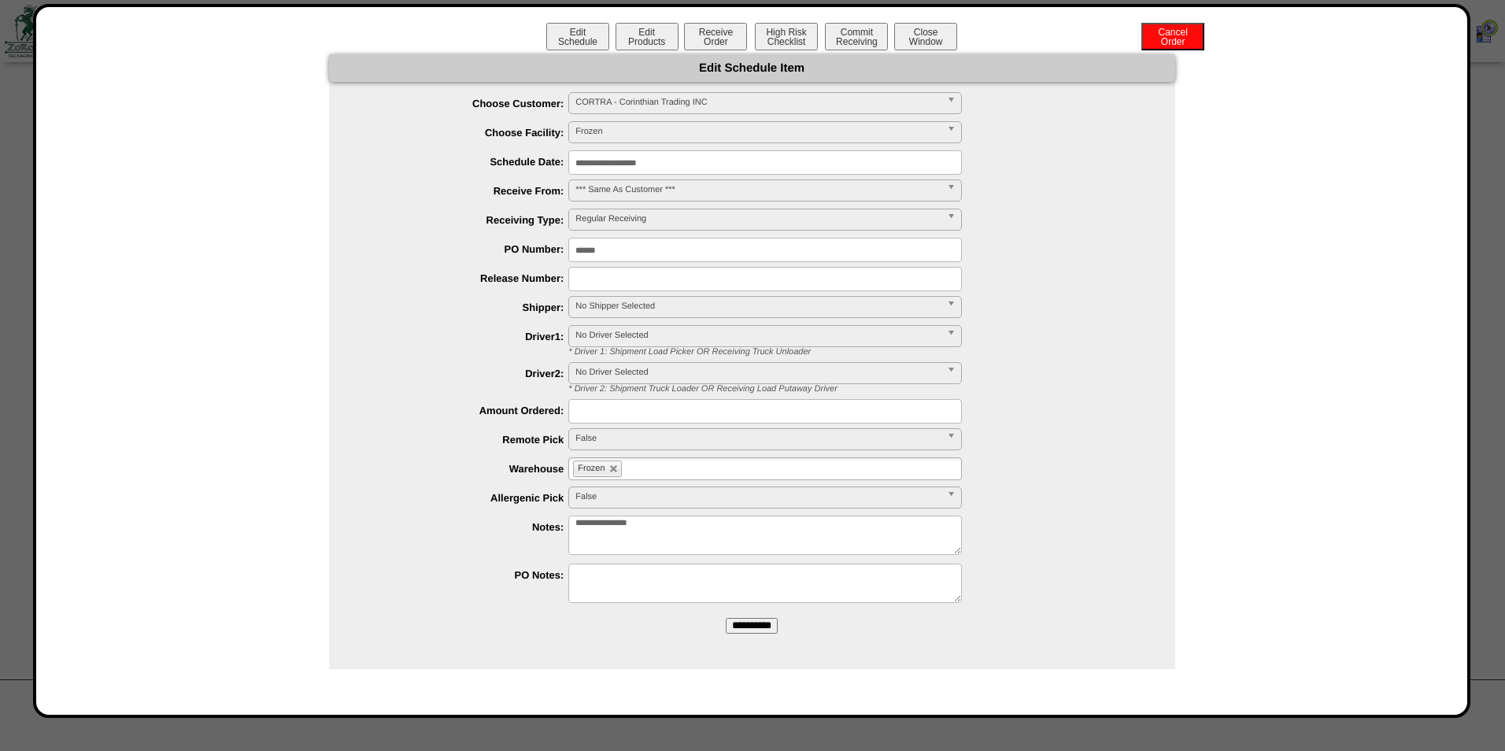
click at [766, 627] on input "**********" at bounding box center [752, 626] width 52 height 16
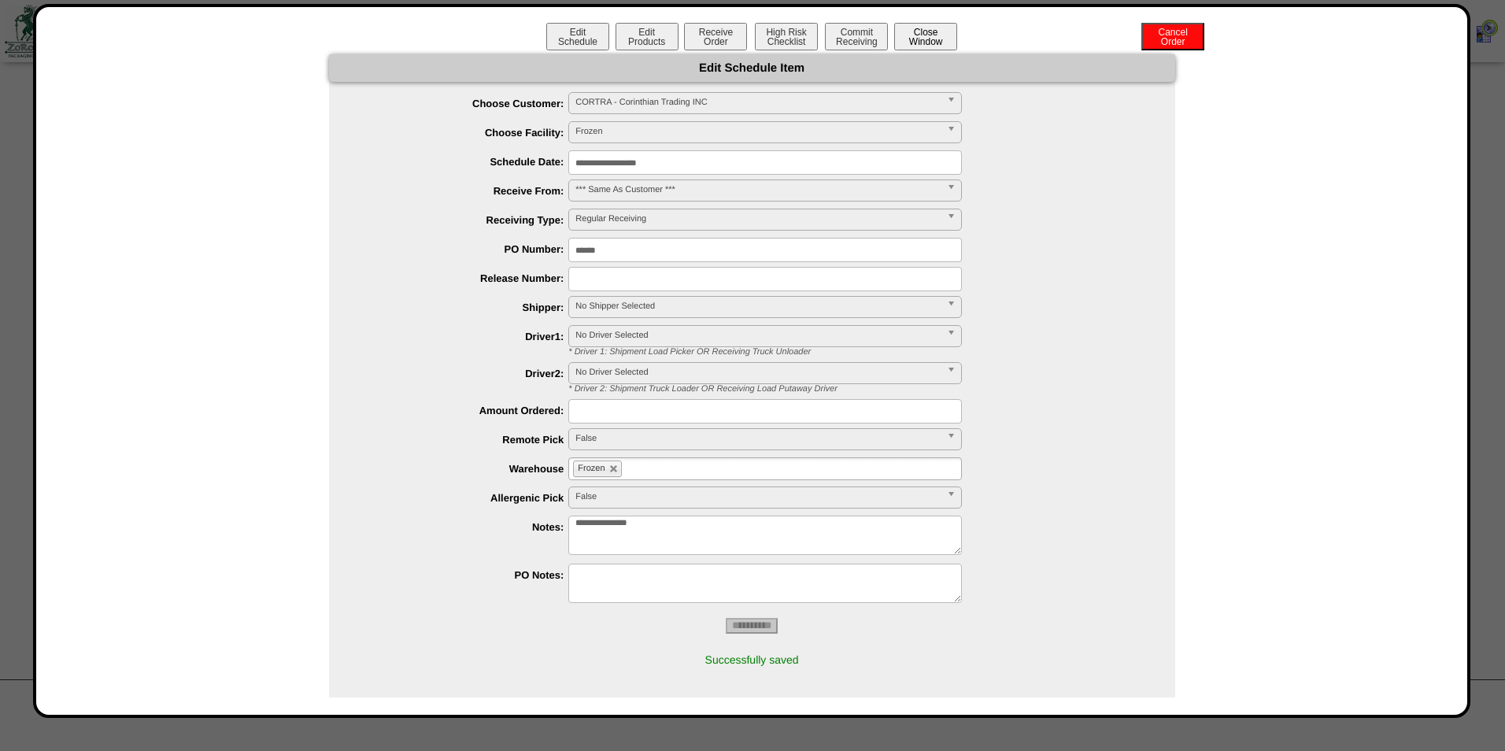
click at [919, 37] on button "Close Window" at bounding box center [925, 37] width 63 height 28
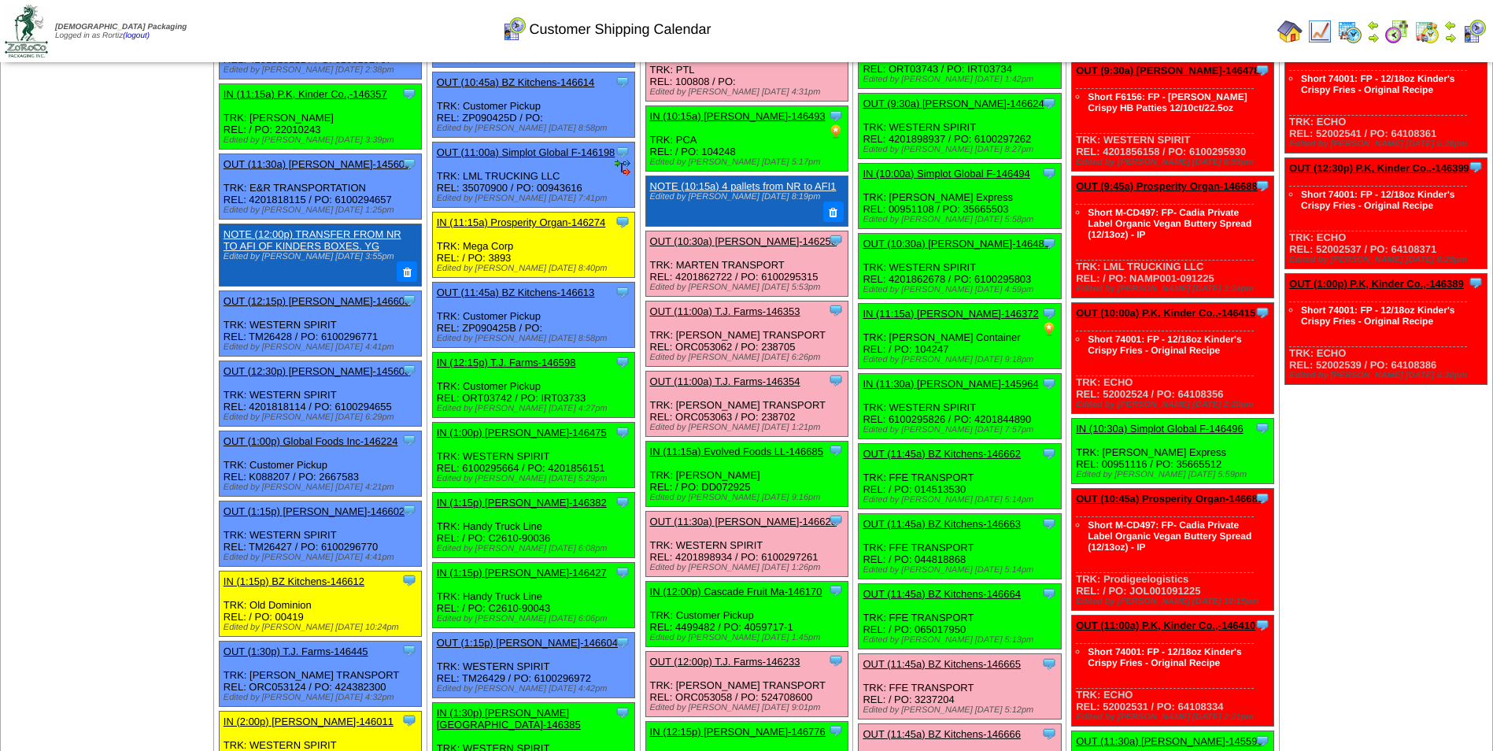
scroll to position [472, 0]
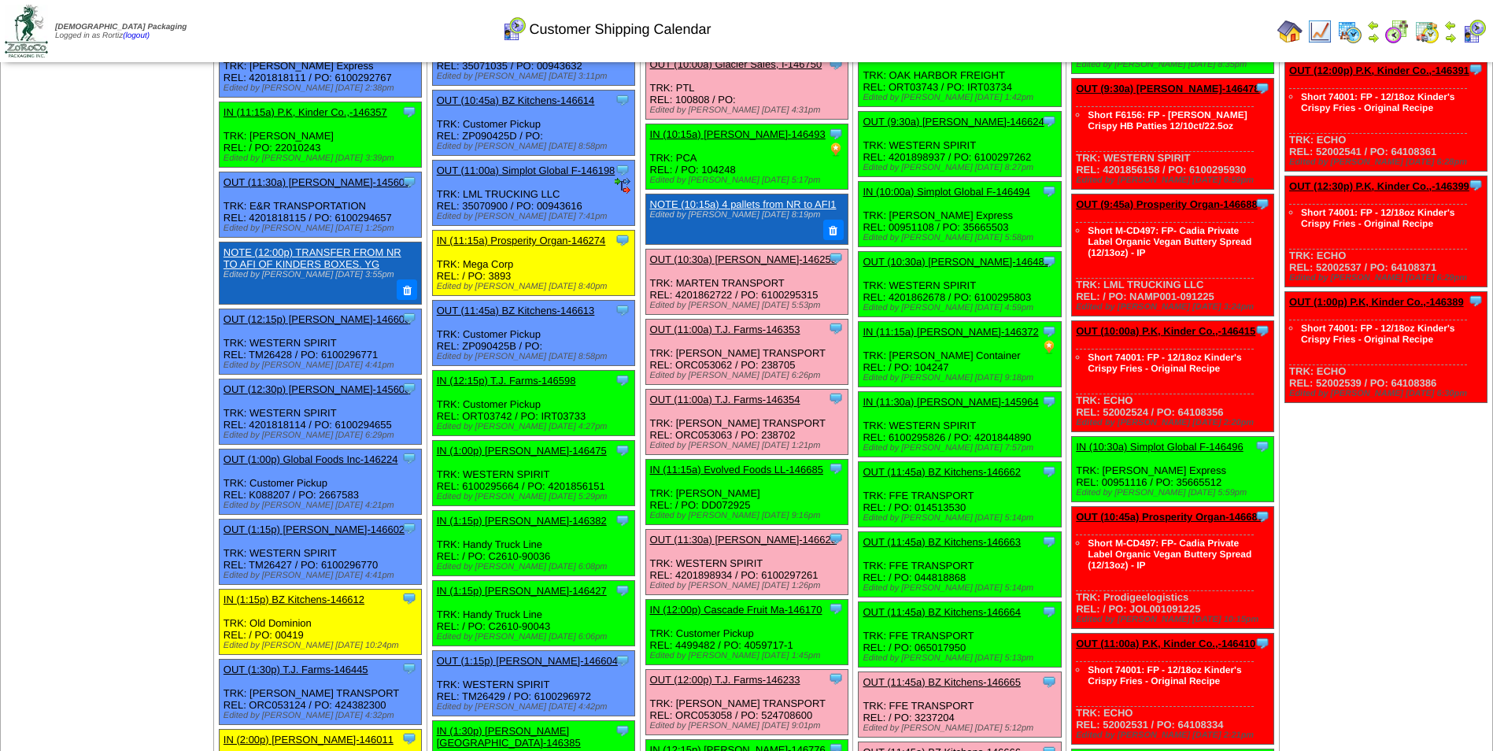
click at [779, 401] on link "OUT (11:00a) T.J. Farms-146354" at bounding box center [725, 400] width 150 height 12
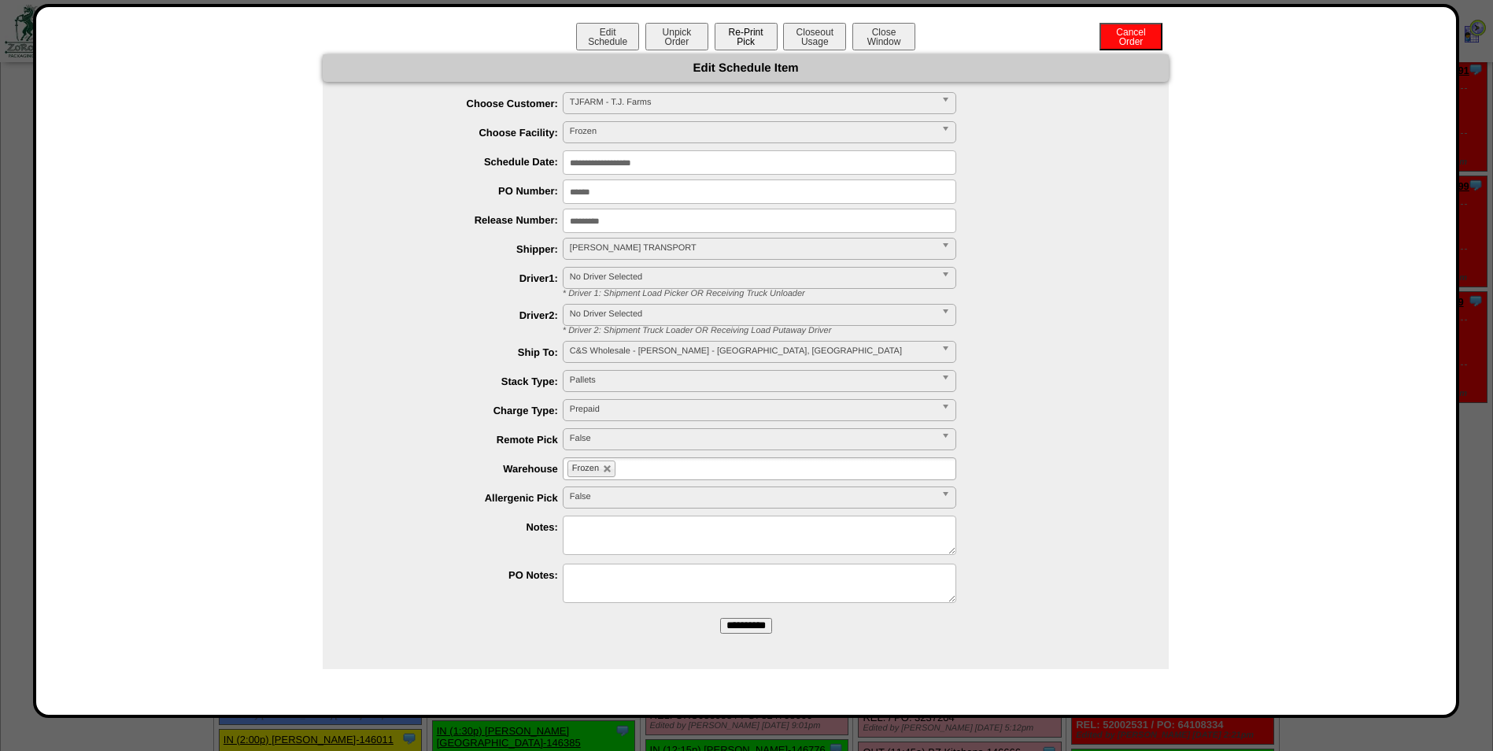
click at [773, 43] on button "Re-Print Pick" at bounding box center [746, 37] width 63 height 28
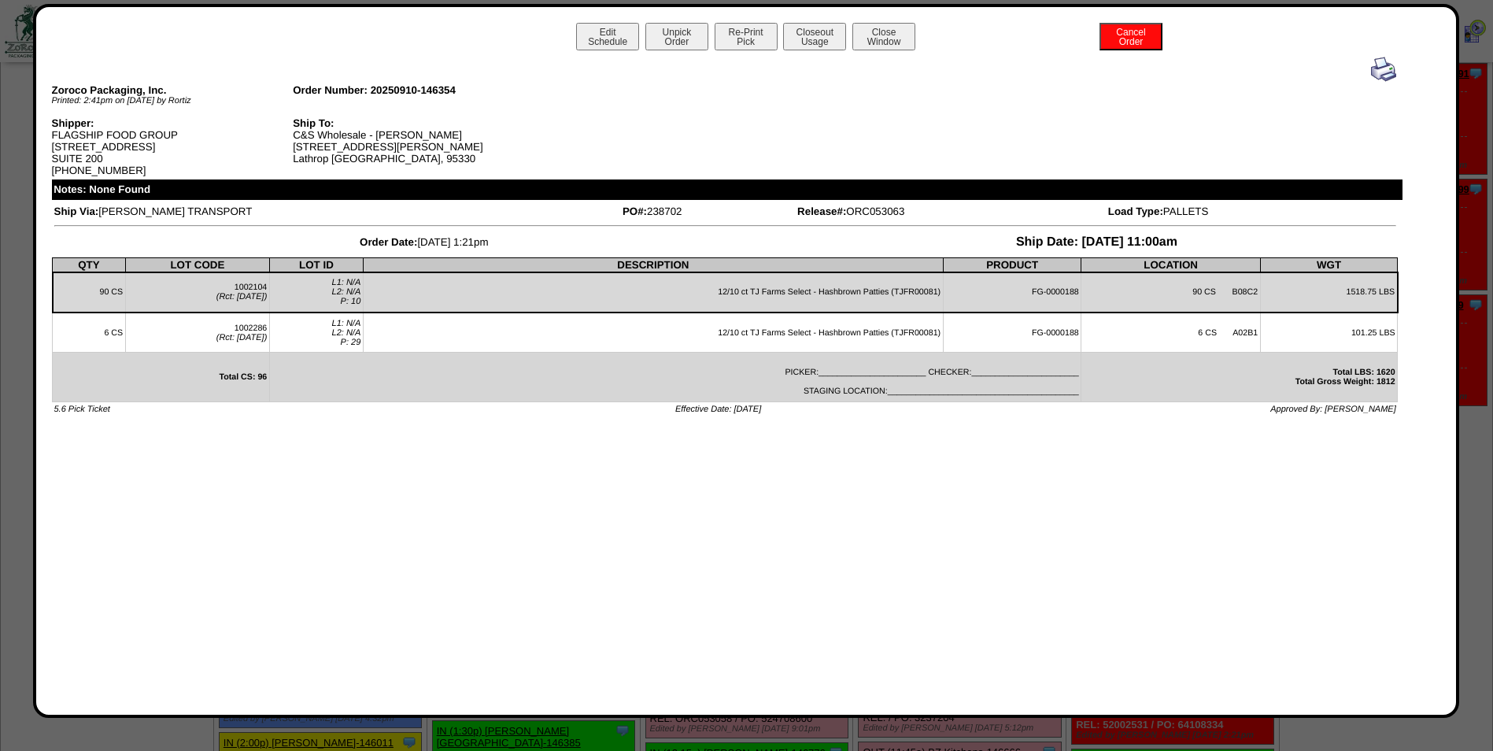
click at [1394, 78] on img at bounding box center [1383, 69] width 25 height 25
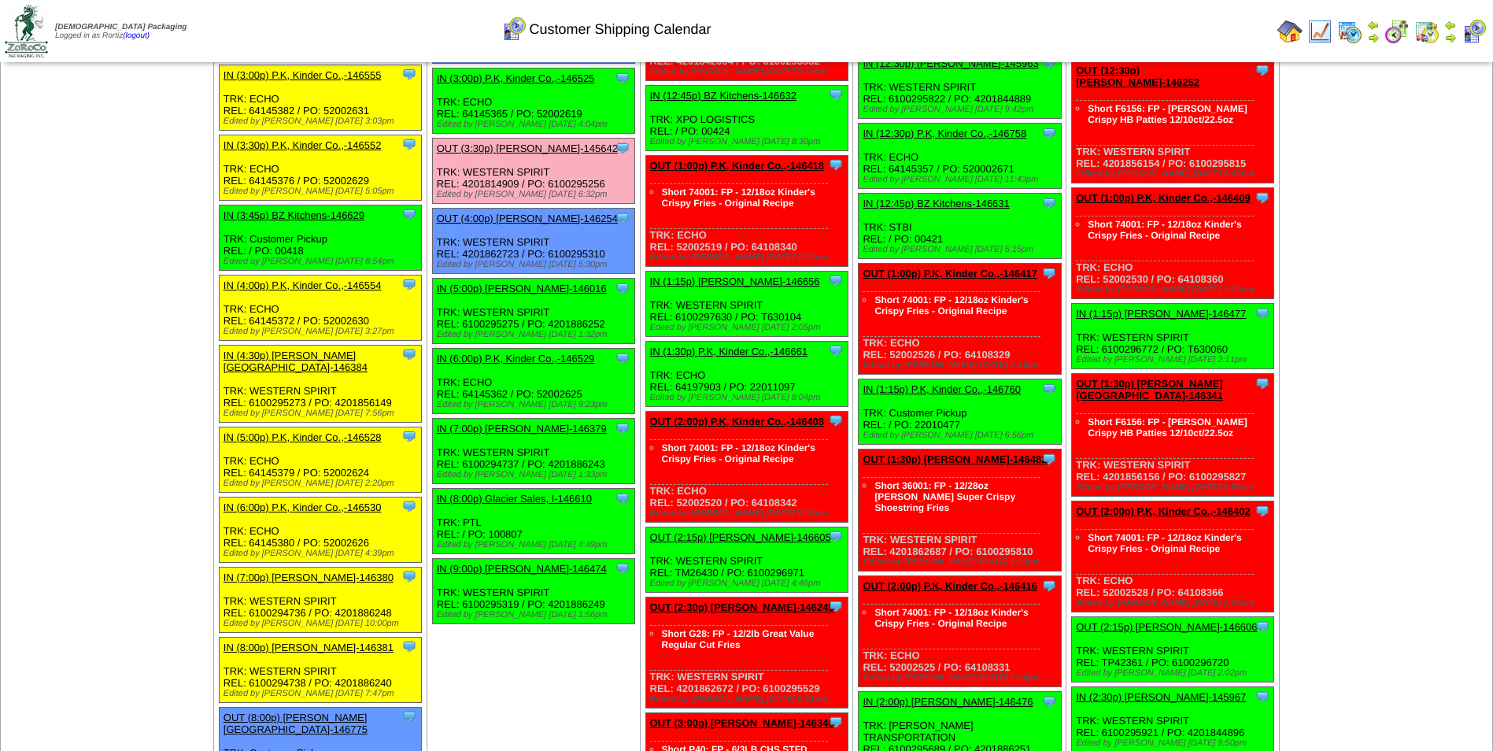
scroll to position [1338, 0]
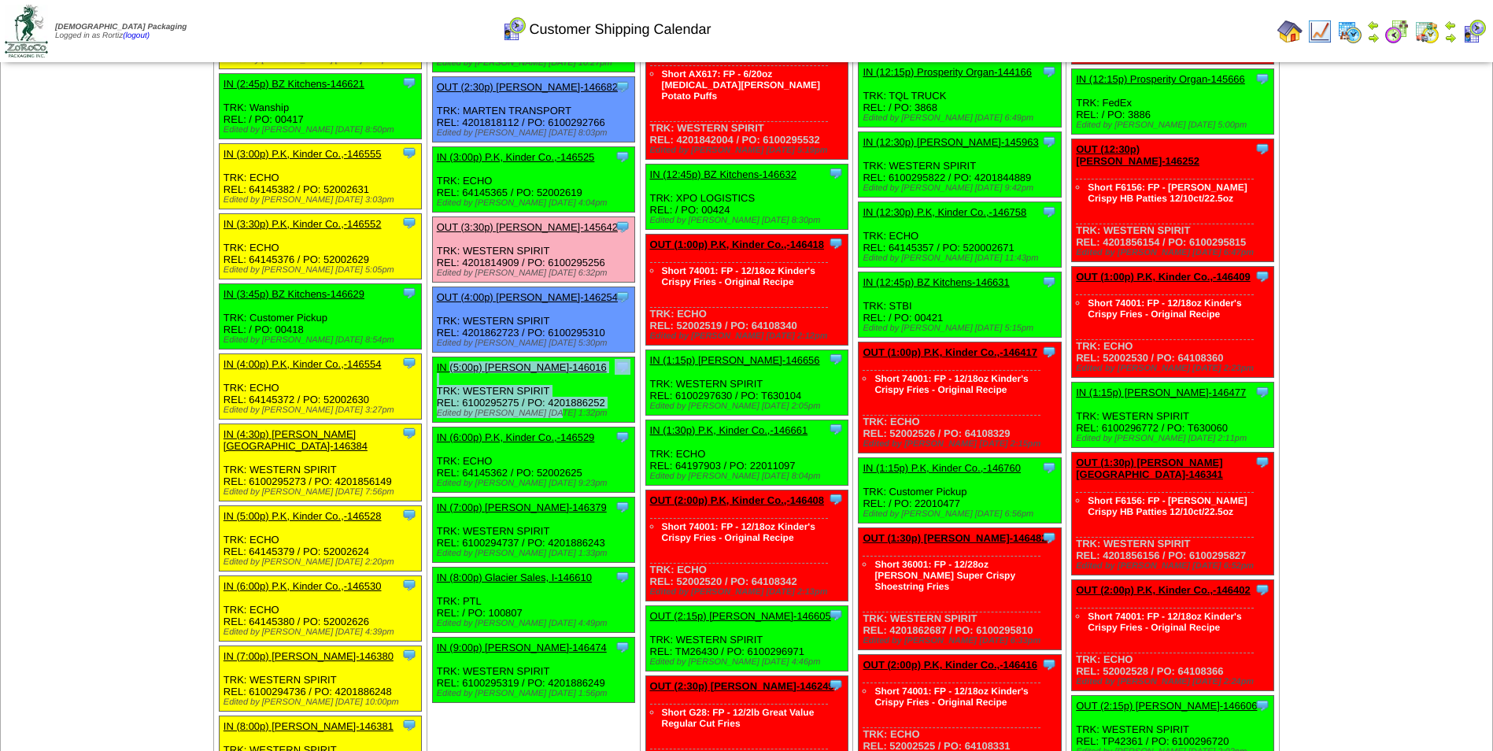
drag, startPoint x: 435, startPoint y: 336, endPoint x: 579, endPoint y: 389, distance: 153.4
click at [579, 389] on div "Clone Item IN (5:00p) [PERSON_NAME]-146016 [PERSON_NAME][GEOGRAPHIC_DATA] Sched…" at bounding box center [533, 389] width 202 height 65
copy div "IN (5:00p) Lamb-Weston-146016 Lamb-Weston ScheduleID: 146016 30 TOTE: 7070 (RM …"
click at [623, 370] on div "Clone Item IN (5:00p) Lamb-Weston-146016 Lamb-Weston ScheduleID: 146016 30 TOTE…" at bounding box center [533, 389] width 202 height 65
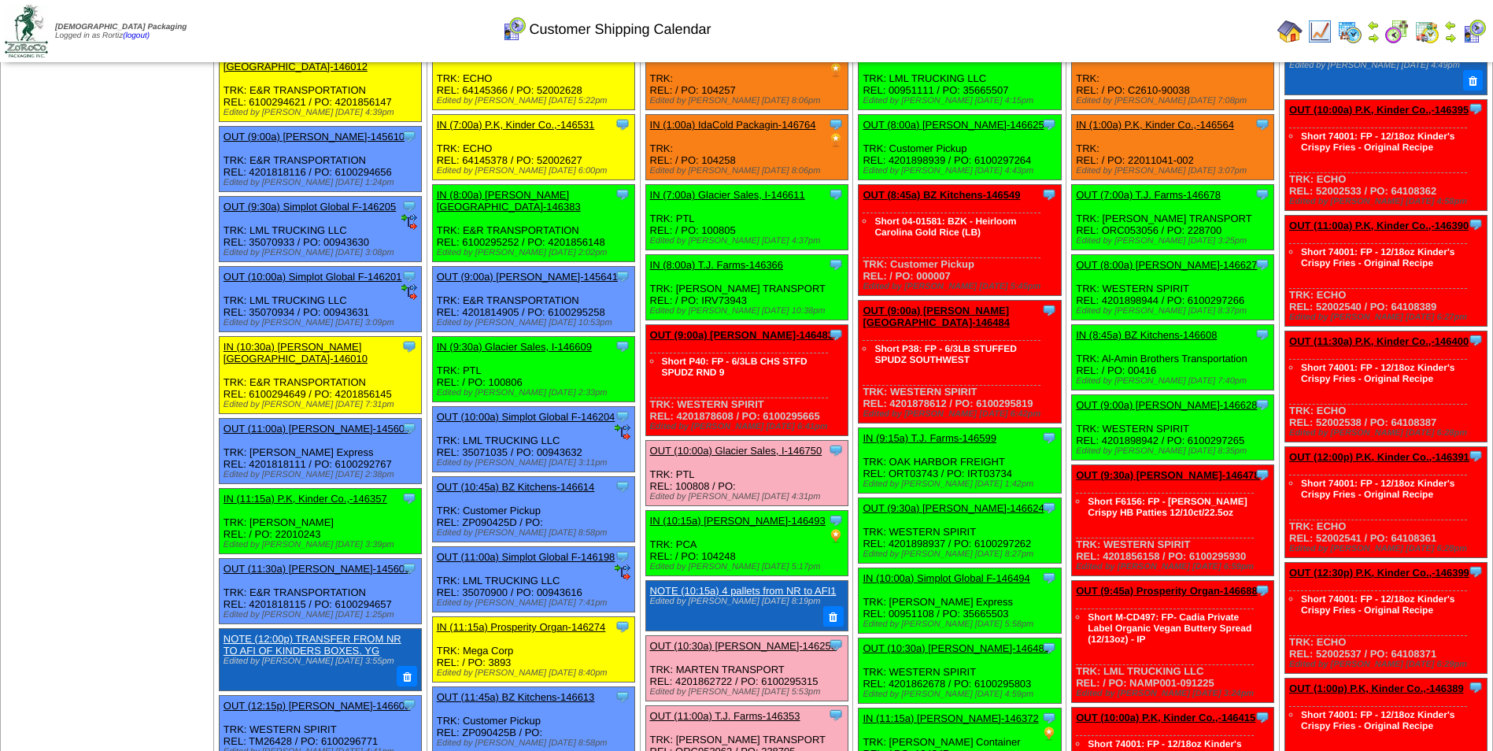
scroll to position [0, 0]
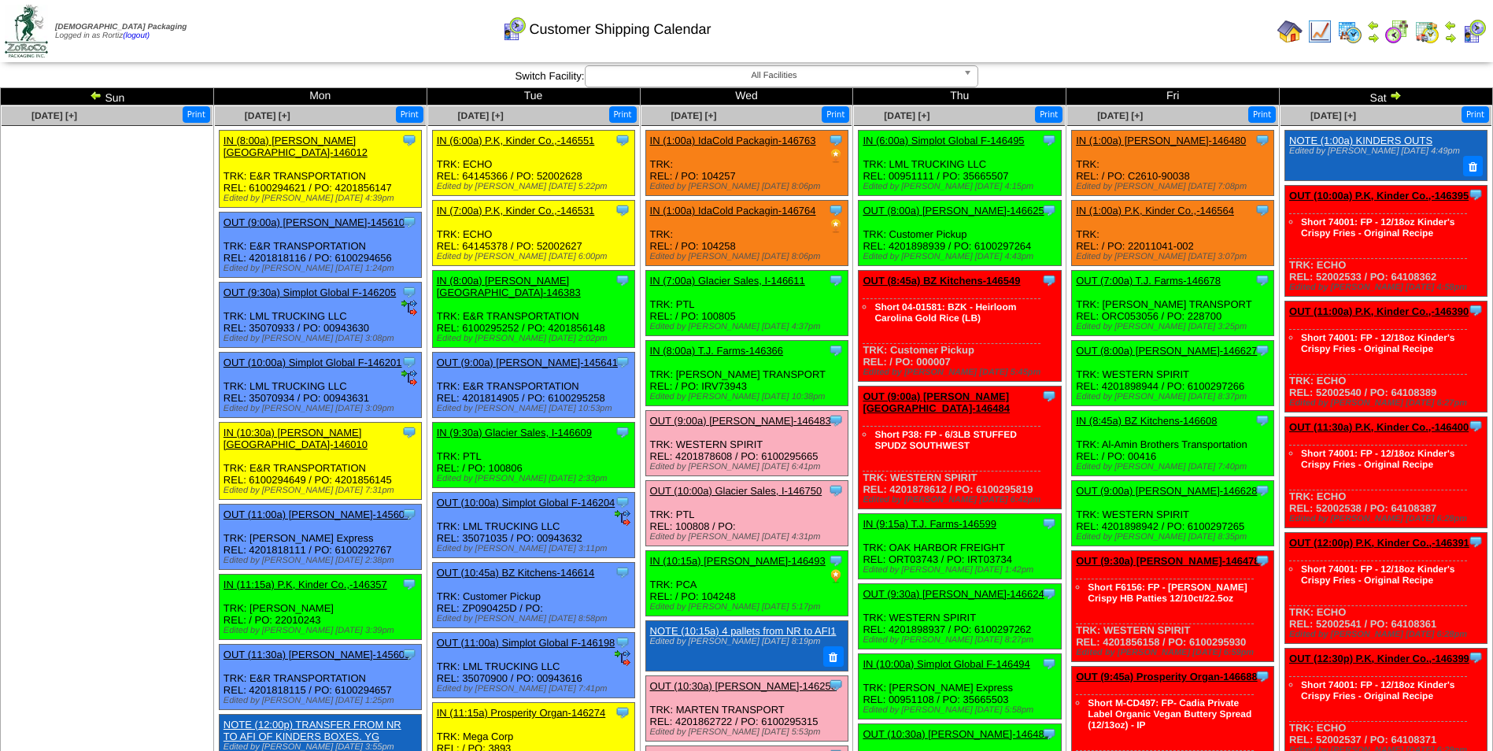
click at [741, 142] on link "IN (1:00a) IdaCold Packagin-146763" at bounding box center [733, 141] width 166 height 12
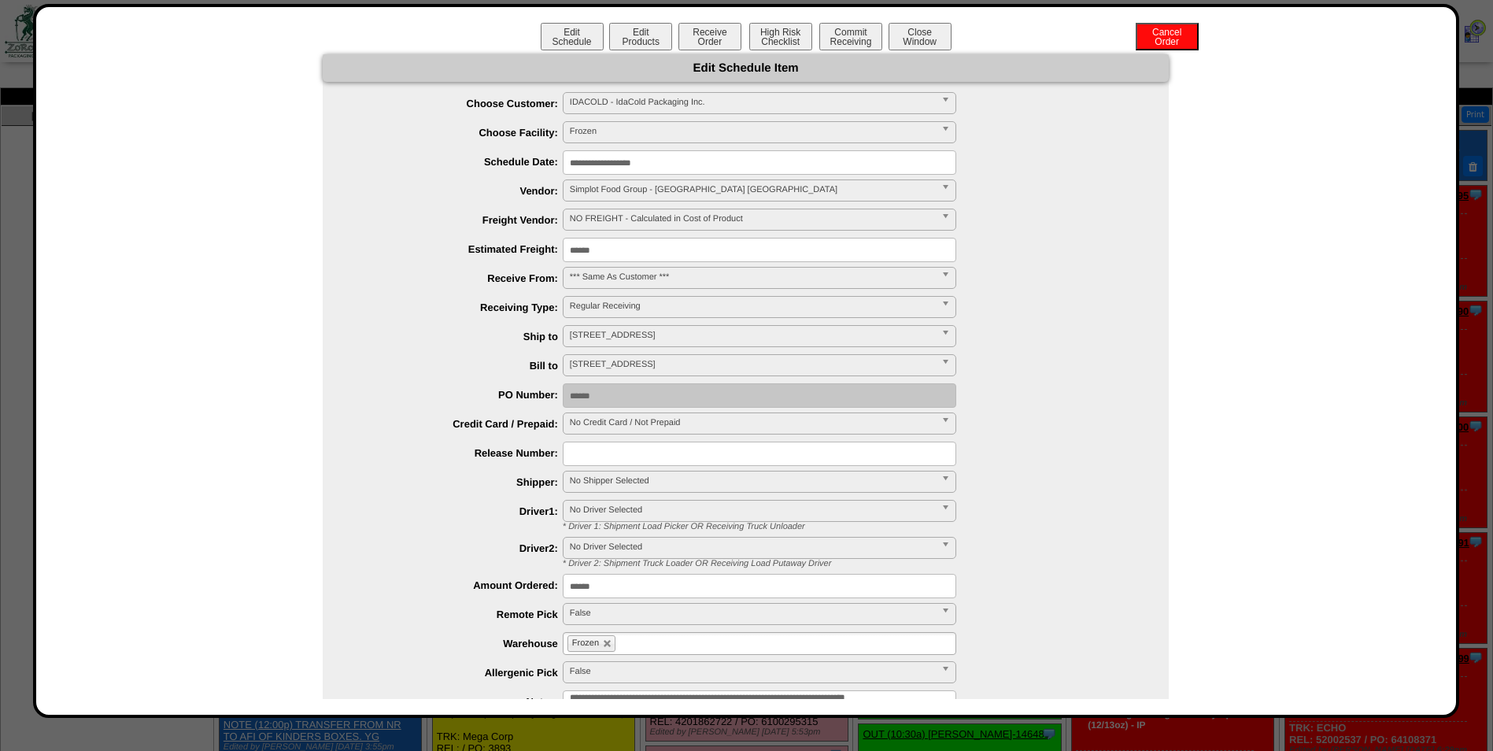
click at [730, 156] on input "**********" at bounding box center [760, 162] width 394 height 24
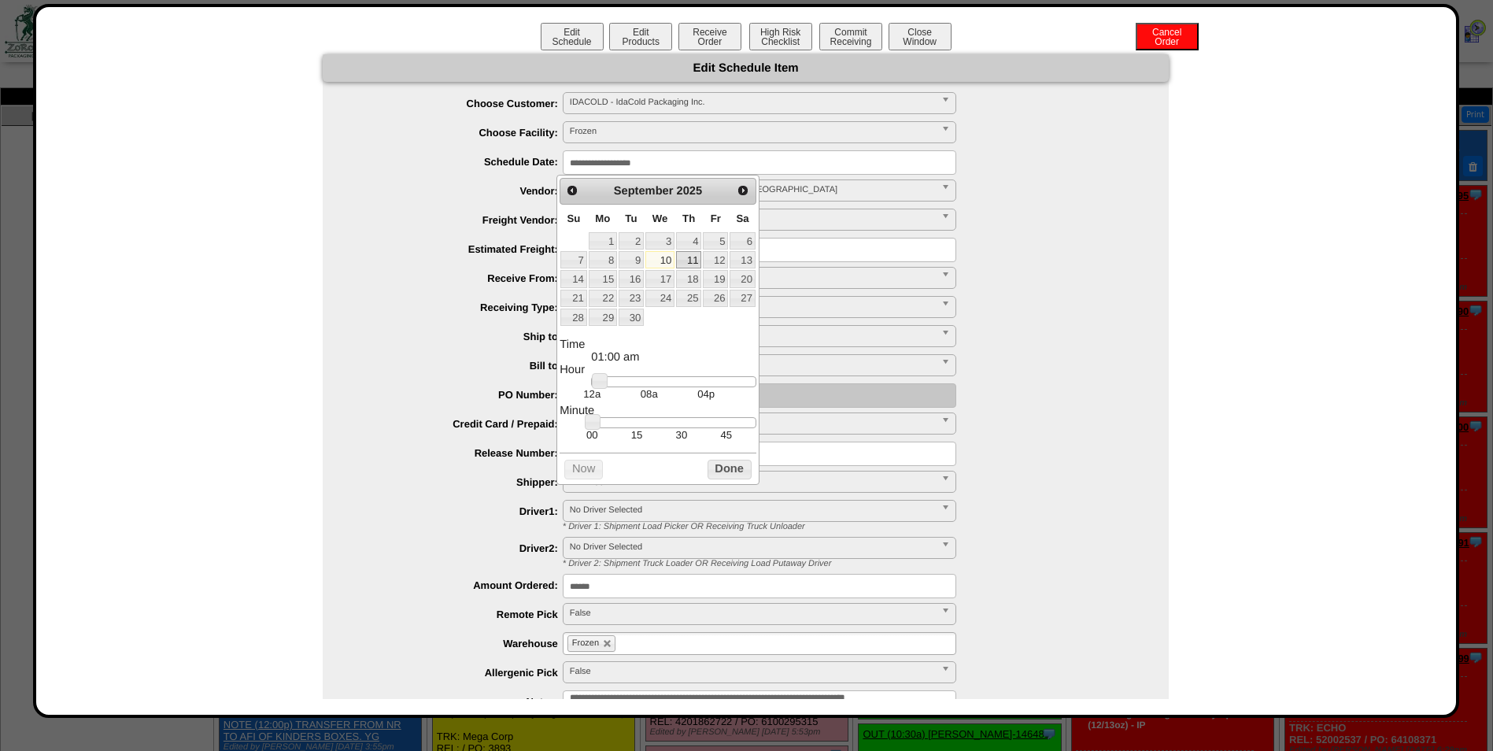
click at [686, 260] on link "11" at bounding box center [688, 259] width 25 height 17
type input "**********"
click at [713, 471] on button "Done" at bounding box center [730, 470] width 44 height 20
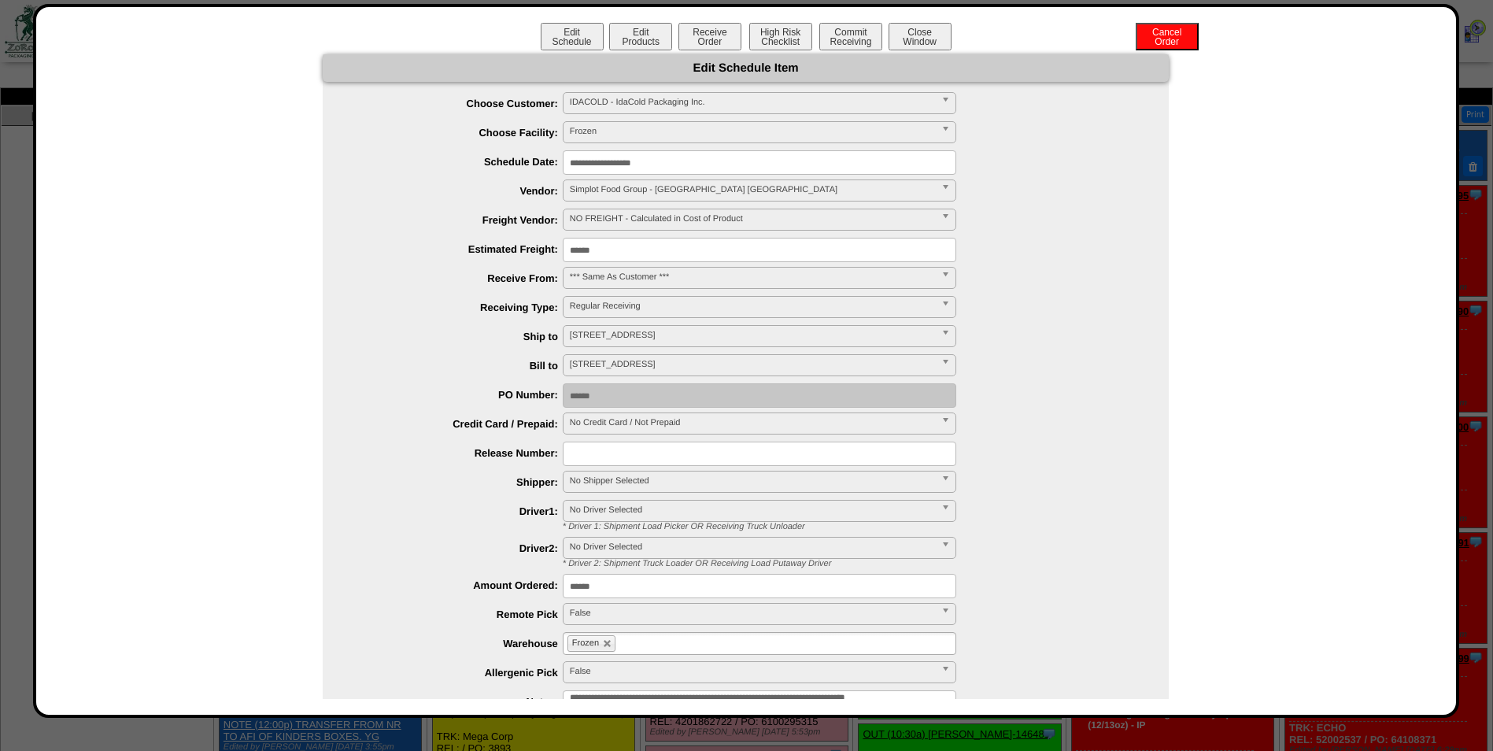
scroll to position [146, 0]
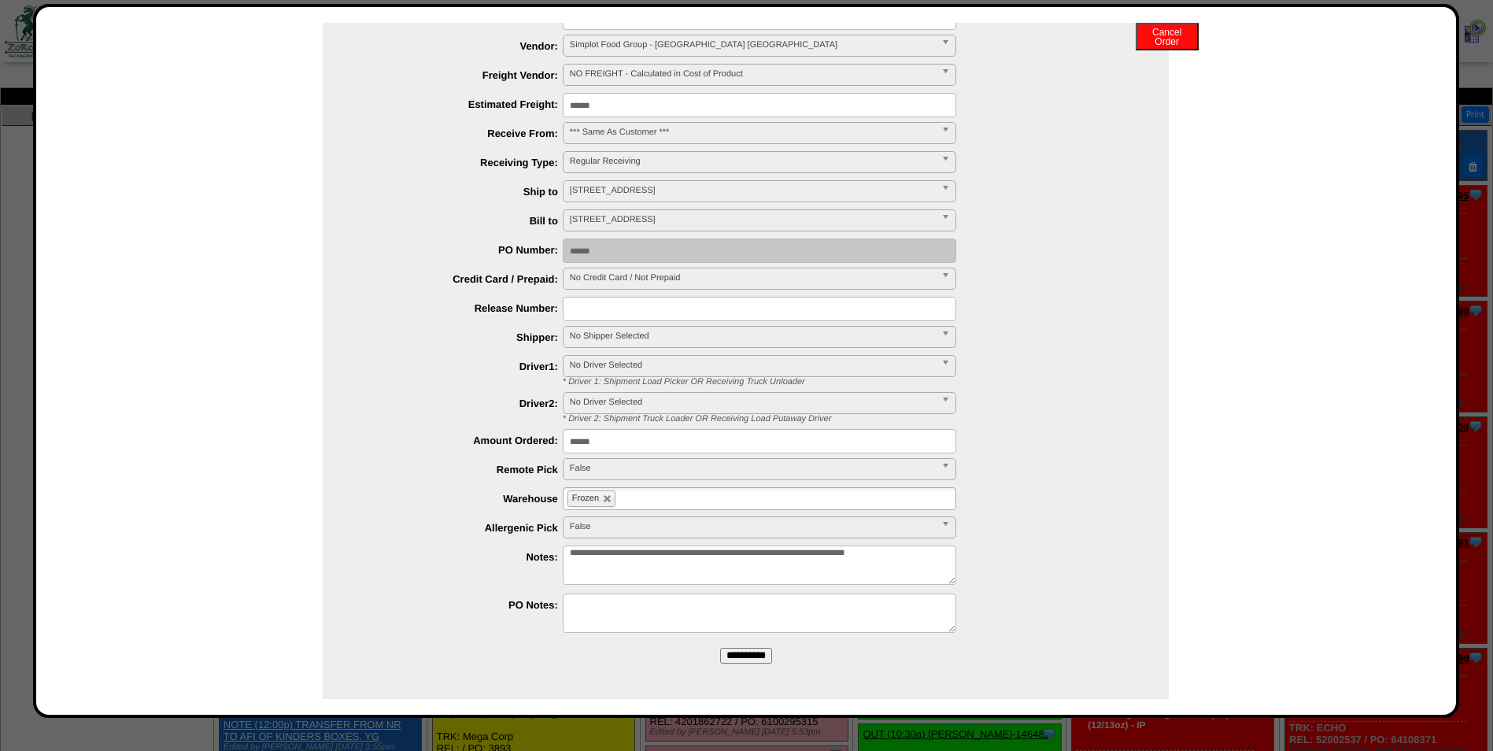
click at [730, 656] on input "**********" at bounding box center [746, 656] width 52 height 16
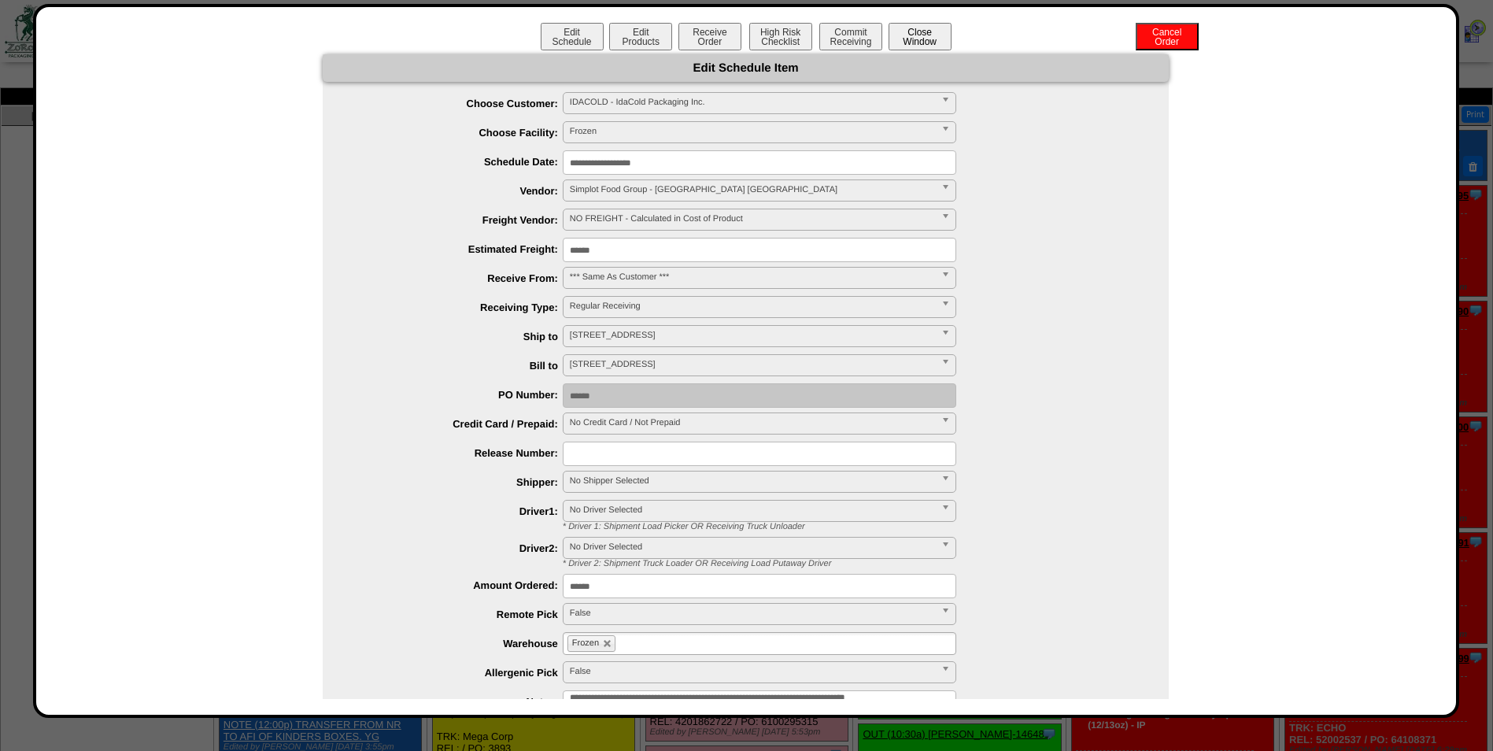
click at [912, 33] on button "Close Window" at bounding box center [920, 37] width 63 height 28
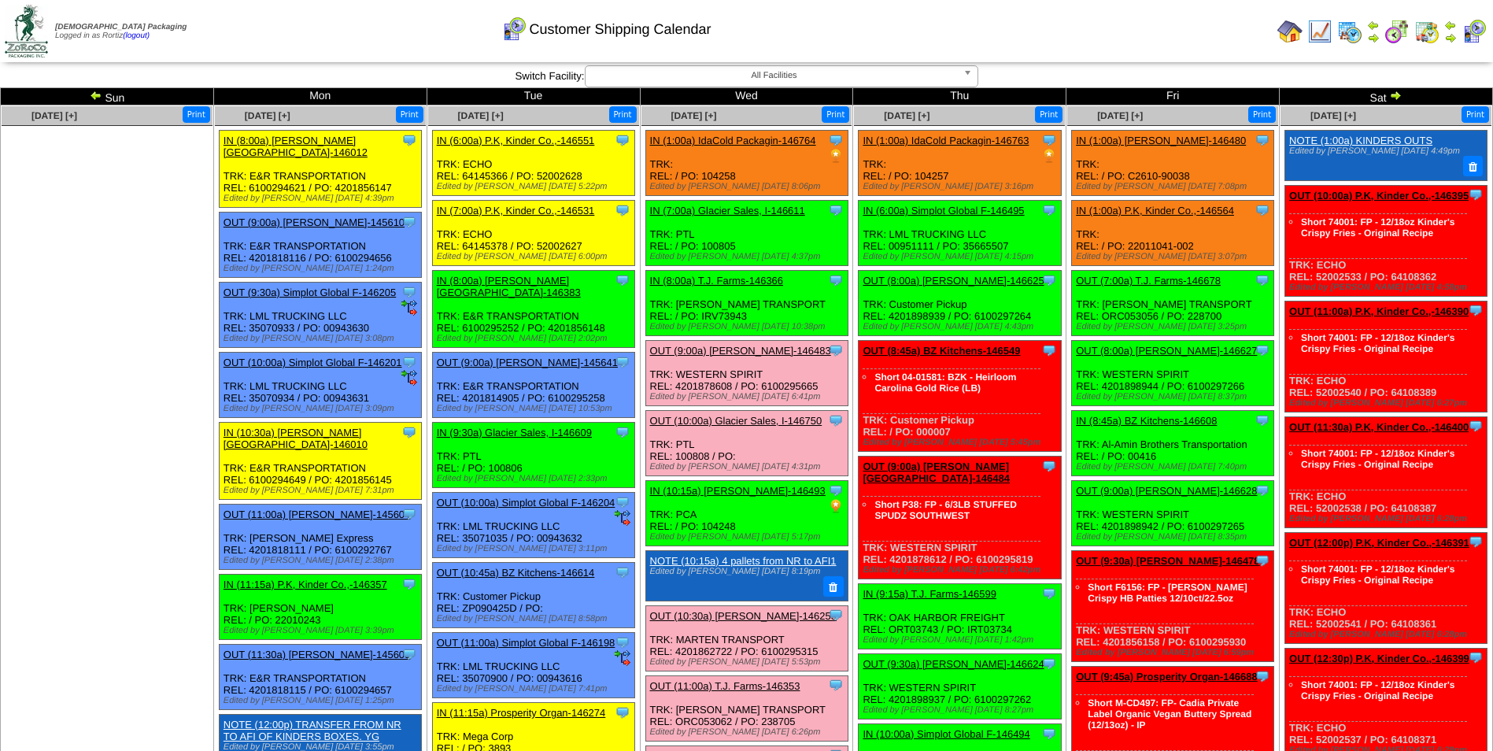
click at [752, 140] on link "IN (1:00a) IdaCold Packagin-146764" at bounding box center [733, 141] width 166 height 12
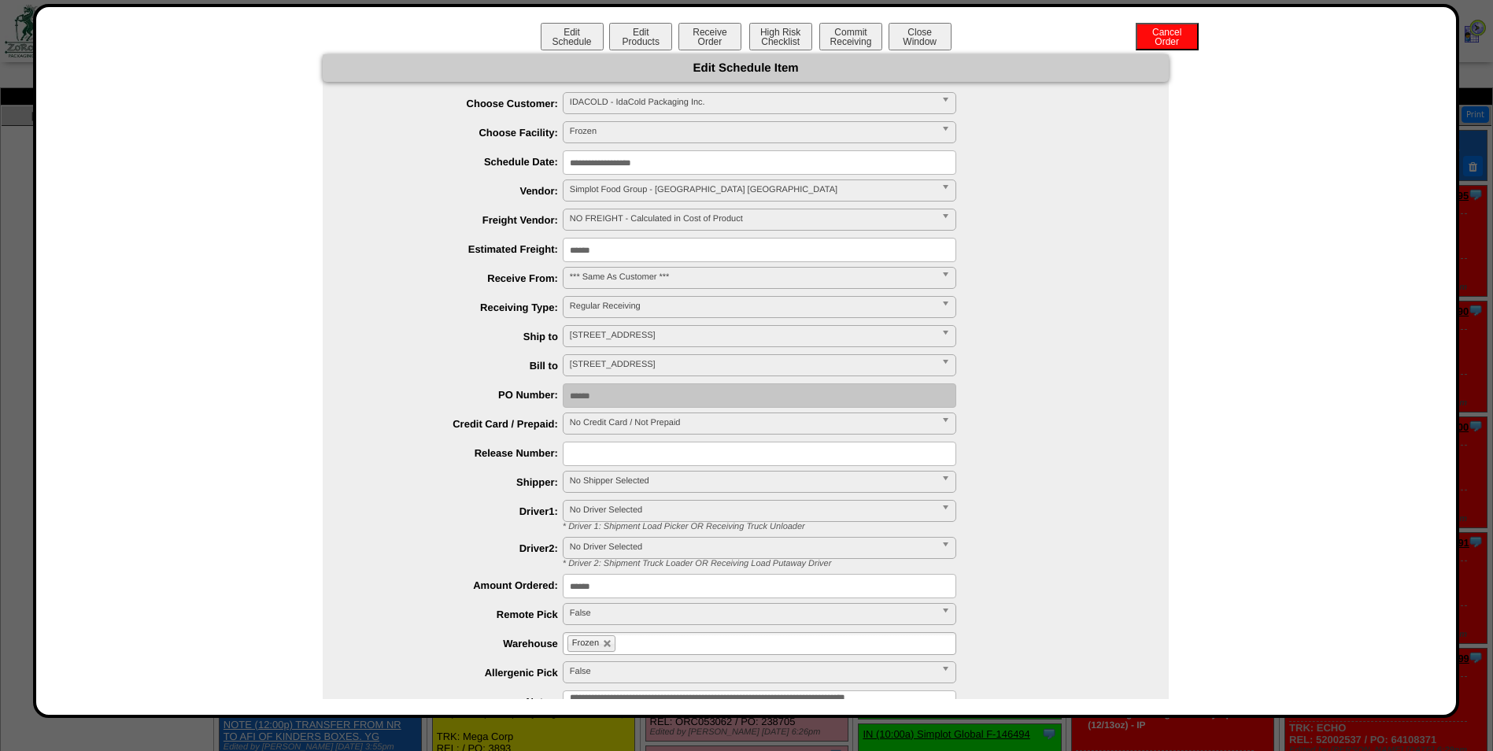
click at [686, 160] on input "**********" at bounding box center [760, 162] width 394 height 24
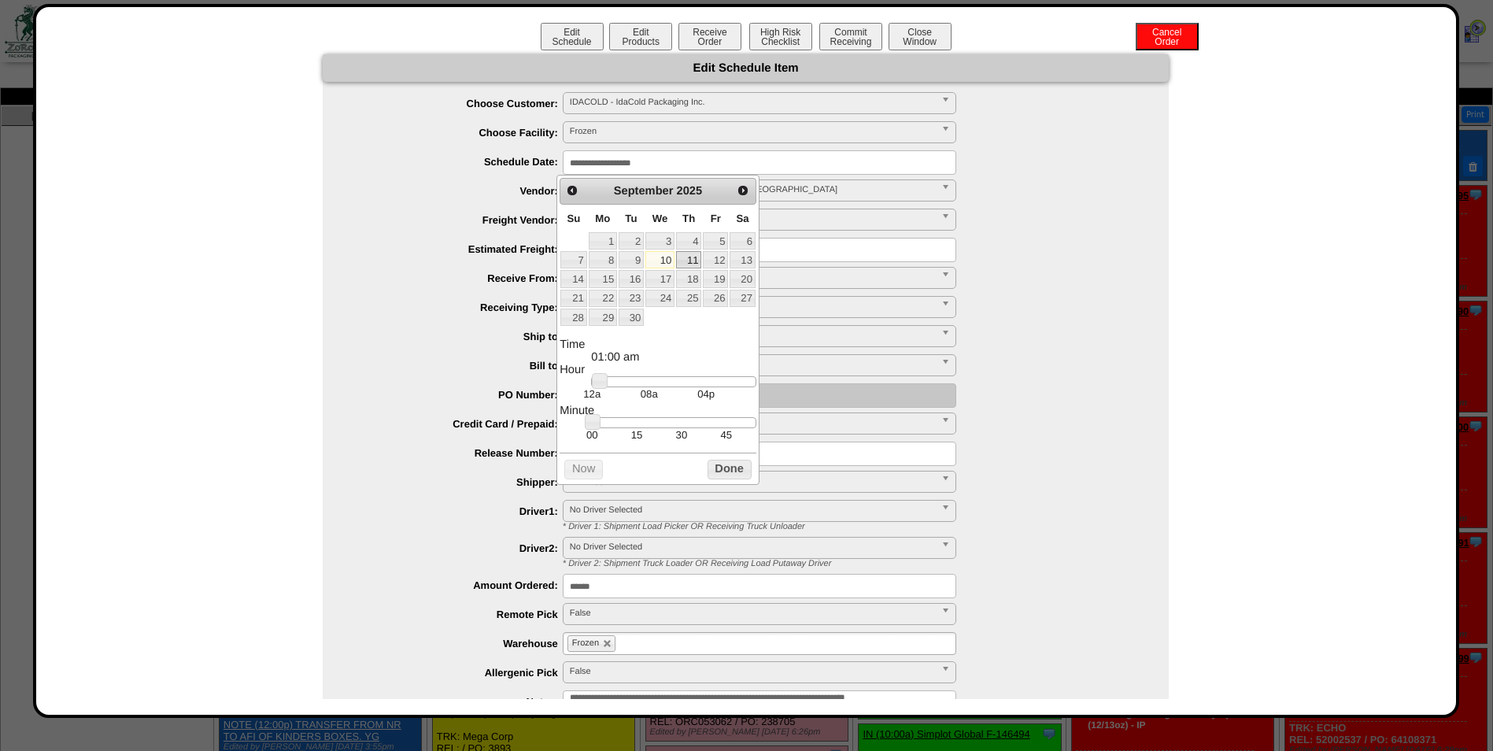
click at [691, 256] on link "11" at bounding box center [688, 259] width 25 height 17
type input "**********"
click at [726, 475] on button "Done" at bounding box center [730, 470] width 44 height 20
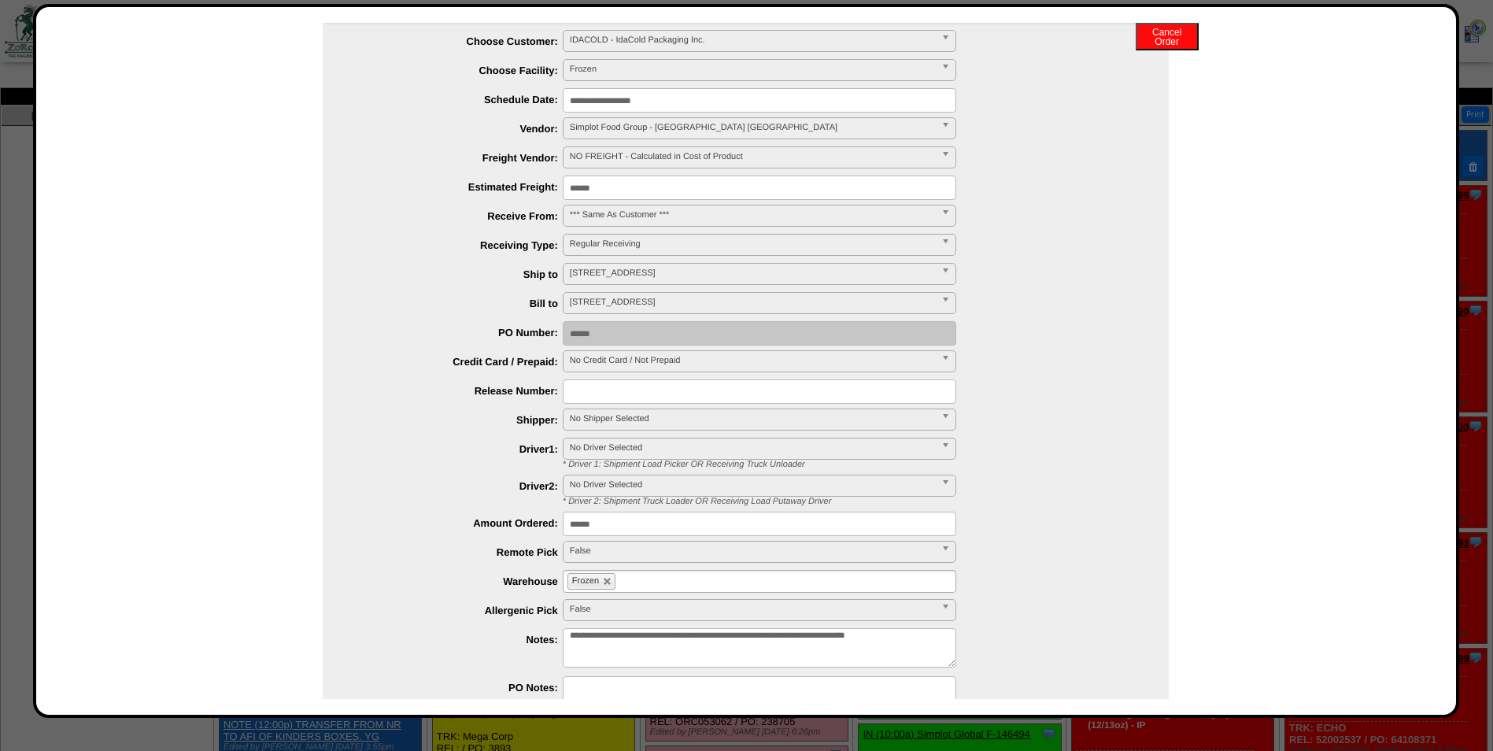
scroll to position [146, 0]
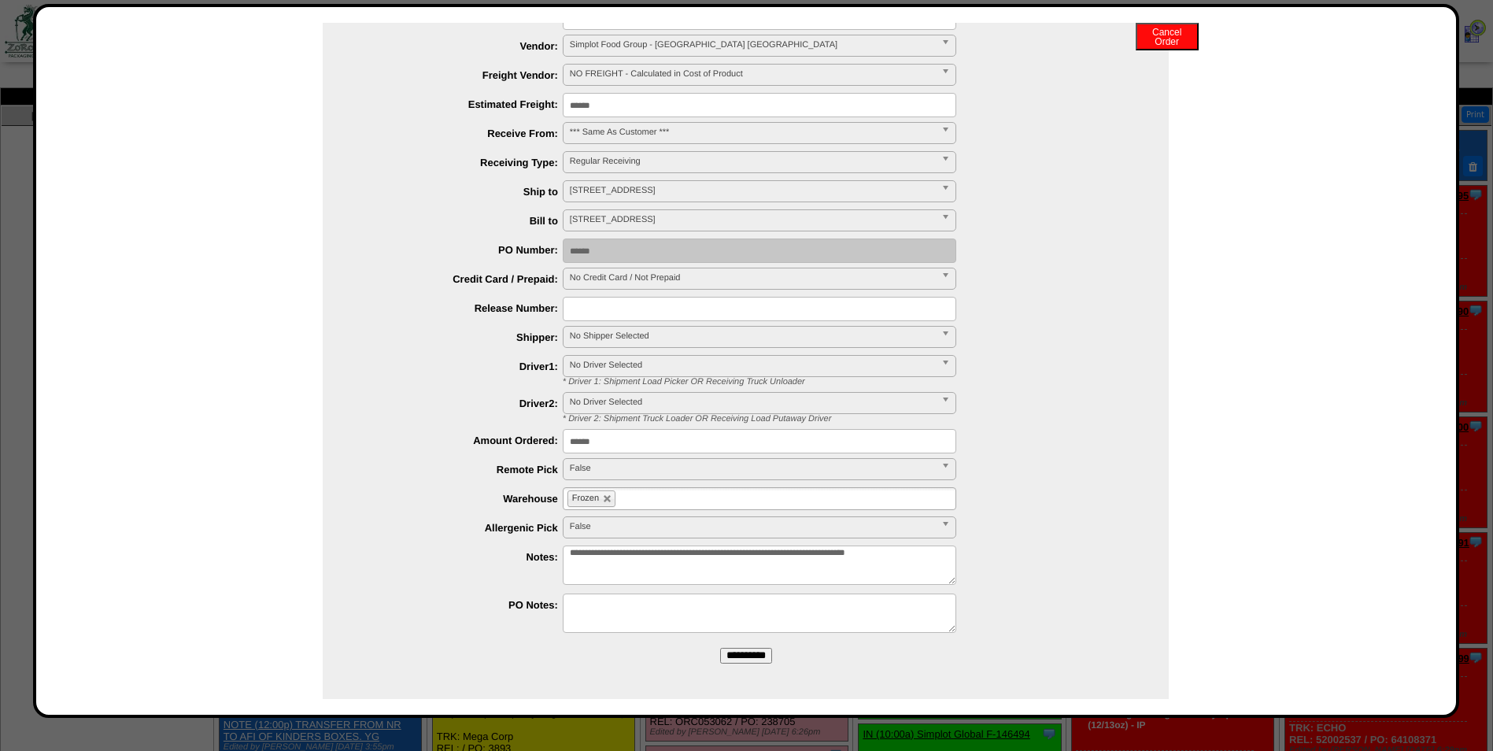
click at [730, 654] on input "**********" at bounding box center [746, 656] width 52 height 16
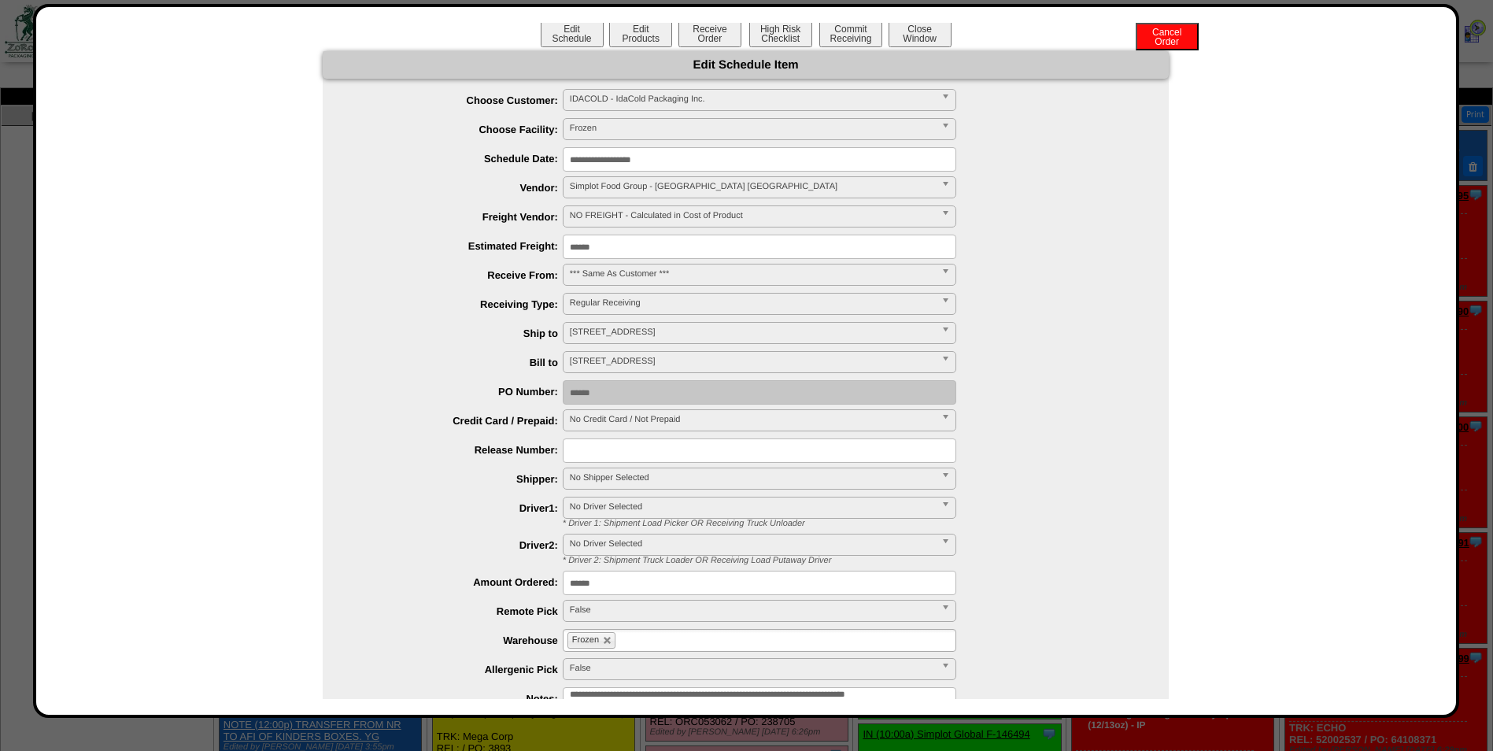
scroll to position [0, 0]
click at [921, 34] on button "Close Window" at bounding box center [920, 37] width 63 height 28
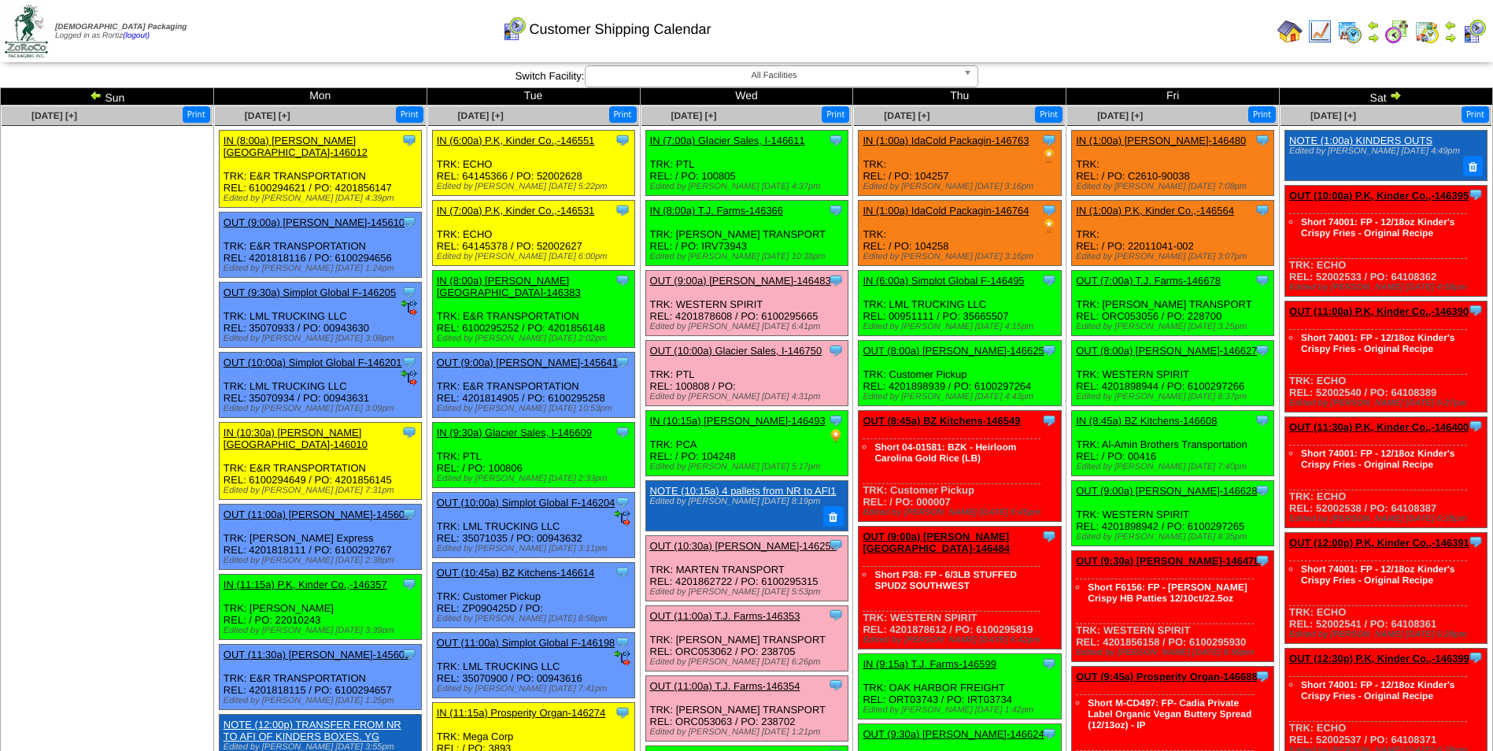
click at [959, 10] on div "Customer Shipping Calendar" at bounding box center [606, 23] width 858 height 43
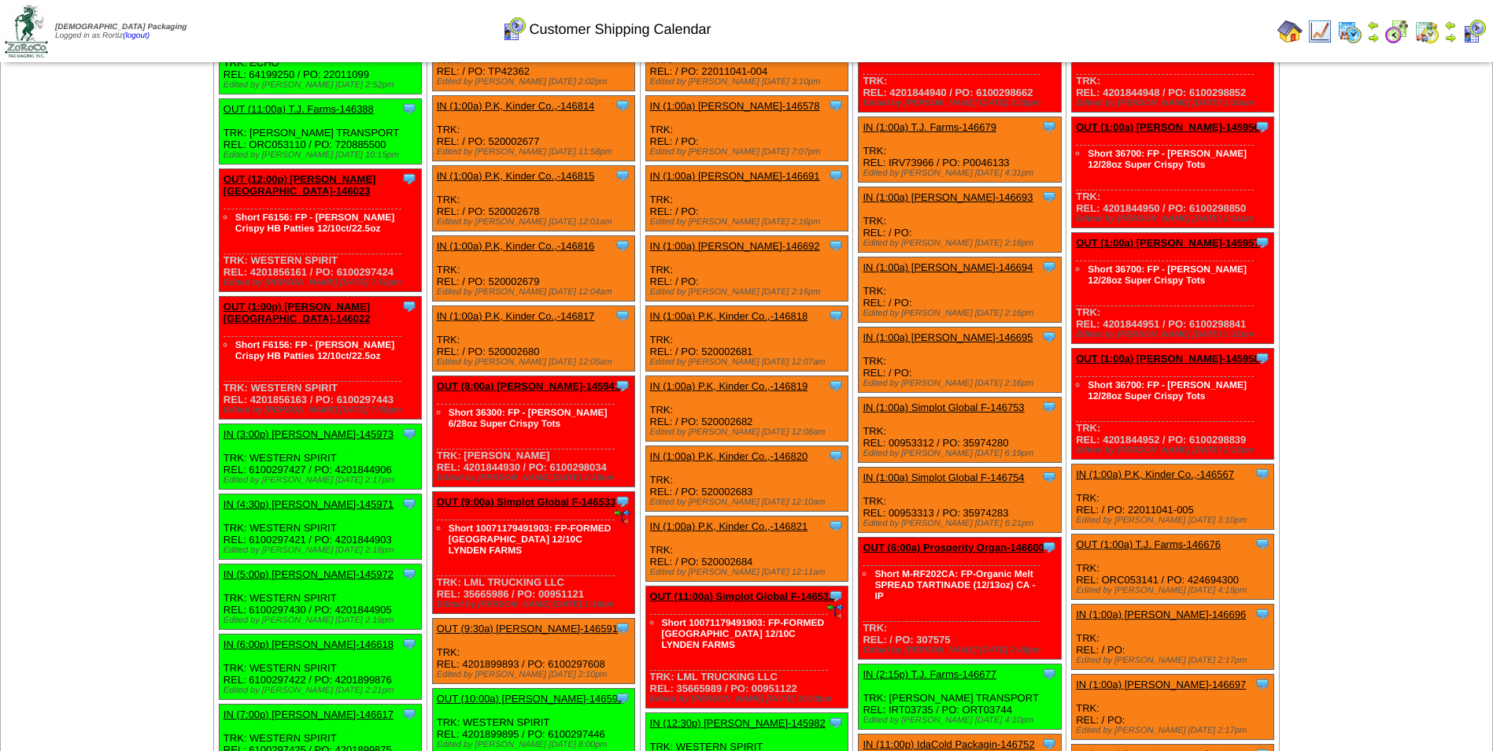
scroll to position [3927, 0]
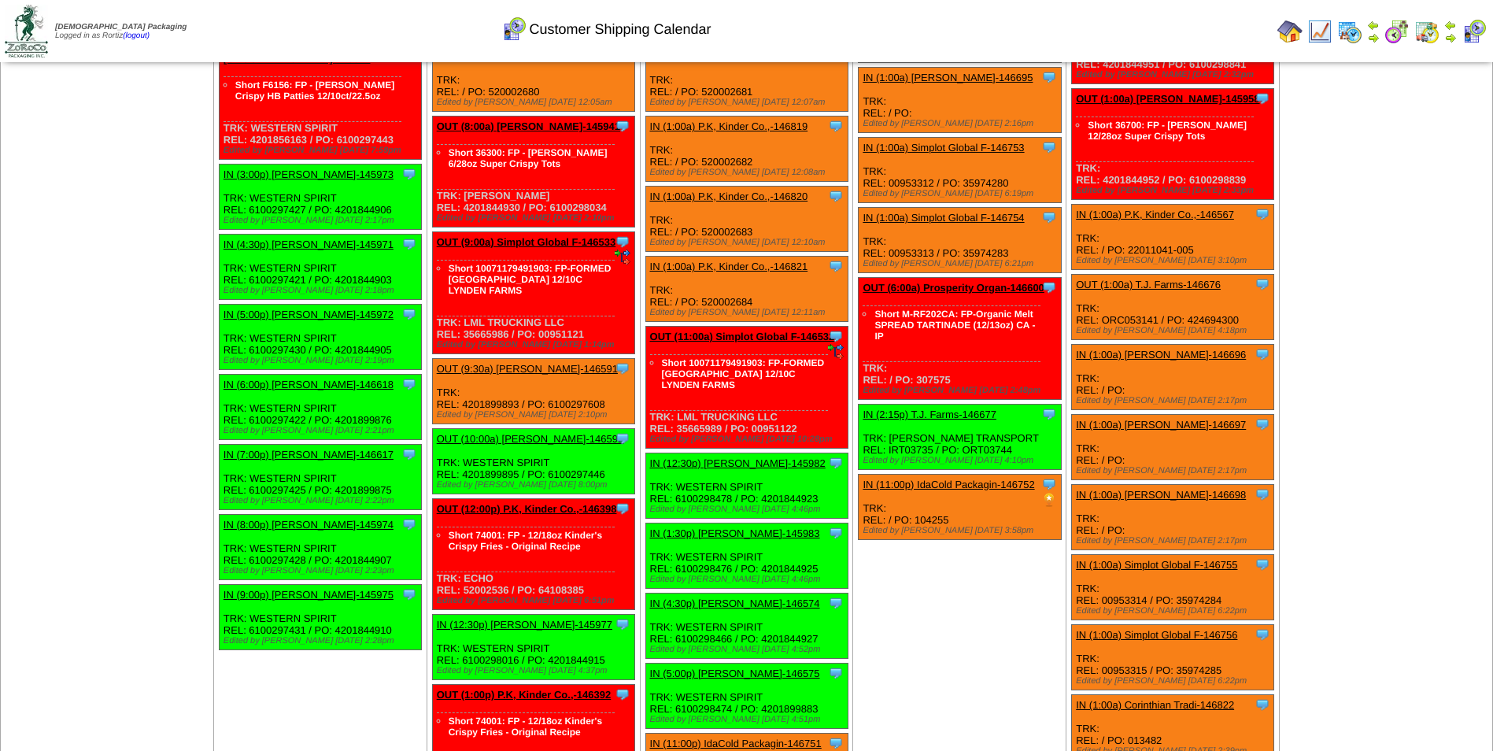
click at [954, 212] on link "IN (1:00a) Simplot Global F-146754" at bounding box center [943, 218] width 161 height 12
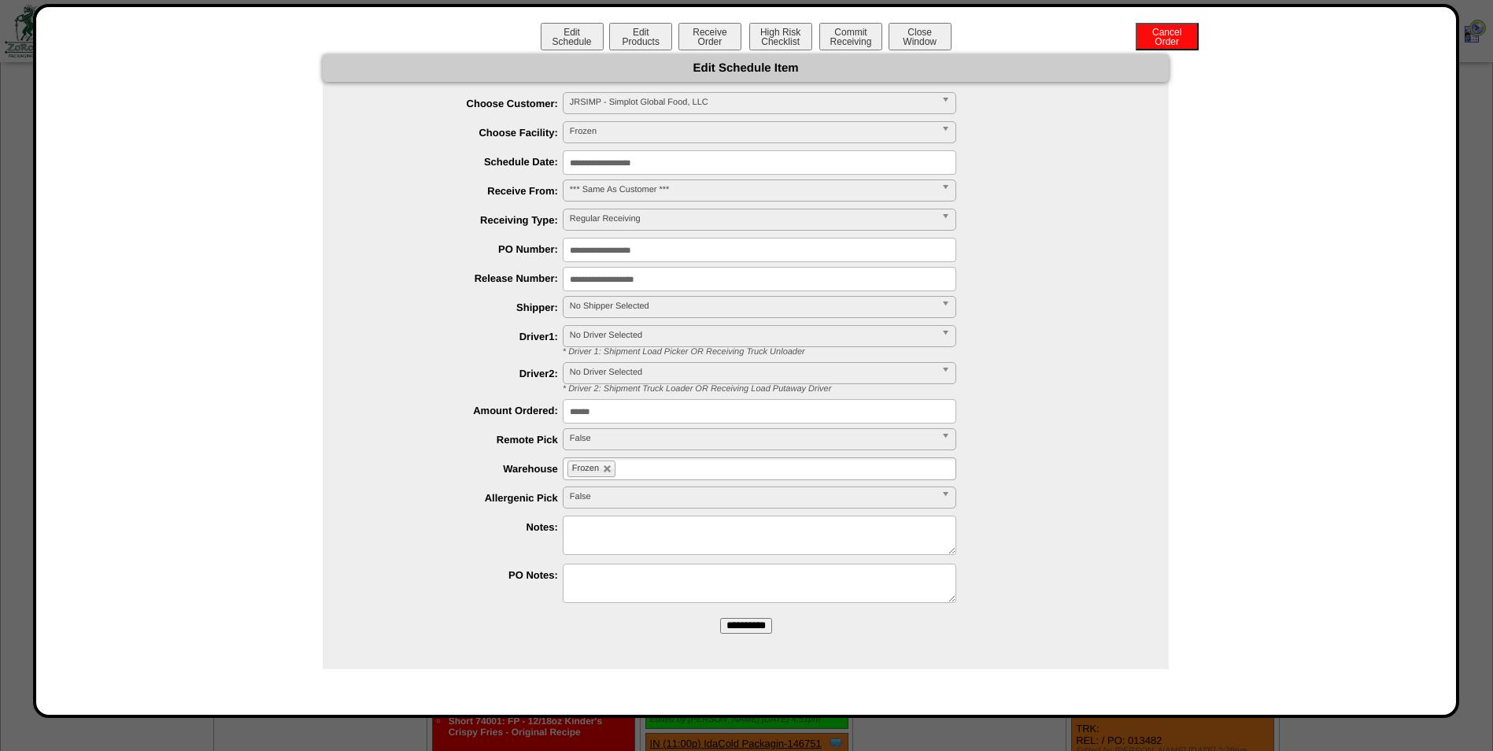
click at [715, 163] on input "**********" at bounding box center [760, 162] width 394 height 24
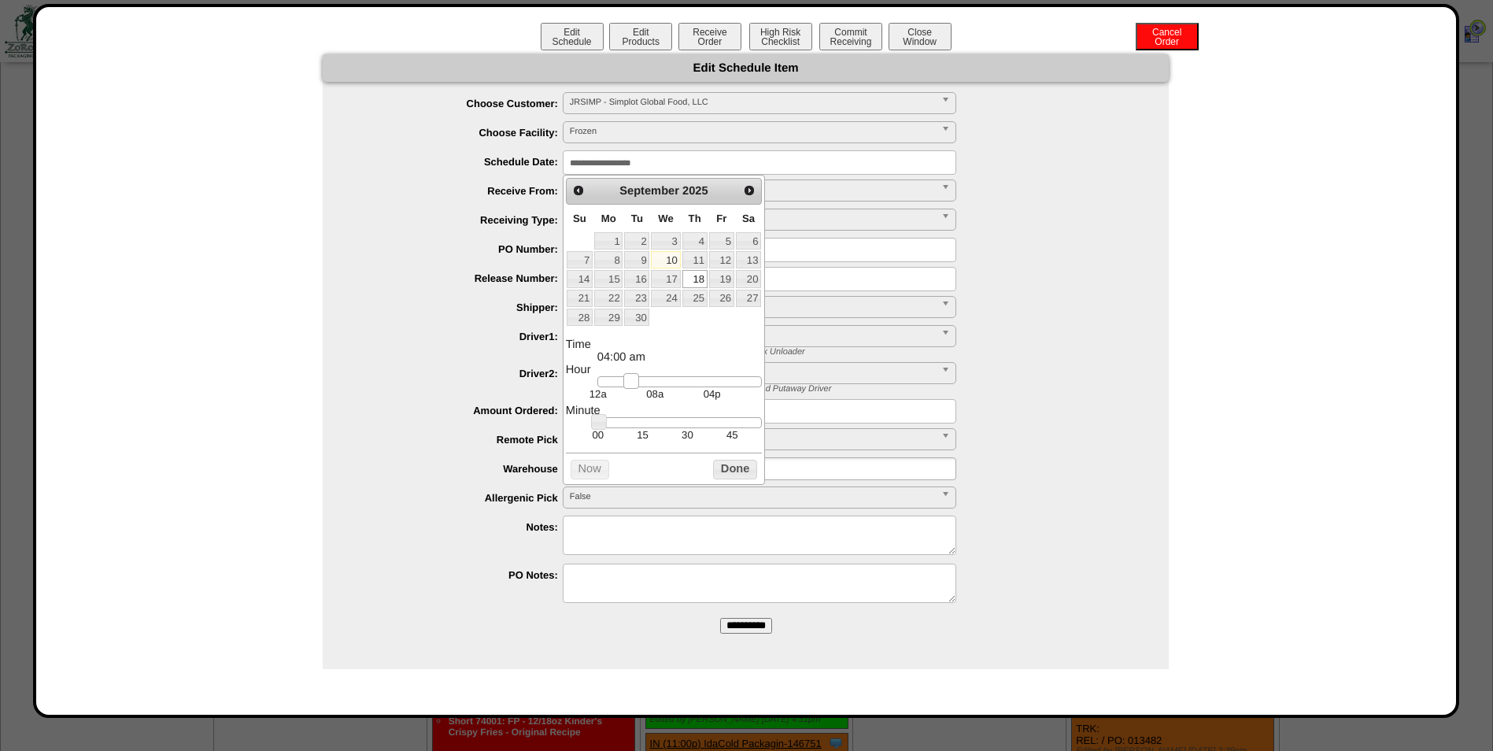
type input "**********"
drag, startPoint x: 600, startPoint y: 388, endPoint x: 636, endPoint y: 389, distance: 36.2
click at [636, 389] on link at bounding box center [643, 381] width 16 height 16
click at [732, 473] on button "Done" at bounding box center [735, 470] width 44 height 20
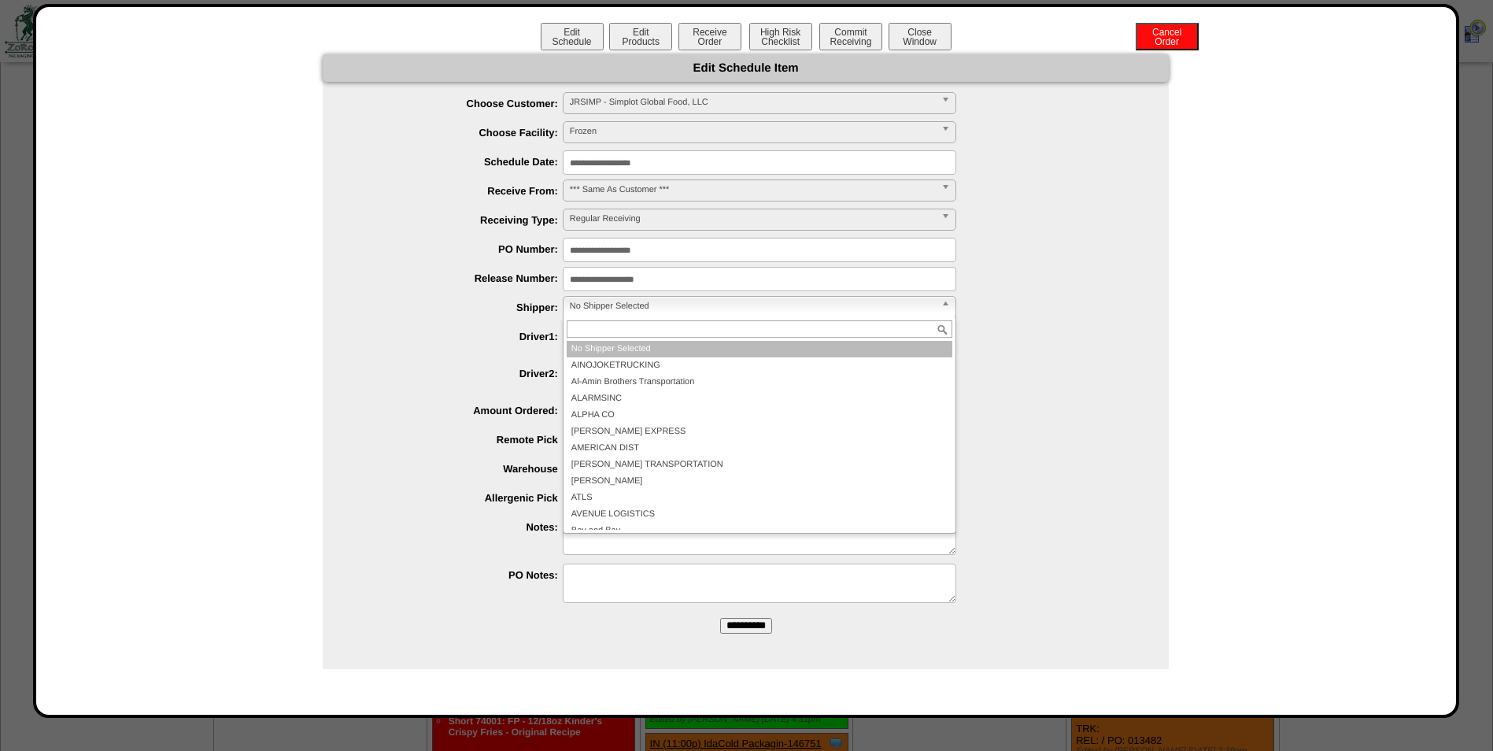
click at [667, 305] on span "No Shipper Selected" at bounding box center [752, 306] width 365 height 19
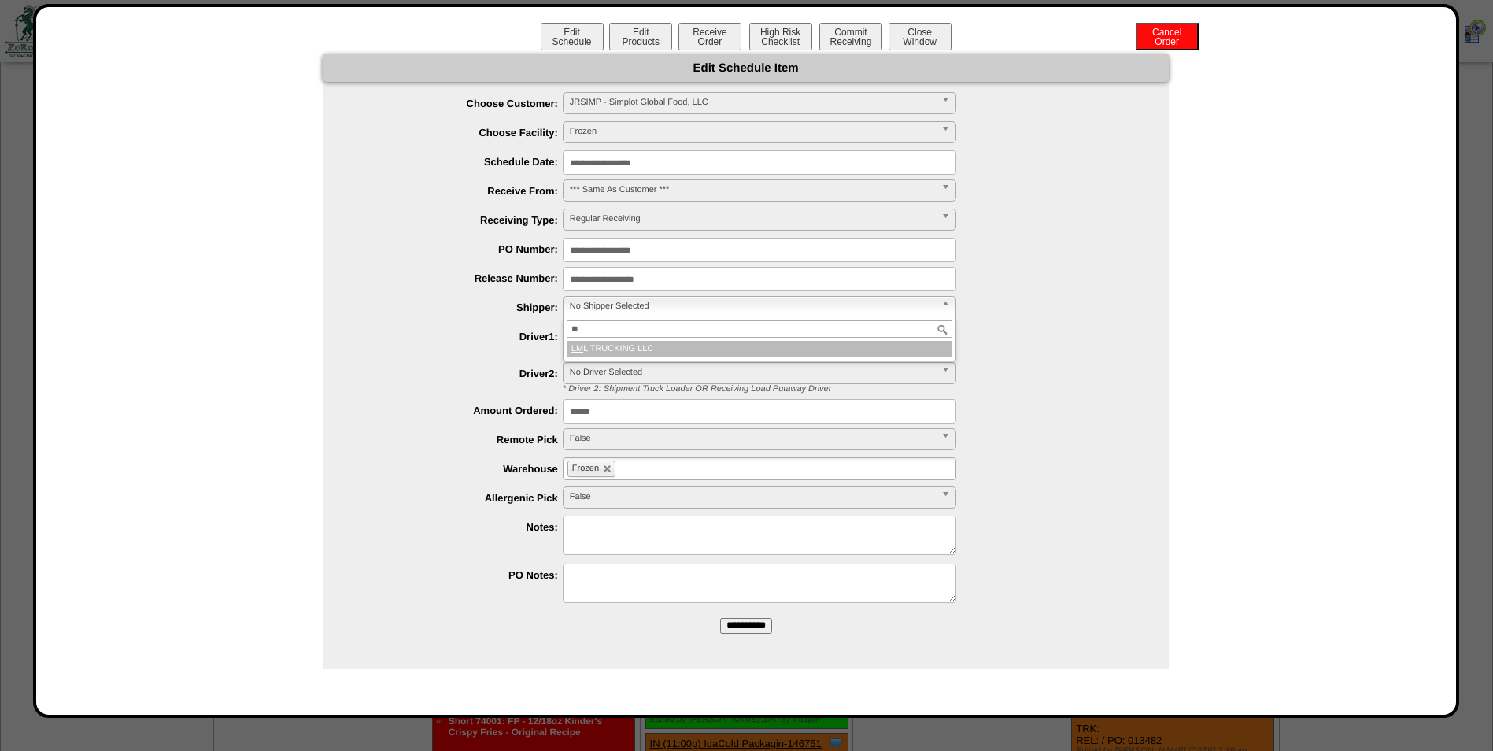
type input "**"
click at [627, 347] on li "LM L TRUCKING LLC" at bounding box center [760, 349] width 386 height 17
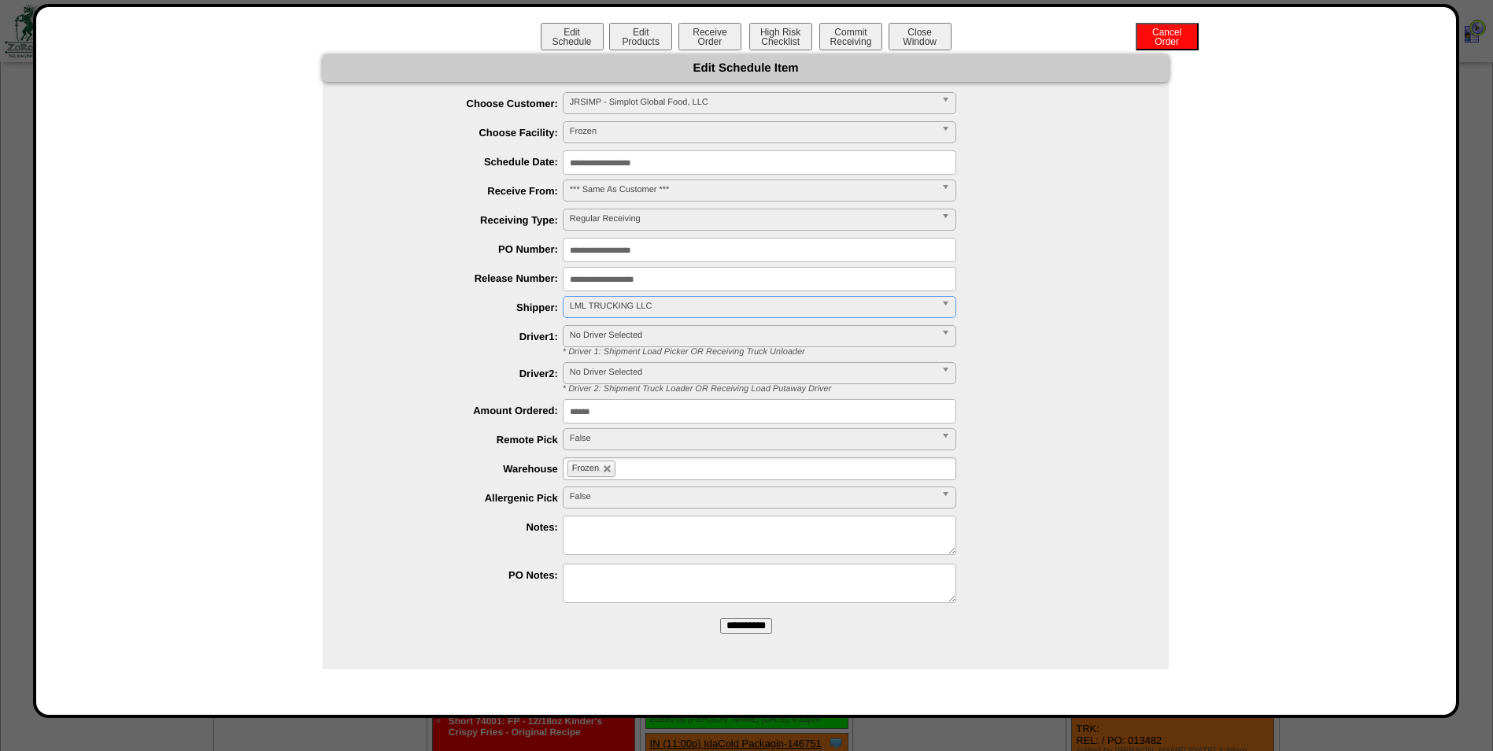
click at [741, 629] on input "**********" at bounding box center [746, 626] width 52 height 16
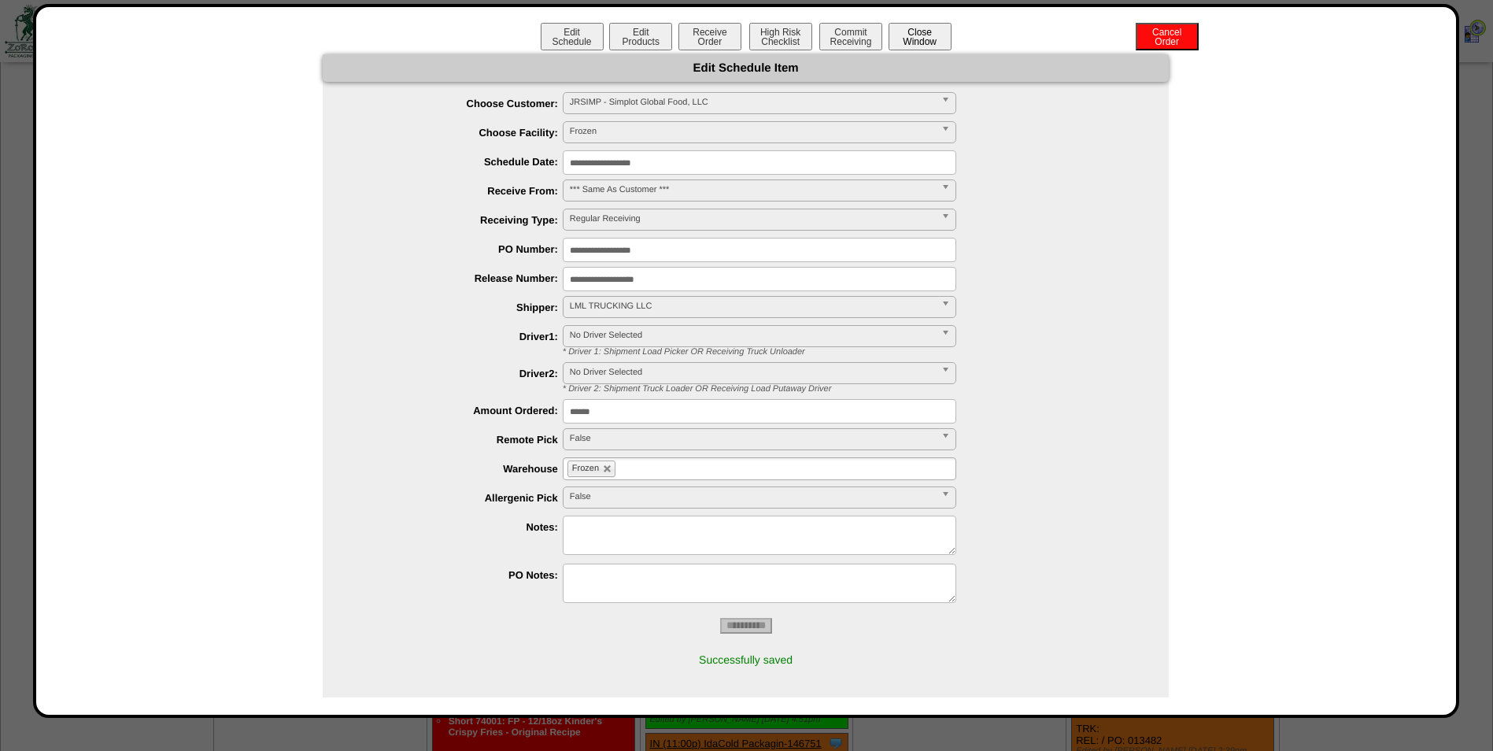
click at [924, 42] on button "Close Window" at bounding box center [920, 37] width 63 height 28
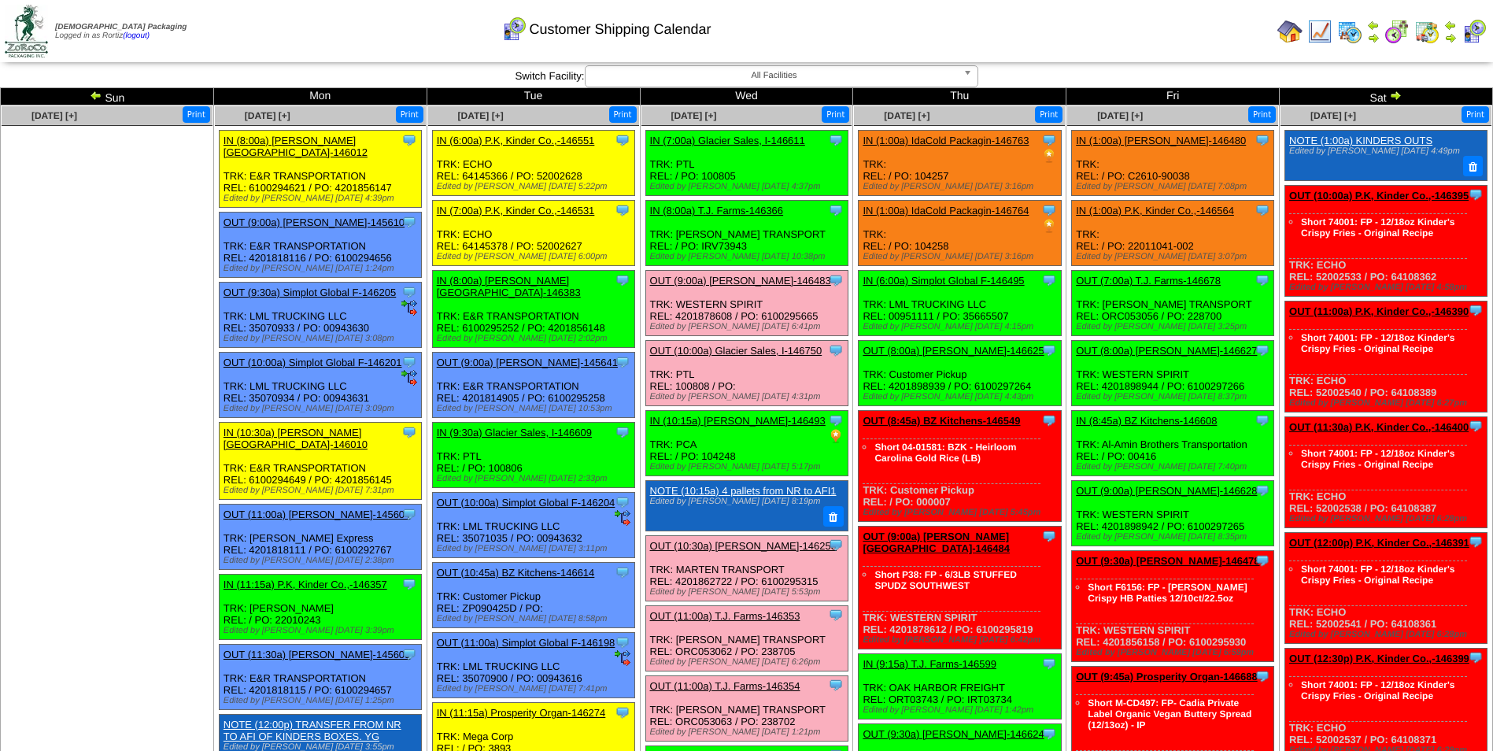
click at [1151, 44] on td "Print All" at bounding box center [826, 31] width 889 height 59
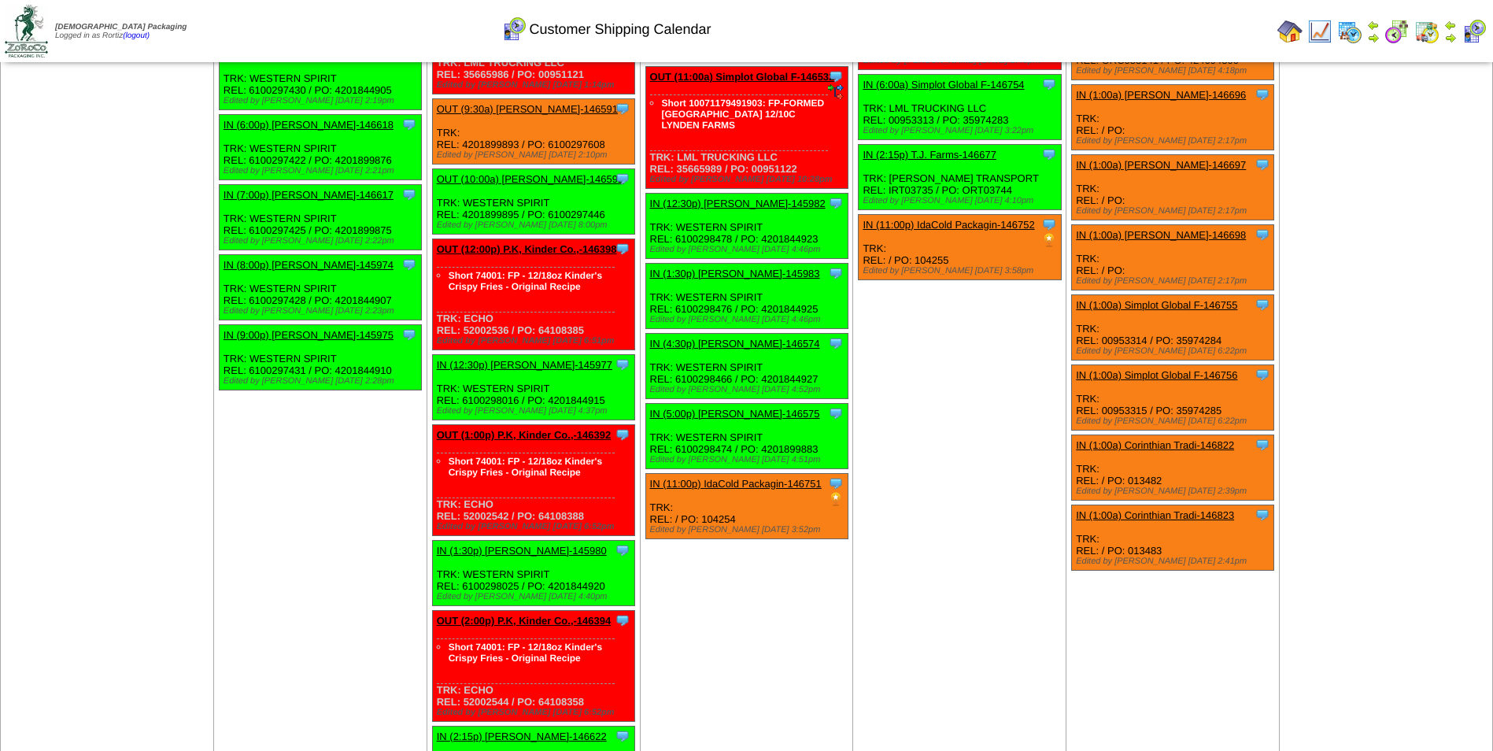
click at [1167, 369] on link "IN (1:00a) Simplot Global F-146756" at bounding box center [1156, 375] width 161 height 12
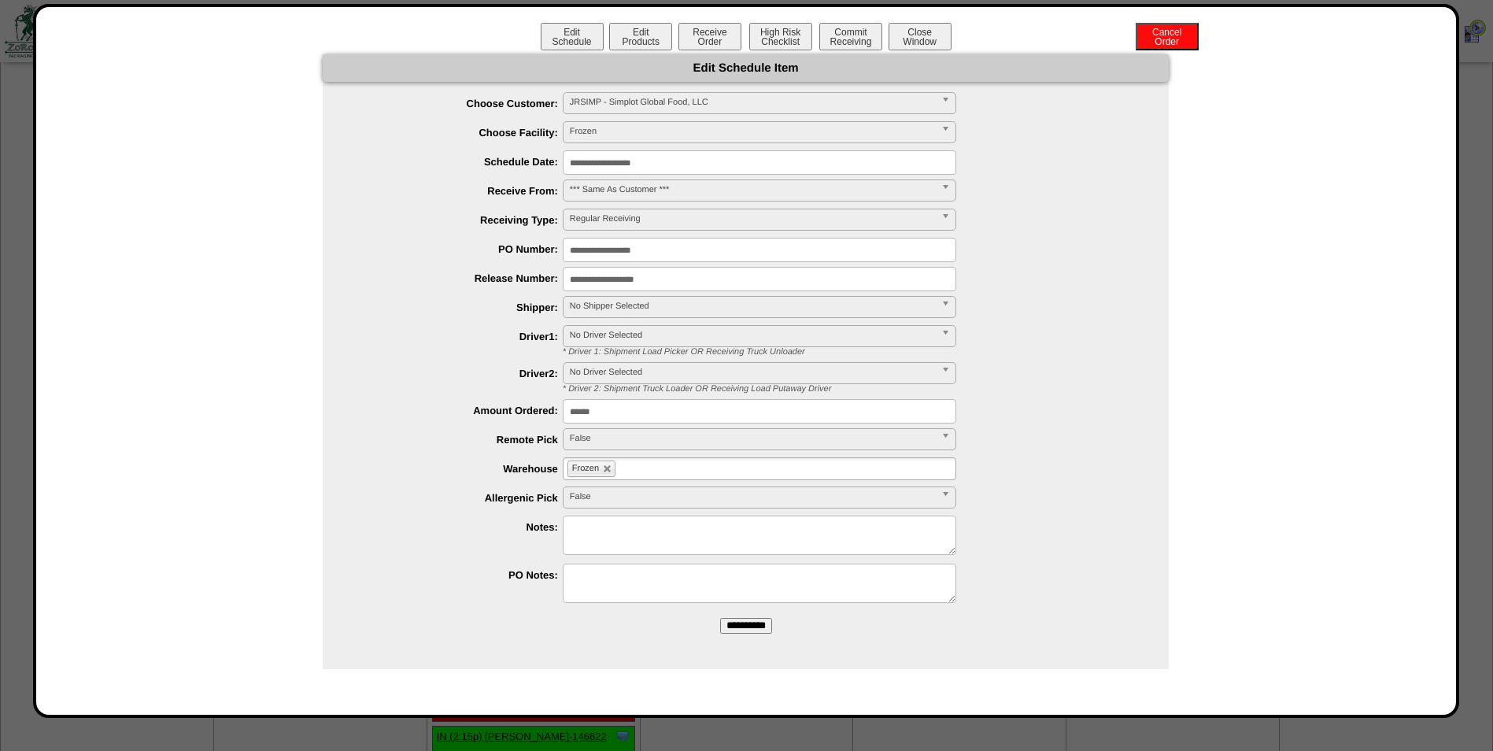
click at [710, 157] on input "**********" at bounding box center [760, 162] width 394 height 24
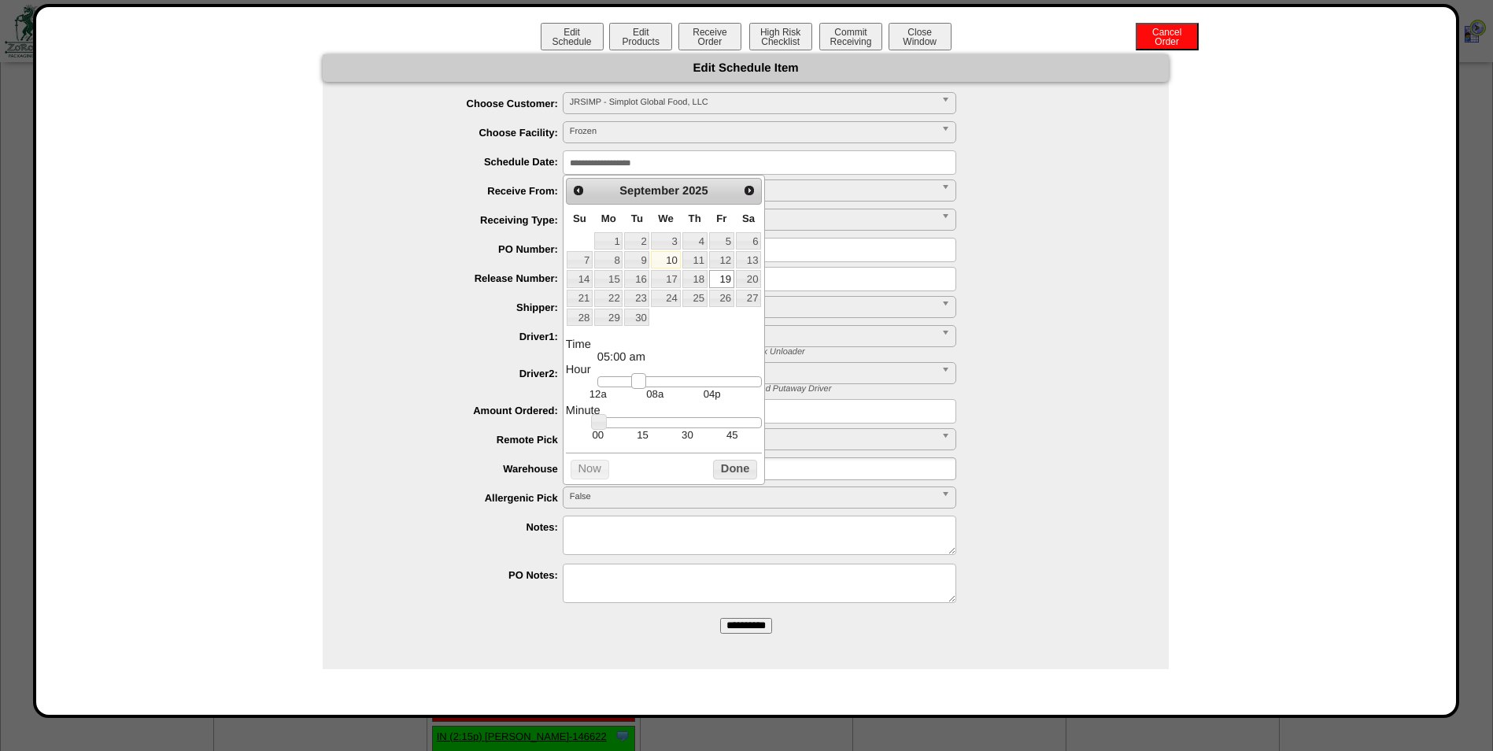
type input "**********"
drag, startPoint x: 608, startPoint y: 379, endPoint x: 646, endPoint y: 385, distance: 38.3
click at [646, 385] on link at bounding box center [645, 381] width 16 height 16
click at [724, 470] on button "Done" at bounding box center [735, 470] width 44 height 20
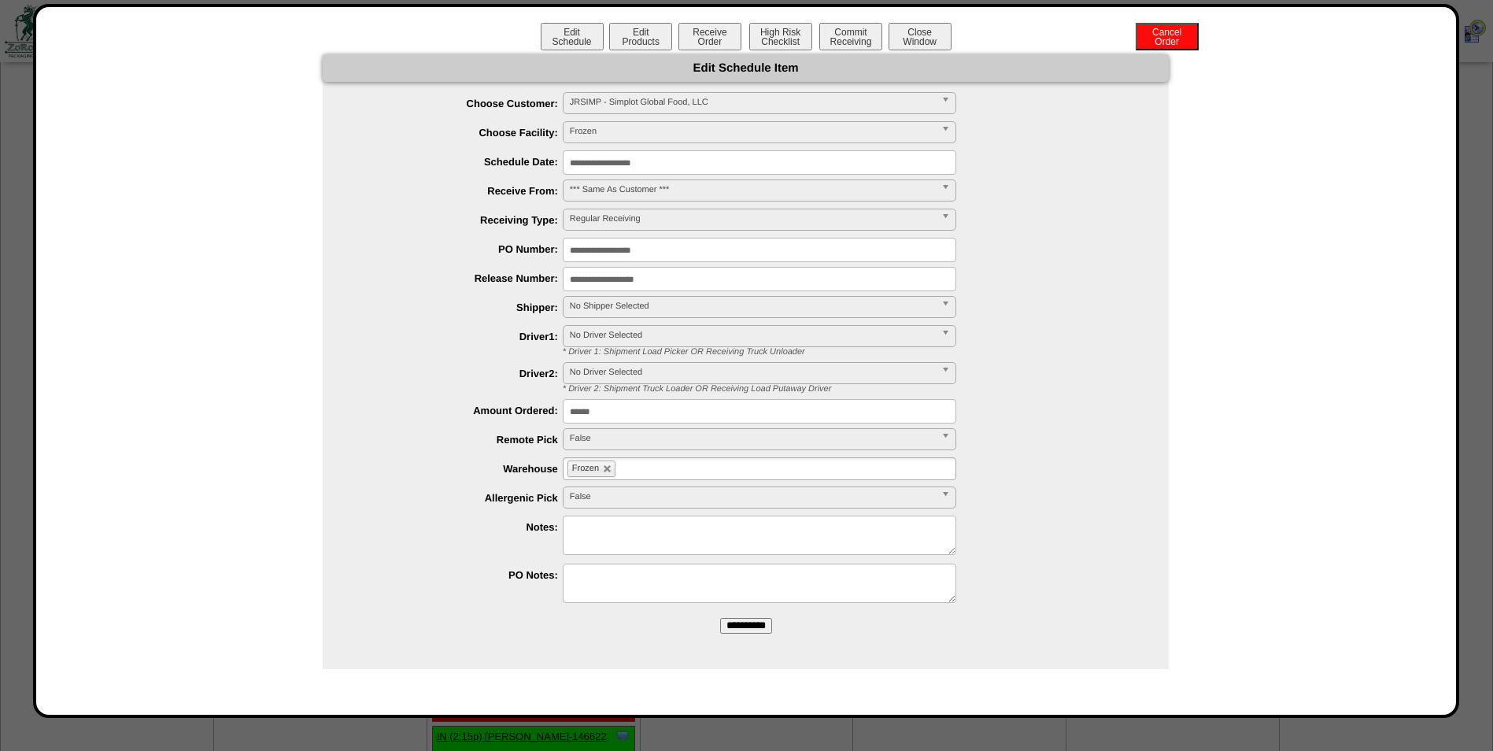
click at [646, 307] on span "No Shipper Selected" at bounding box center [752, 306] width 365 height 19
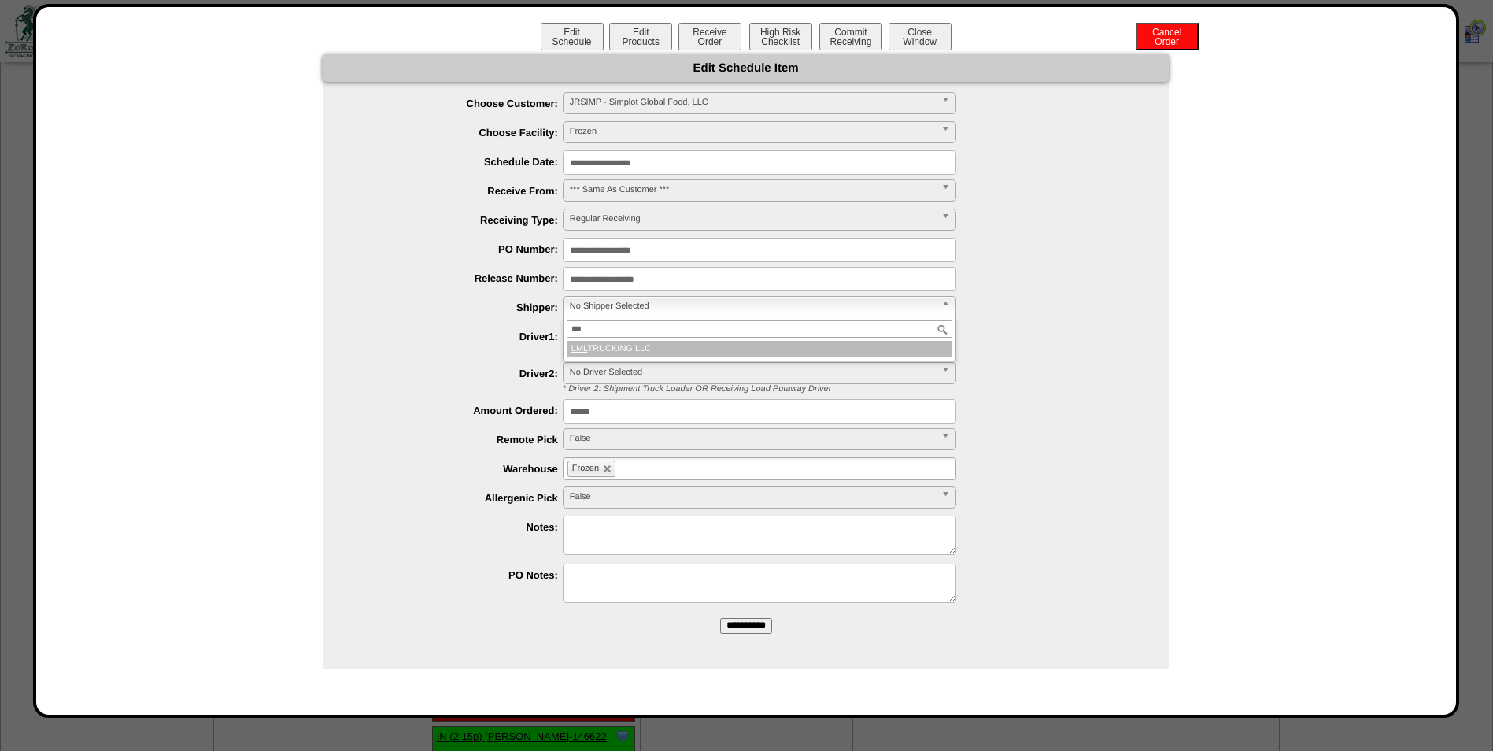
type input "***"
click at [623, 349] on li "LML TRUCKING LLC" at bounding box center [760, 349] width 386 height 17
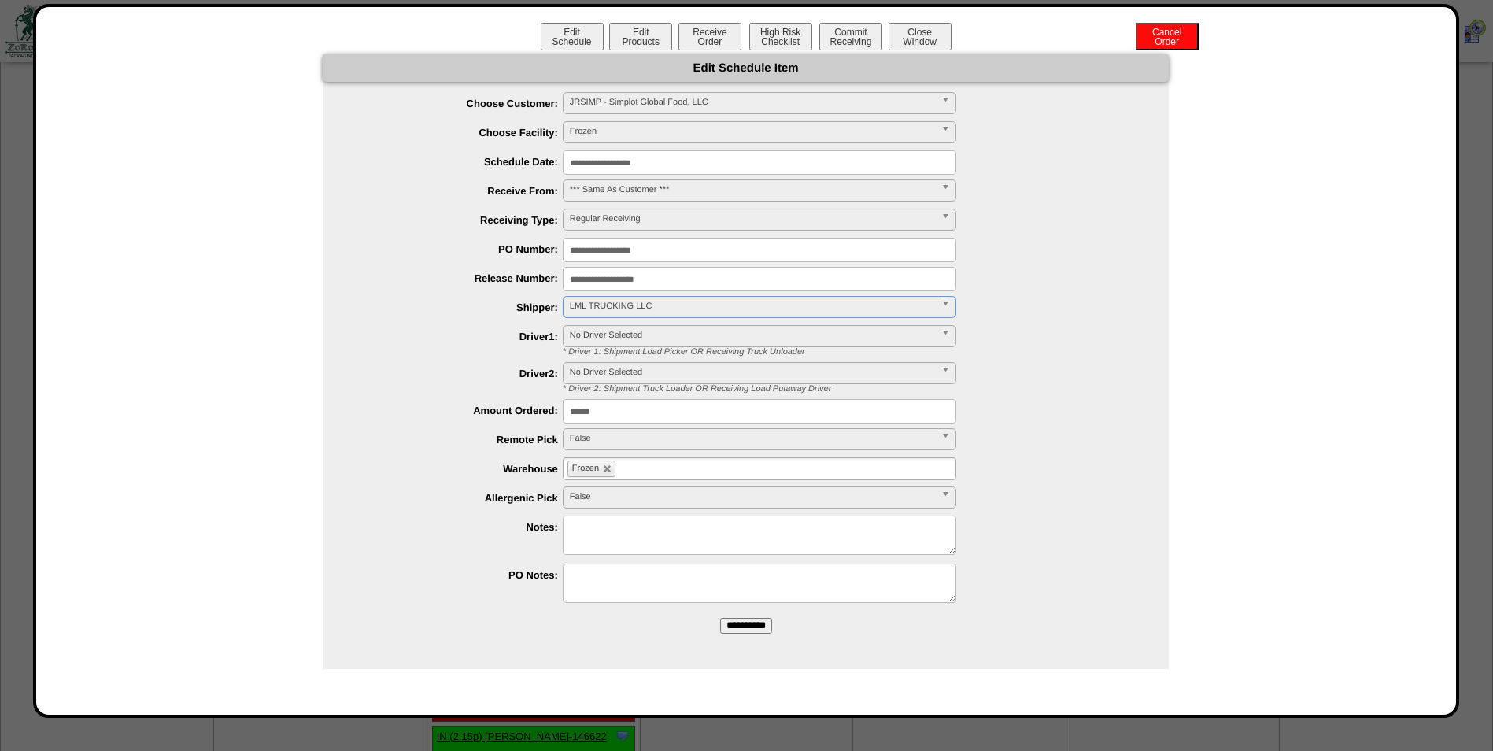
drag, startPoint x: 740, startPoint y: 632, endPoint x: 826, endPoint y: 94, distance: 545.2
click at [740, 631] on input "**********" at bounding box center [746, 626] width 52 height 16
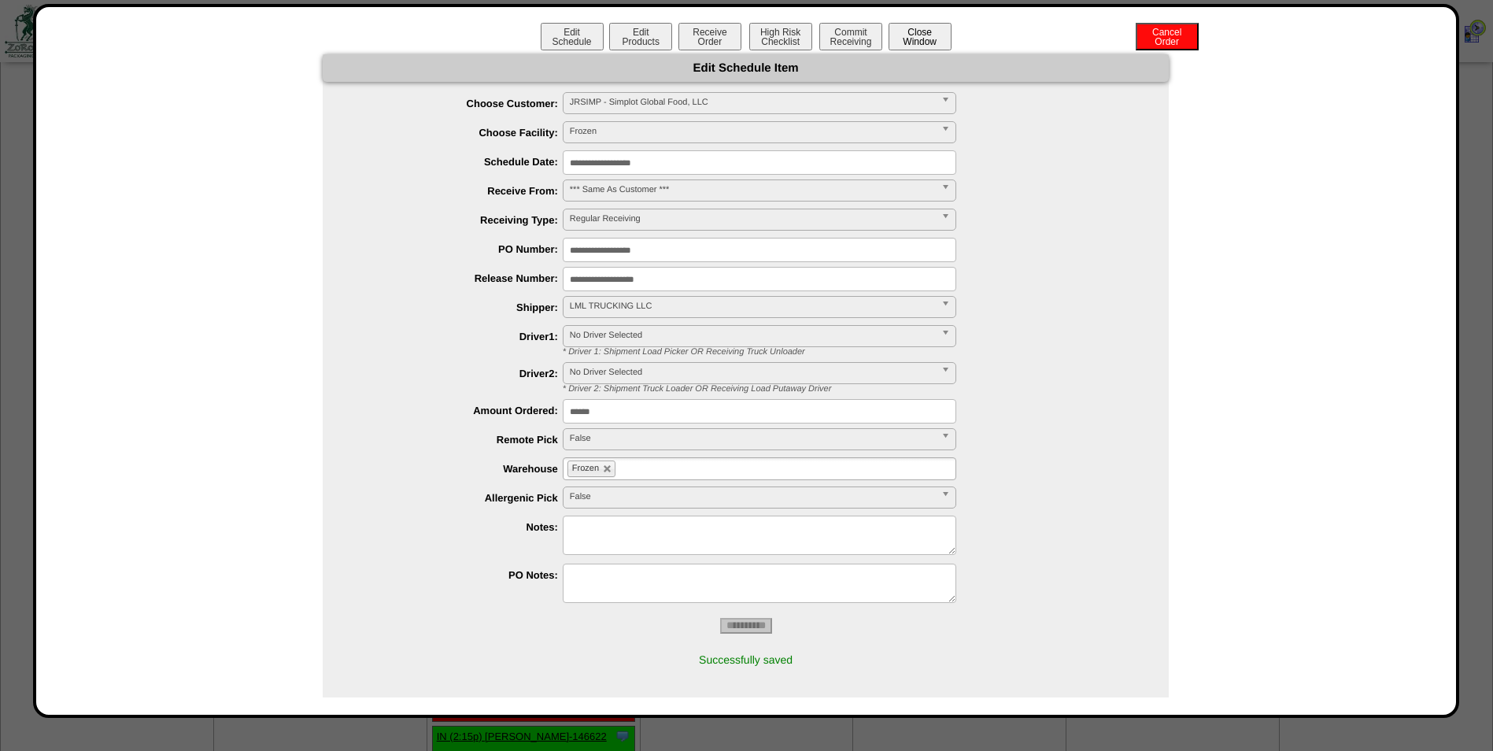
click at [900, 31] on button "Close Window" at bounding box center [920, 37] width 63 height 28
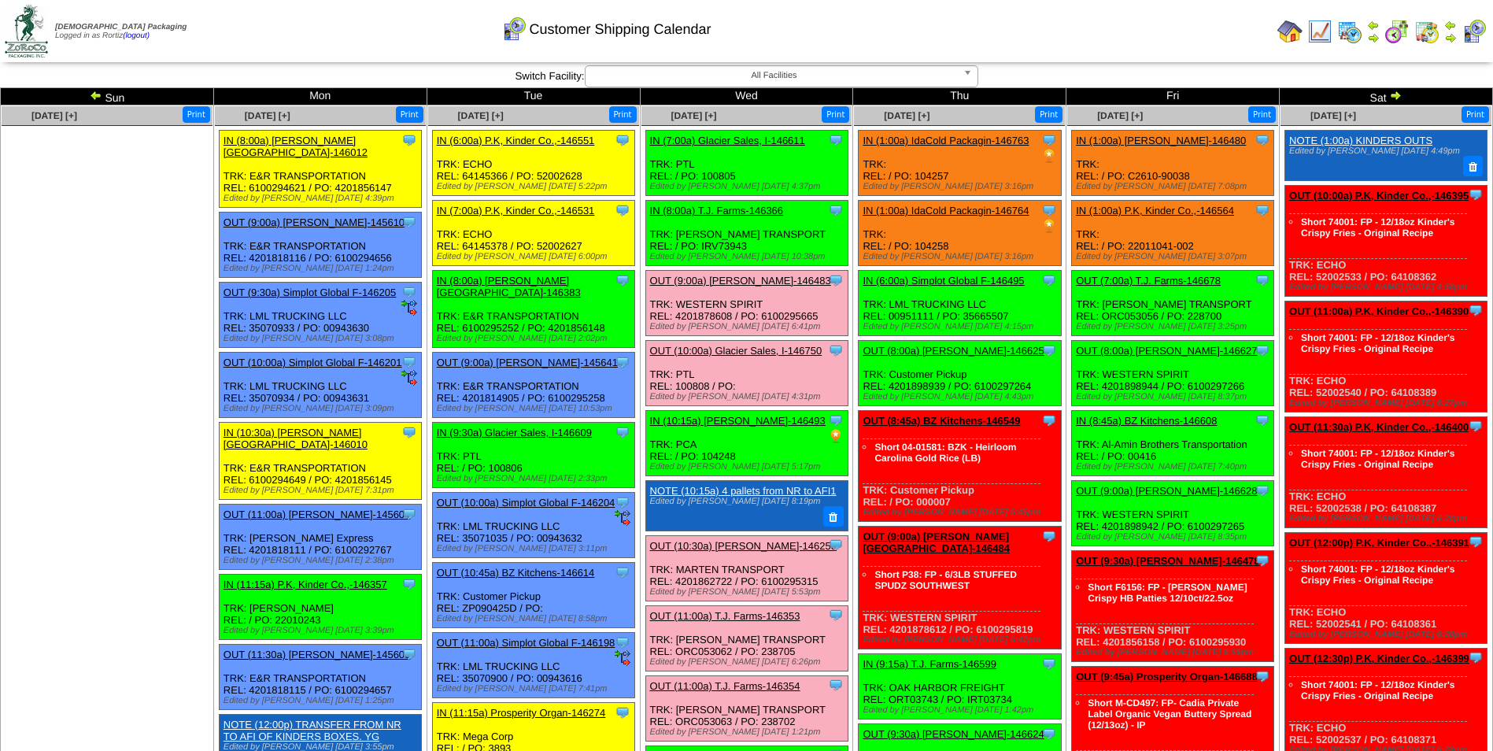
click at [1135, 20] on td "Print All" at bounding box center [826, 31] width 889 height 59
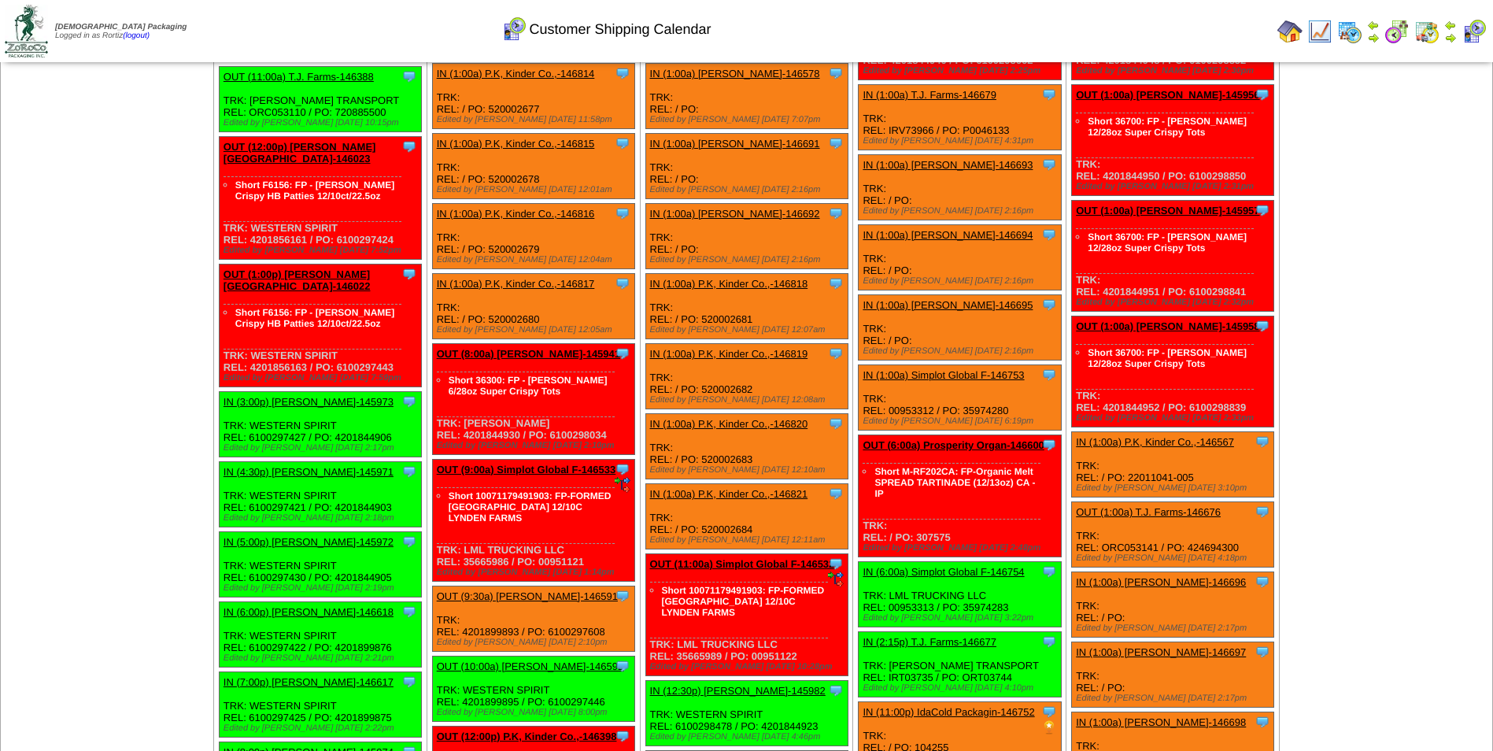
click at [963, 369] on link "IN (1:00a) Simplot Global F-146753" at bounding box center [943, 375] width 161 height 12
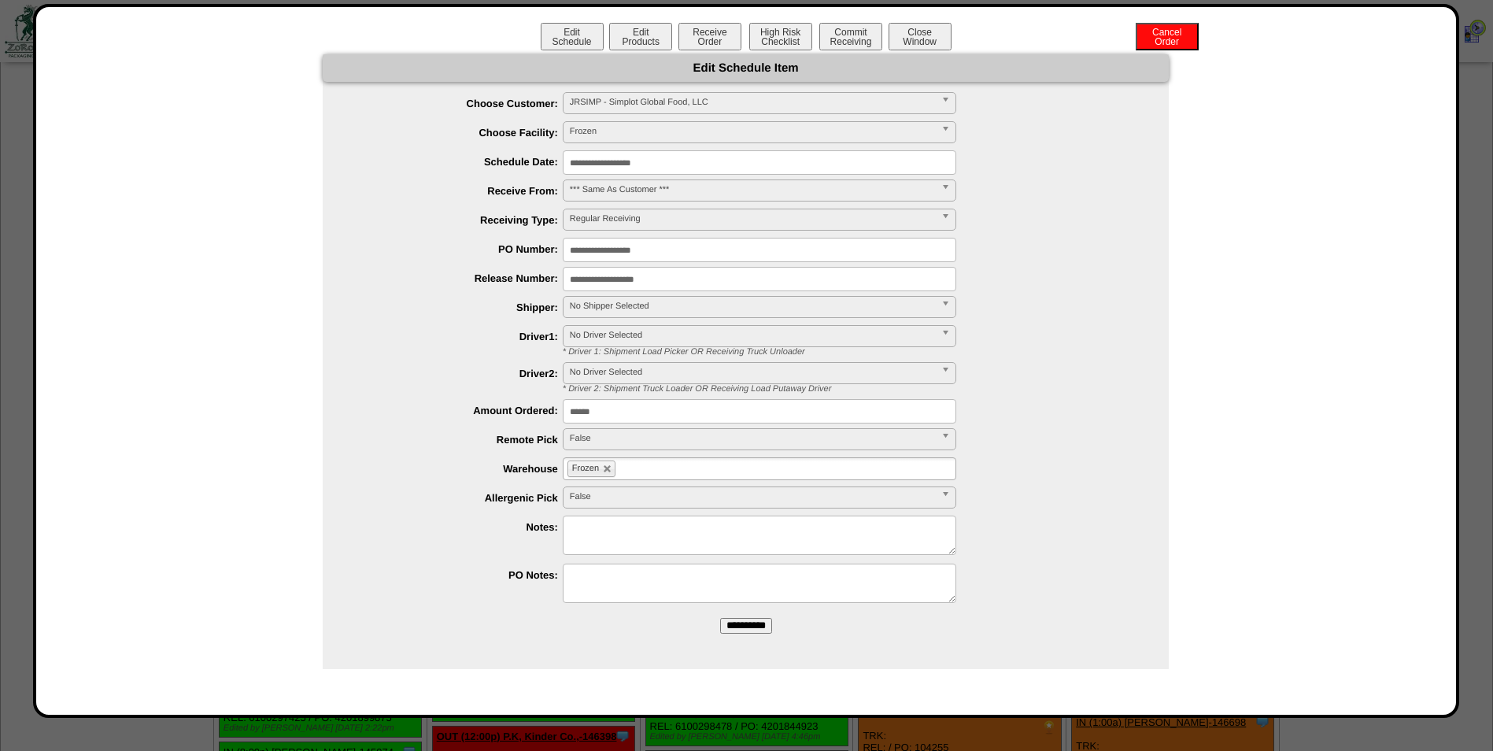
click at [710, 161] on input "**********" at bounding box center [760, 162] width 394 height 24
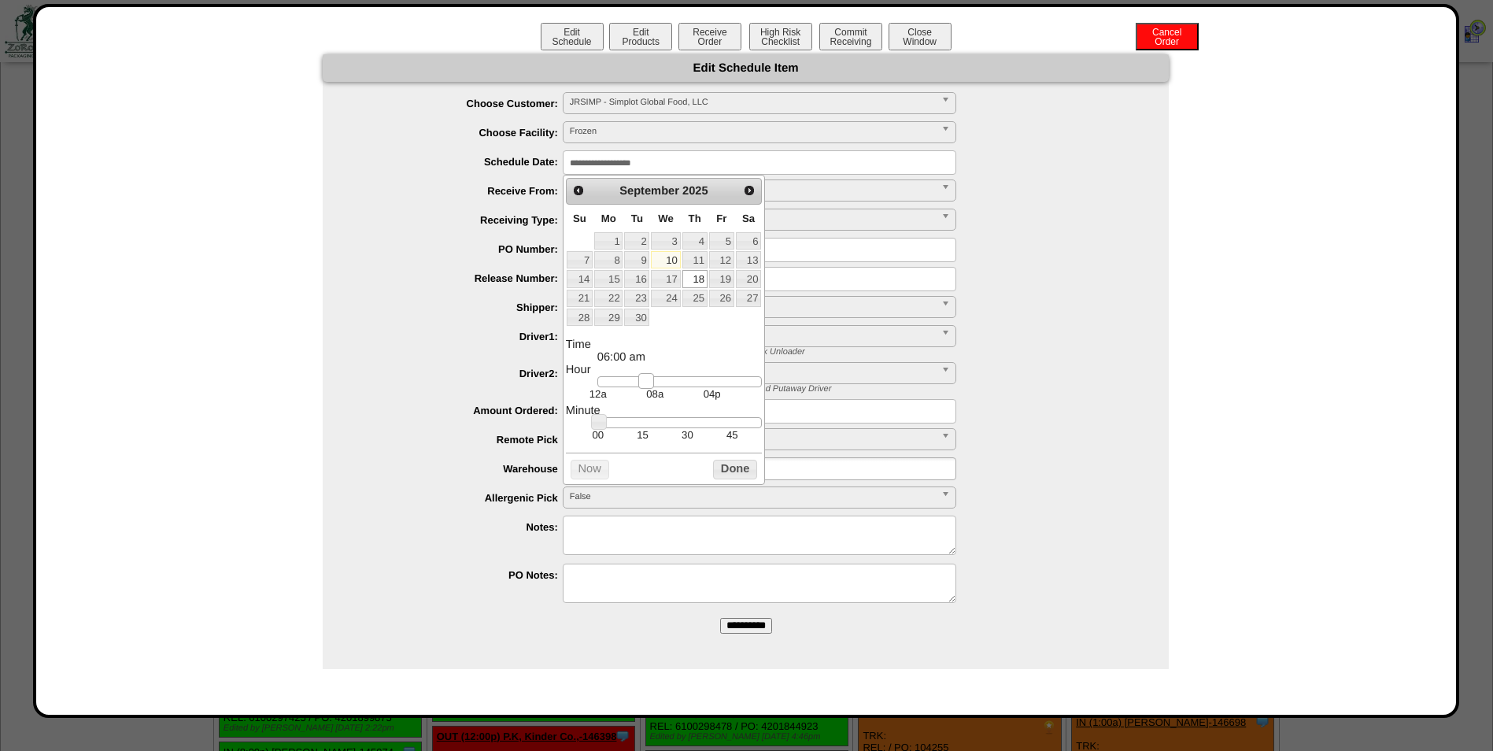
type input "**********"
drag, startPoint x: 606, startPoint y: 383, endPoint x: 651, endPoint y: 379, distance: 45.0
click at [651, 379] on link at bounding box center [652, 381] width 16 height 16
click at [726, 475] on button "Done" at bounding box center [735, 470] width 44 height 20
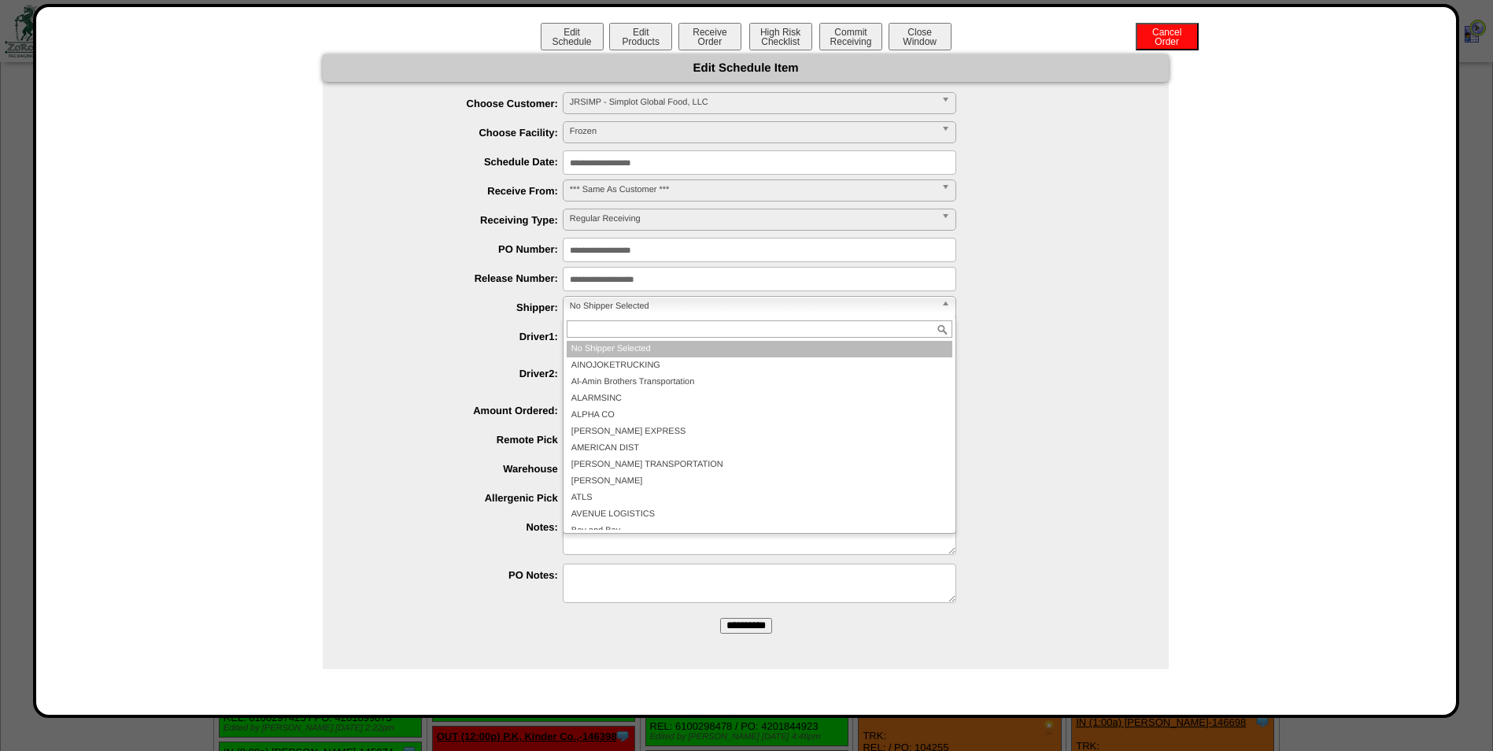
click at [649, 298] on span "No Shipper Selected" at bounding box center [752, 306] width 365 height 19
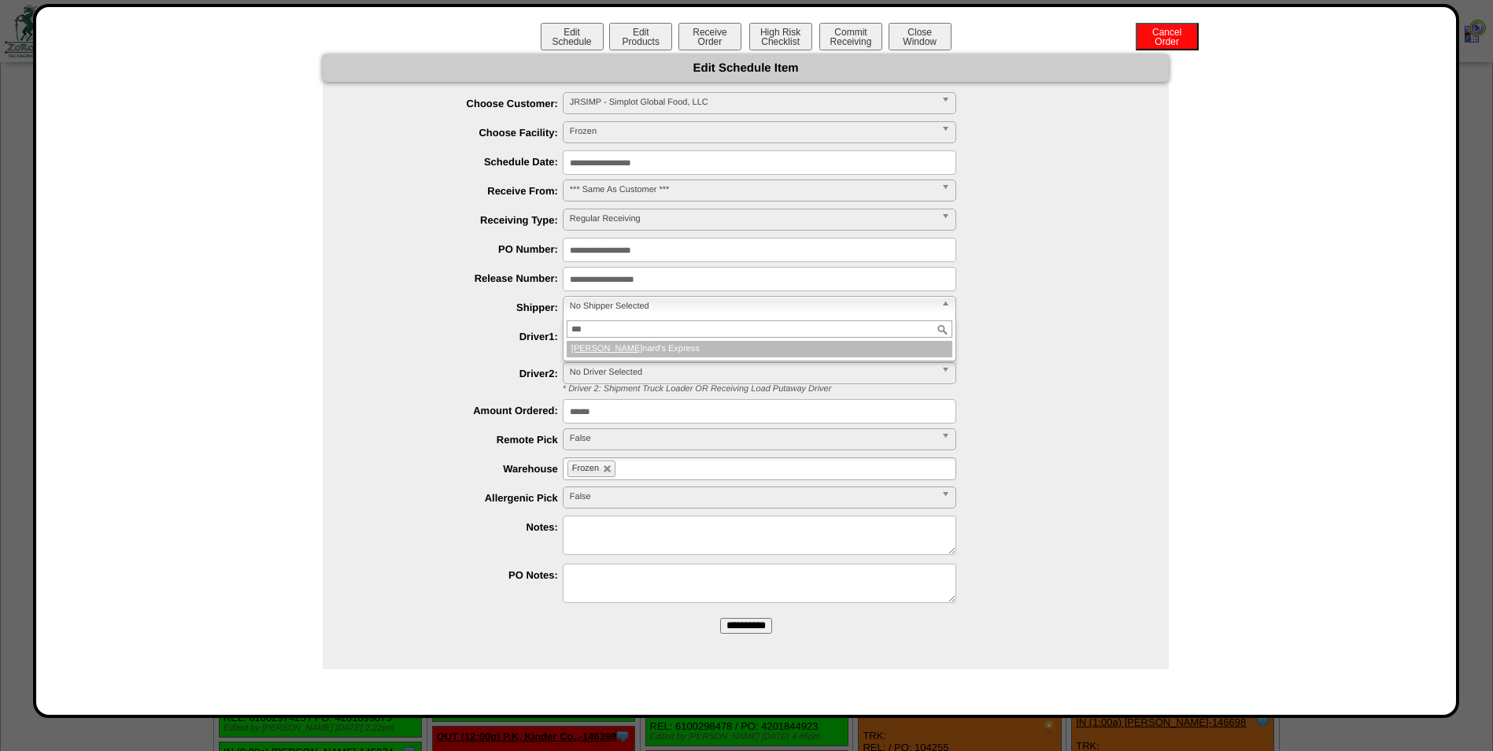
type input "***"
click at [645, 342] on li "[PERSON_NAME] Express" at bounding box center [760, 349] width 386 height 17
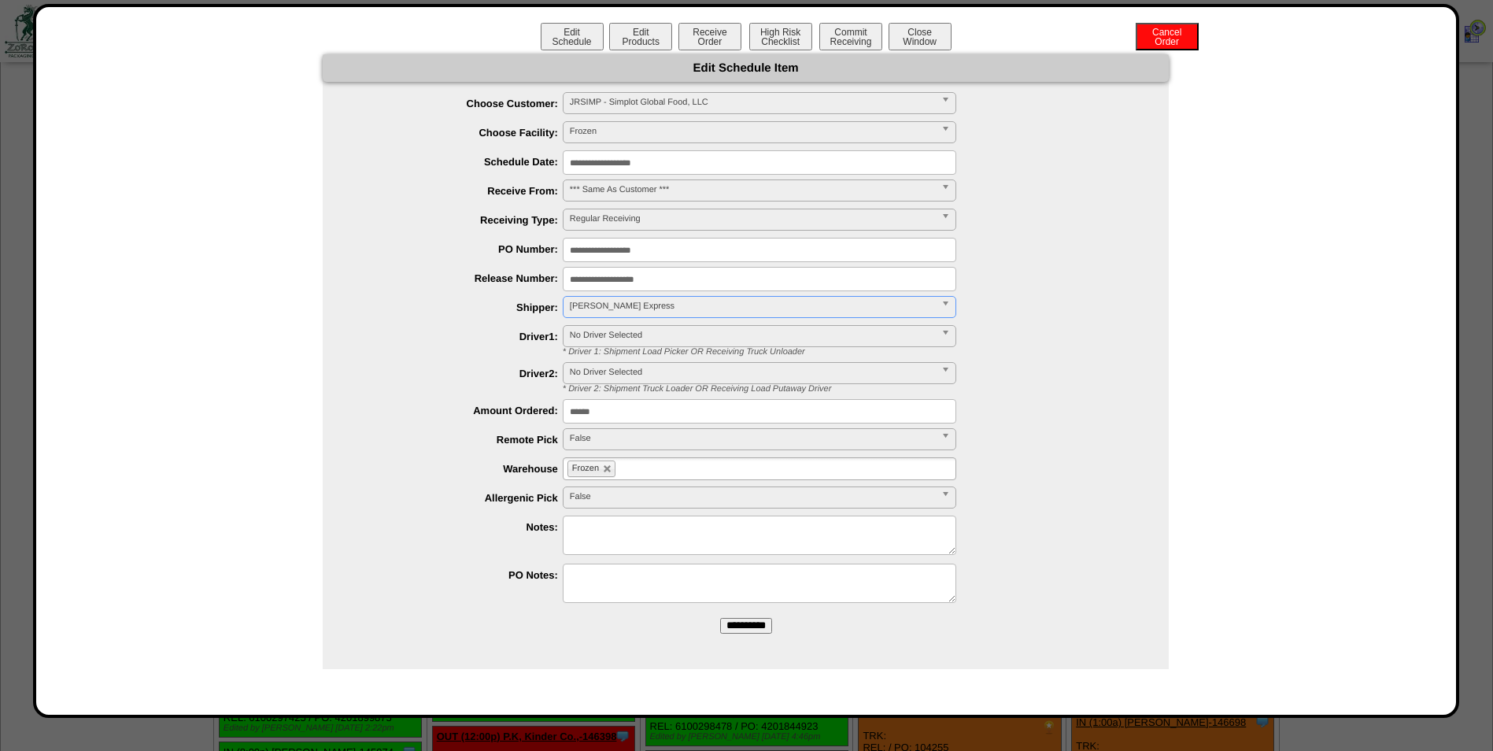
click at [740, 625] on input "**********" at bounding box center [746, 626] width 52 height 16
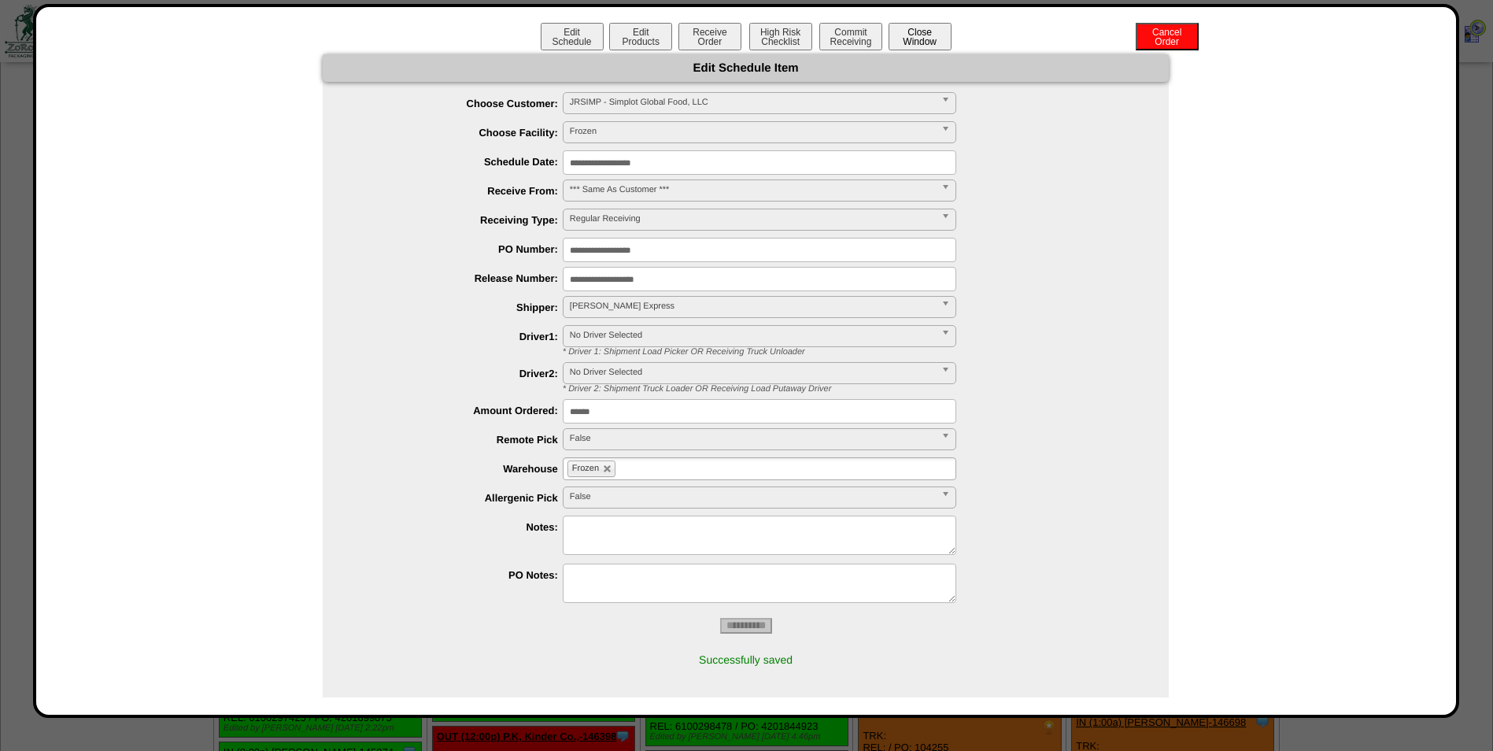
click at [910, 30] on button "Close Window" at bounding box center [920, 37] width 63 height 28
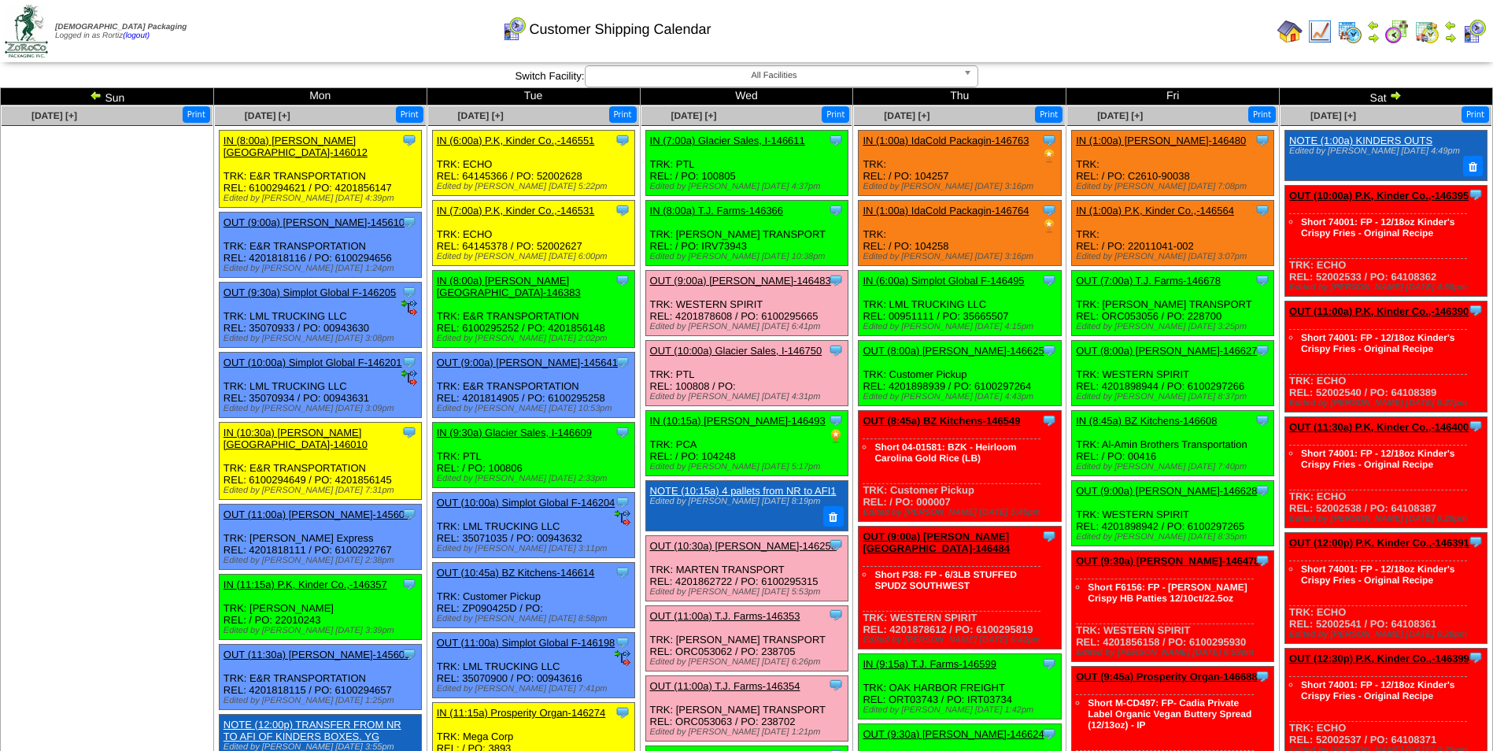
click at [1054, 21] on td "Print All" at bounding box center [826, 31] width 889 height 59
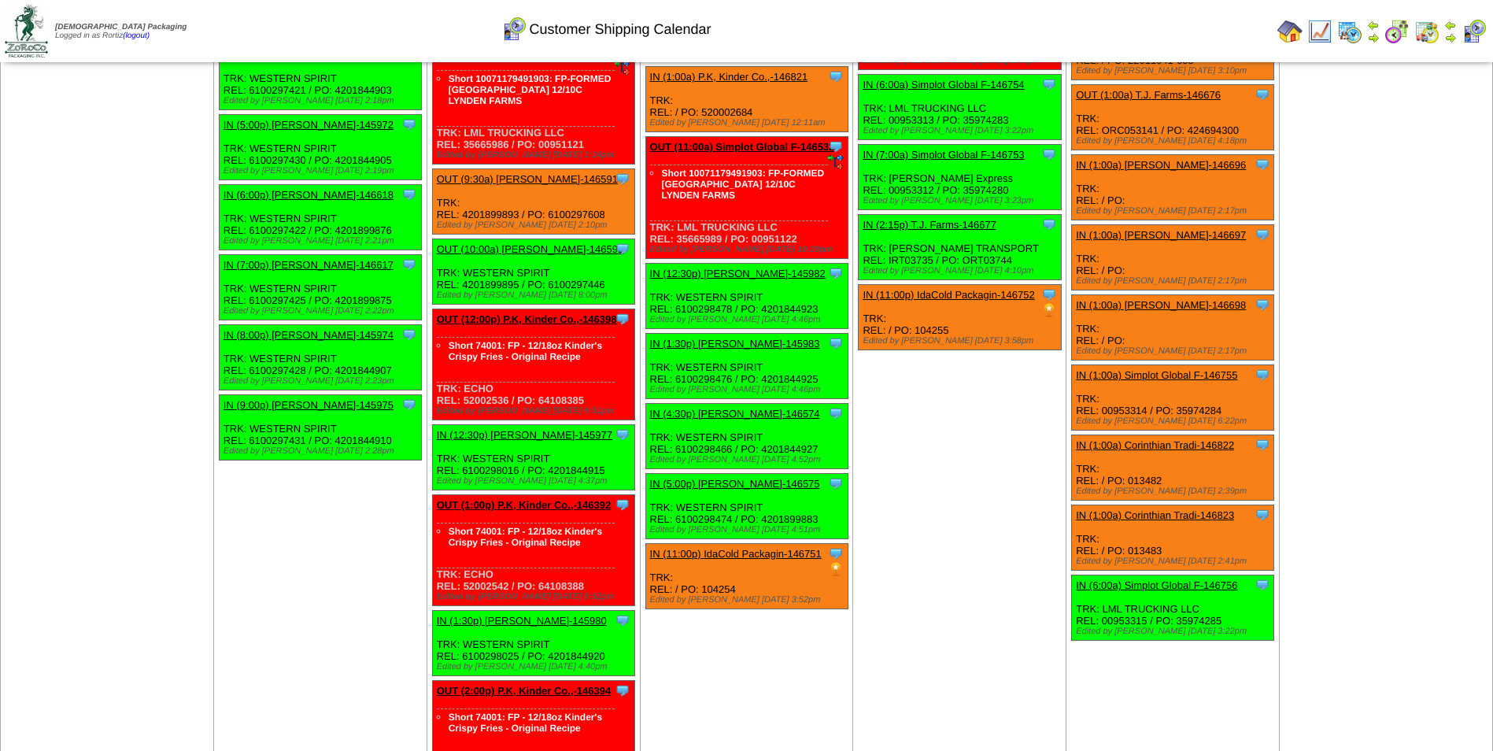
click at [1131, 369] on link "IN (1:00a) Simplot Global F-146755" at bounding box center [1156, 375] width 161 height 12
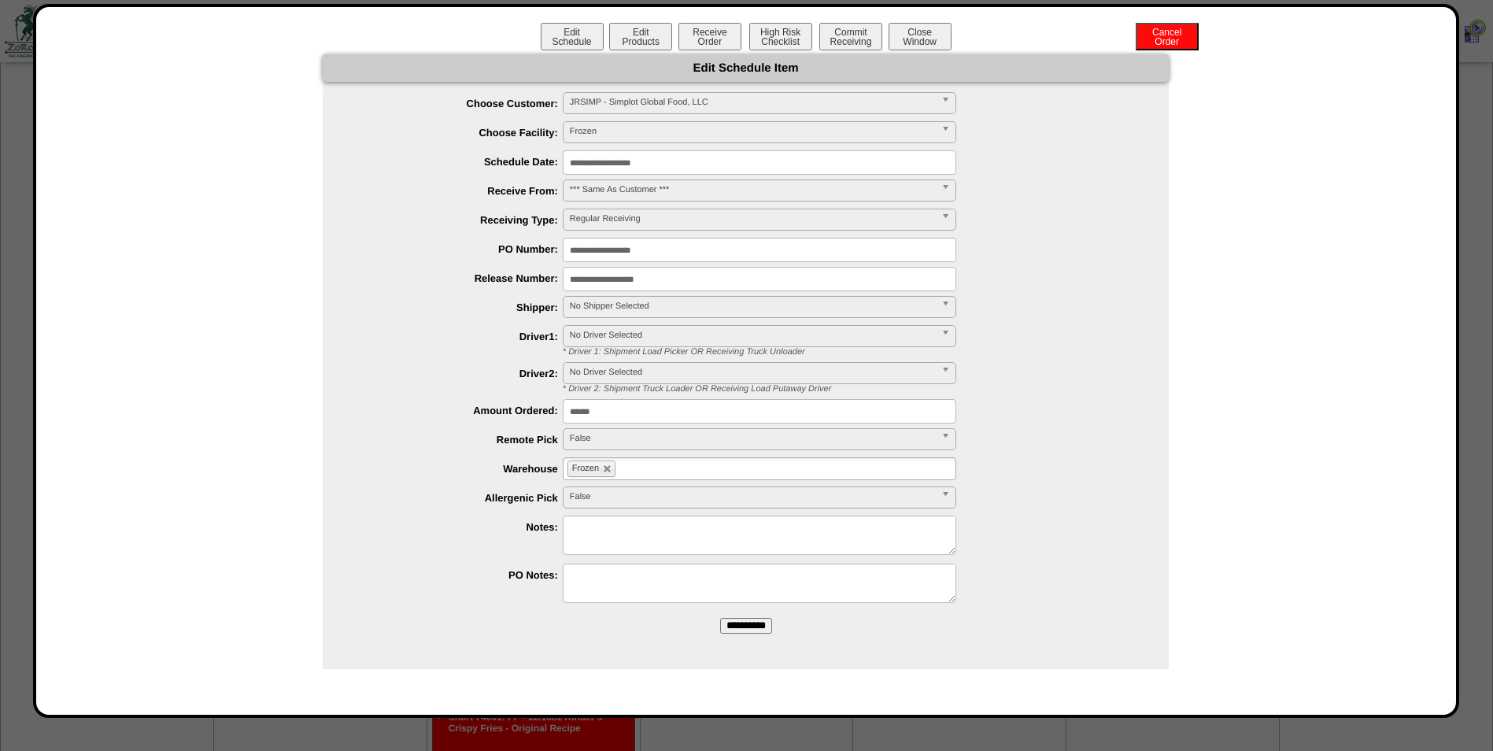
click at [746, 164] on input "**********" at bounding box center [760, 162] width 394 height 24
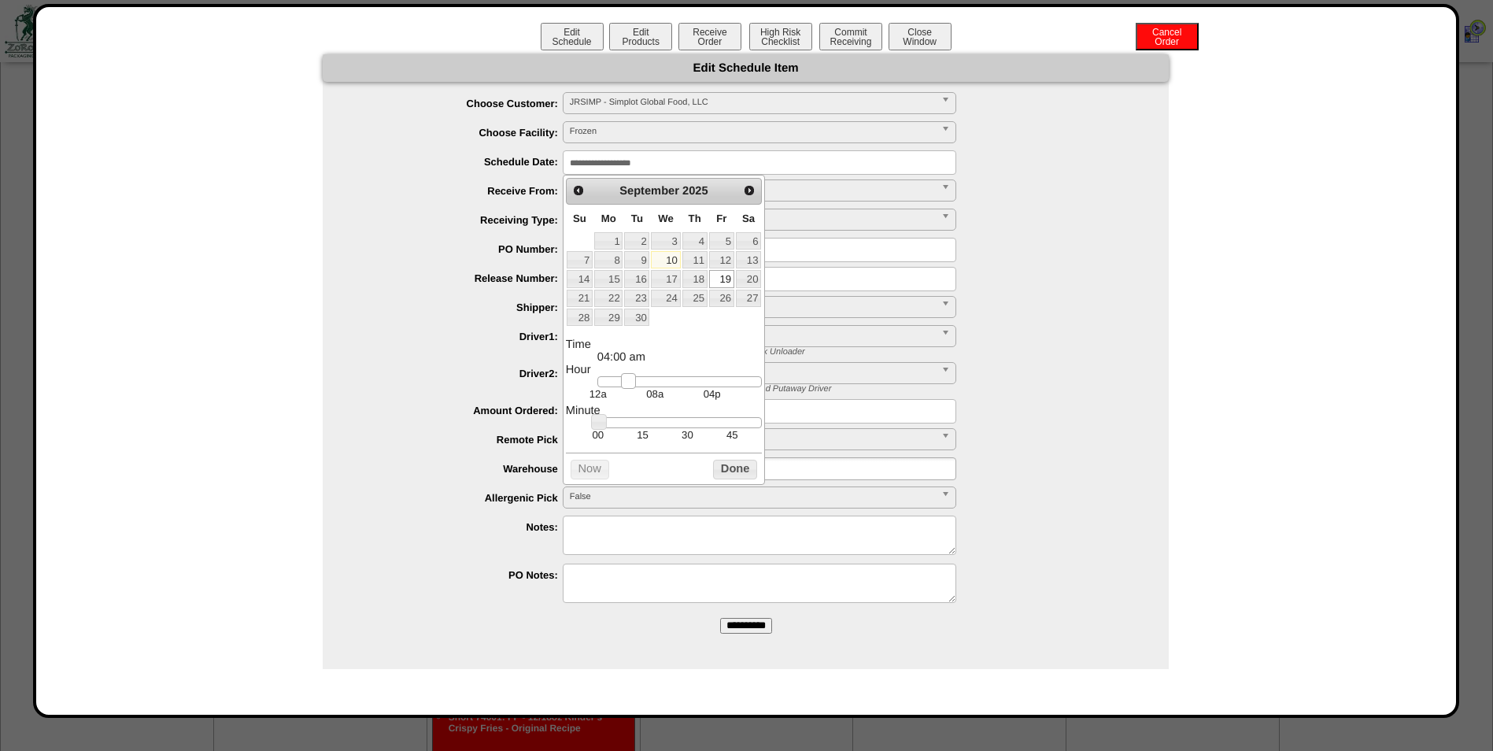
type input "**********"
drag, startPoint x: 608, startPoint y: 384, endPoint x: 656, endPoint y: 382, distance: 48.1
click at [656, 382] on link at bounding box center [655, 381] width 16 height 16
click at [728, 473] on button "Done" at bounding box center [735, 470] width 44 height 20
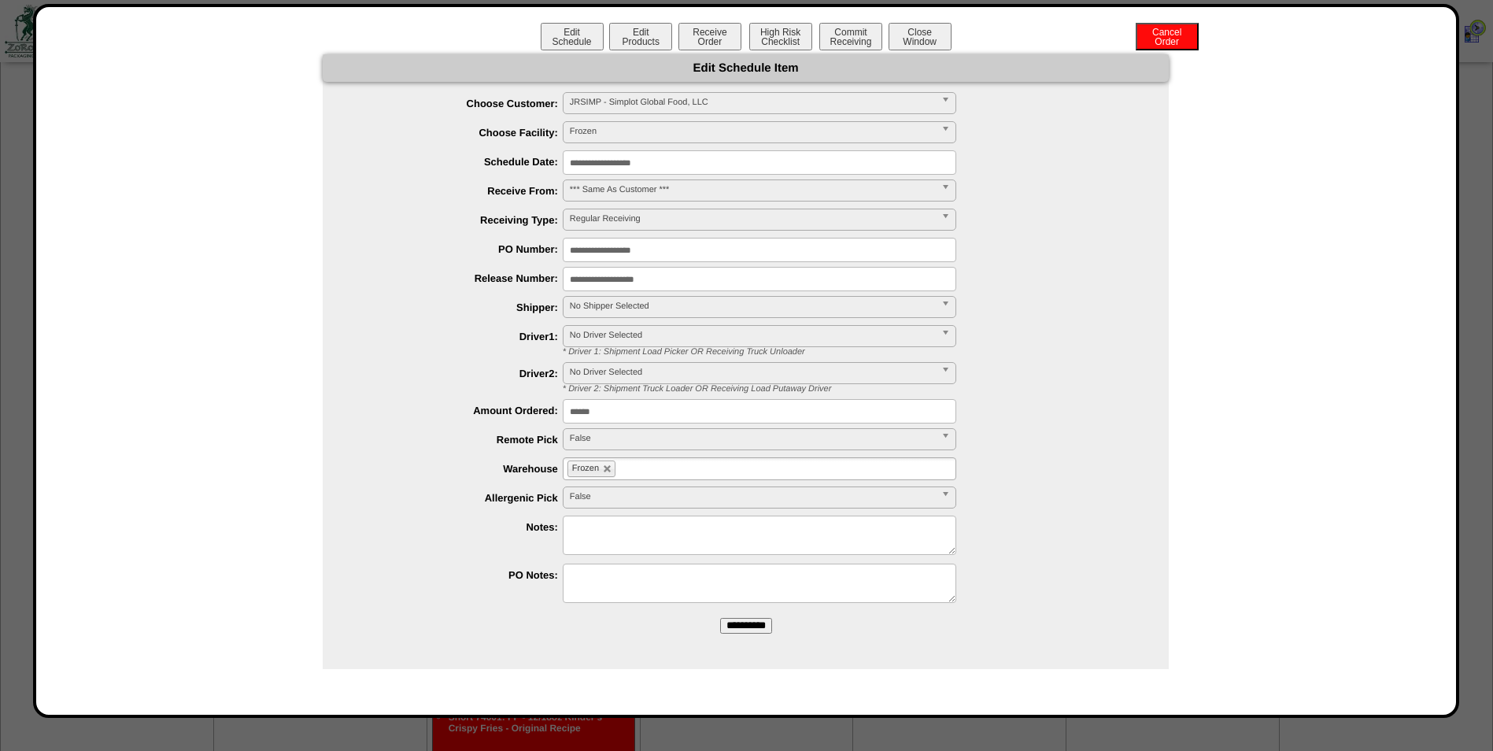
click at [641, 309] on span "No Shipper Selected" at bounding box center [752, 306] width 365 height 19
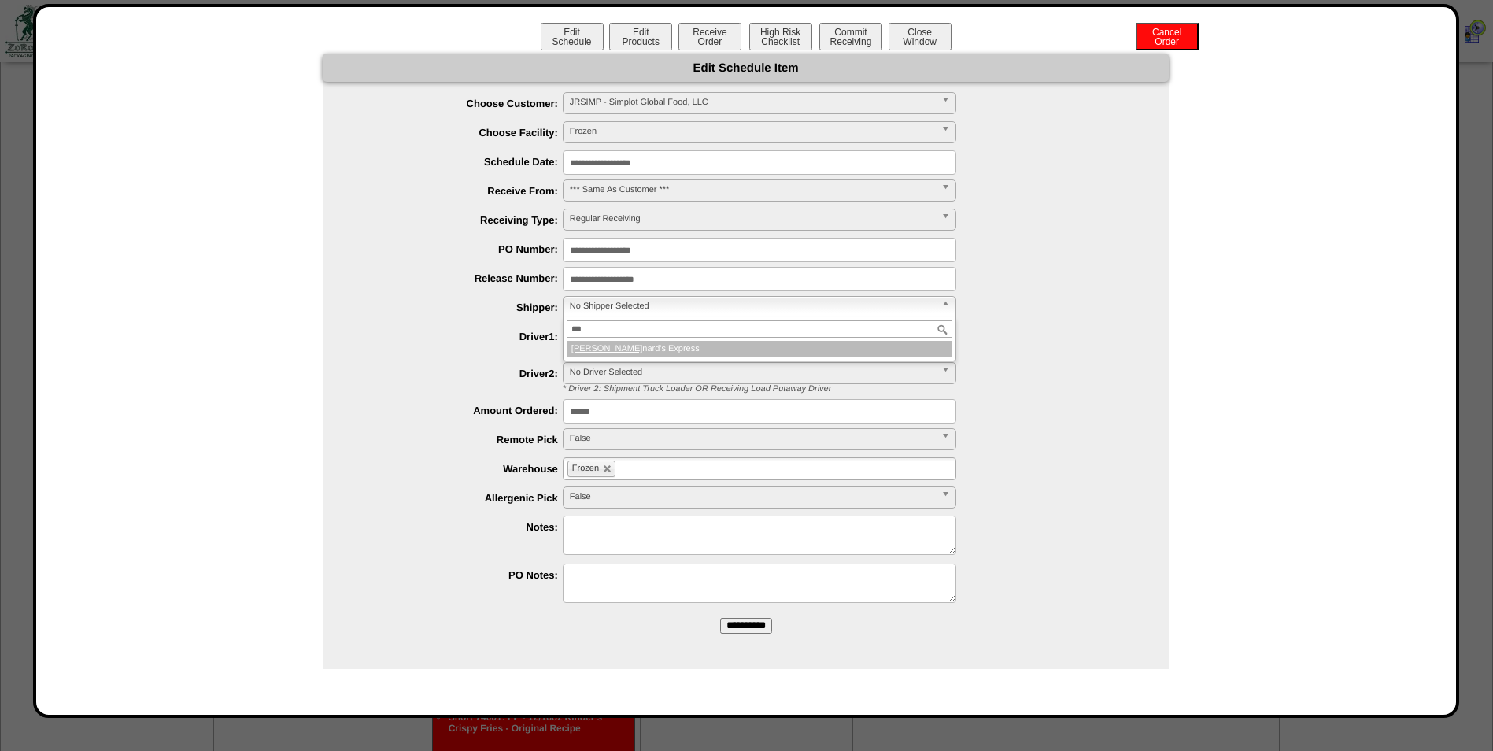
type input "***"
click at [631, 343] on li "Leo nard's Express" at bounding box center [760, 349] width 386 height 17
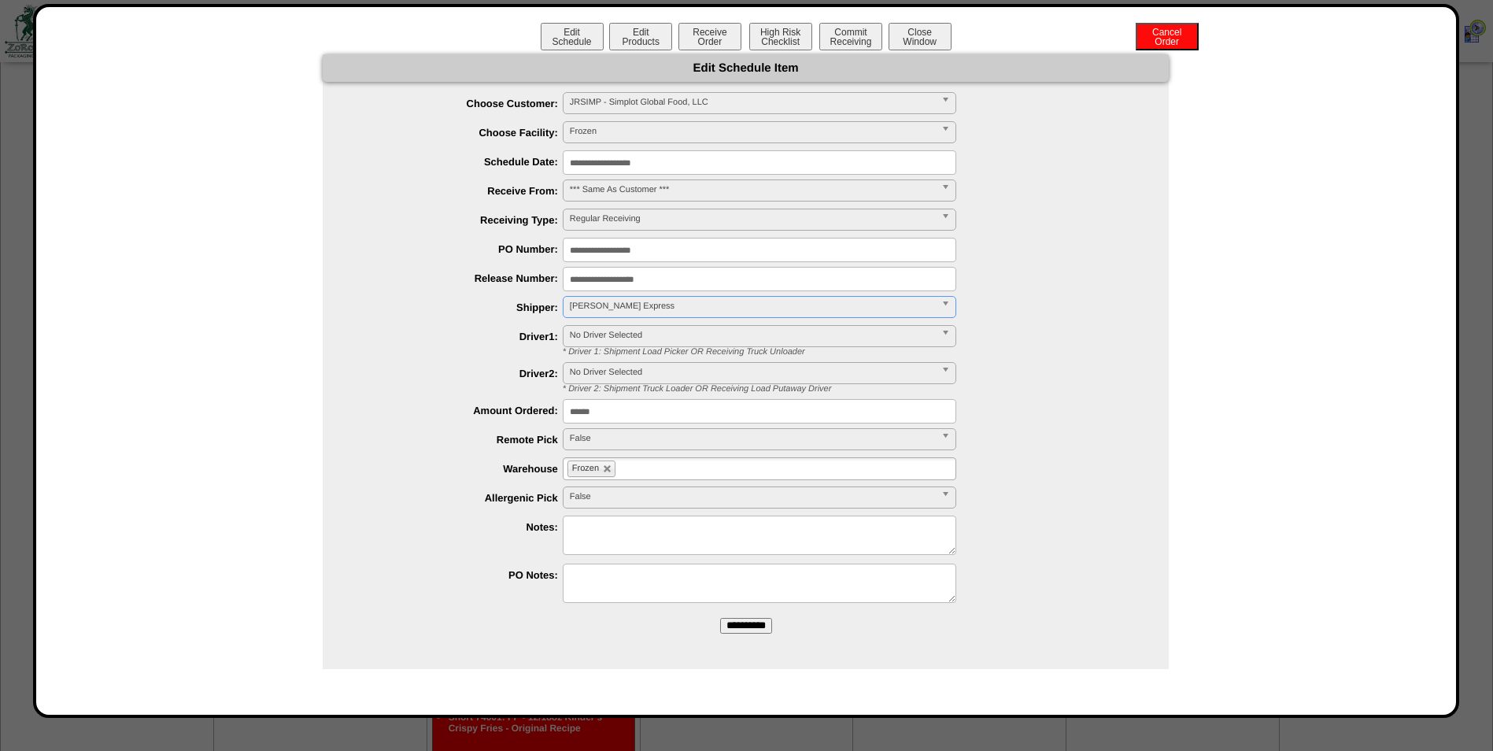
click at [748, 619] on input "**********" at bounding box center [746, 626] width 52 height 16
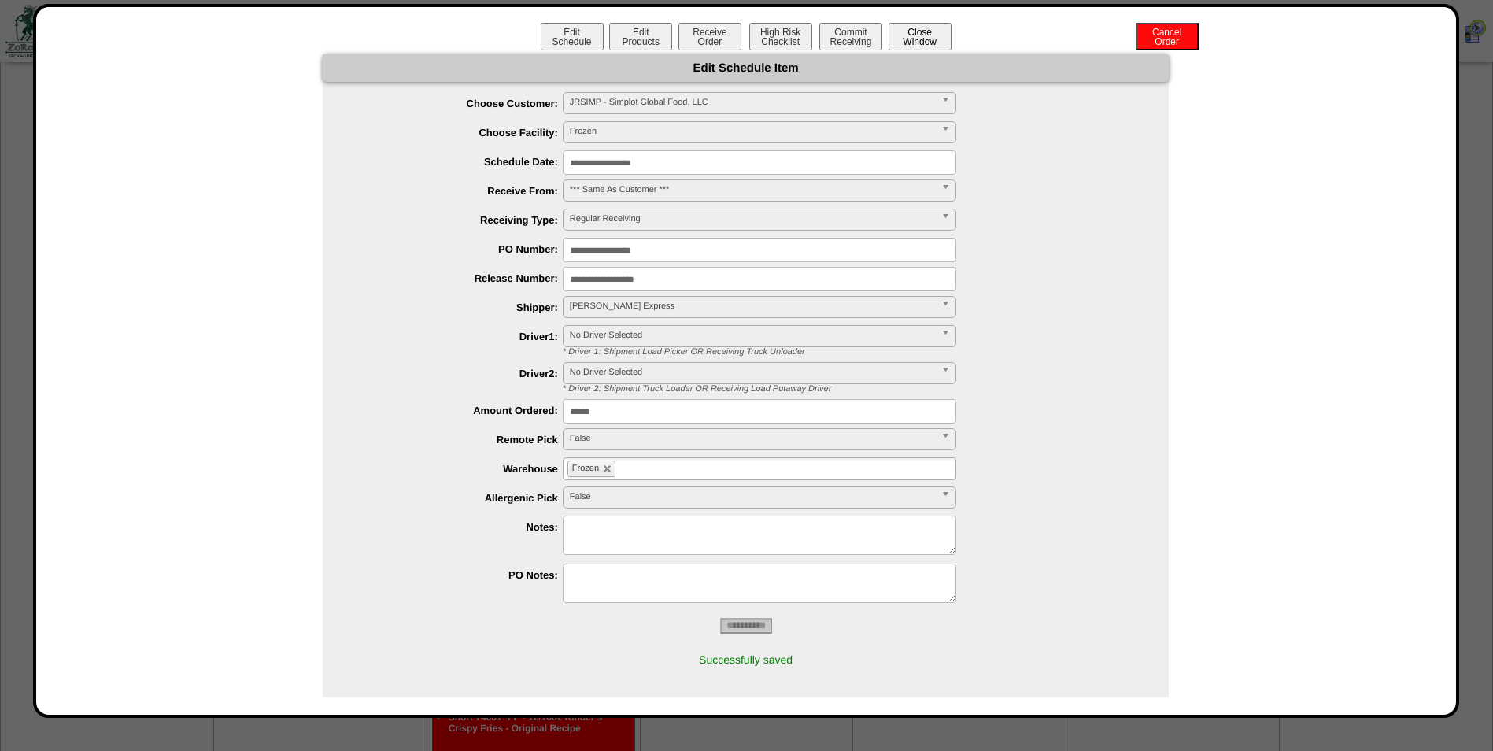
click at [919, 29] on button "Close Window" at bounding box center [920, 37] width 63 height 28
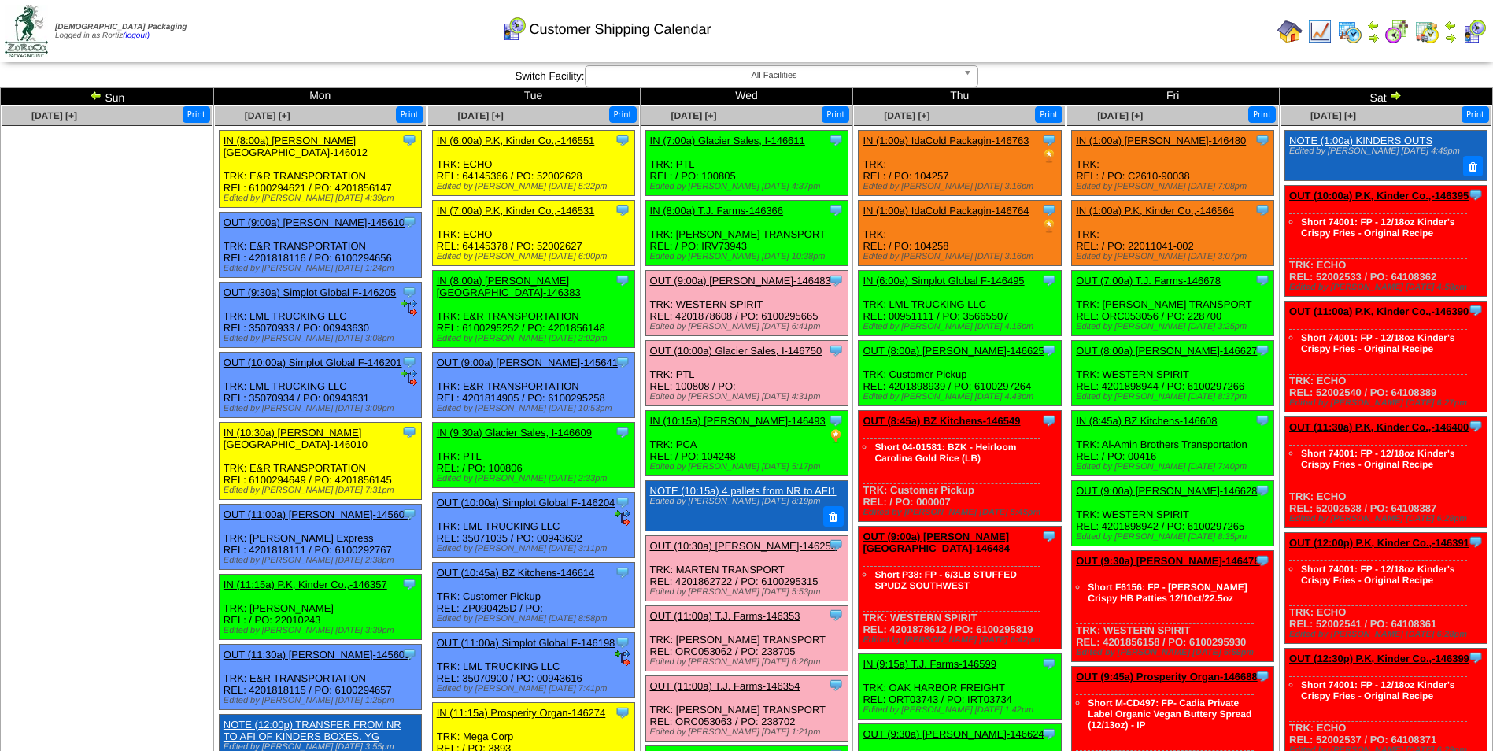
click at [1149, 37] on td "Print All" at bounding box center [826, 31] width 889 height 59
click at [745, 280] on link "OUT (9:00a) [PERSON_NAME]-146483" at bounding box center [740, 281] width 181 height 12
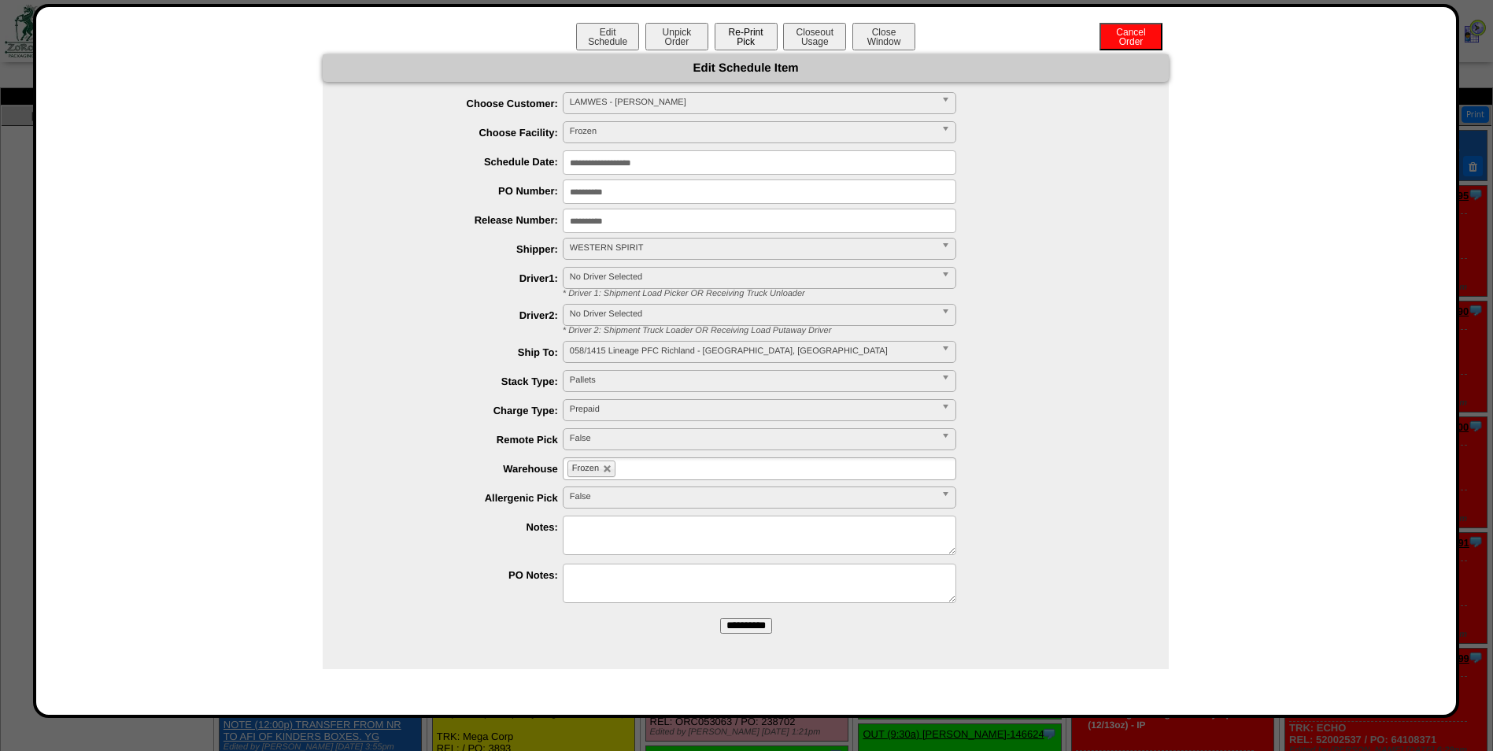
click at [757, 43] on button "Re-Print Pick" at bounding box center [746, 37] width 63 height 28
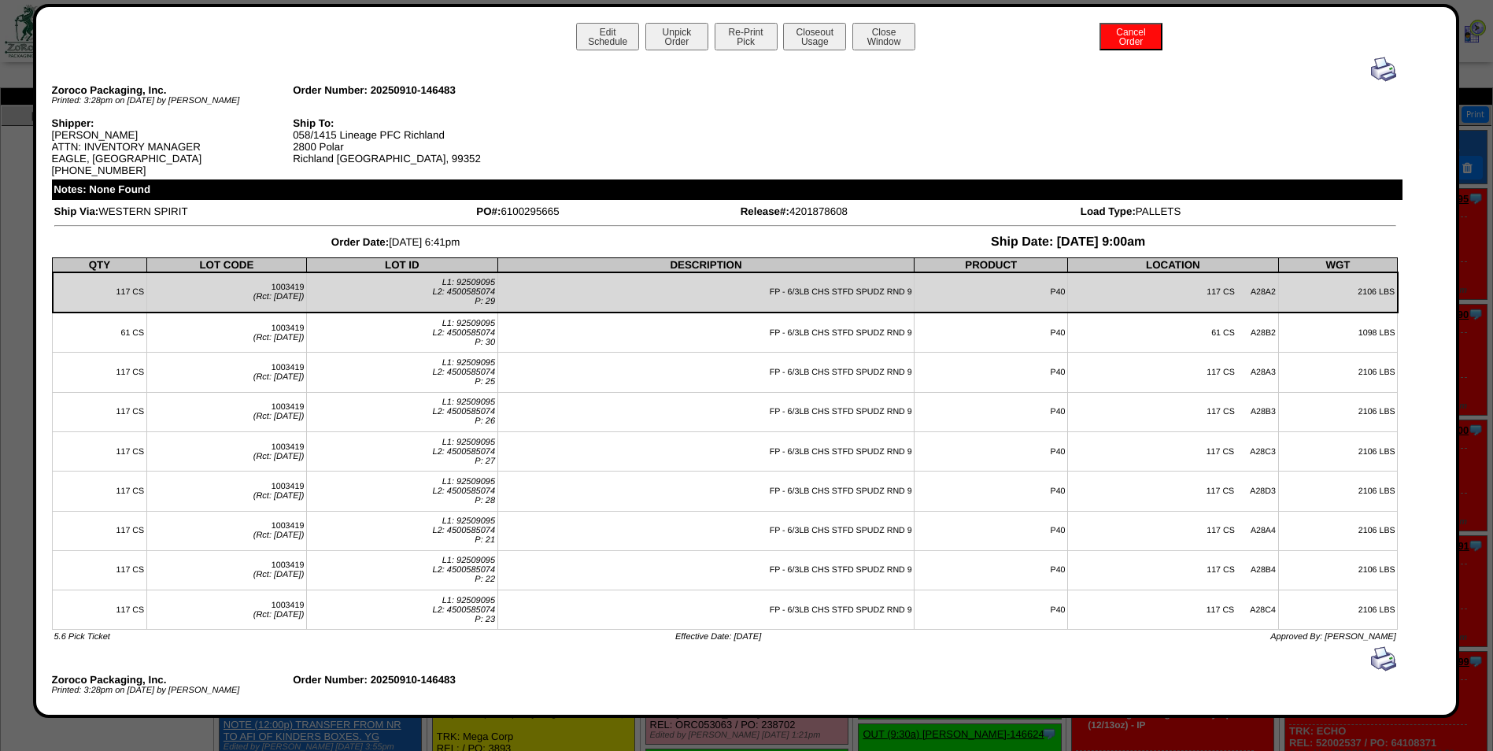
click at [1371, 71] on img at bounding box center [1383, 69] width 25 height 25
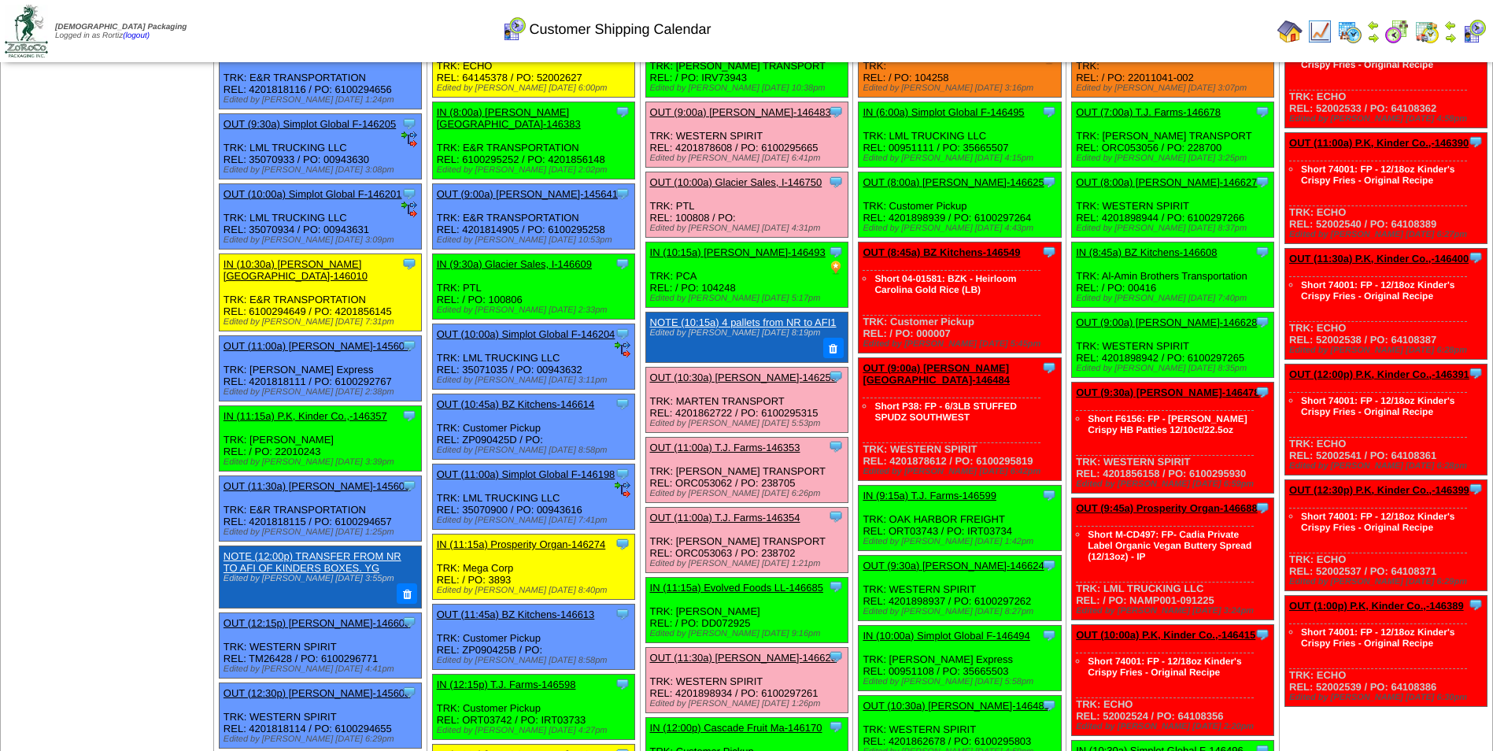
scroll to position [472, 0]
